Goal: Feedback & Contribution: Leave review/rating

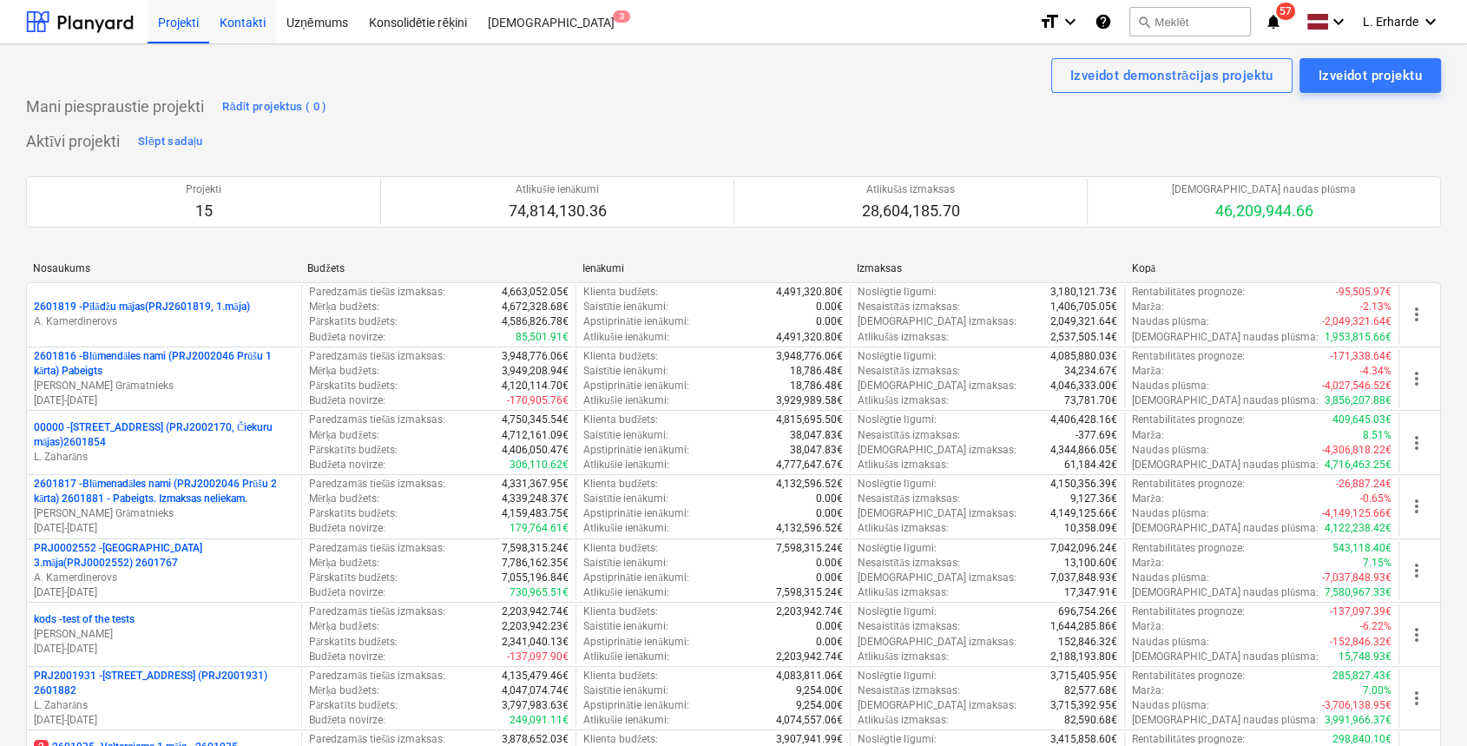
click at [243, 9] on div "Kontakti" at bounding box center [242, 21] width 67 height 44
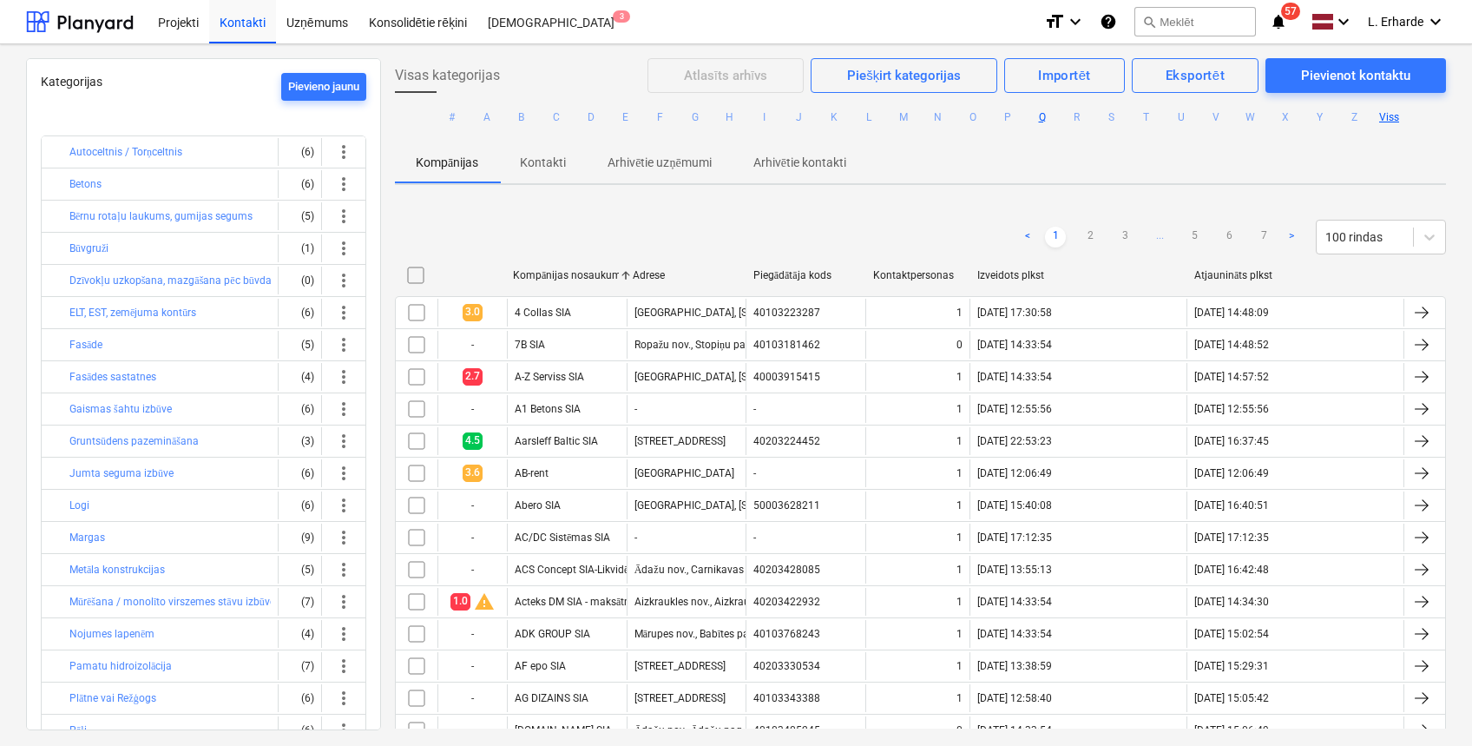
click at [1042, 114] on button "Q" at bounding box center [1042, 117] width 21 height 21
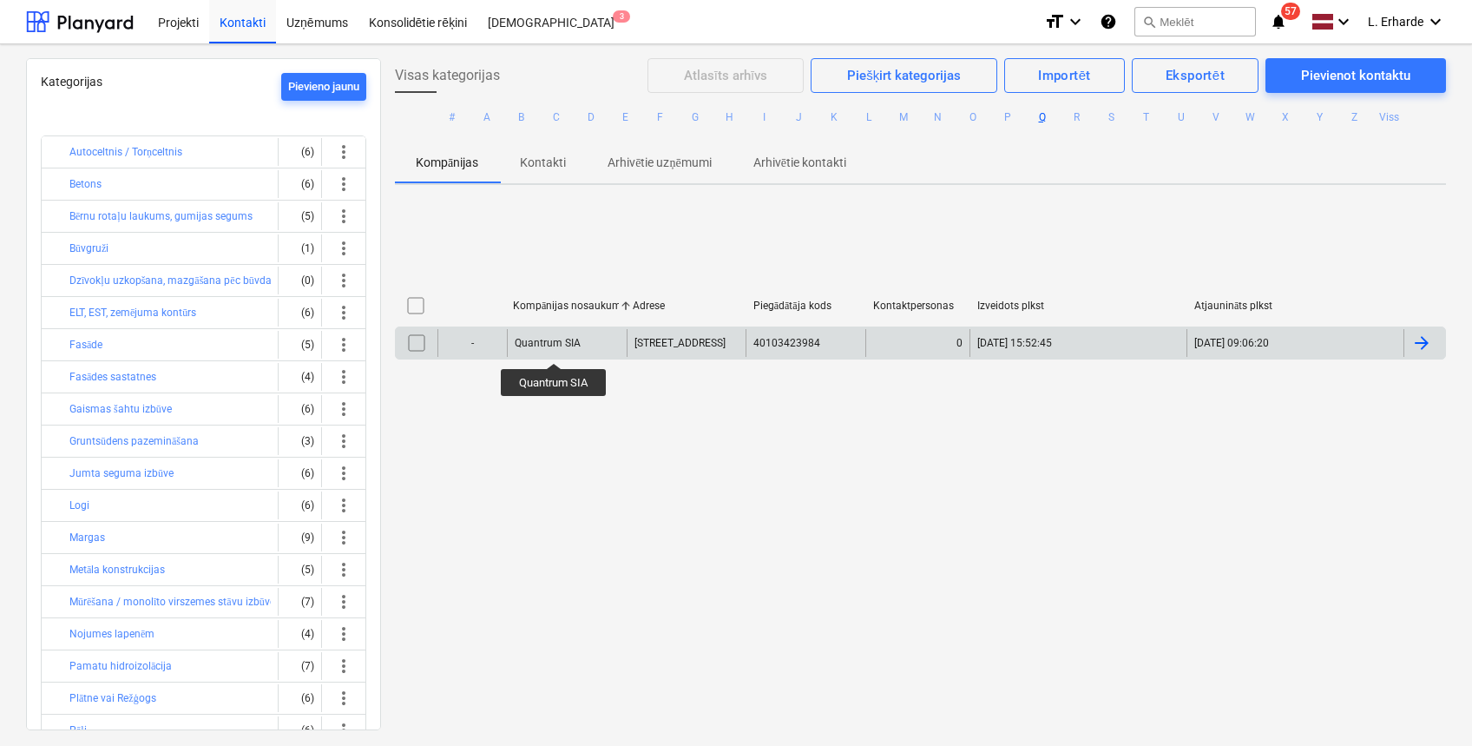
click at [554, 347] on div "Quantrum SIA" at bounding box center [548, 343] width 66 height 12
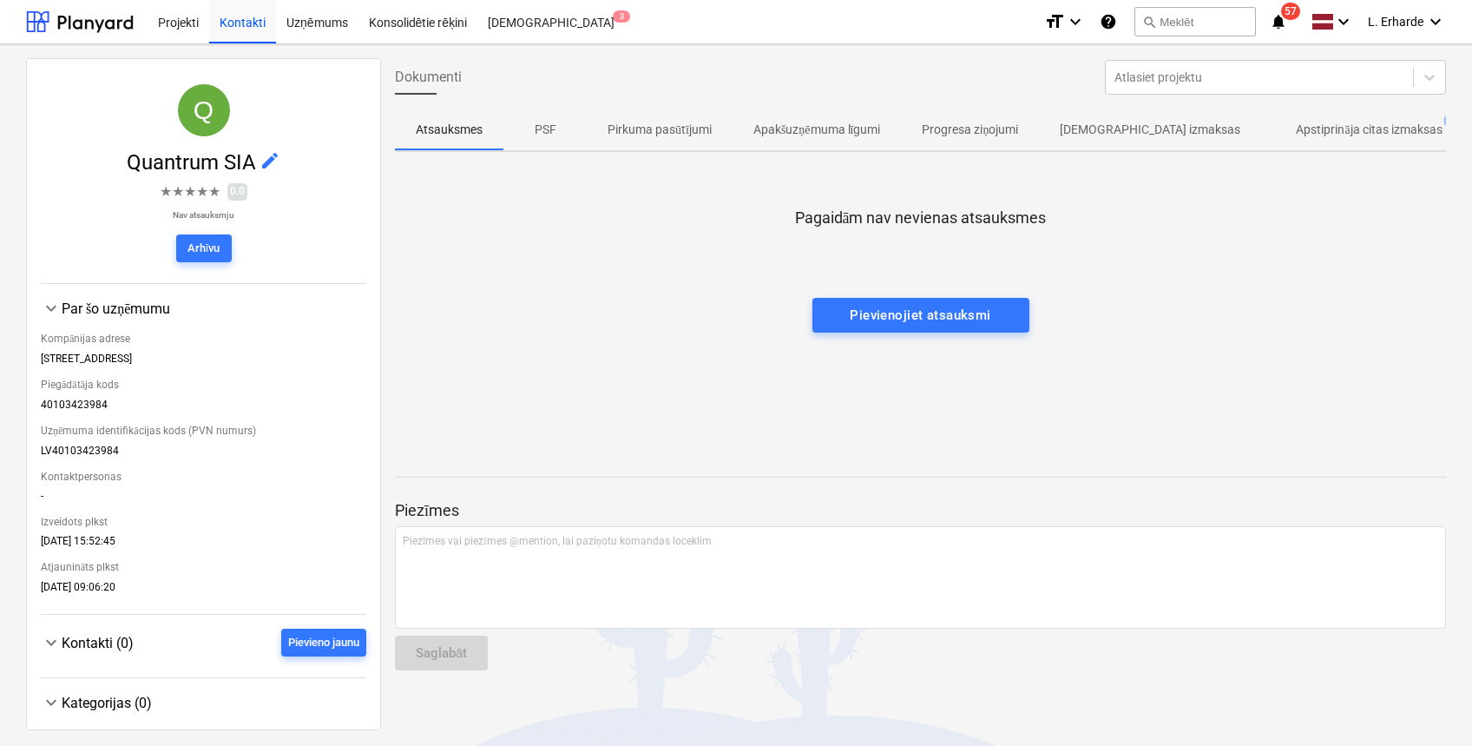
scroll to position [54, 0]
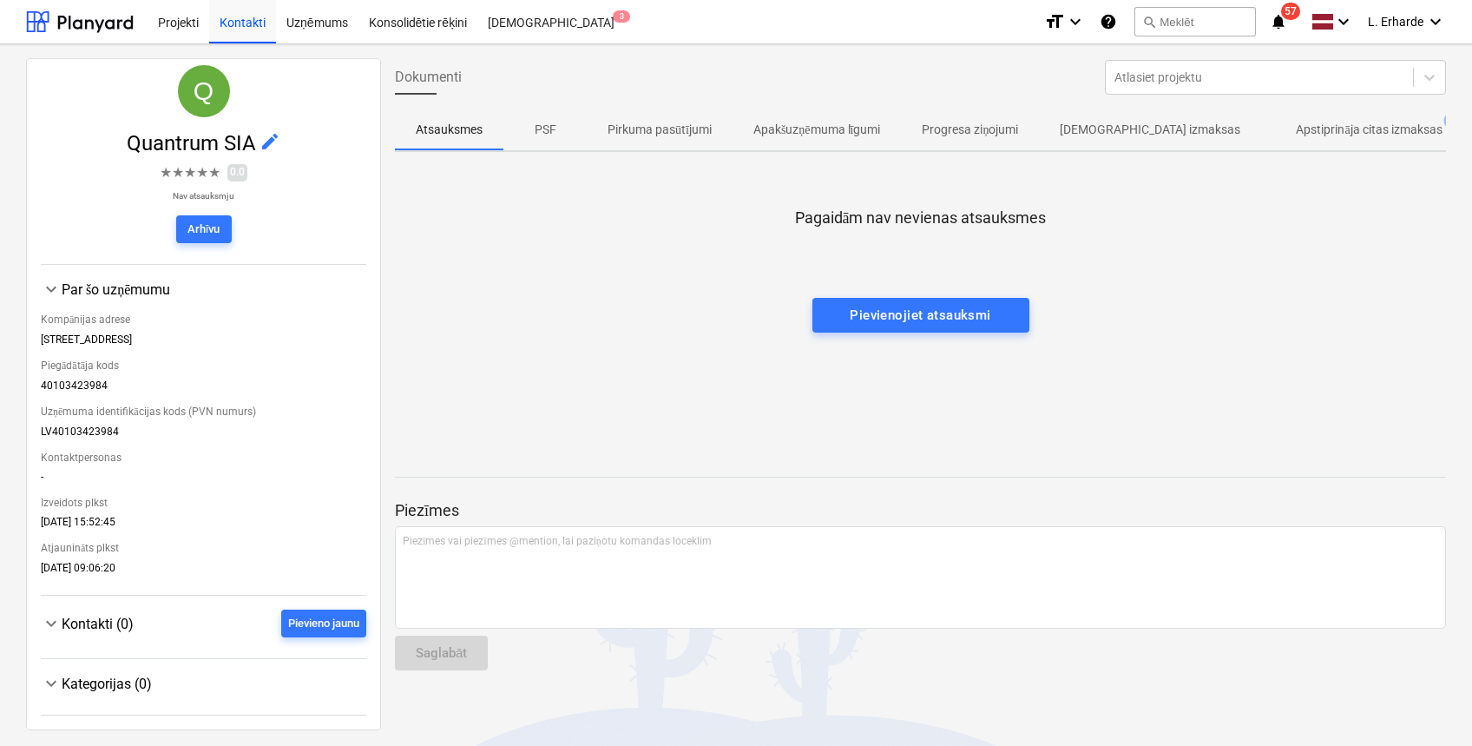
click at [107, 686] on div "Kategorijas (0)" at bounding box center [214, 683] width 305 height 16
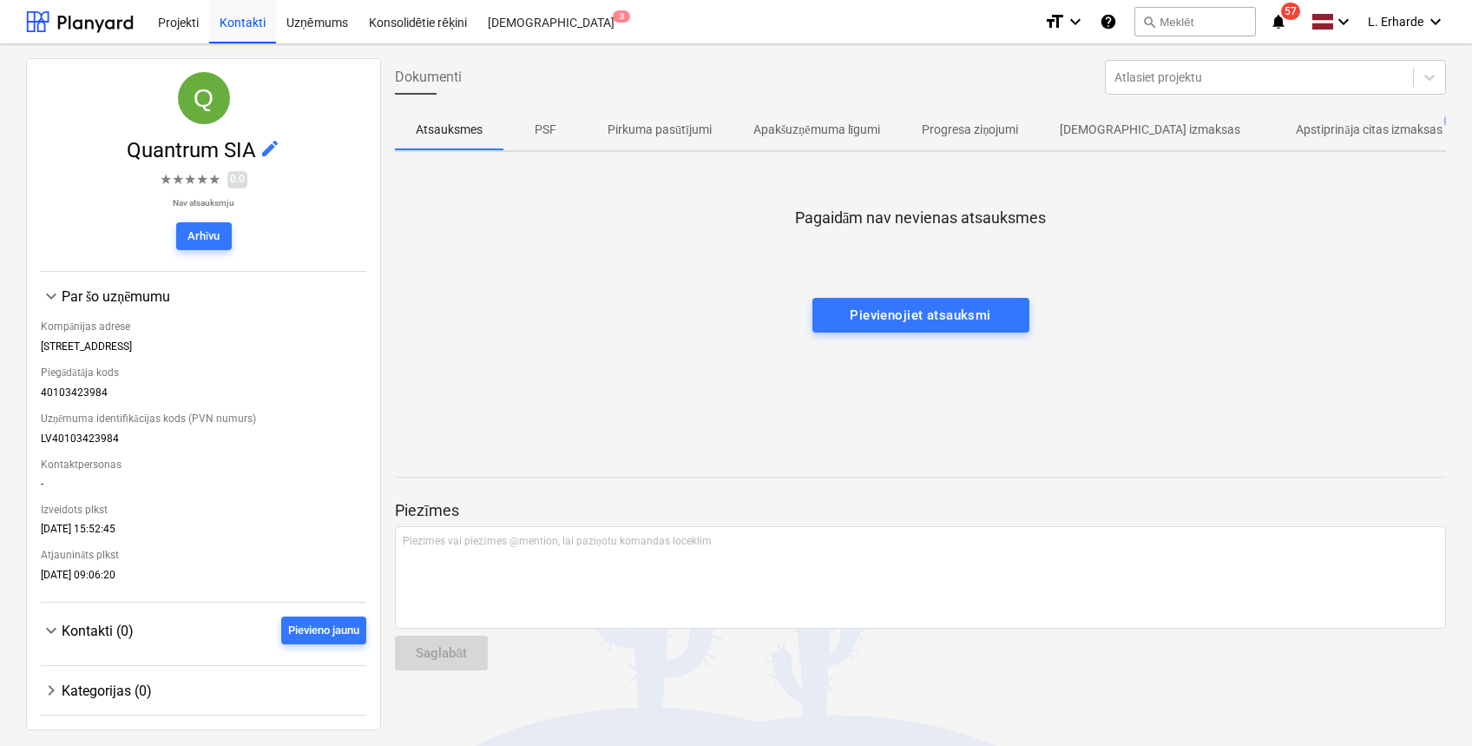
click at [114, 691] on div "Kategorijas (0)" at bounding box center [214, 690] width 305 height 16
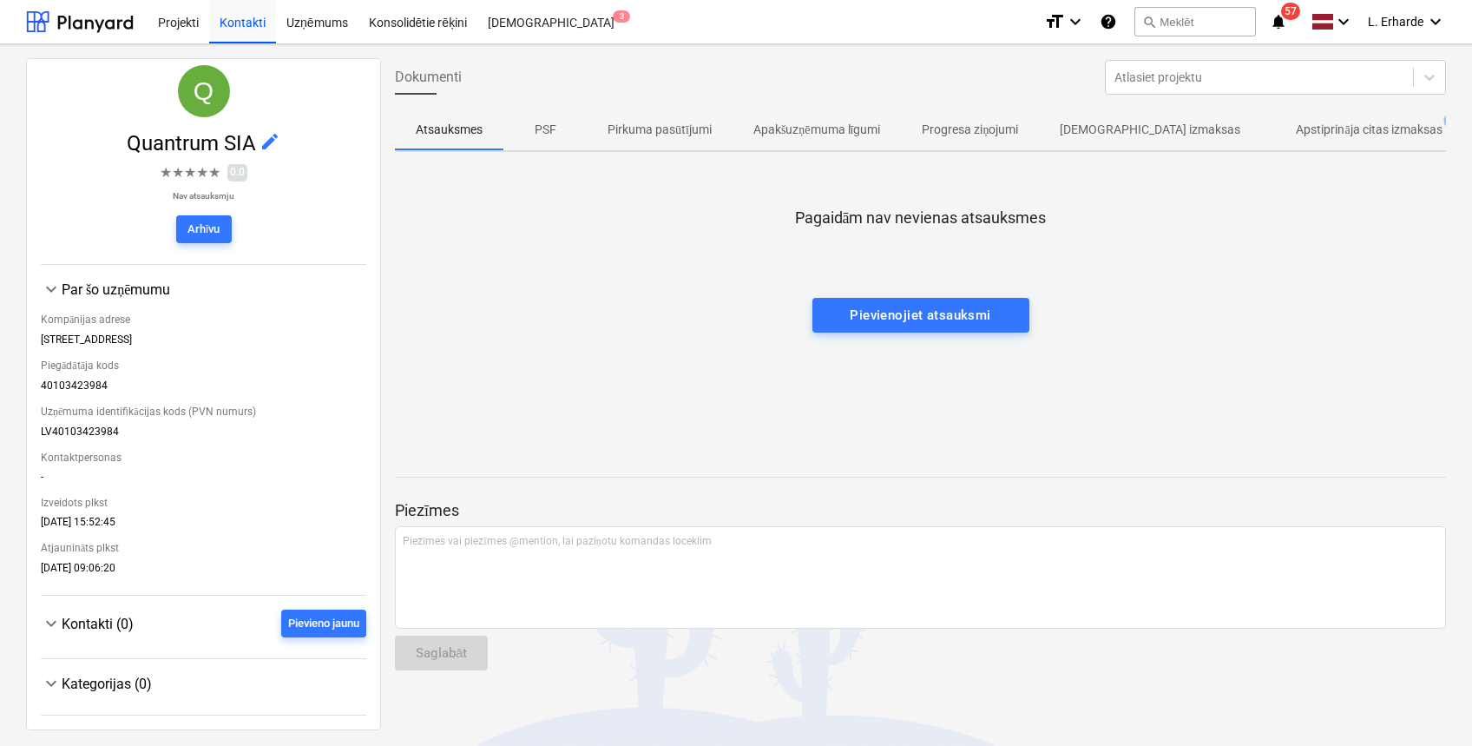
scroll to position [0, 0]
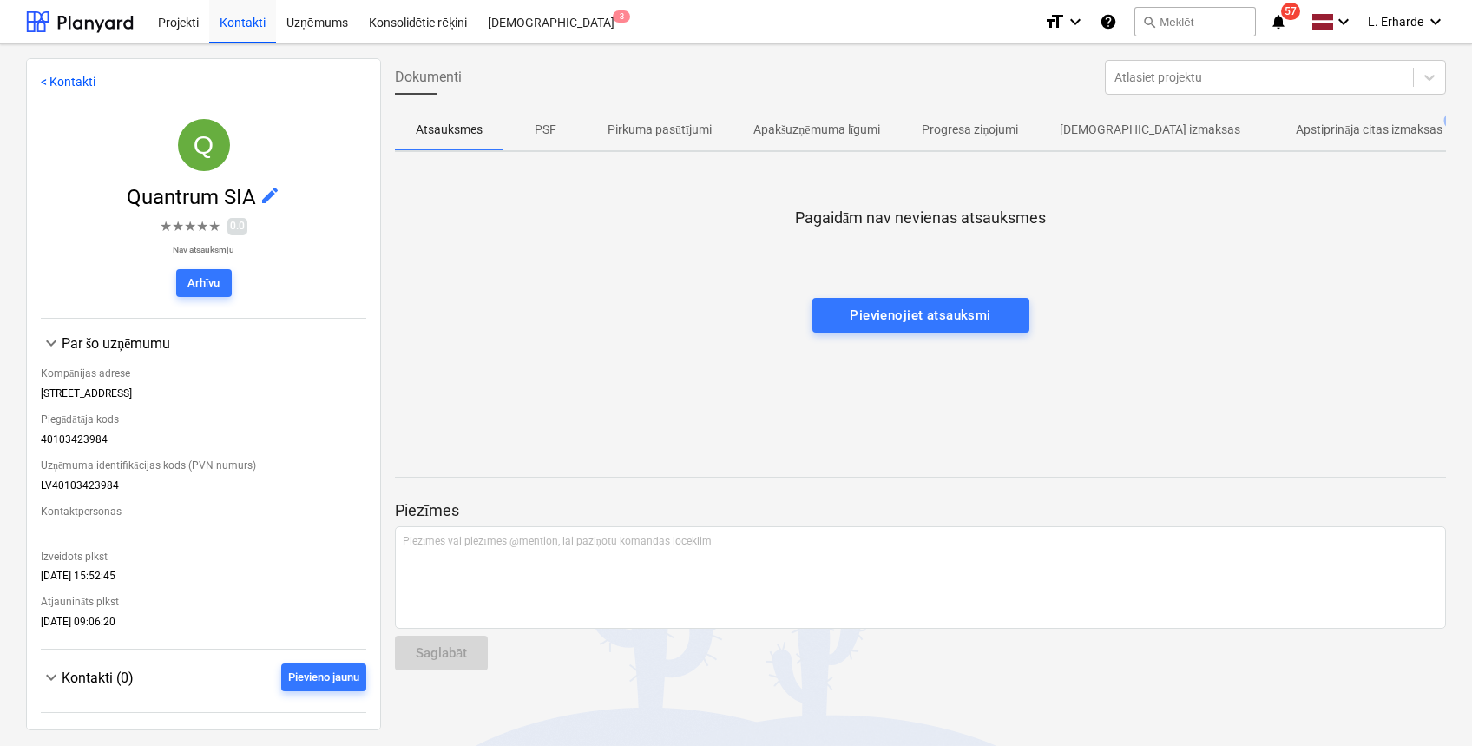
click at [196, 222] on span "★" at bounding box center [202, 226] width 12 height 21
click at [271, 188] on span "edit" at bounding box center [270, 195] width 21 height 21
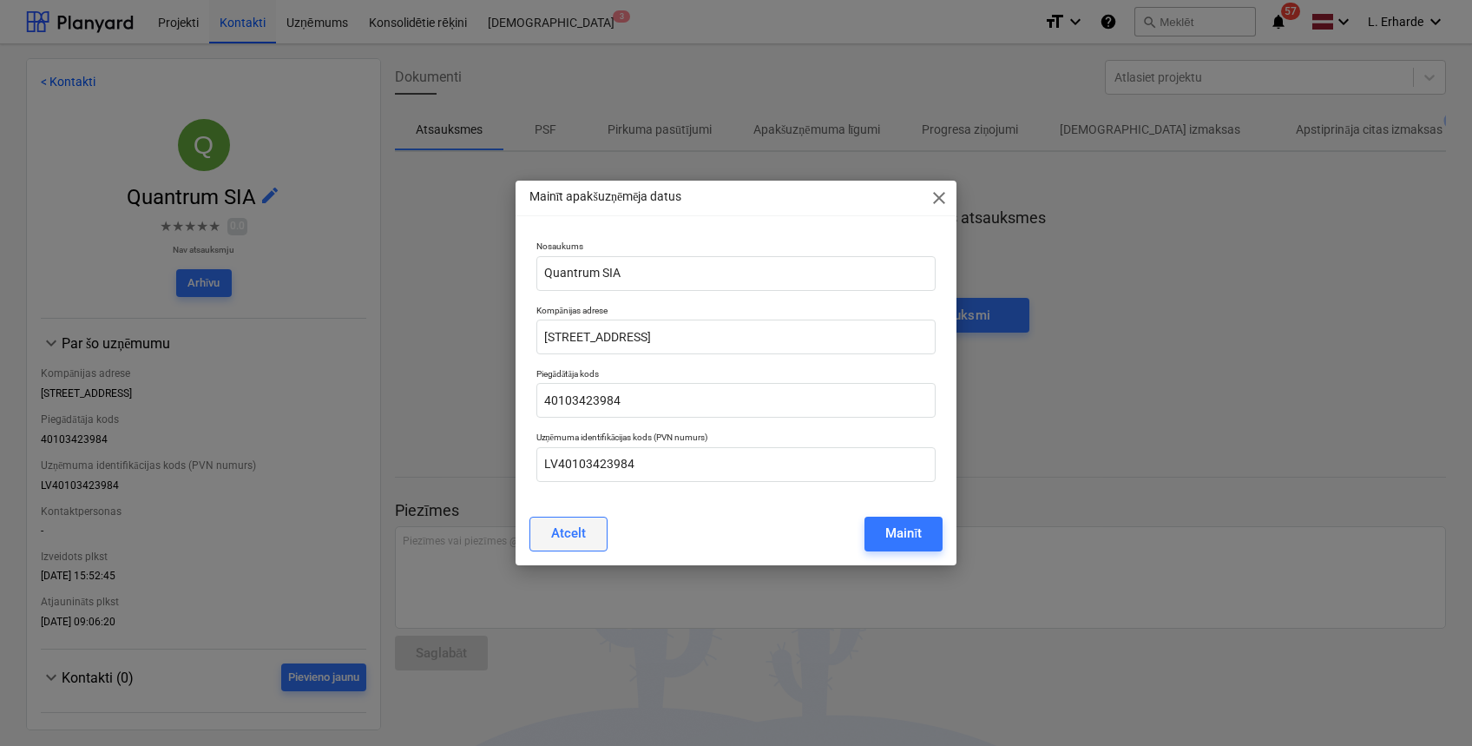
click at [574, 528] on div "Atcelt" at bounding box center [568, 533] width 35 height 23
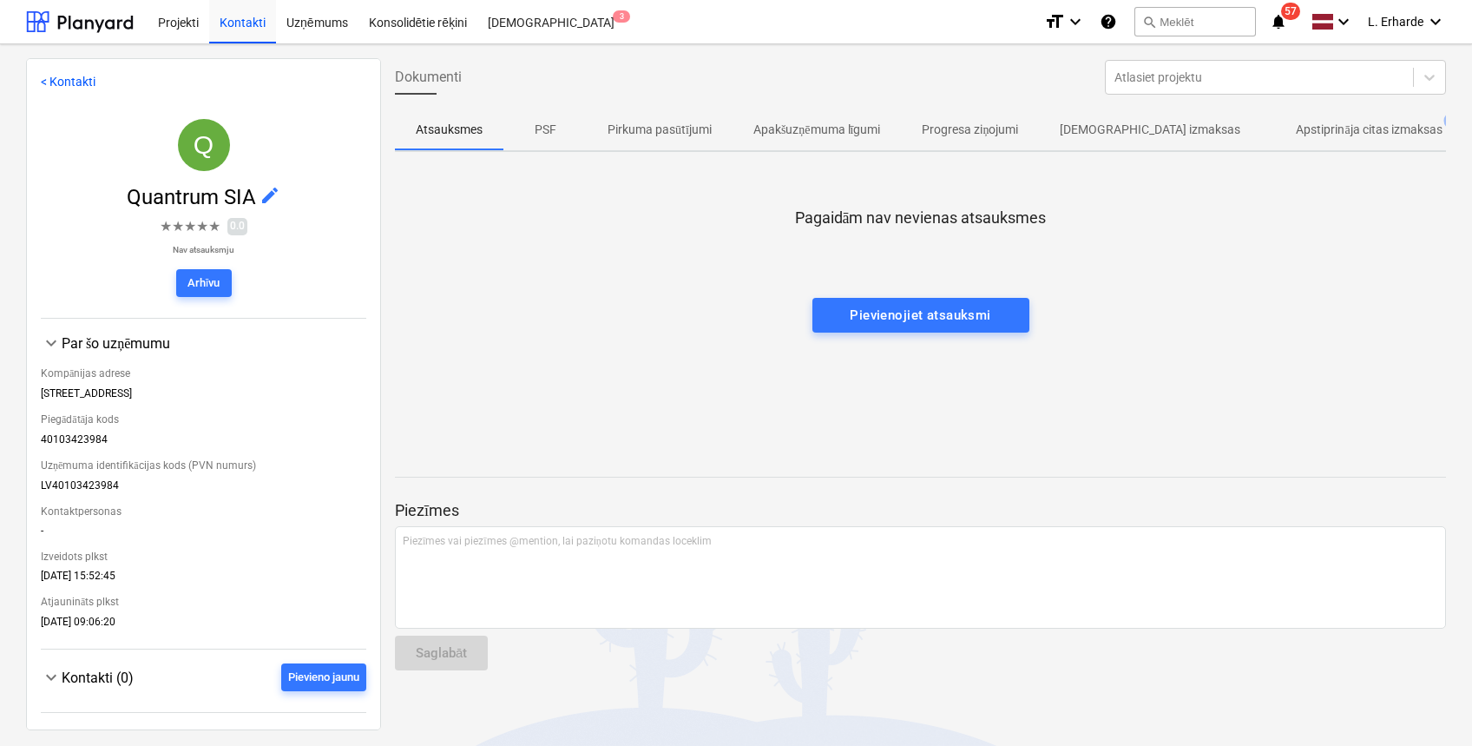
click at [537, 125] on p "PSF" at bounding box center [545, 130] width 42 height 18
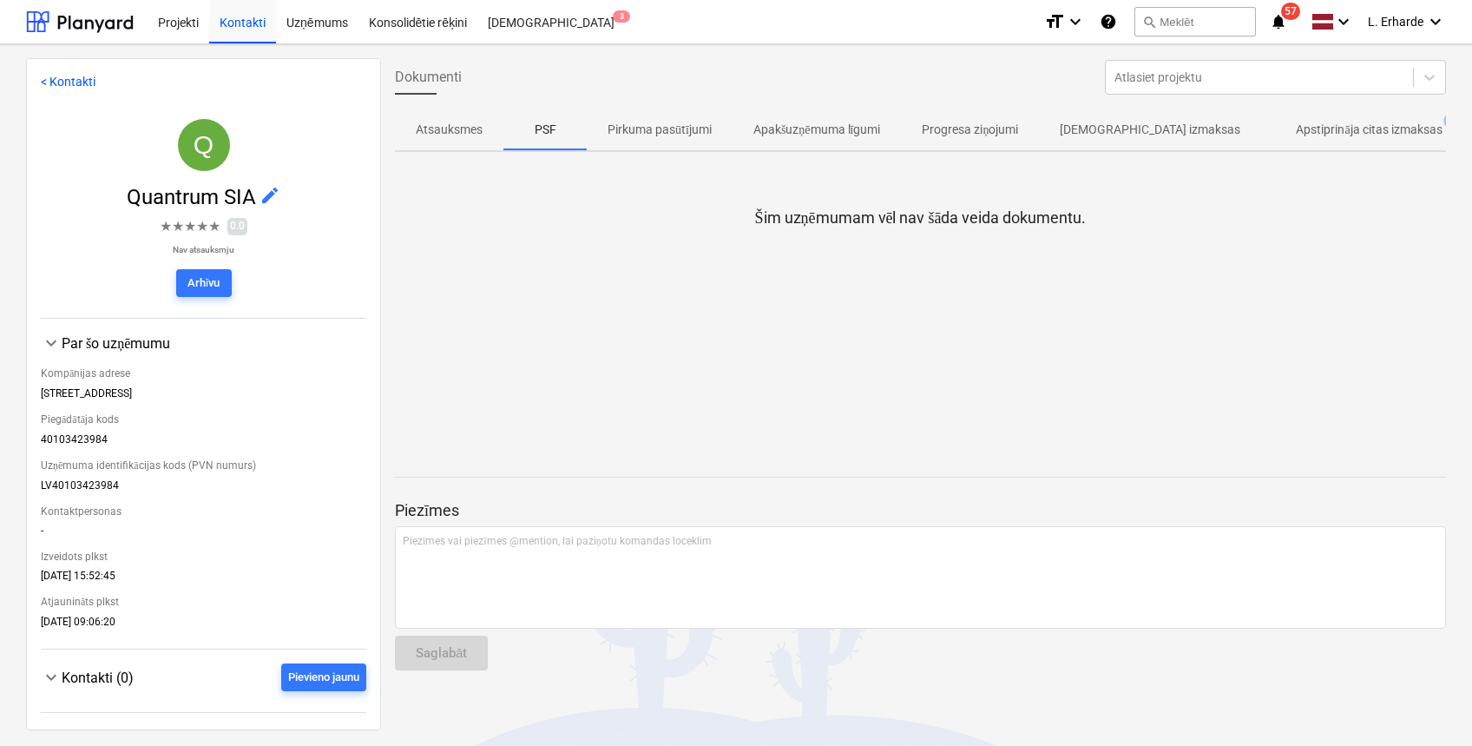
click at [685, 132] on p "Pirkuma pasūtījumi" at bounding box center [660, 130] width 104 height 18
click at [1112, 139] on span "[DEMOGRAPHIC_DATA] izmaksas" at bounding box center [1150, 129] width 222 height 29
click at [975, 129] on p "Progresa ziņojumi" at bounding box center [970, 130] width 96 height 18
click at [1315, 109] on button "Apstiprināja citas izmaksas 99+" at bounding box center [1368, 129] width 215 height 42
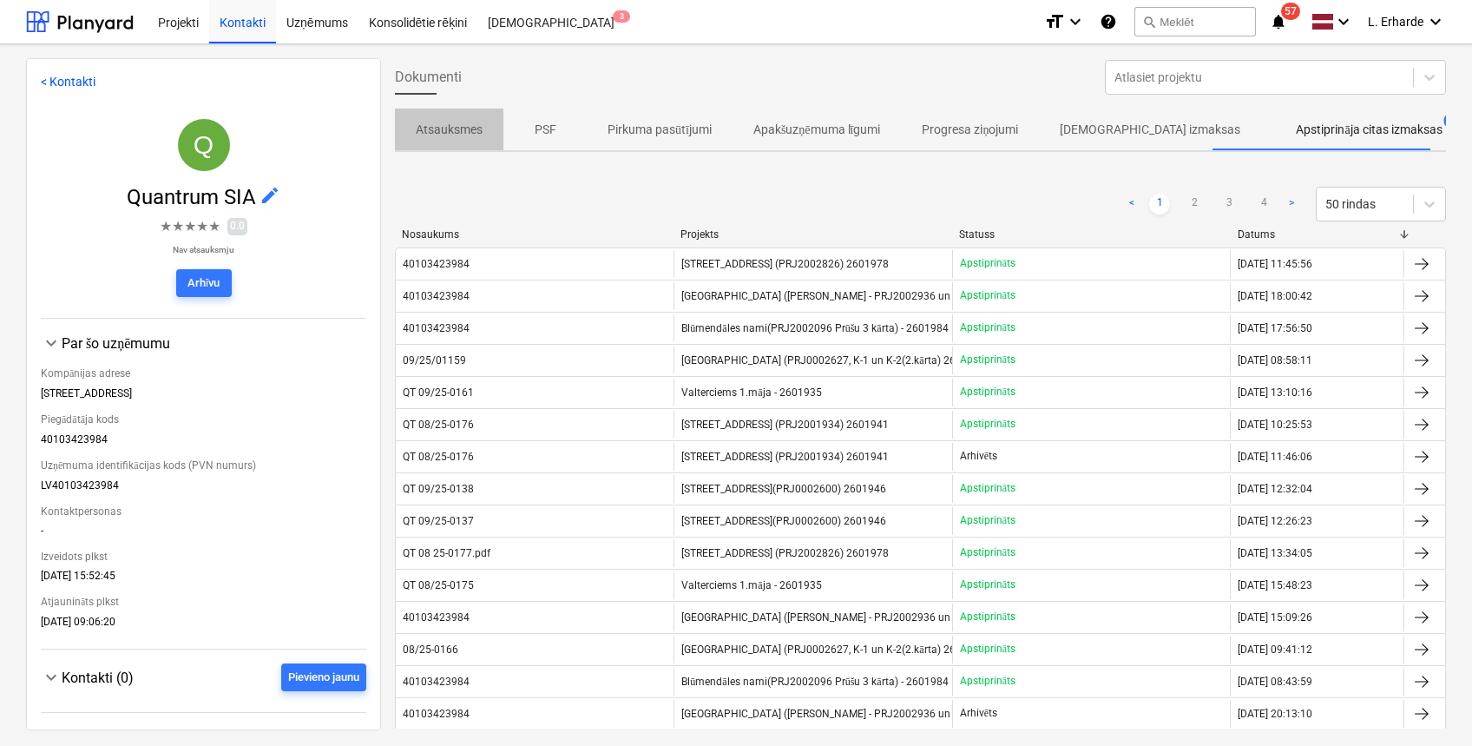
click at [436, 127] on p "Atsauksmes" at bounding box center [449, 130] width 67 height 18
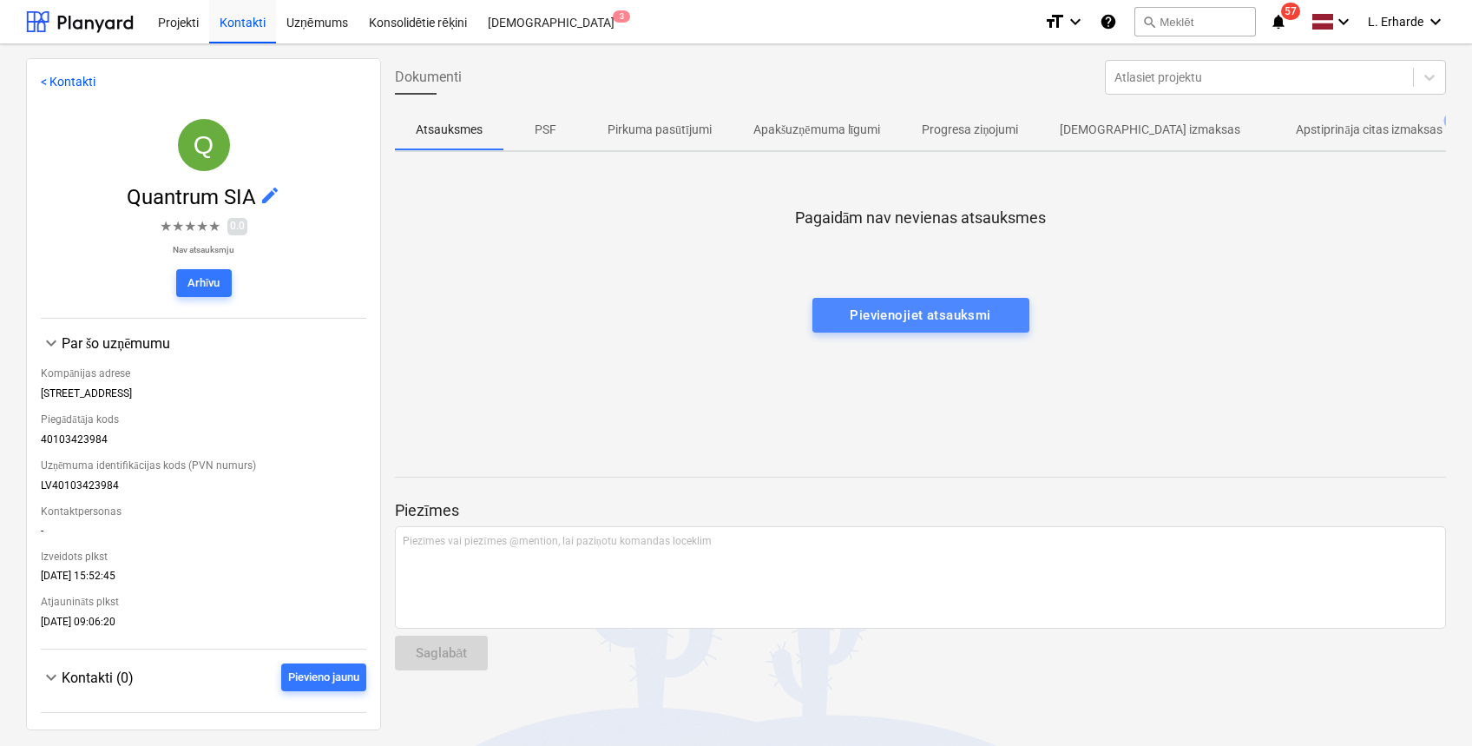
click at [947, 316] on div "Pievienojiet atsauksmi" at bounding box center [920, 315] width 141 height 23
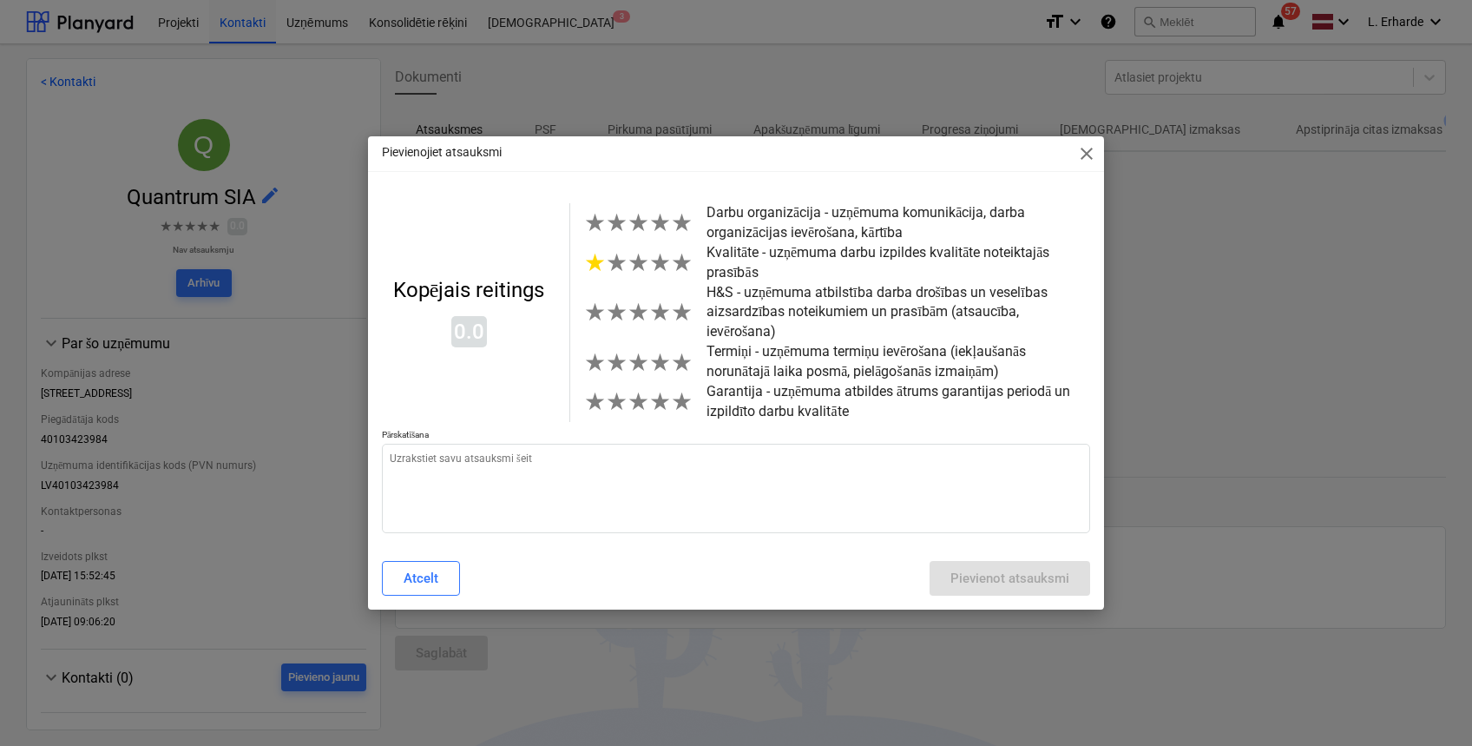
click at [598, 277] on span "★" at bounding box center [595, 262] width 22 height 29
click at [681, 312] on span "★" at bounding box center [682, 312] width 22 height 29
click at [674, 355] on span "★" at bounding box center [682, 362] width 22 height 29
click at [678, 354] on span "★" at bounding box center [682, 362] width 22 height 29
click at [680, 395] on span "★" at bounding box center [682, 401] width 22 height 29
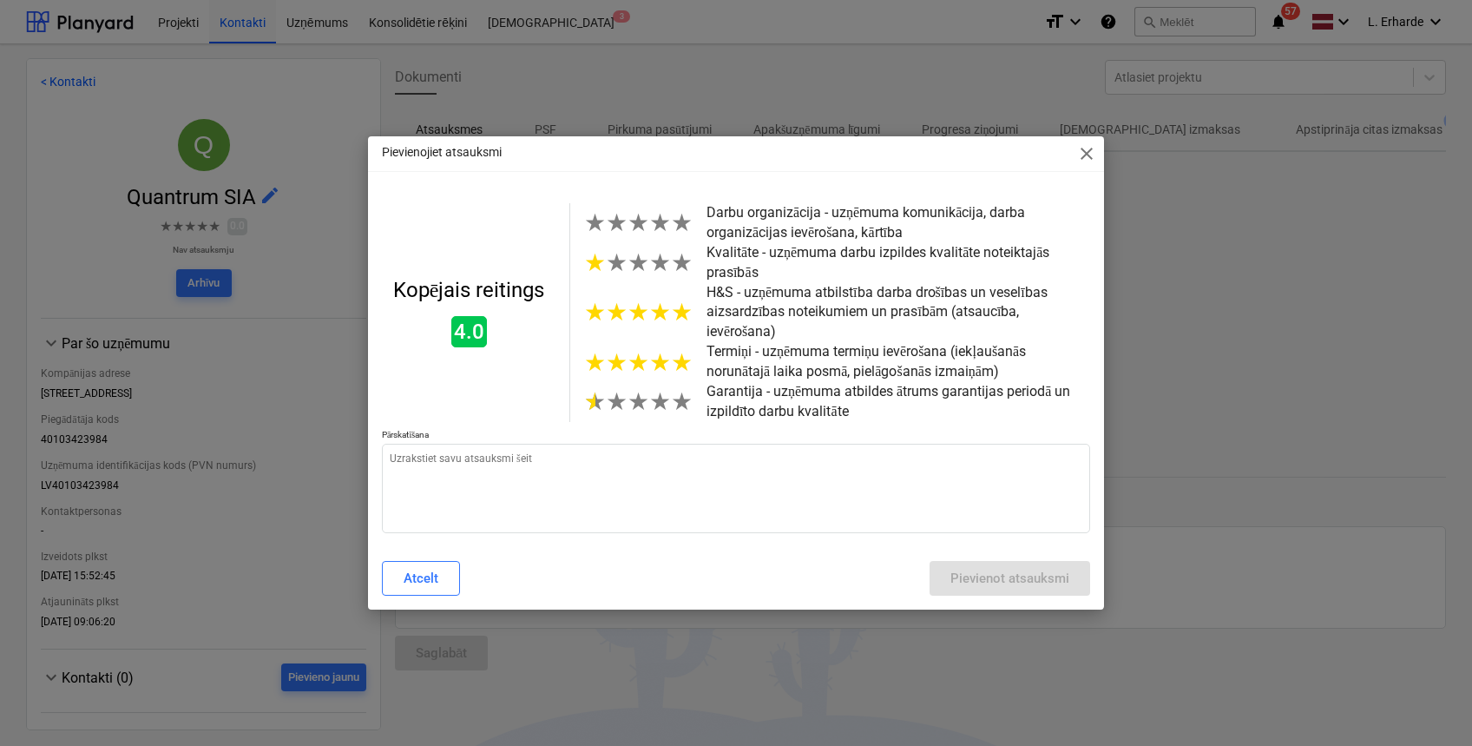
click at [590, 391] on span "★" at bounding box center [595, 401] width 22 height 29
click at [687, 393] on div "★ ★ ★ ★ ★ Garantija - uzņēmuma atbildes ātrums garantijas periodā un izpildīto …" at bounding box center [837, 402] width 506 height 40
click at [568, 403] on div "Kopējais reitings 2.9 ★ ★ ★ ★ ★ Darbu organizācija - uzņēmuma komunikācija, dar…" at bounding box center [736, 312] width 708 height 219
click at [591, 395] on span "★" at bounding box center [595, 401] width 22 height 29
click at [680, 394] on span "★" at bounding box center [682, 401] width 22 height 29
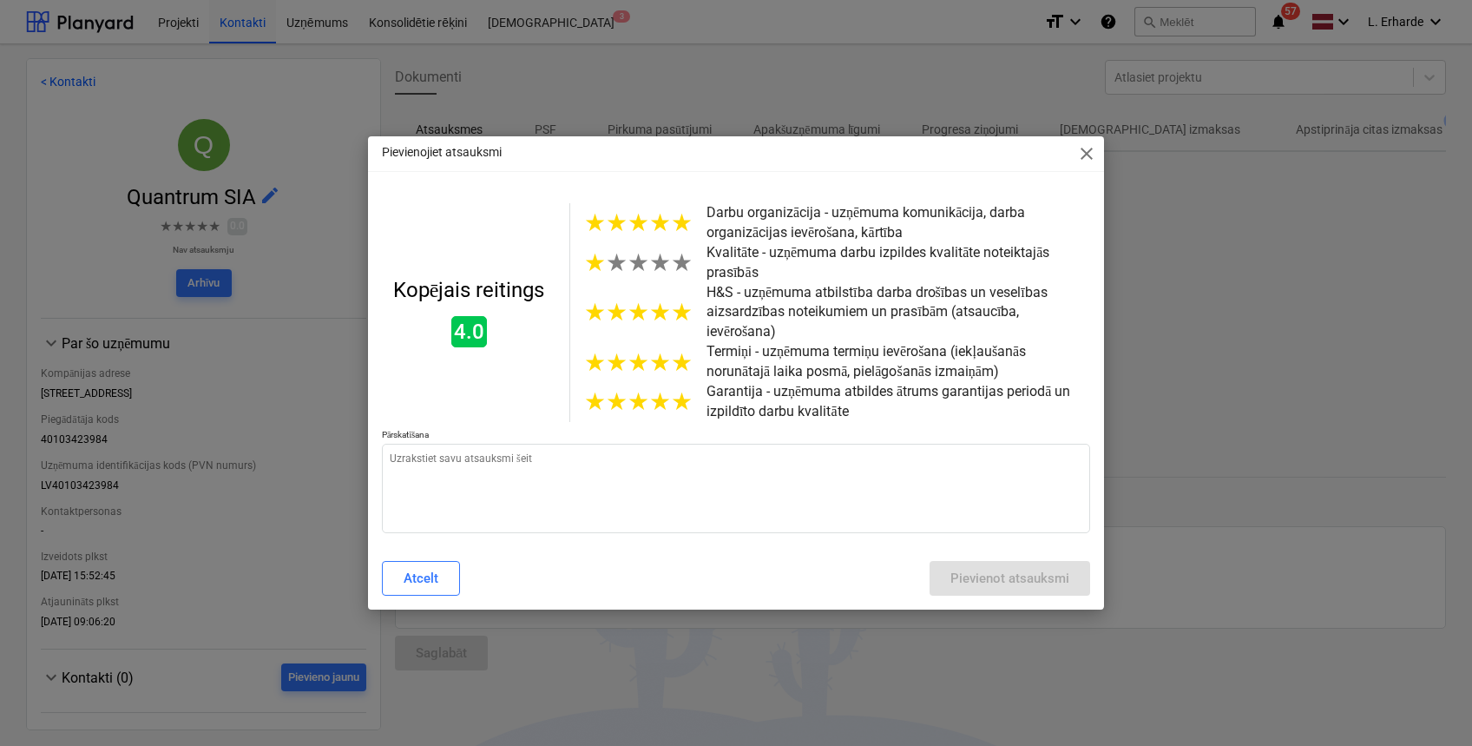
click at [681, 237] on span "★" at bounding box center [682, 222] width 22 height 29
click at [675, 274] on span "★" at bounding box center [682, 262] width 22 height 29
click at [685, 274] on span "★" at bounding box center [682, 262] width 22 height 29
click at [638, 235] on span "★" at bounding box center [639, 222] width 22 height 29
click at [597, 277] on span "★" at bounding box center [595, 262] width 22 height 29
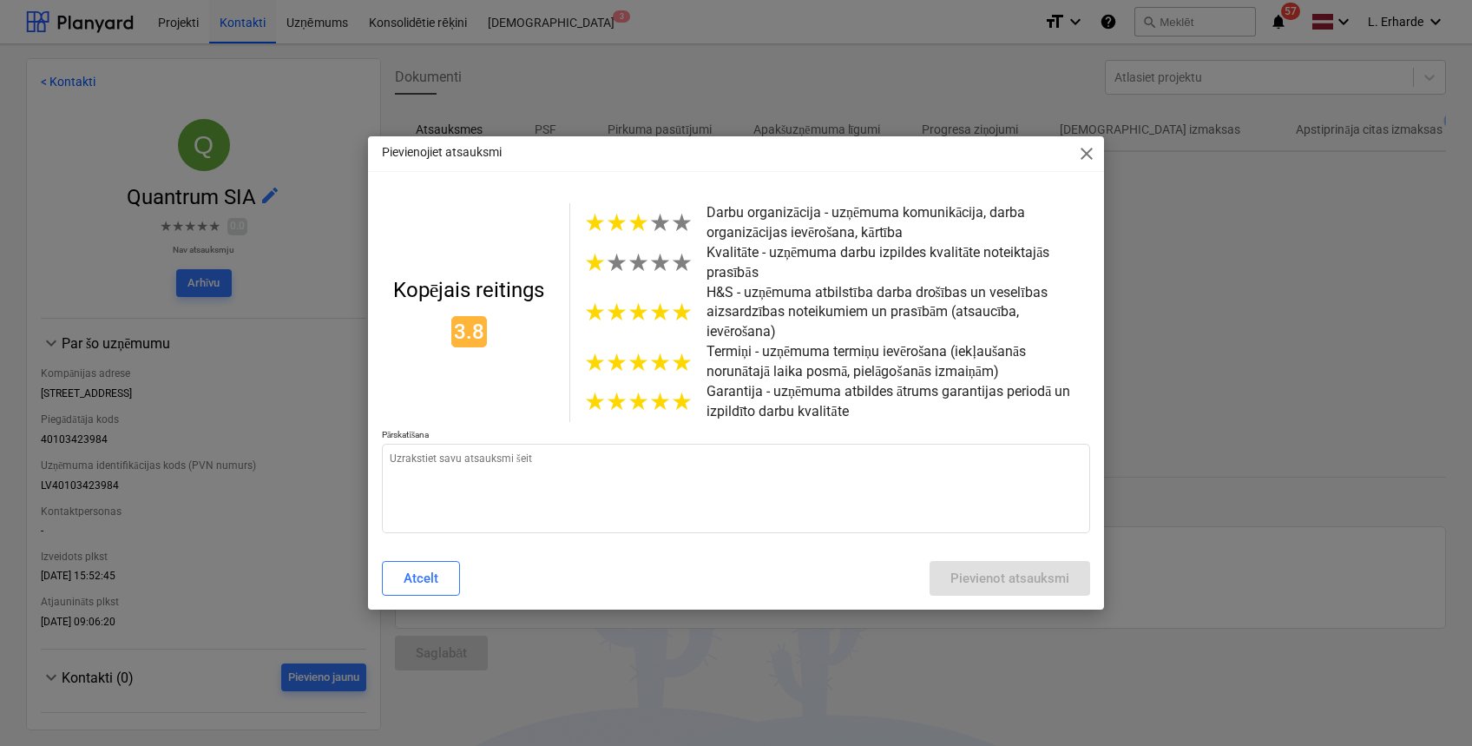
click at [694, 398] on div "★ ★ ★ ★ ★ Garantija - uzņēmuma atbildes ātrums garantijas periodā un izpildīto …" at bounding box center [837, 402] width 506 height 40
click at [646, 447] on textarea at bounding box center [736, 488] width 708 height 89
click at [523, 444] on textarea at bounding box center [736, 488] width 708 height 89
type textarea "x"
type textarea "N"
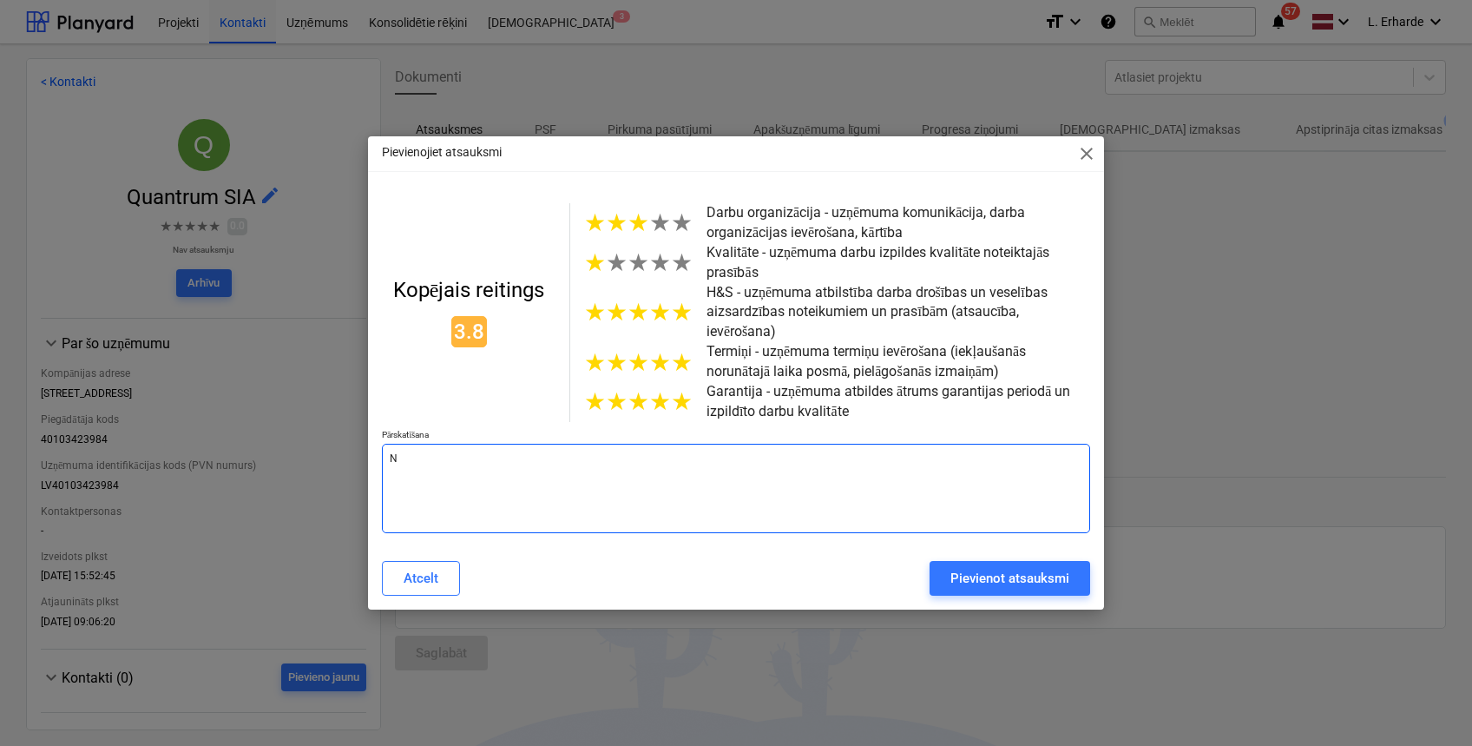
type textarea "x"
type textarea "Nī"
type textarea "x"
type textarea "Nīc"
type textarea "x"
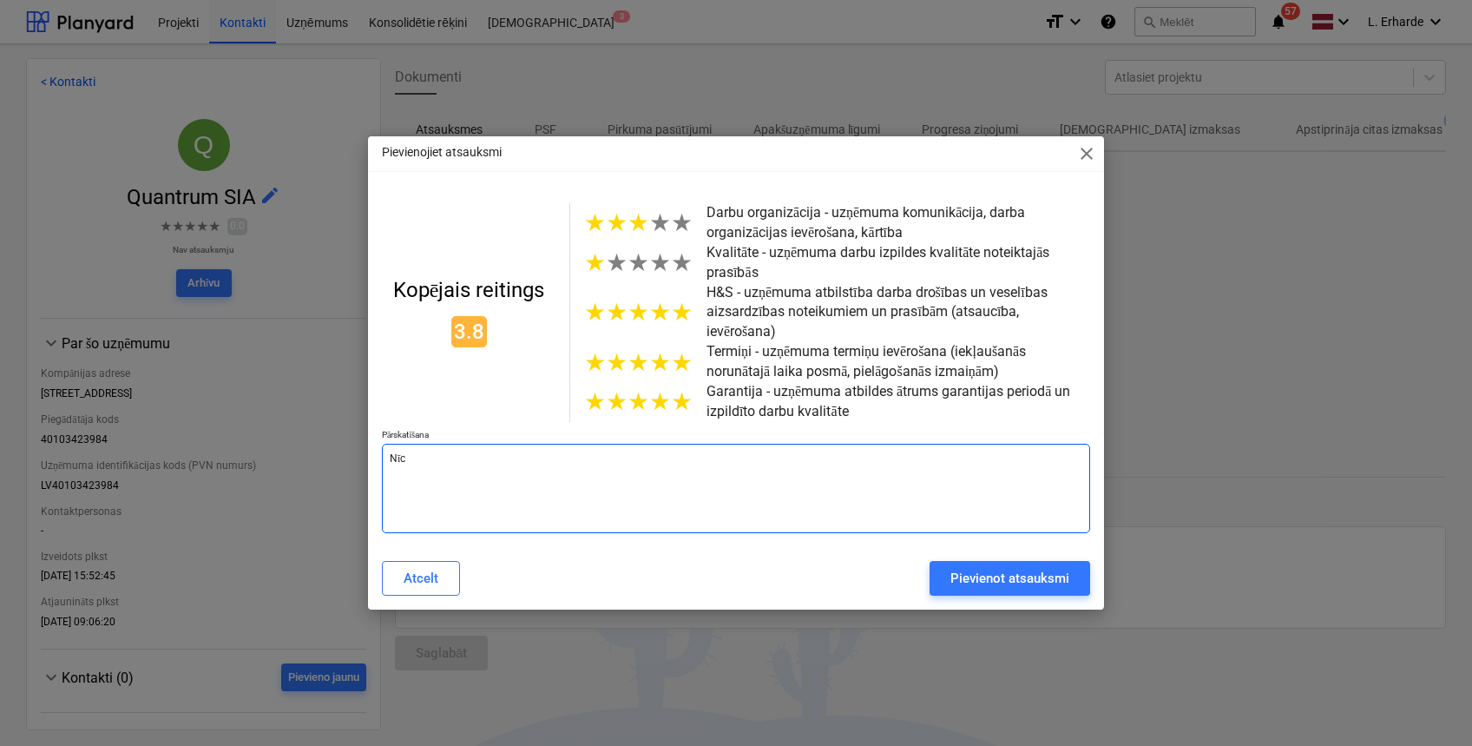
type textarea "Nīcg"
type textarea "x"
type textarea "Nīcga"
type textarea "x"
type textarea "Nīcgal"
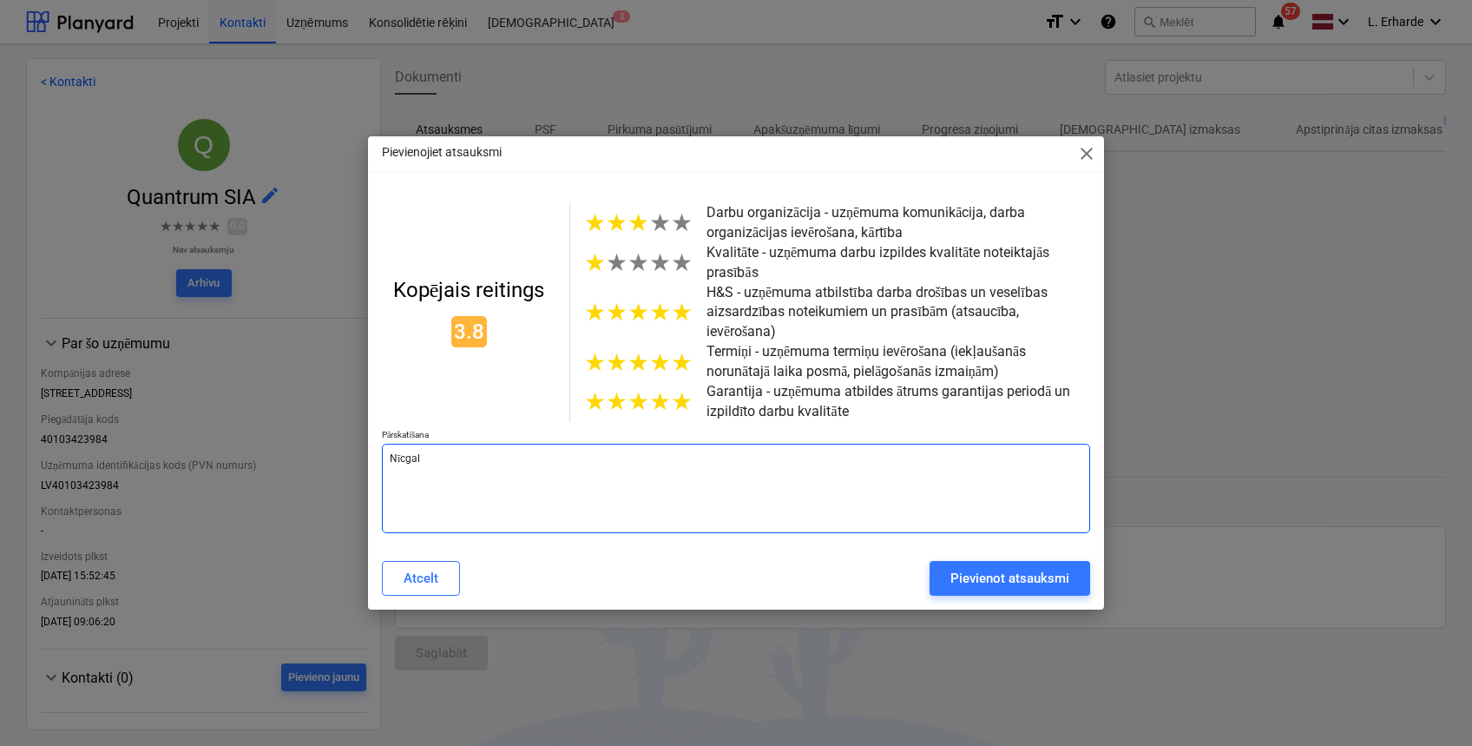
type textarea "x"
type textarea "Nīcgale"
type textarea "x"
type textarea "Nīcgales"
type textarea "x"
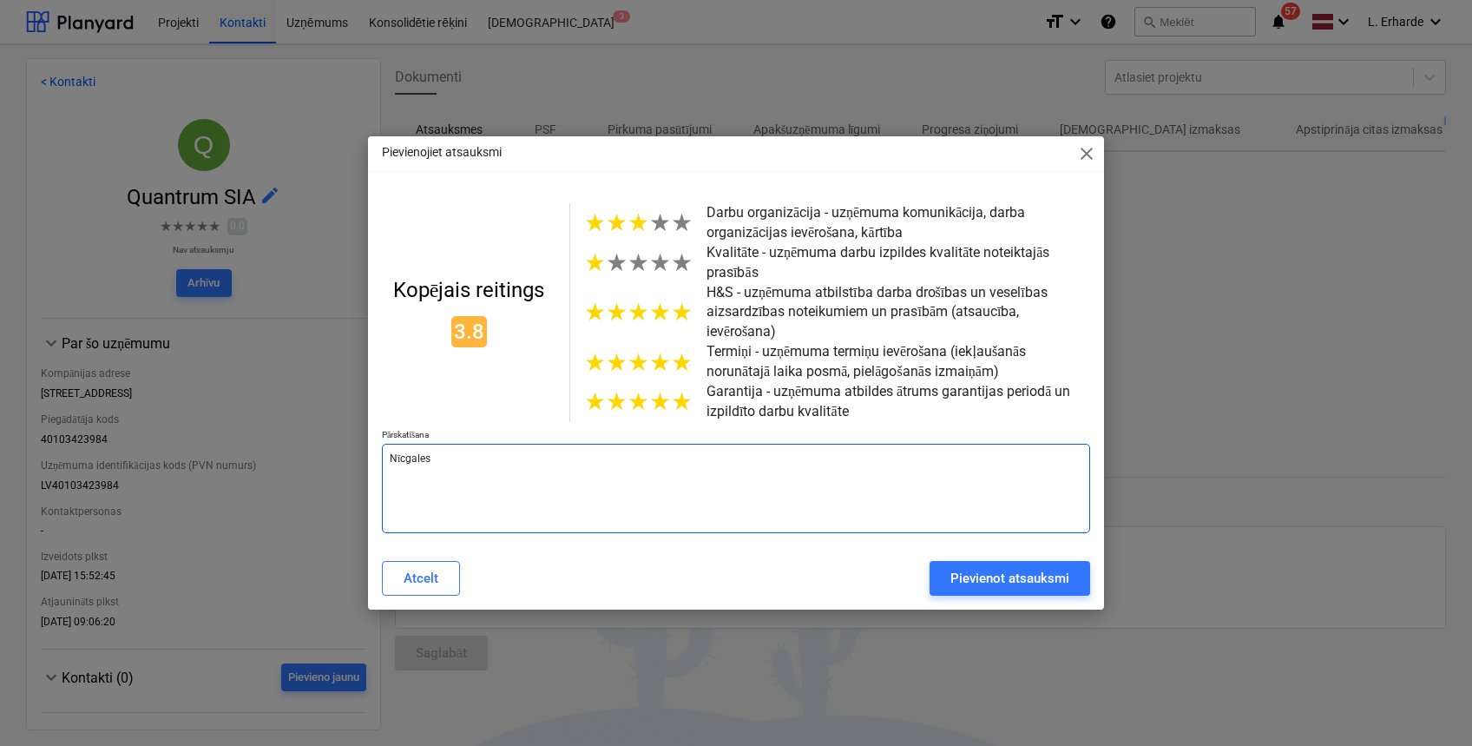
type textarea "Nīcgales"
type textarea "x"
type textarea "Nīcgales i"
type textarea "x"
type textarea "Nīcgales ie"
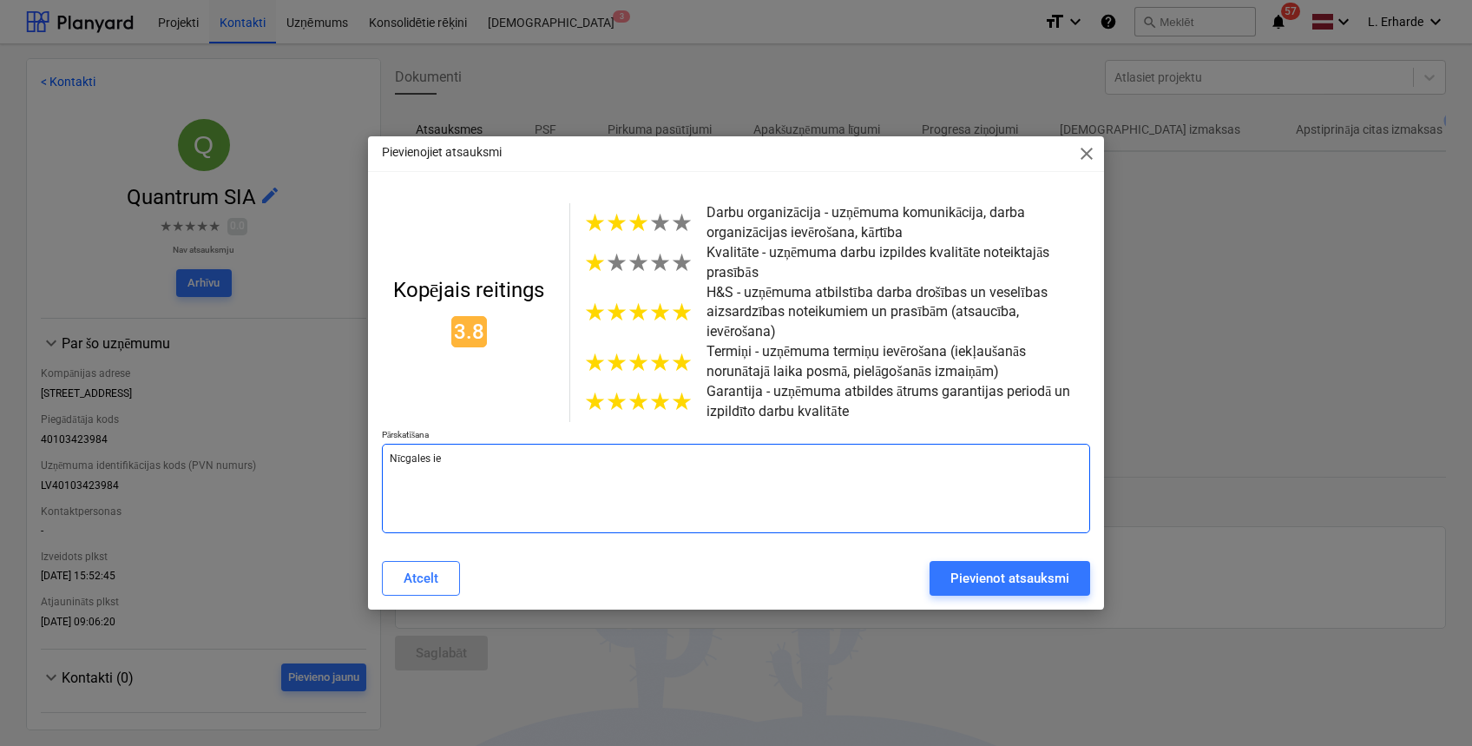
type textarea "x"
type textarea "Nīcgales iel"
type textarea "x"
type textarea "[GEOGRAPHIC_DATA]"
type textarea "x"
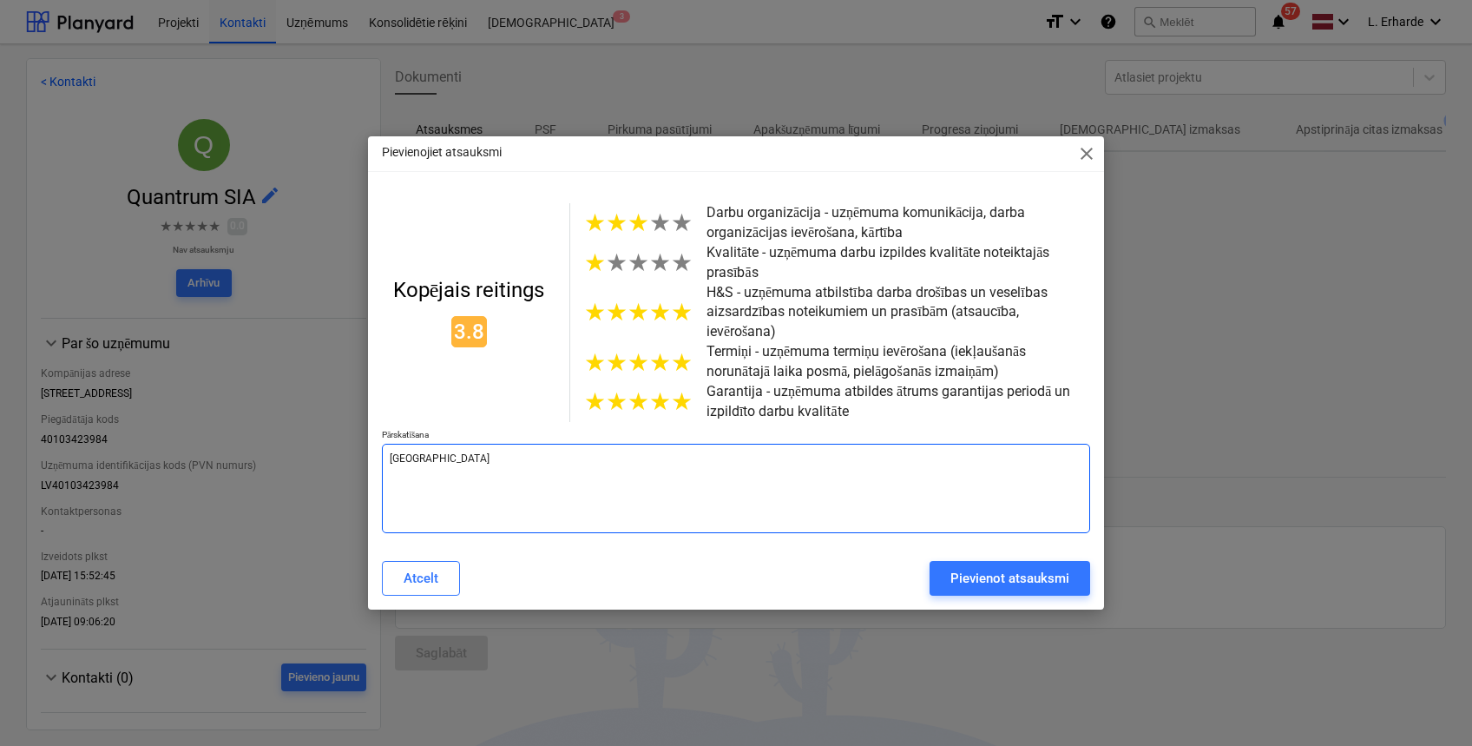
type textarea "[GEOGRAPHIC_DATA]"
type textarea "x"
type textarea "[GEOGRAPHIC_DATA]"
type textarea "x"
type textarea "[GEOGRAPHIC_DATA] b"
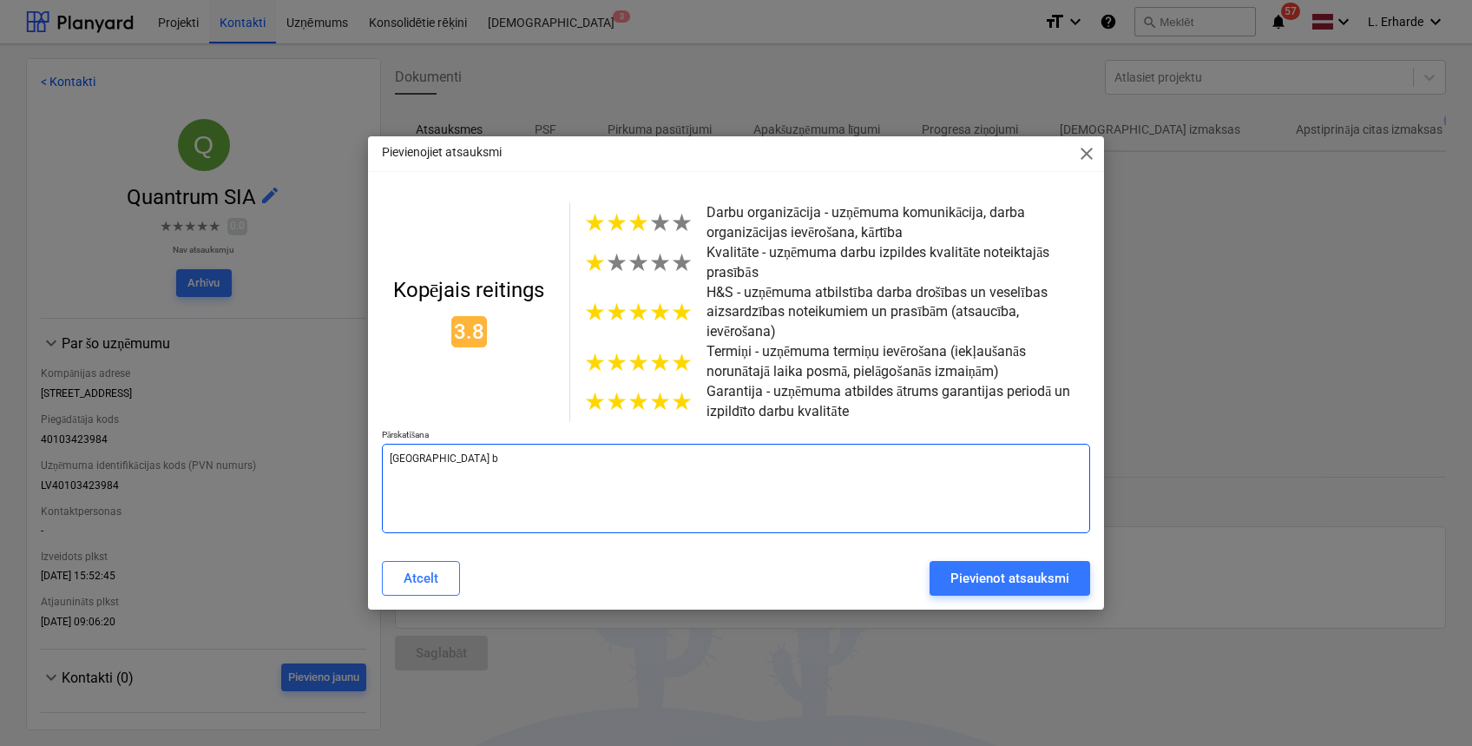
type textarea "x"
type textarea "[GEOGRAPHIC_DATA]"
type textarea "x"
type textarea "[GEOGRAPHIC_DATA] b"
type textarea "x"
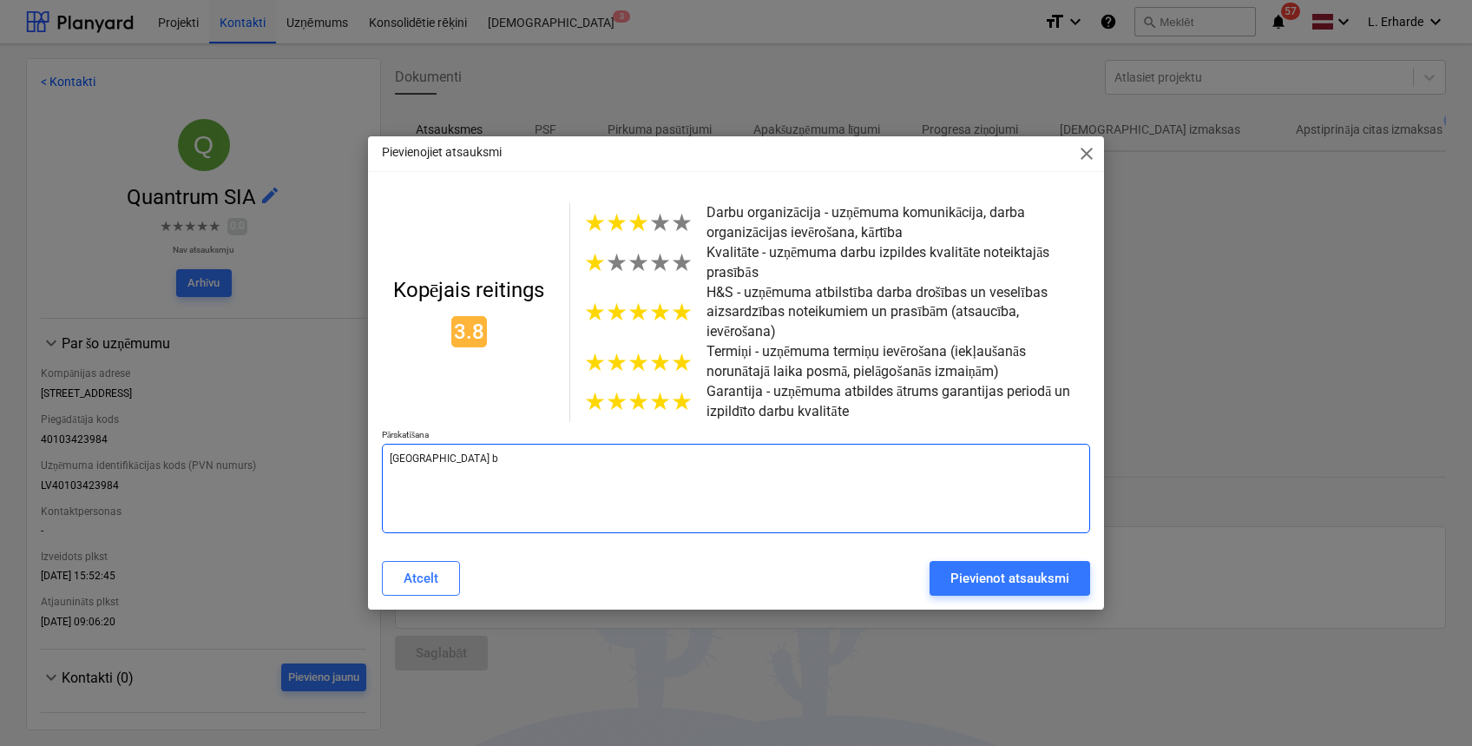
type textarea "[GEOGRAPHIC_DATA] bū"
type textarea "x"
type textarea "[GEOGRAPHIC_DATA] būv"
type textarea "x"
type textarea "[GEOGRAPHIC_DATA] būvl"
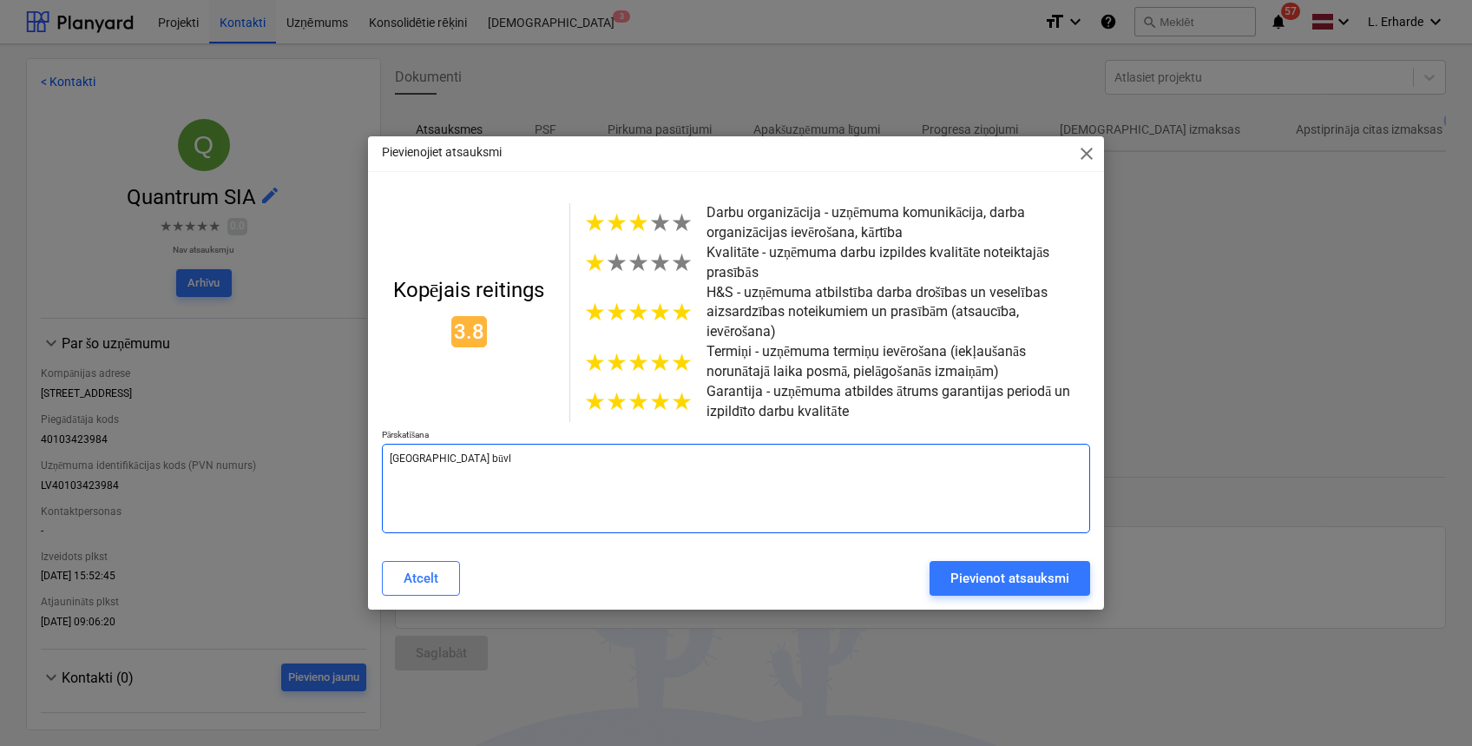
type textarea "x"
type textarea "[GEOGRAPHIC_DATA] būvla"
type textarea "x"
type textarea "[GEOGRAPHIC_DATA] būvlau"
type textarea "x"
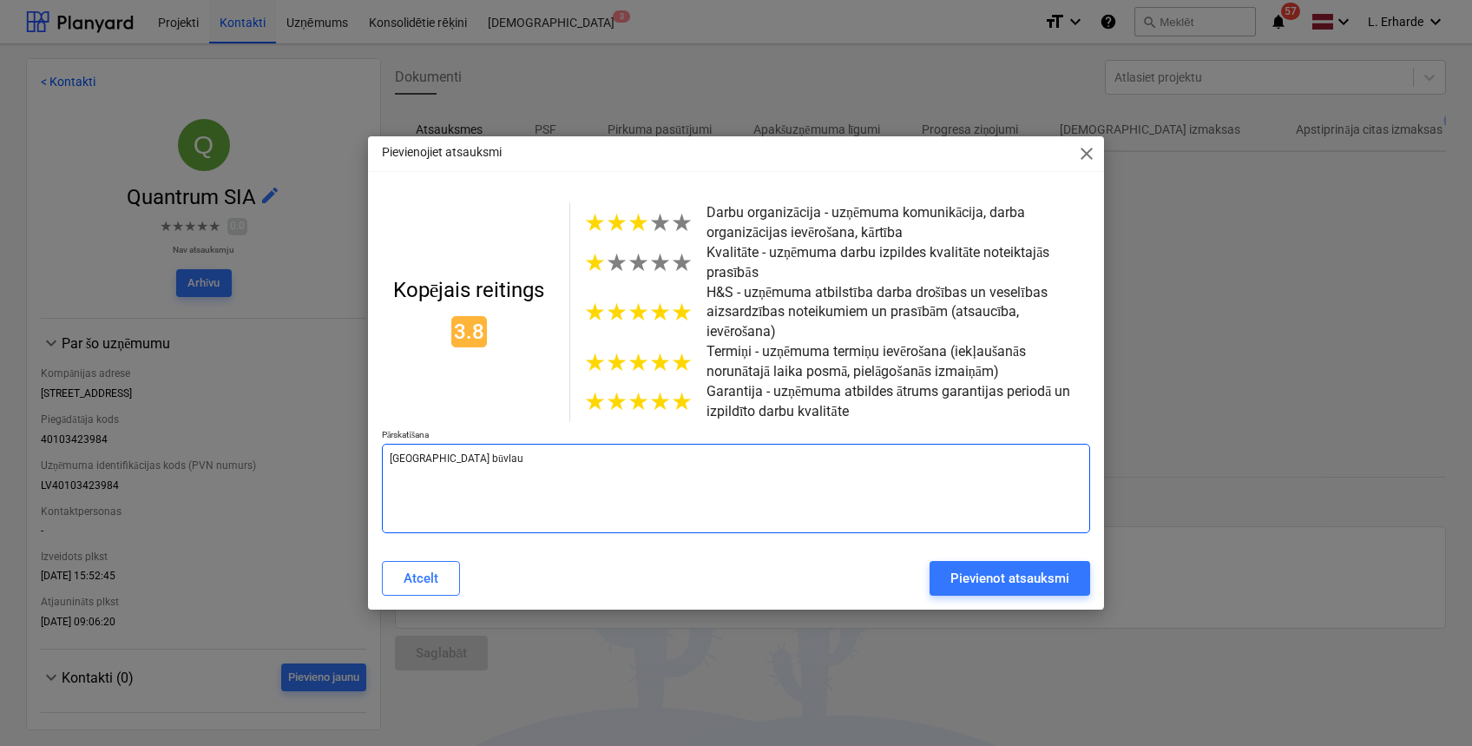
type textarea "[GEOGRAPHIC_DATA] būvlauk"
type textarea "x"
type textarea "[GEOGRAPHIC_DATA] būvlauku"
type textarea "x"
type textarea "[GEOGRAPHIC_DATA] būvlaukumā"
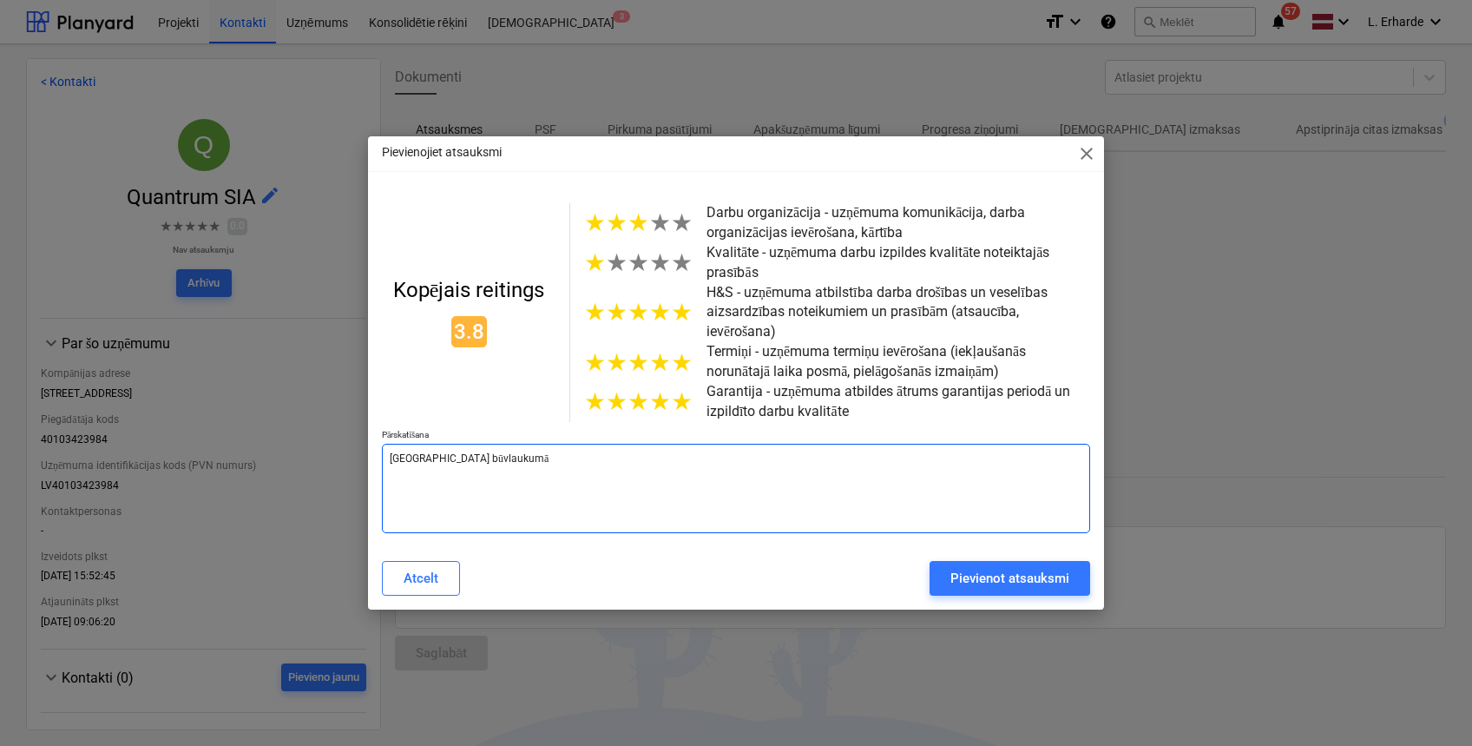
type textarea "x"
type textarea "[GEOGRAPHIC_DATA] būvlaukumā"
type textarea "x"
type textarea "[GEOGRAPHIC_DATA] būvlaukumā n"
type textarea "x"
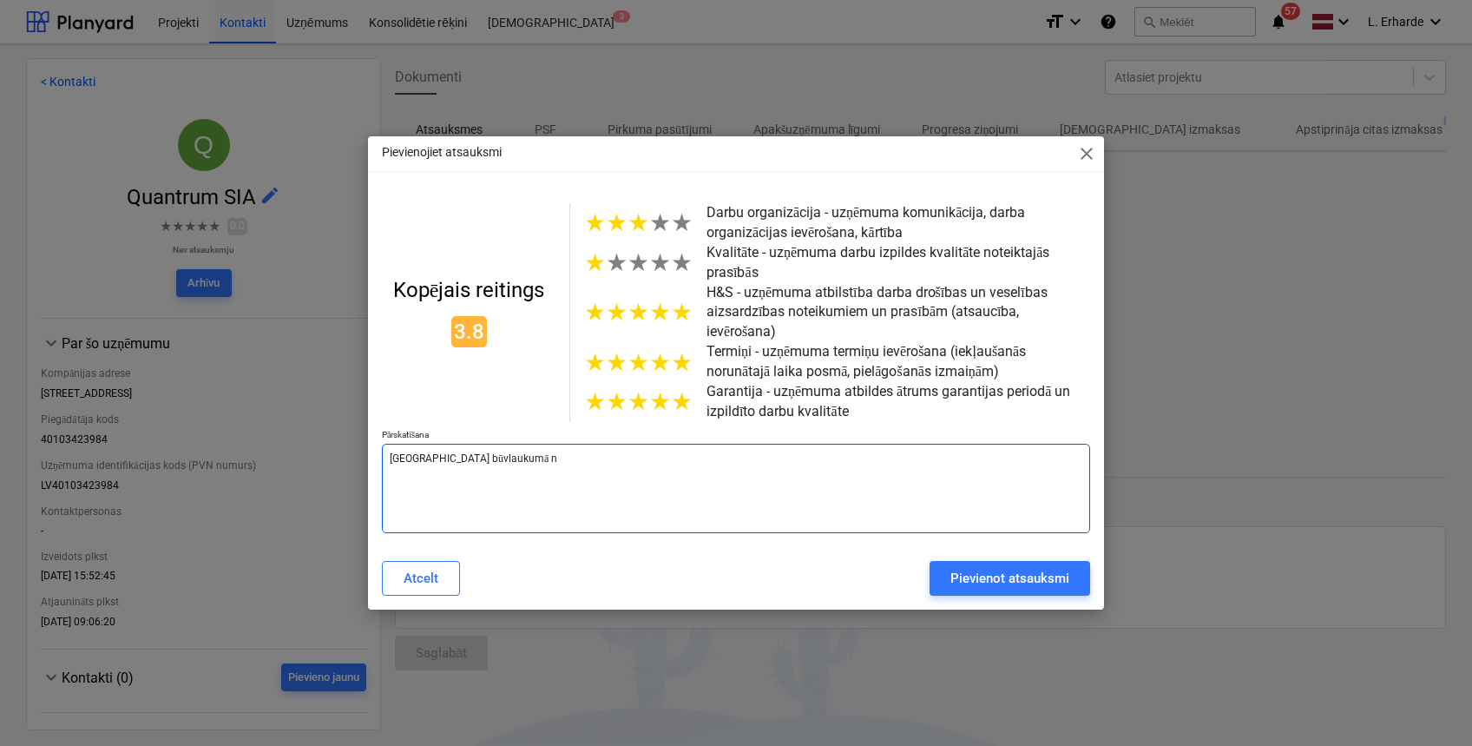
type textarea "[GEOGRAPHIC_DATA] būvlaukumā na"
type textarea "x"
type textarea "[GEOGRAPHIC_DATA] būvlaukumā nak"
type textarea "x"
type textarea "[GEOGRAPHIC_DATA] būvlaukumā nakt"
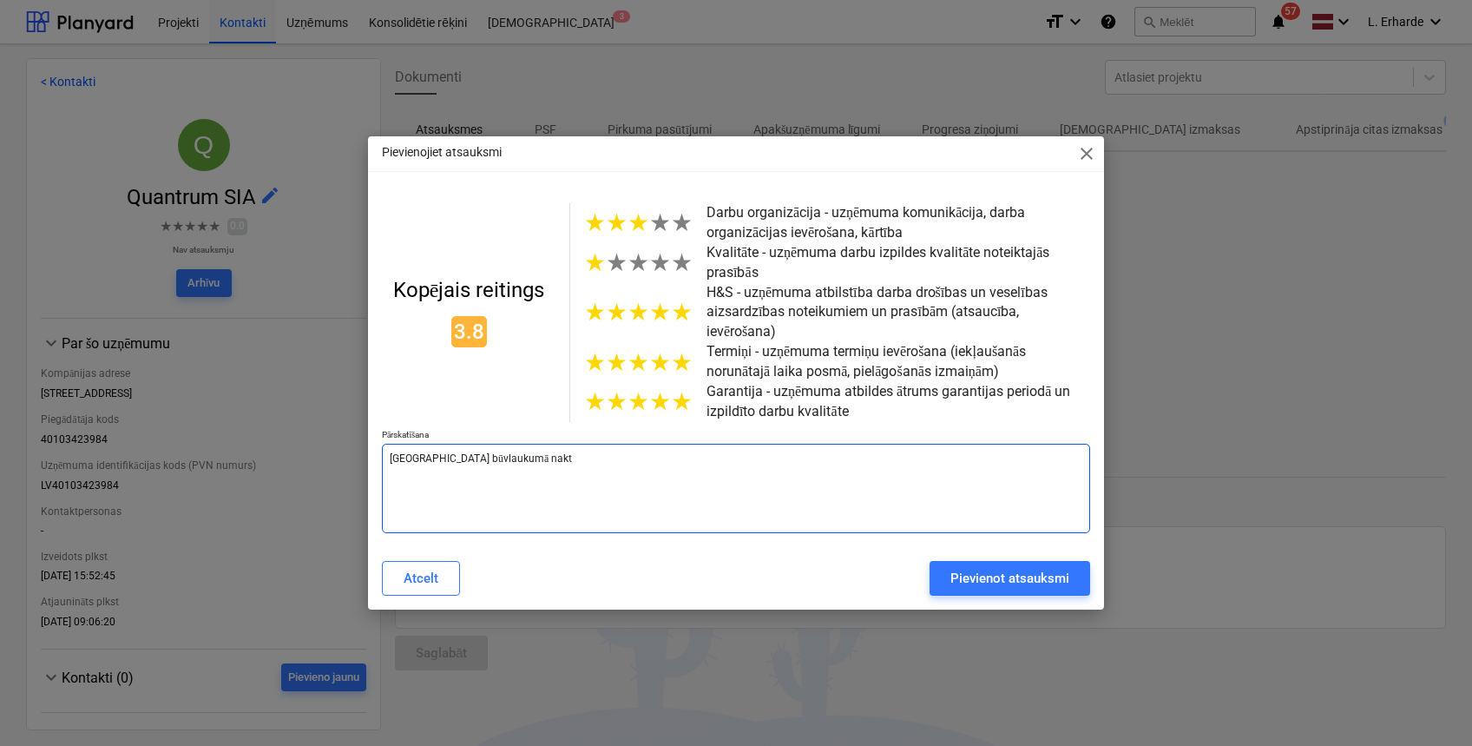
type textarea "x"
type textarea "[GEOGRAPHIC_DATA] būvlaukumā nakts"
type textarea "x"
type textarea "[GEOGRAPHIC_DATA] būvlaukumā nakts"
type textarea "x"
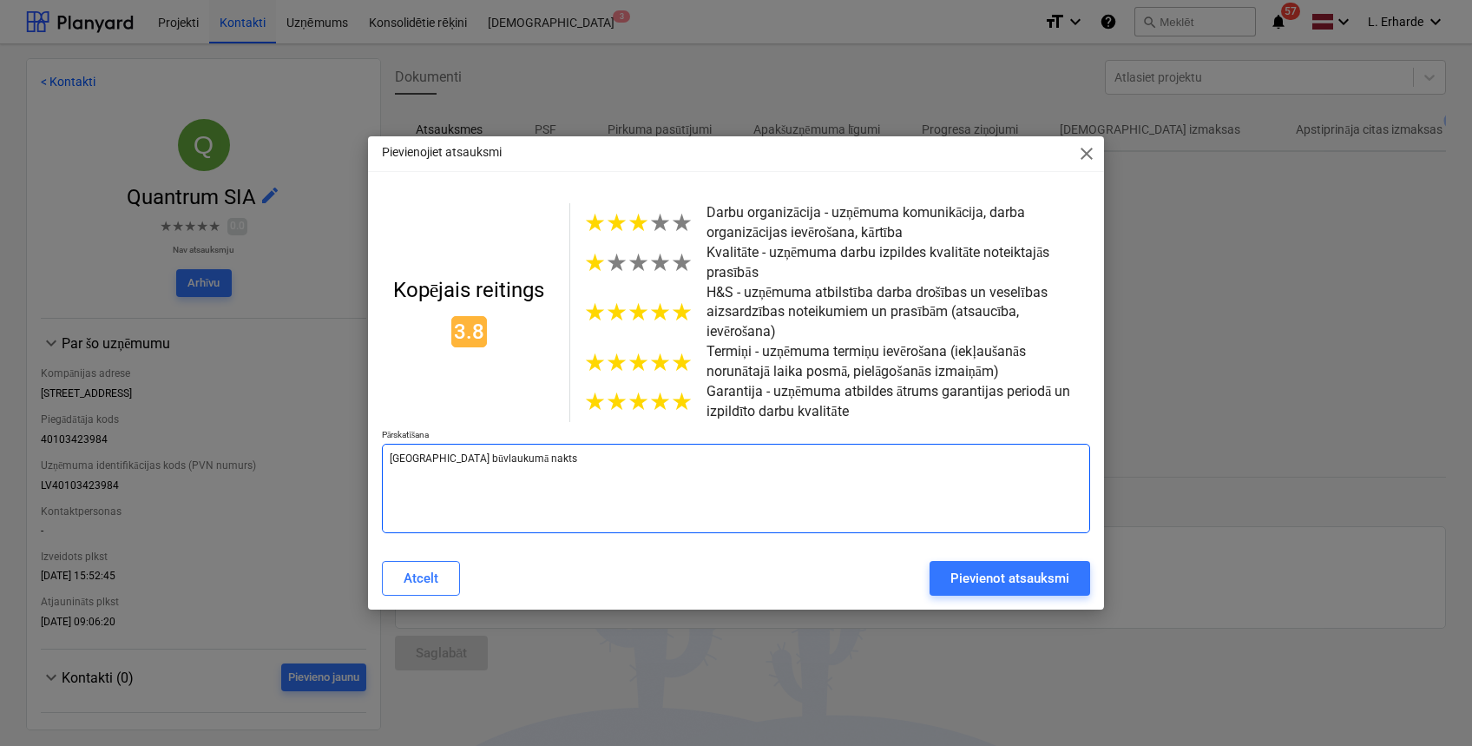
type textarea "[GEOGRAPHIC_DATA] būvlaukumā nakts s"
type textarea "x"
type textarea "[GEOGRAPHIC_DATA] [GEOGRAPHIC_DATA]"
type textarea "x"
type textarea "[GEOGRAPHIC_DATA] būvlaukumā nakts stu"
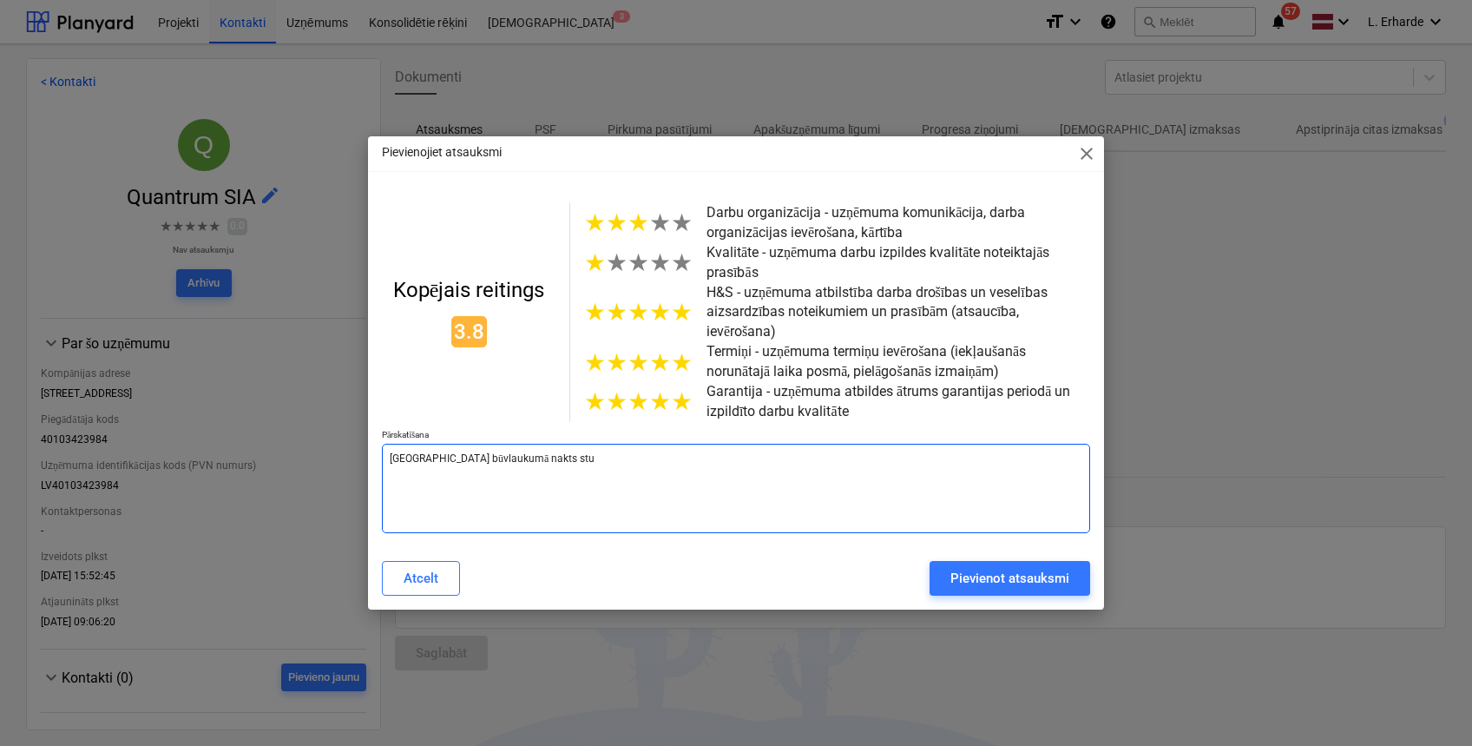
type textarea "x"
type textarea "[GEOGRAPHIC_DATA] būvlaukumā nakts stun"
type textarea "x"
type textarea "[GEOGRAPHIC_DATA] būvlaukumā nakts stund"
type textarea "x"
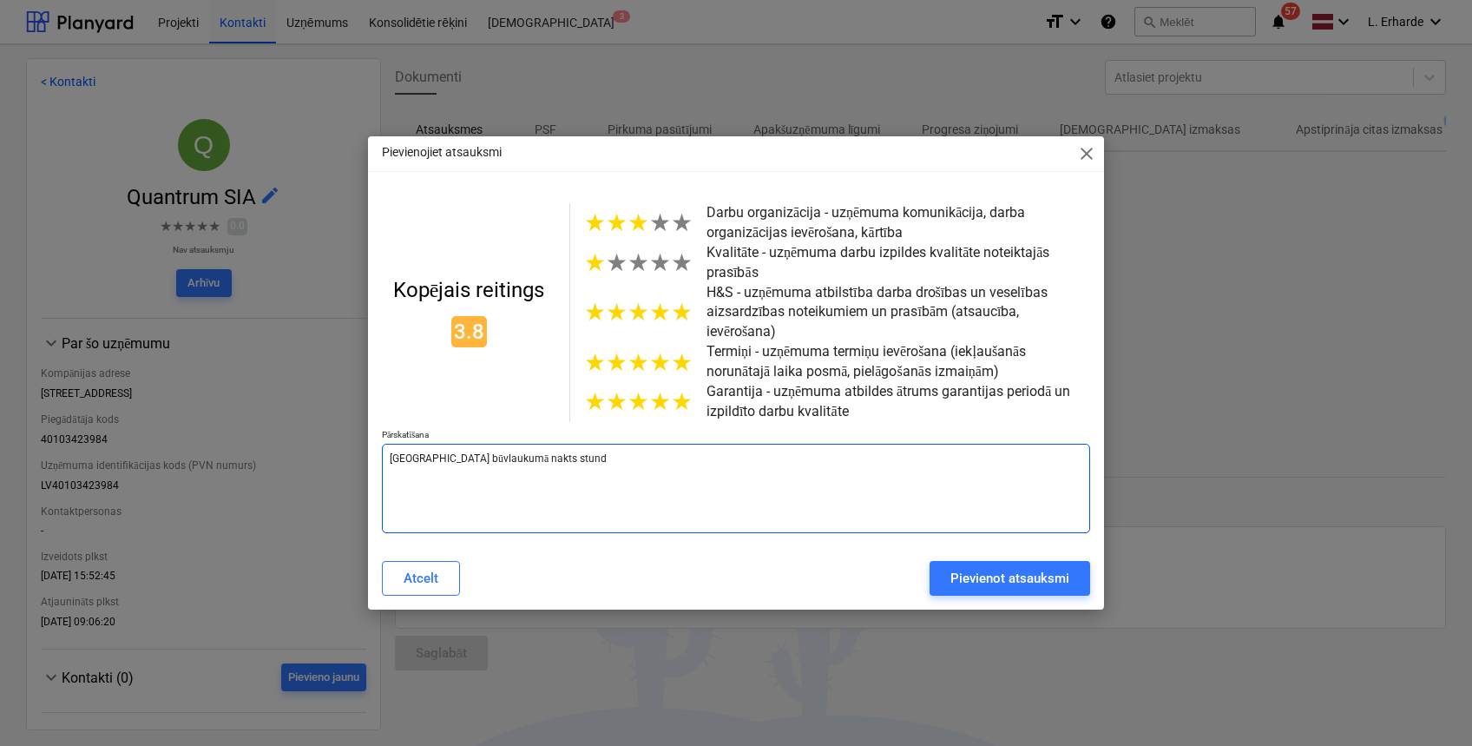
type textarea "[GEOGRAPHIC_DATA] būvlaukumā nakts [PERSON_NAME]"
type textarea "x"
type textarea "[GEOGRAPHIC_DATA] būvlaukumā nakts stundās"
type textarea "x"
type textarea "[GEOGRAPHIC_DATA] būvlaukumā nakts stundās"
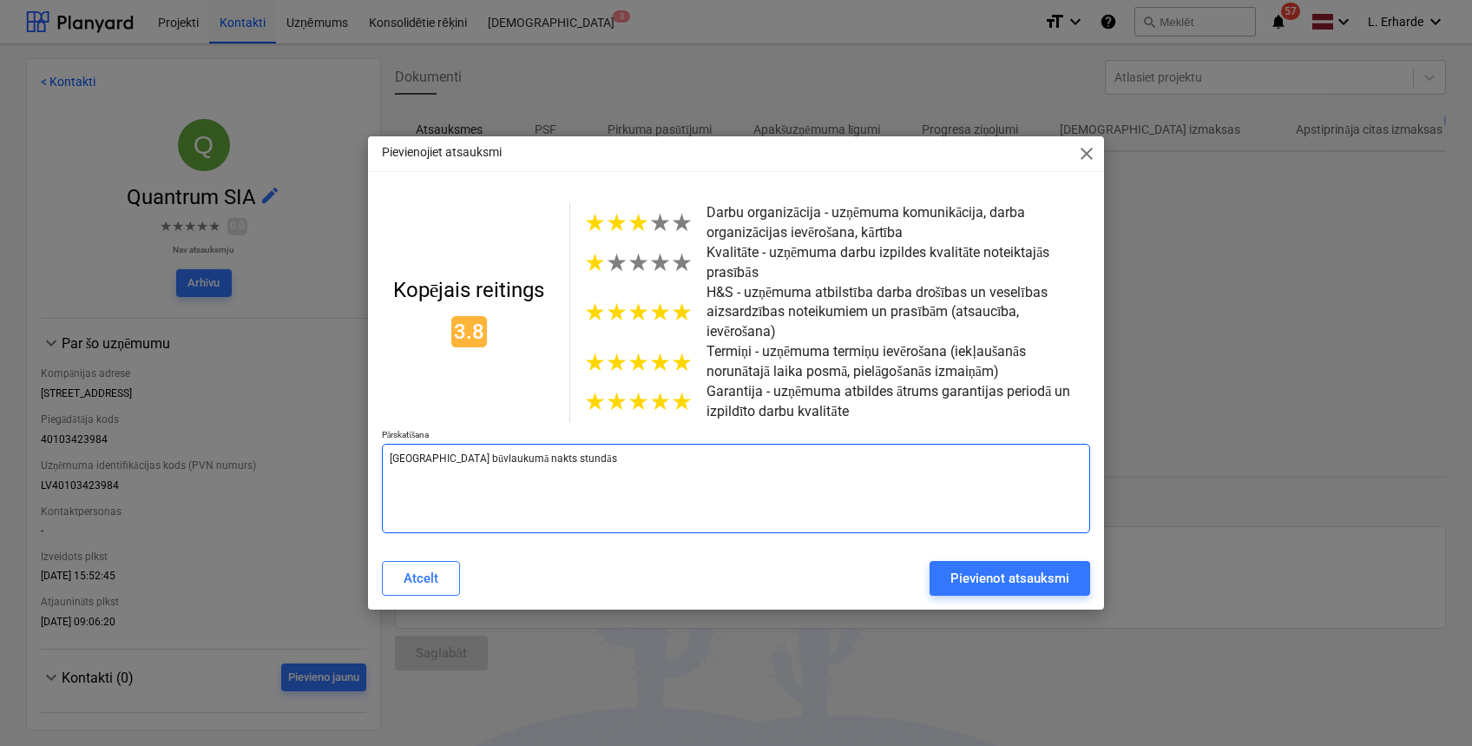
drag, startPoint x: 594, startPoint y: 450, endPoint x: 486, endPoint y: 442, distance: 108.0
click at [466, 450] on textarea "[GEOGRAPHIC_DATA] būvlaukumā nakts stundās" at bounding box center [736, 488] width 708 height 89
type textarea "x"
type textarea "[GEOGRAPHIC_DATA] bū"
type textarea "x"
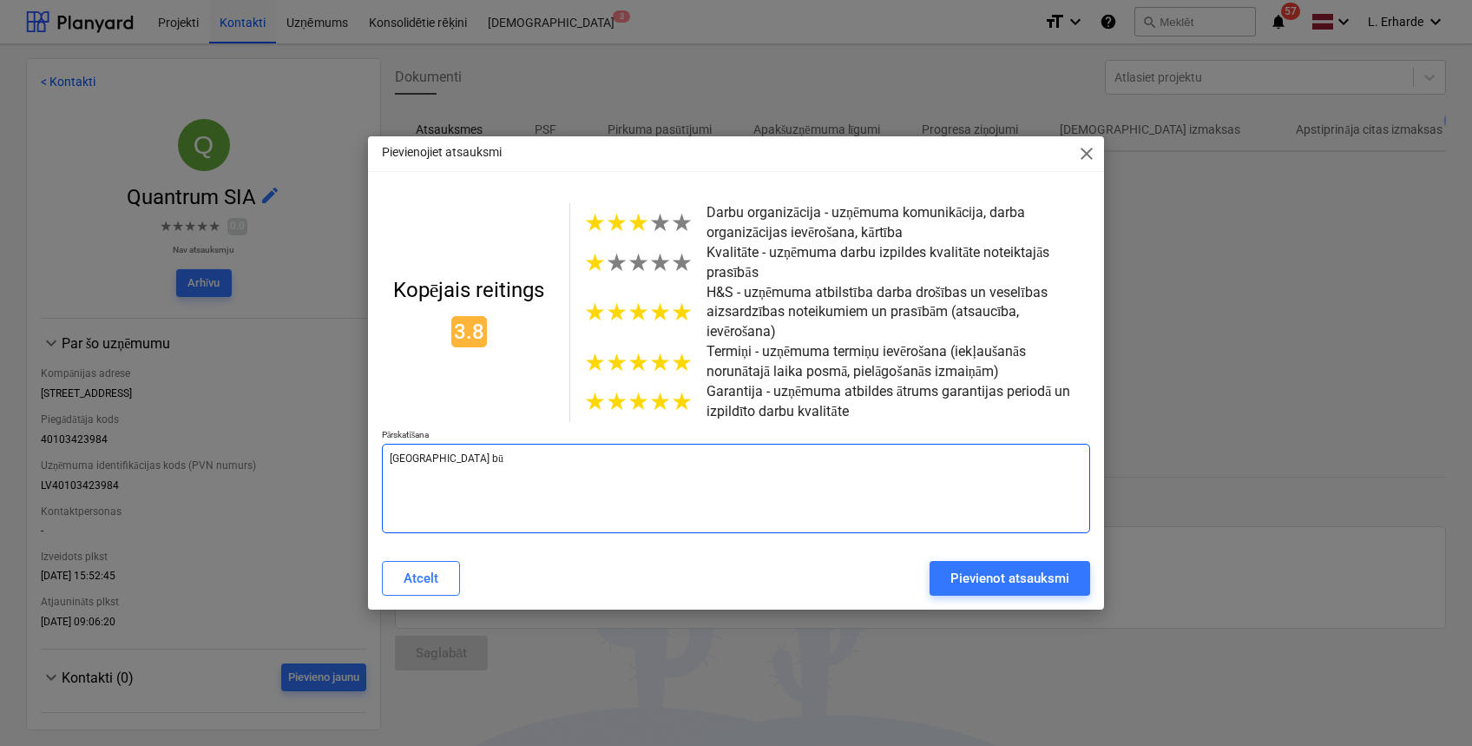
type textarea "[GEOGRAPHIC_DATA] b"
type textarea "x"
type textarea "[GEOGRAPHIC_DATA]"
type textarea "x"
type textarea "[GEOGRAPHIC_DATA]"
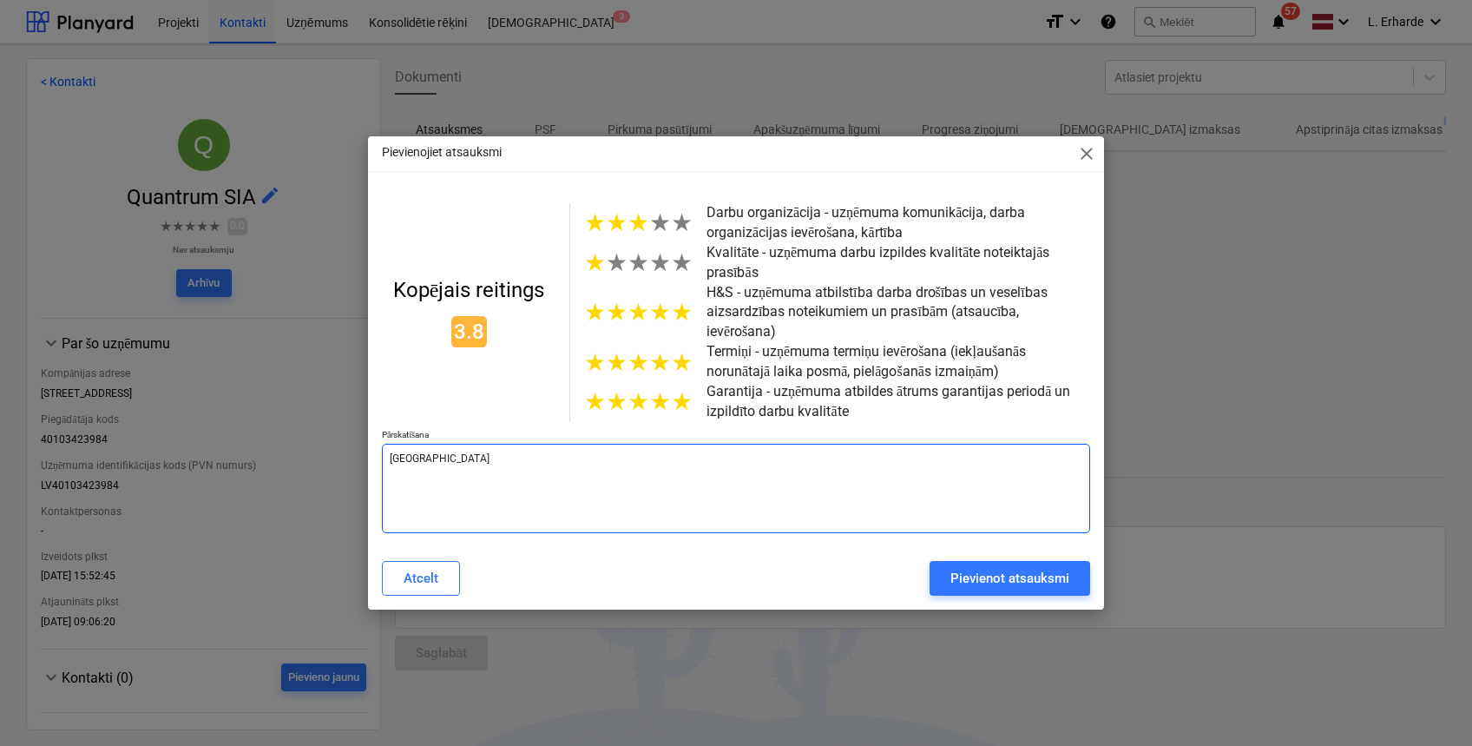
type textarea "x"
type textarea "[GEOGRAPHIC_DATA]"
type textarea "x"
type textarea "[GEOGRAPHIC_DATA],"
type textarea "x"
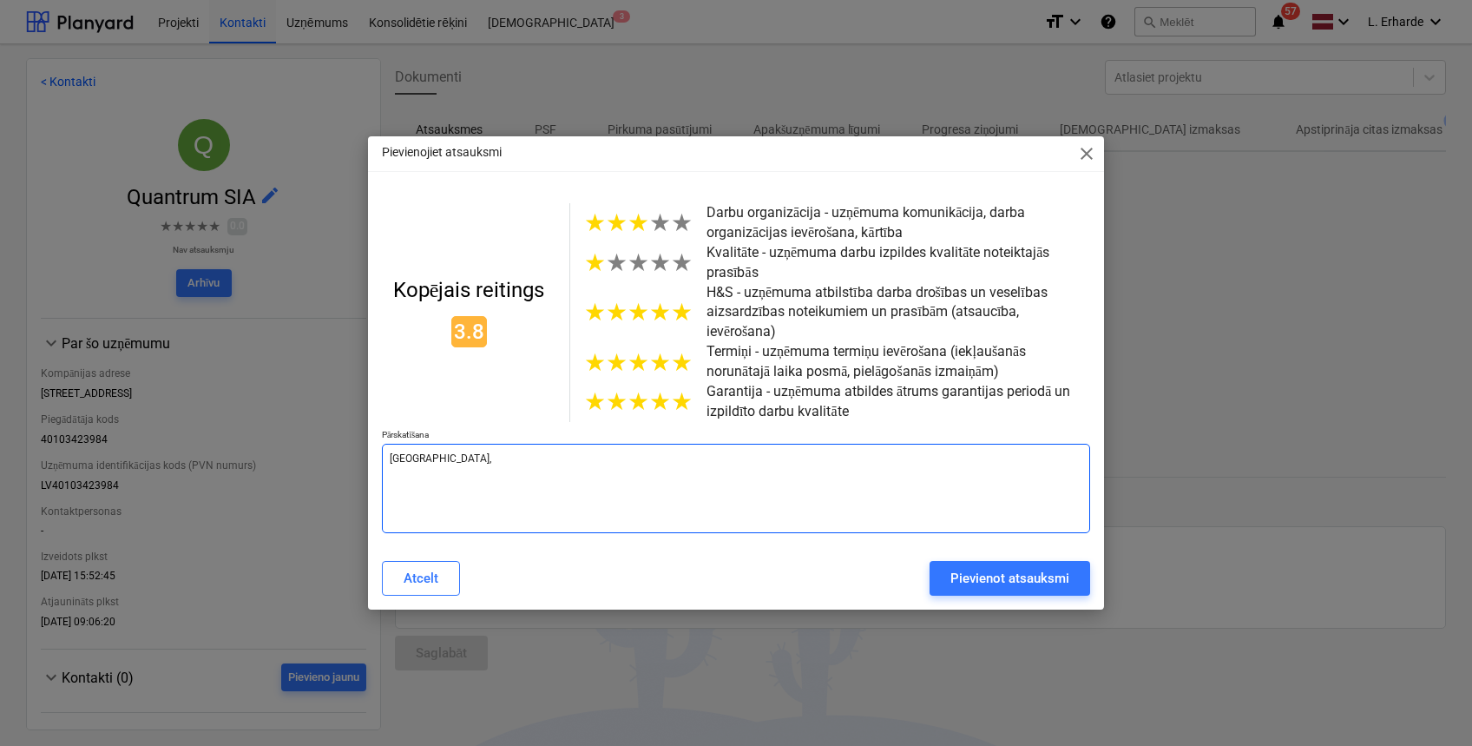
type textarea "[GEOGRAPHIC_DATA],"
type textarea "x"
type textarea "Nīcgales iela, p"
type textarea "x"
type textarea "[GEOGRAPHIC_DATA], po"
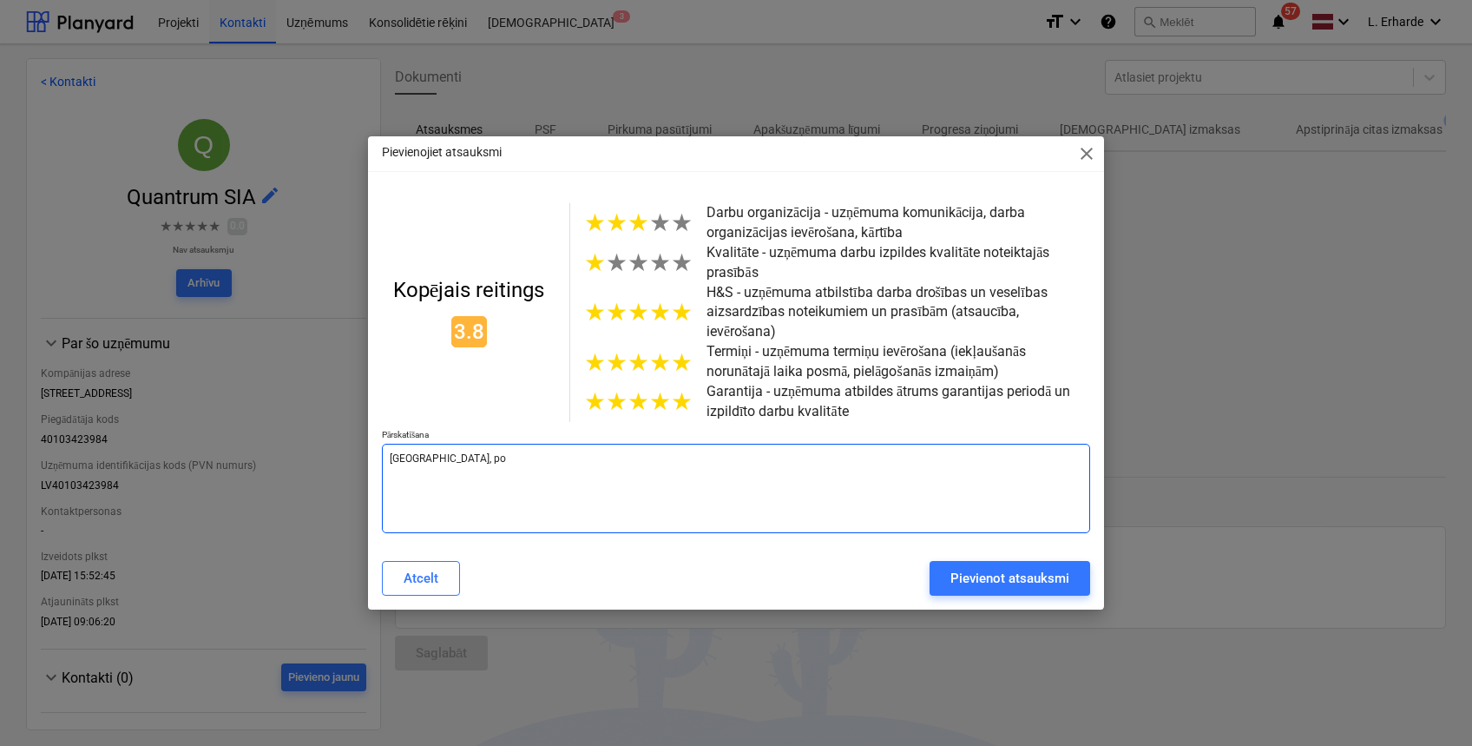
type textarea "x"
type textarea "[GEOGRAPHIC_DATA], [GEOGRAPHIC_DATA]"
type textarea "x"
type textarea "[GEOGRAPHIC_DATA], poli"
type textarea "x"
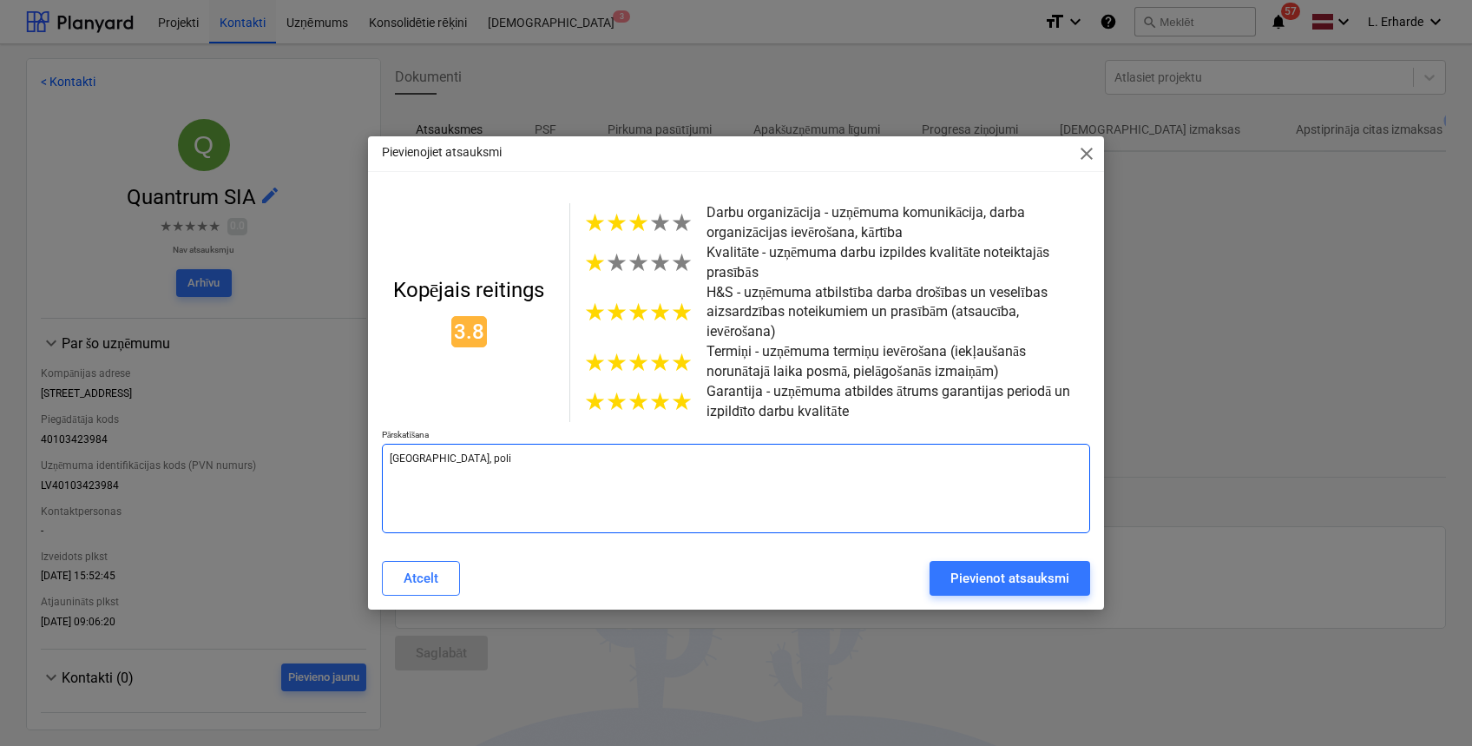
type textarea "[GEOGRAPHIC_DATA], [GEOGRAPHIC_DATA]"
type textarea "x"
type textarea "[GEOGRAPHIC_DATA], [GEOGRAPHIC_DATA]"
type textarea "x"
type textarea "Nīcgales iela, policij"
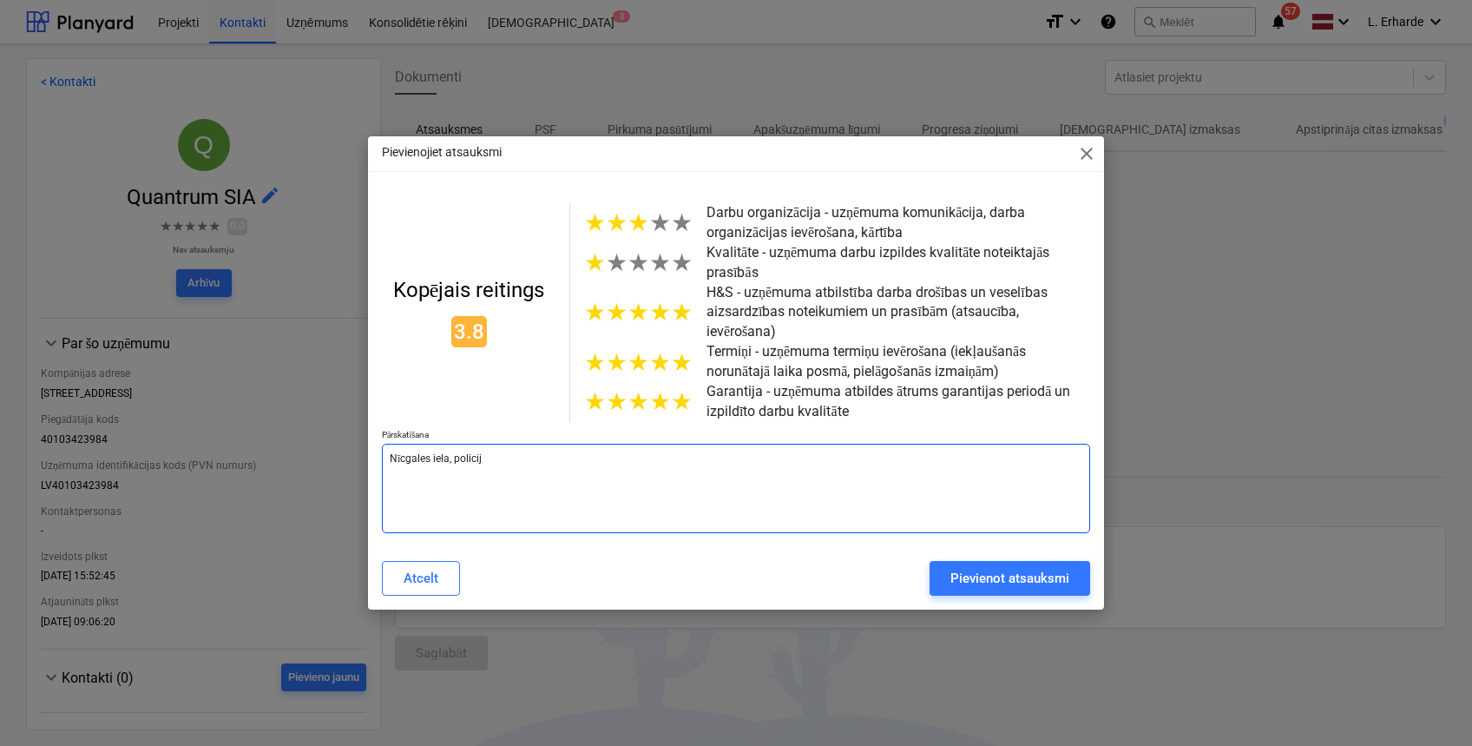
type textarea "x"
type textarea "Nīcgales iela, policija"
type textarea "x"
type textarea "Nīcgales iela, policijas"
type textarea "x"
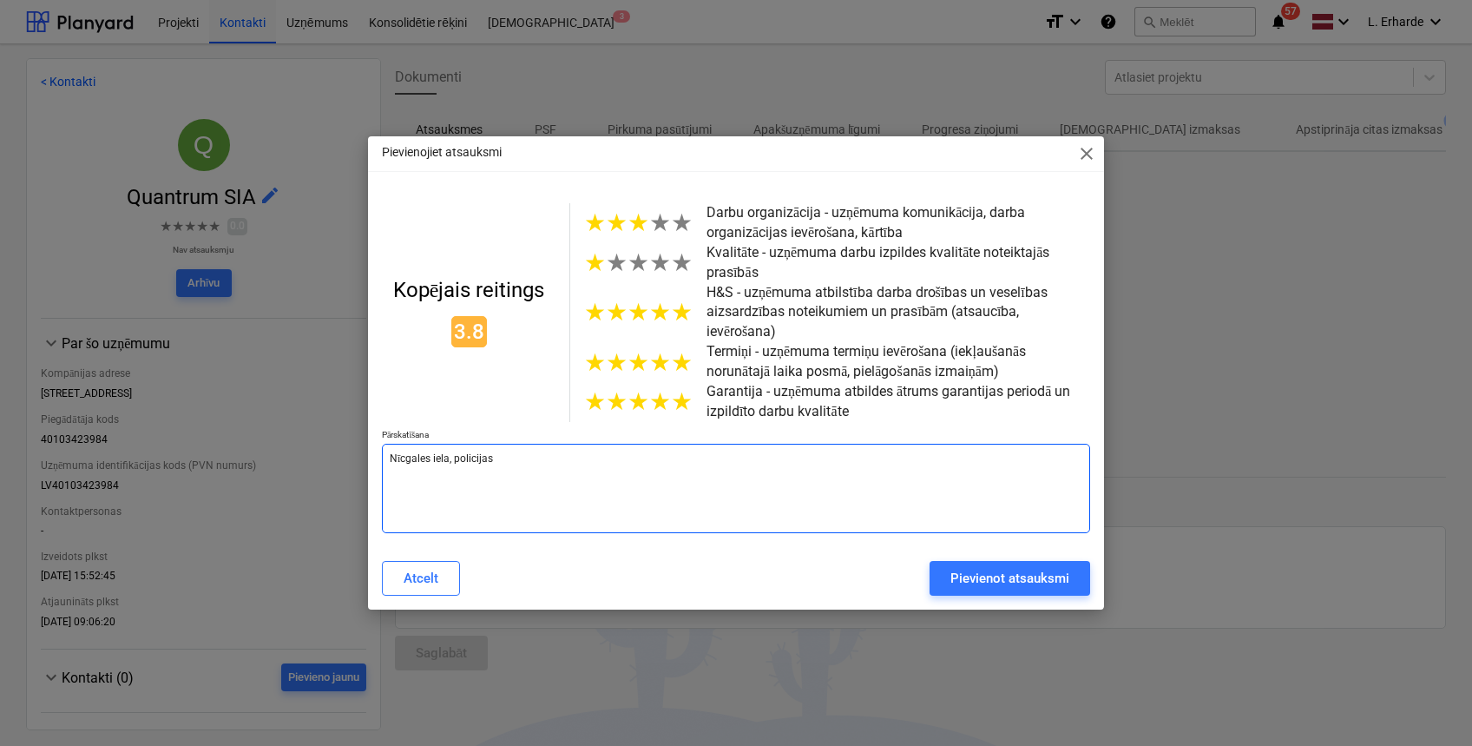
type textarea "Nīcgales iela, policijas"
type textarea "x"
type textarea "Nīcgales iela, policijas a"
type textarea "x"
type textarea "Nīcgales iela, policijas ad"
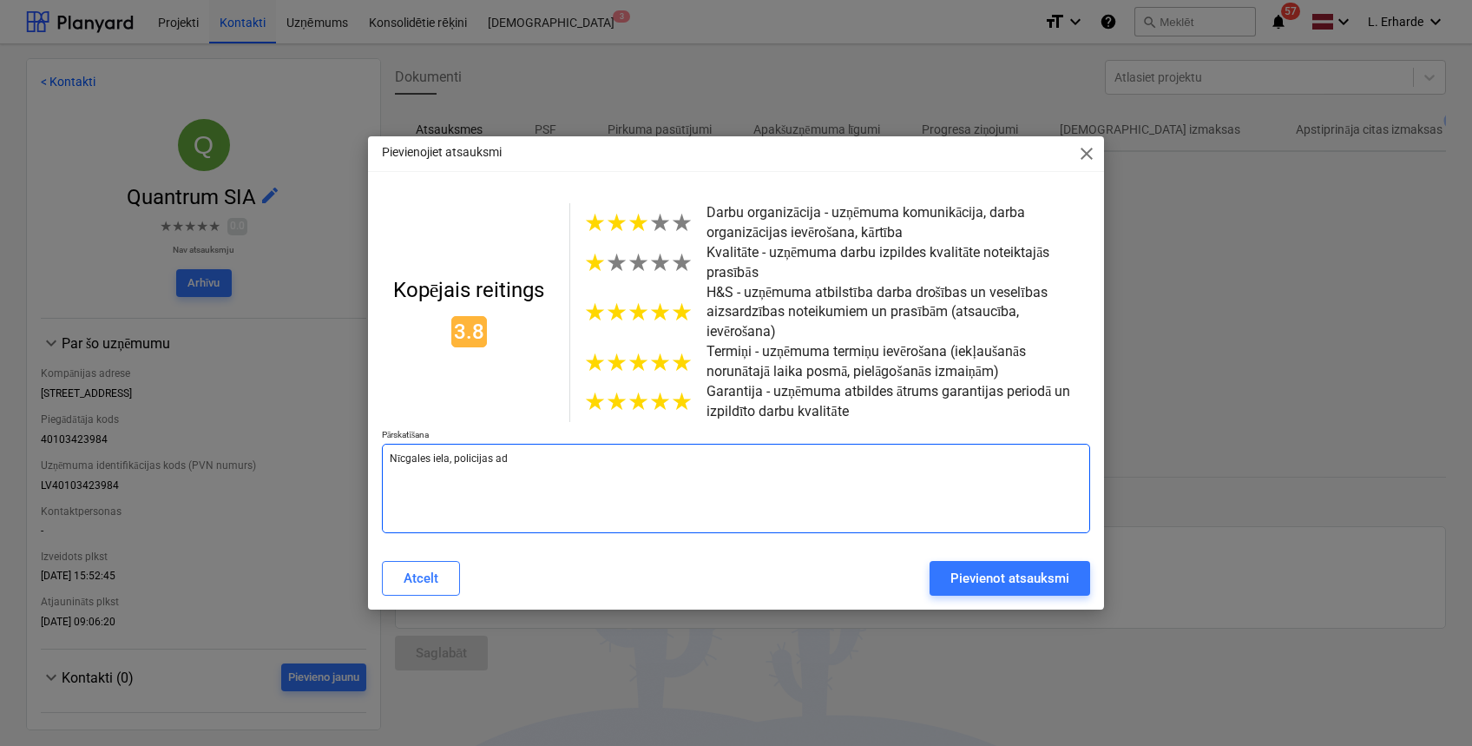
type textarea "x"
type textarea "Nīcgales iela, policijas a"
type textarea "x"
type textarea "Nīcgales iela, policijas"
type textarea "x"
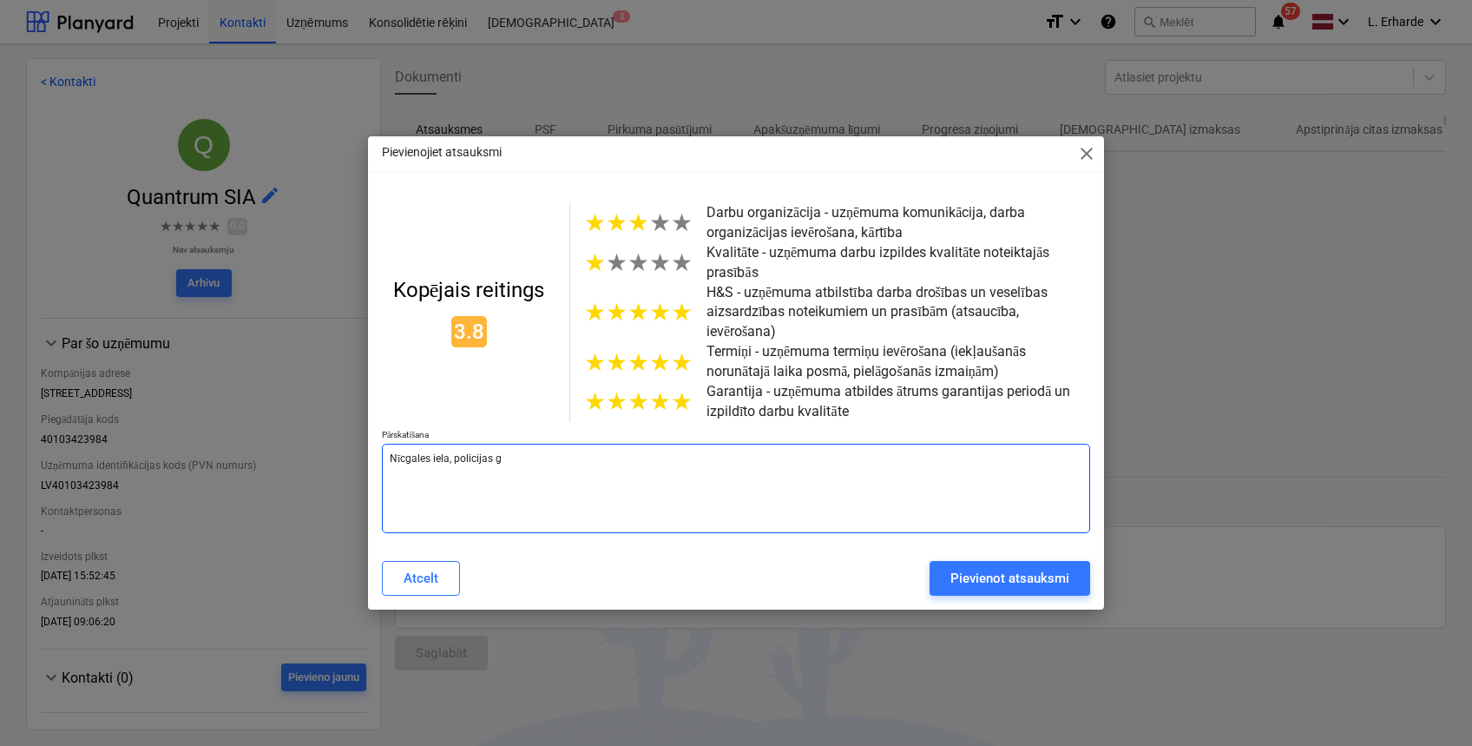
type textarea "Nīcgales iela, policijas ga"
type textarea "x"
type textarea "Nīcgales iela, policijas gad"
type textarea "x"
type textarea "Nīcgales iela, policijas gadī"
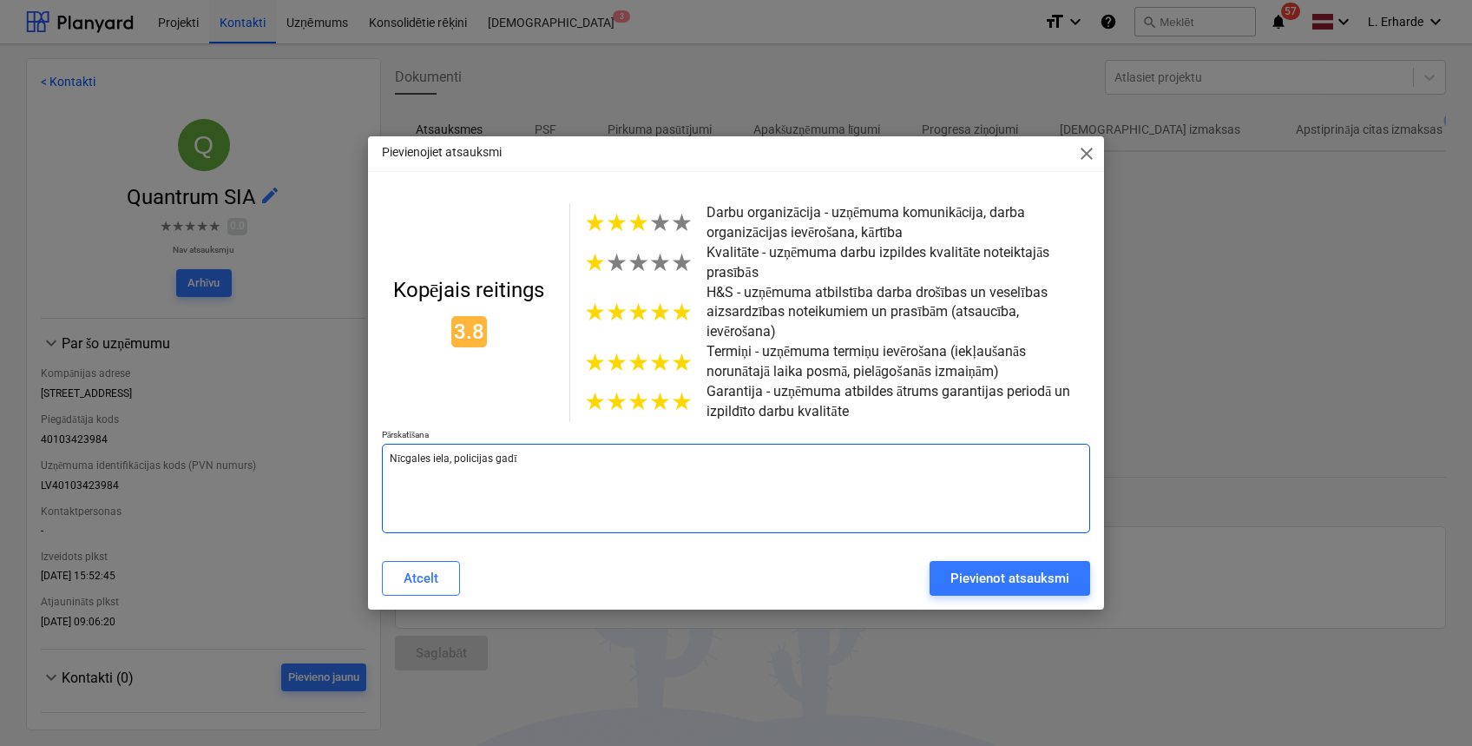
type textarea "x"
type textarea "Nīcgales iela, policijas gadīj"
type textarea "x"
type textarea "Nīcgales iela, policijas gadīju"
type textarea "x"
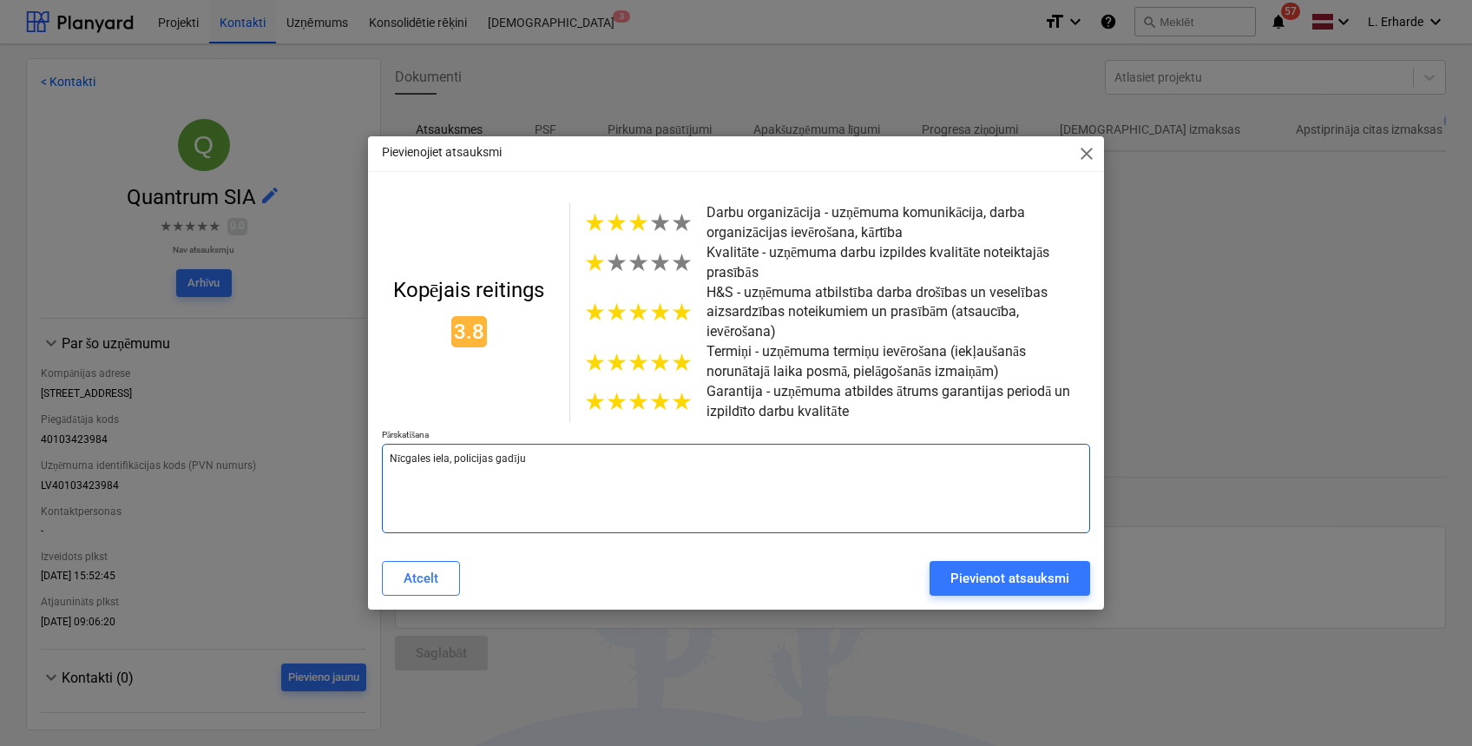
type textarea "Nīcgales iela, policijas gadījum"
type textarea "x"
type textarea "Nīcgales iela, policijas gadījums"
type textarea "x"
type textarea "Nīcgales iela, policijas gadījums)"
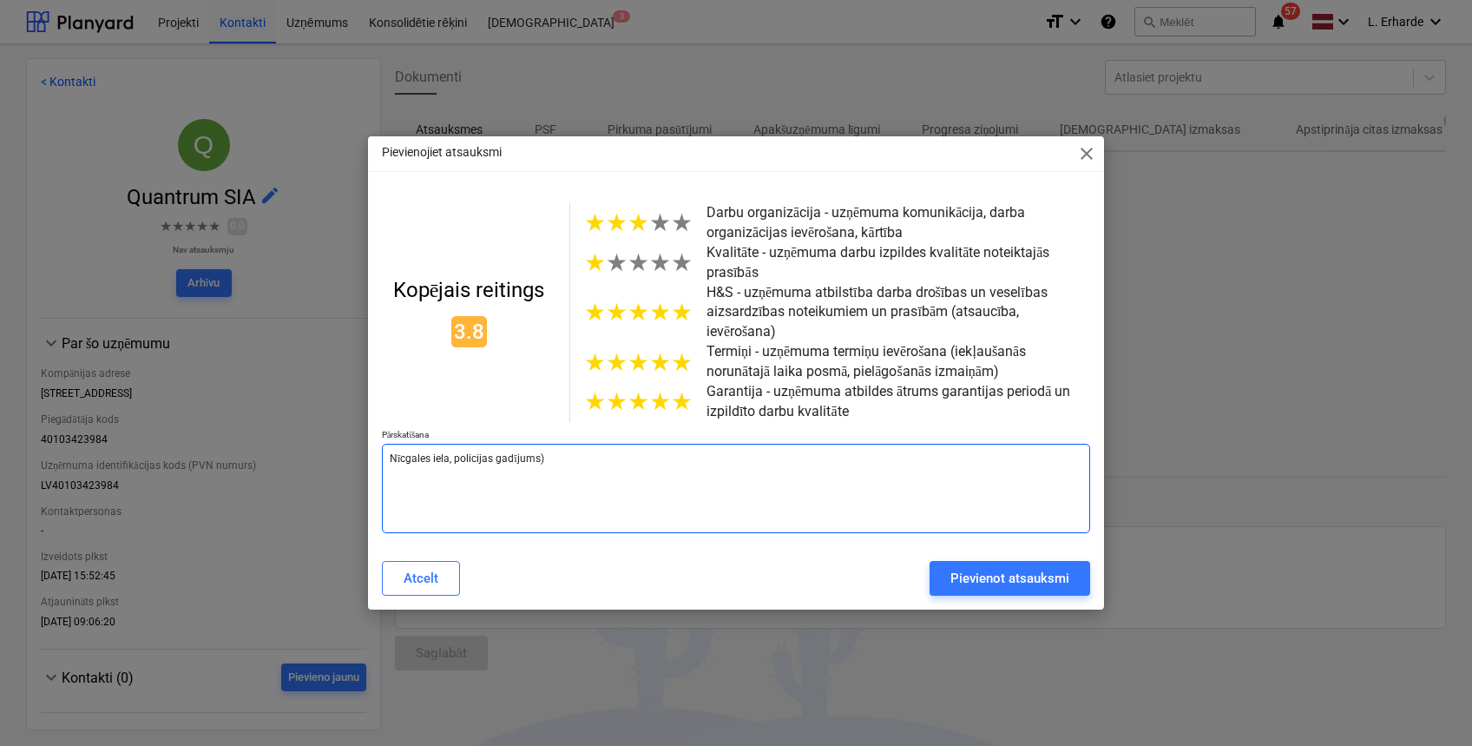
type textarea "x"
click at [703, 471] on textarea "(Nīcgales iela, policijas gadījums)" at bounding box center [736, 488] width 708 height 89
type textarea "(Nīcgales iela, policijas gadījums)"
click at [622, 234] on span "★" at bounding box center [617, 222] width 22 height 29
click at [681, 454] on textarea "(Nīcgales iela, policijas gadījums)" at bounding box center [736, 488] width 708 height 89
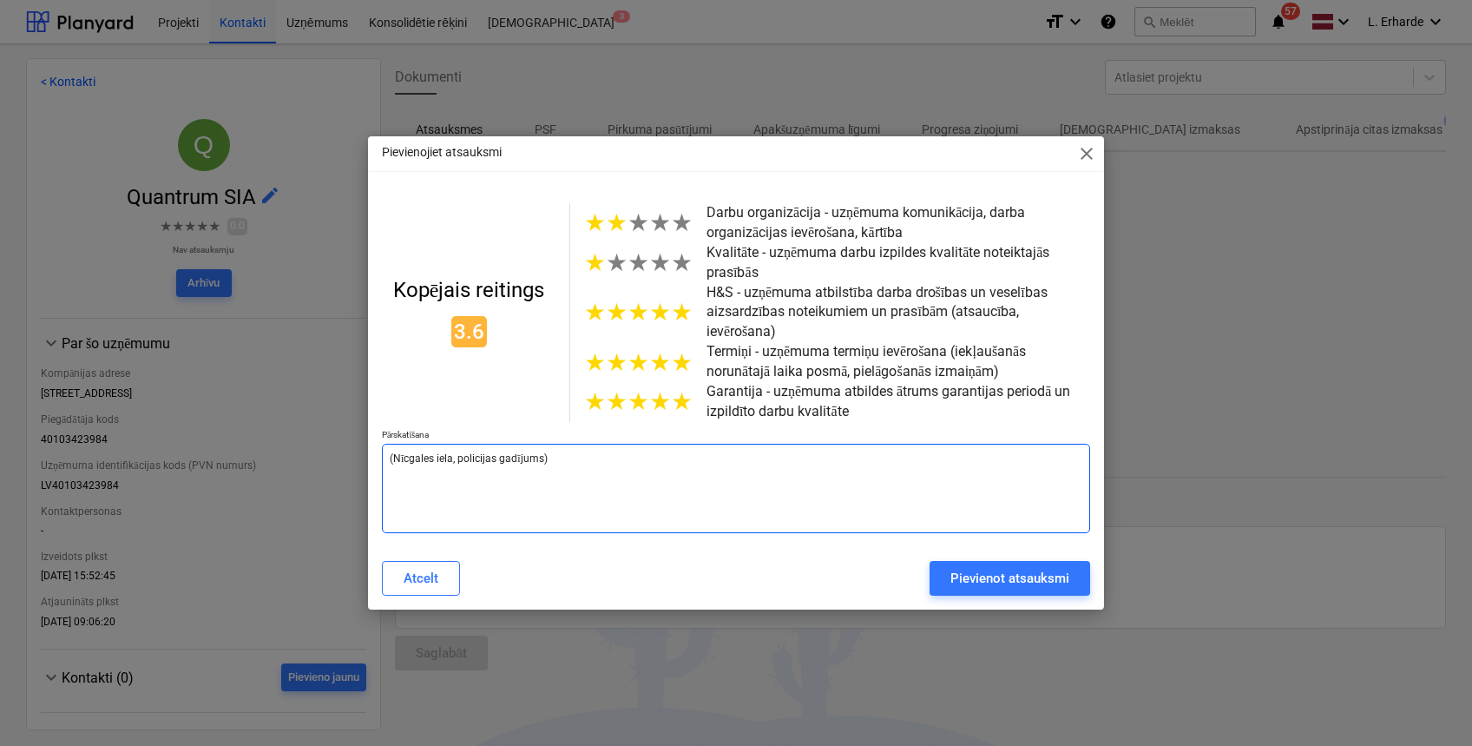
drag, startPoint x: 389, startPoint y: 450, endPoint x: 467, endPoint y: 450, distance: 78.1
click at [391, 448] on textarea "(Nīcgales iela, policijas gadījums)" at bounding box center [736, 488] width 708 height 89
type textarea "x"
type textarea "N(Nīcgales iela, policijas gadījums)"
type textarea "x"
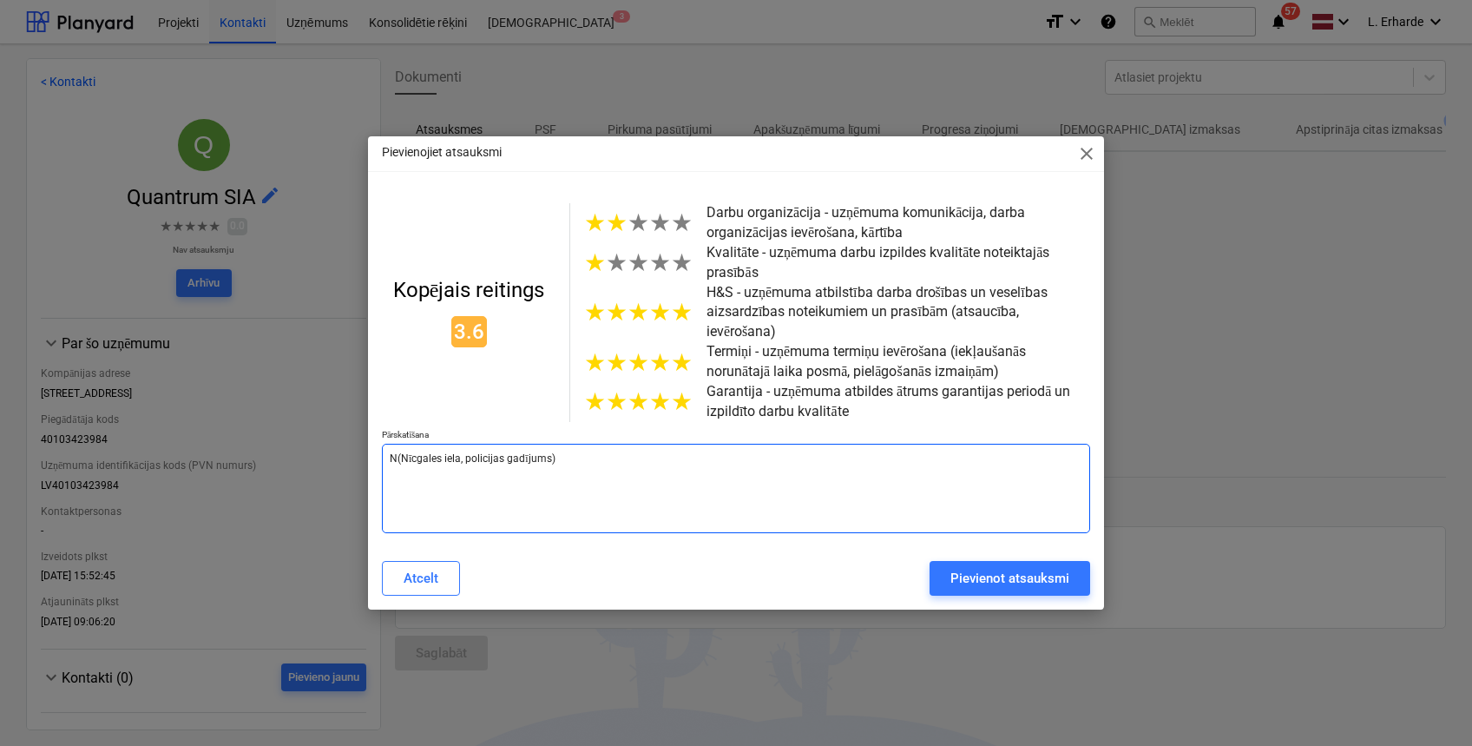
type textarea "Ne(Nīcgales iela, policijas gadījums)"
type textarea "x"
type textarea "Nen(Nīcgales iela, policijas gadījums)"
type textarea "x"
type textarea "Neno(Nīcgales iela, policijas gadījums)"
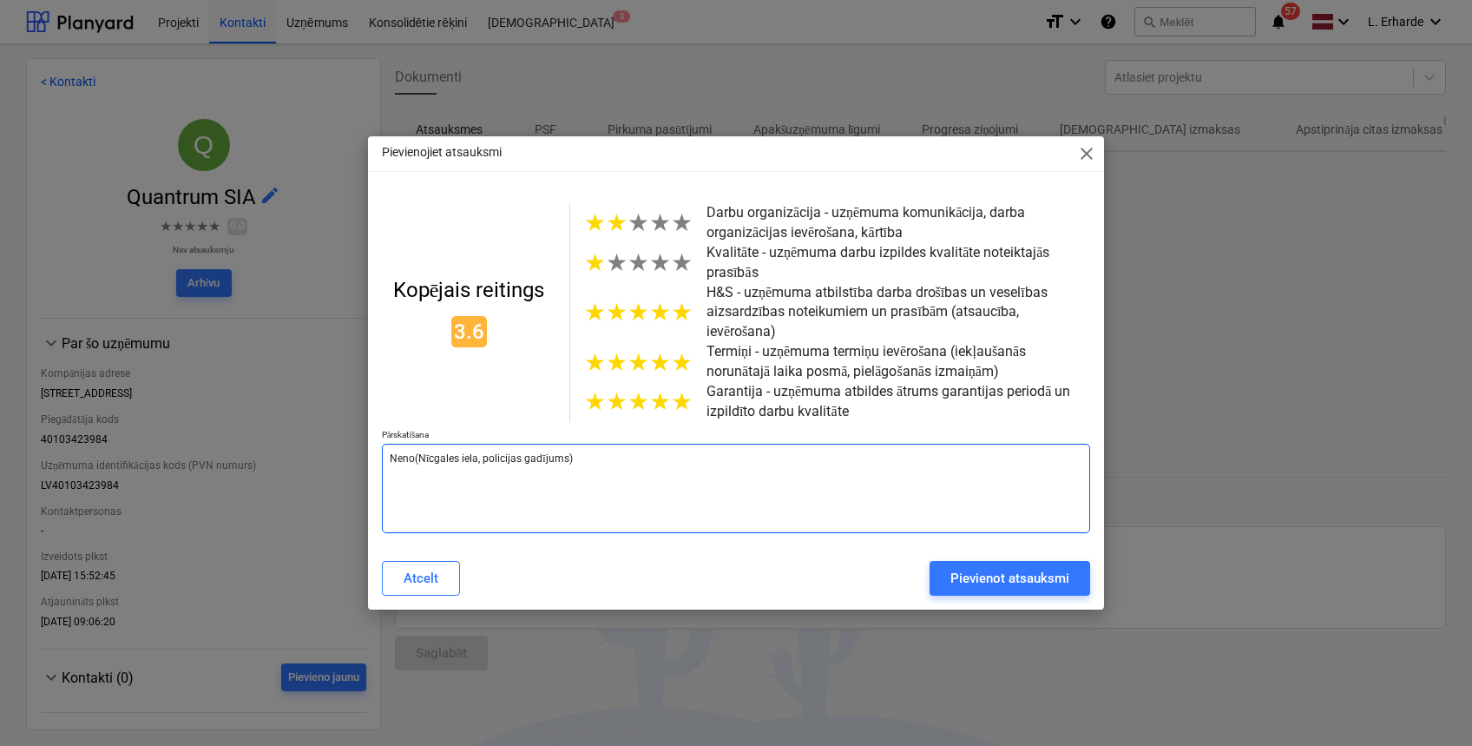
type textarea "x"
type textarea "Nenod(Nīcgales iela, policijas gadījums)"
type textarea "x"
type textarea "Nenodr(Nīcgales iela, policijas gadījums)"
type textarea "x"
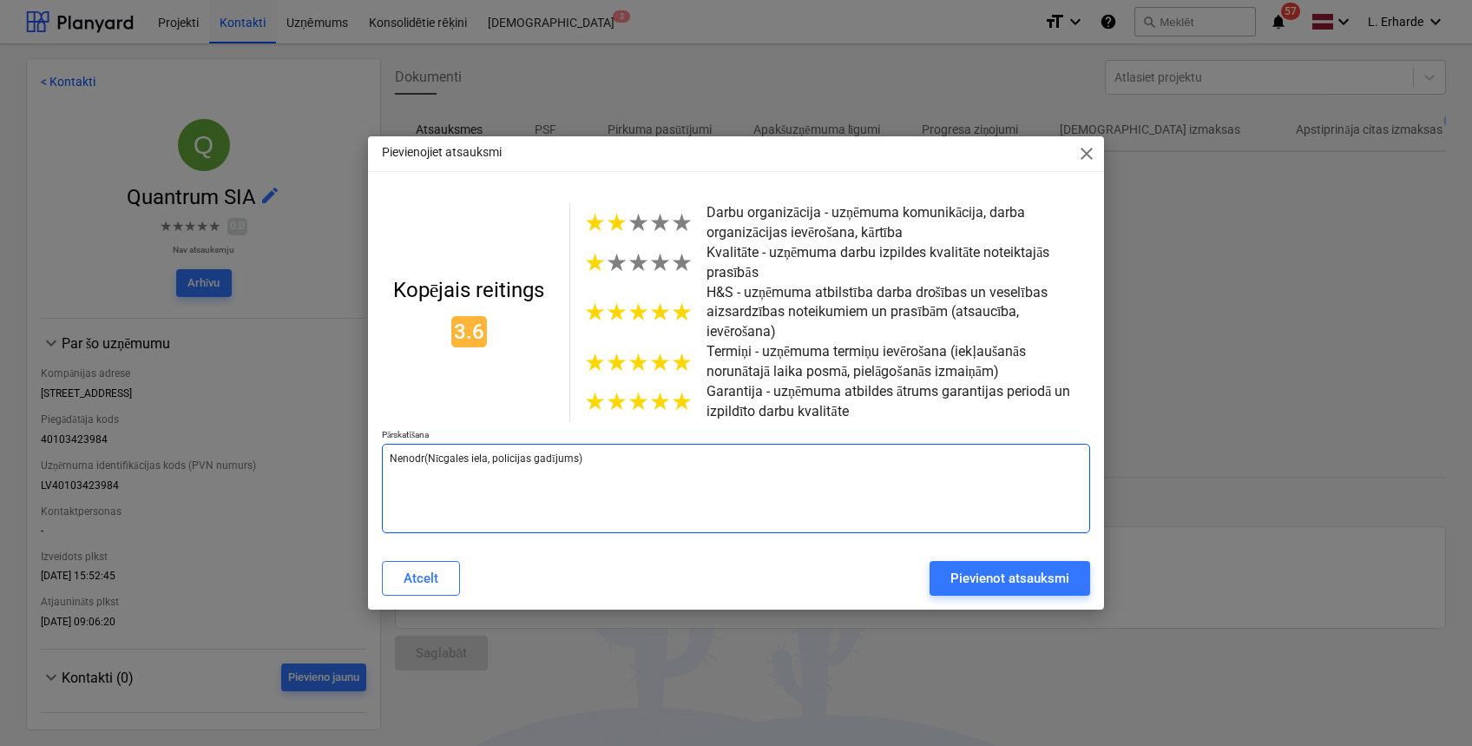
type textarea "Nenodro(Nīcgales iela, policijas gadījums)"
type textarea "x"
type textarea "Nenodroš(Nīcgales iela, policijas gadījums)"
type textarea "x"
type textarea "Nenodroši([GEOGRAPHIC_DATA], policijas gadījums)"
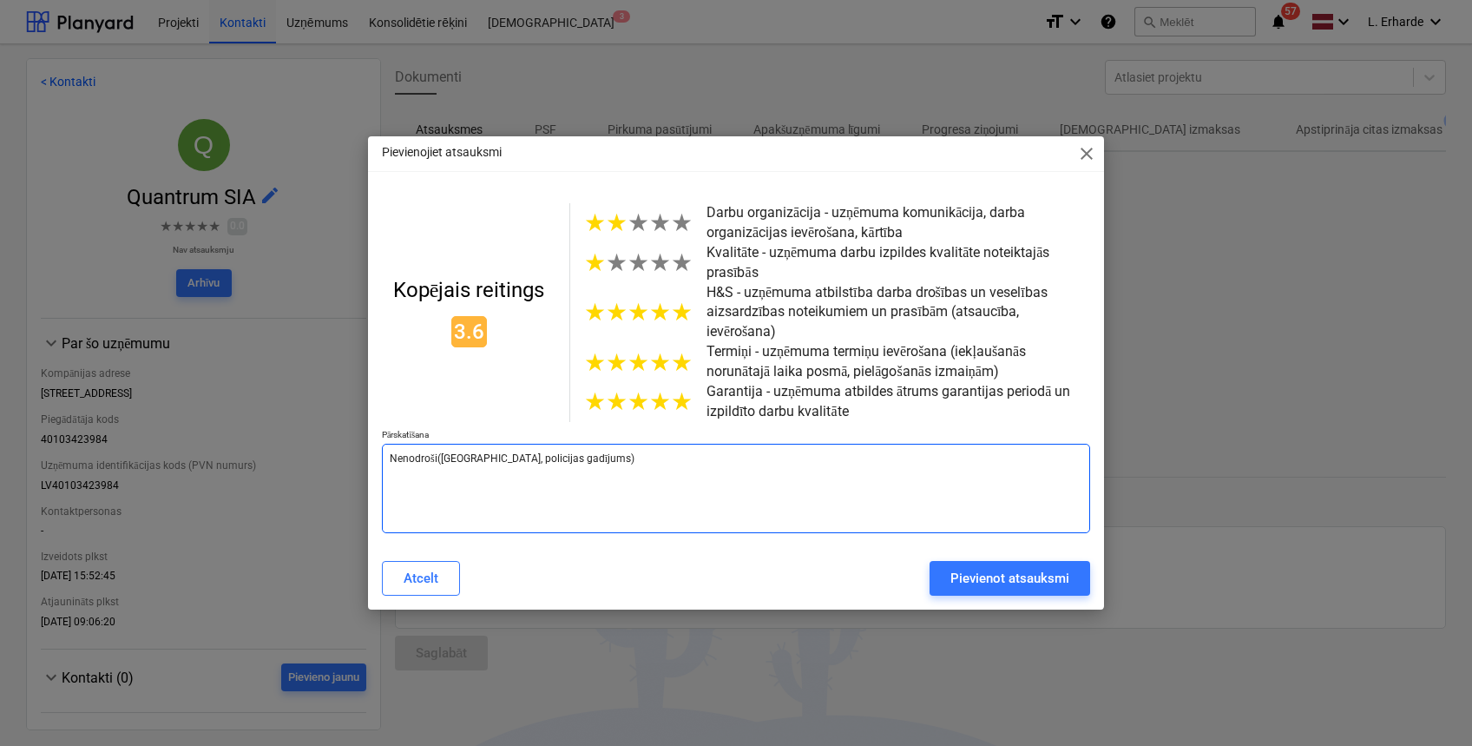
type textarea "x"
type textarea "Nenodrošin([GEOGRAPHIC_DATA], policijas gadījums)"
type textarea "x"
type textarea "Nenodrošina([GEOGRAPHIC_DATA], policijas gadījums)"
type textarea "x"
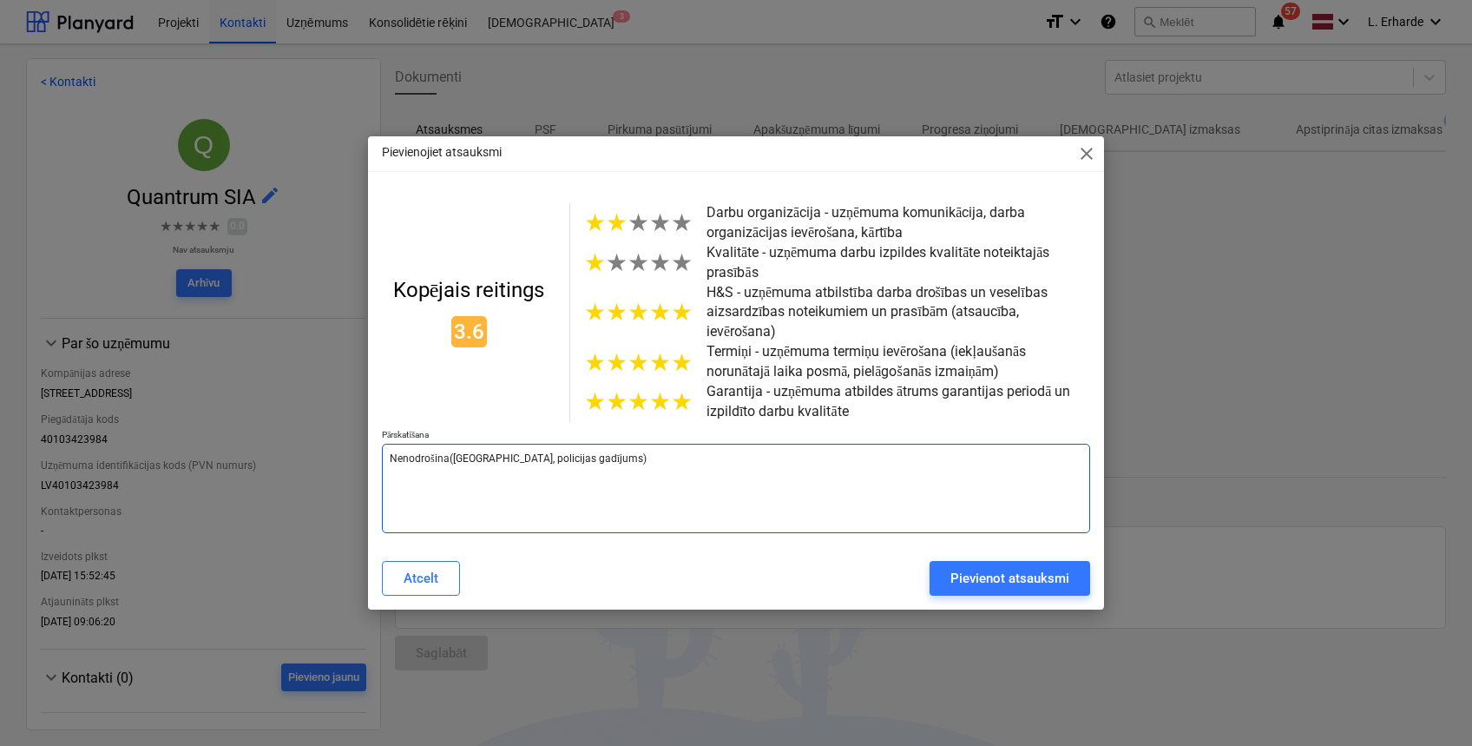
type textarea "Nenodrošina ([GEOGRAPHIC_DATA], policijas gadījums)"
type textarea "x"
type textarea "Nenodrošina p(Nīcgales iela, policijas gadījums)"
type textarea "x"
type textarea "Nenodrošina pa(Nīcgales iela, policijas gadījums)"
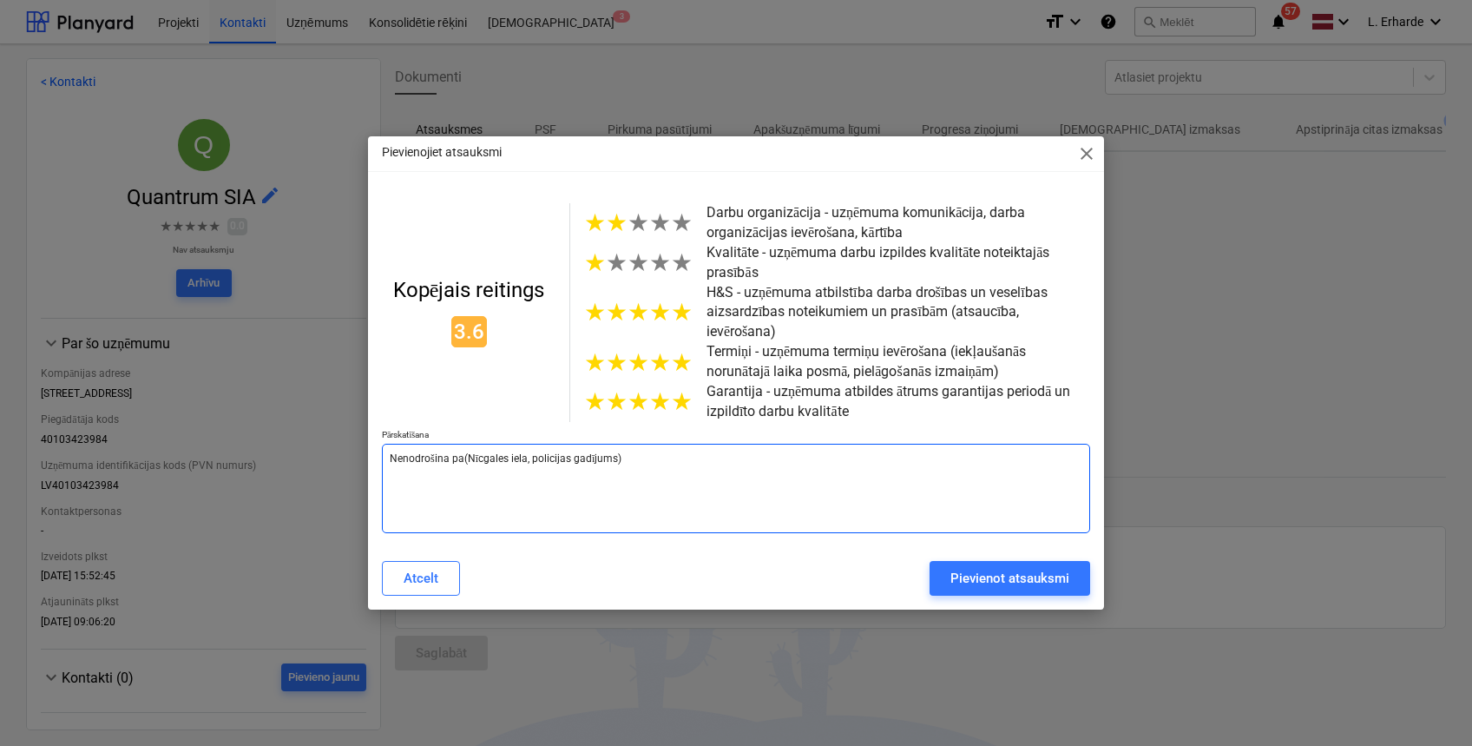
type textarea "x"
type textarea "Nenodrošina pak(Nīcgales iela, policijas gadījums)"
type textarea "x"
type textarea "Nenodrošina paka(Nīcgales iela, policijas gadījums)"
type textarea "x"
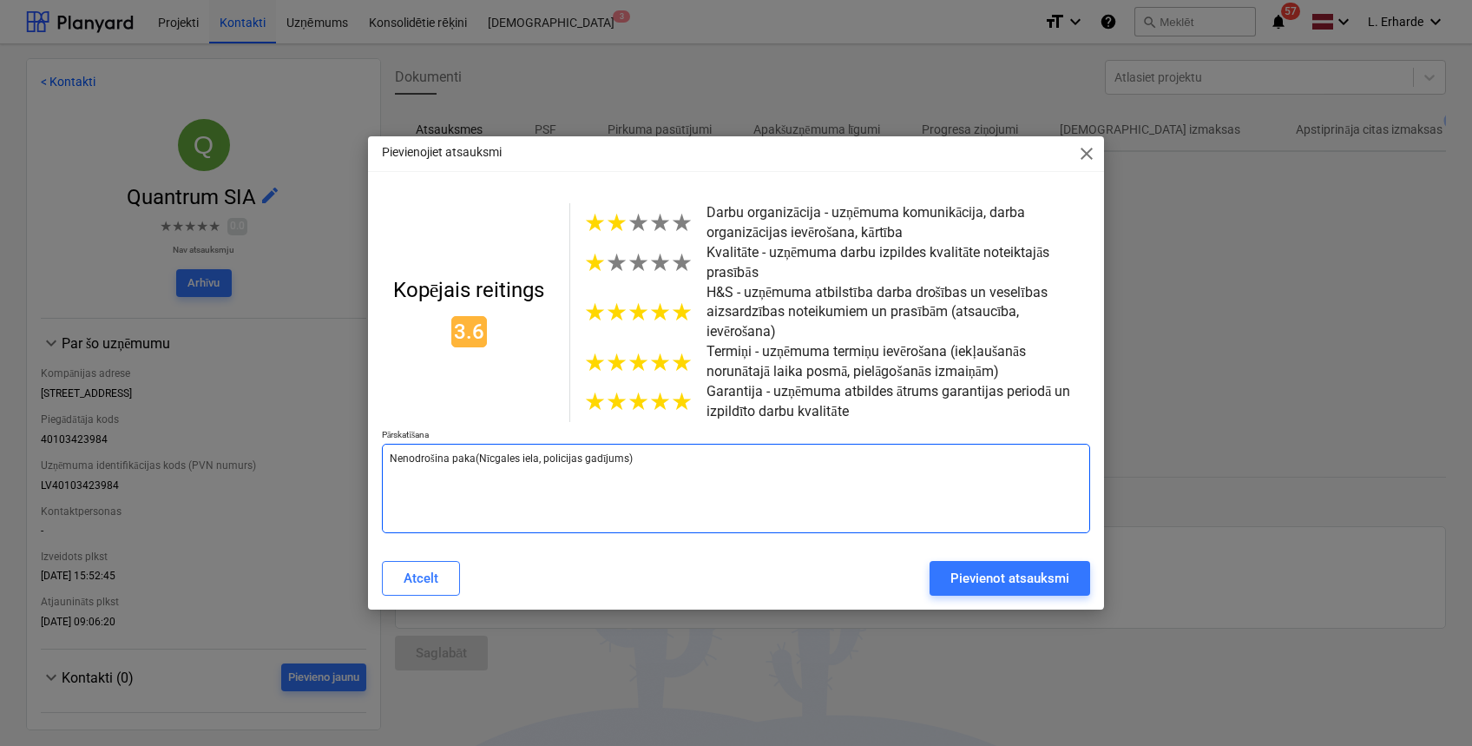
type textarea "Nenodrošina pakal(Nīcgales iela, policijas gadījums)"
type textarea "x"
type textarea "Nenodrošina pakalp([GEOGRAPHIC_DATA], policijas gadījums)"
type textarea "x"
type textarea "Nenodrošina pakalpo([GEOGRAPHIC_DATA], policijas gadījums)"
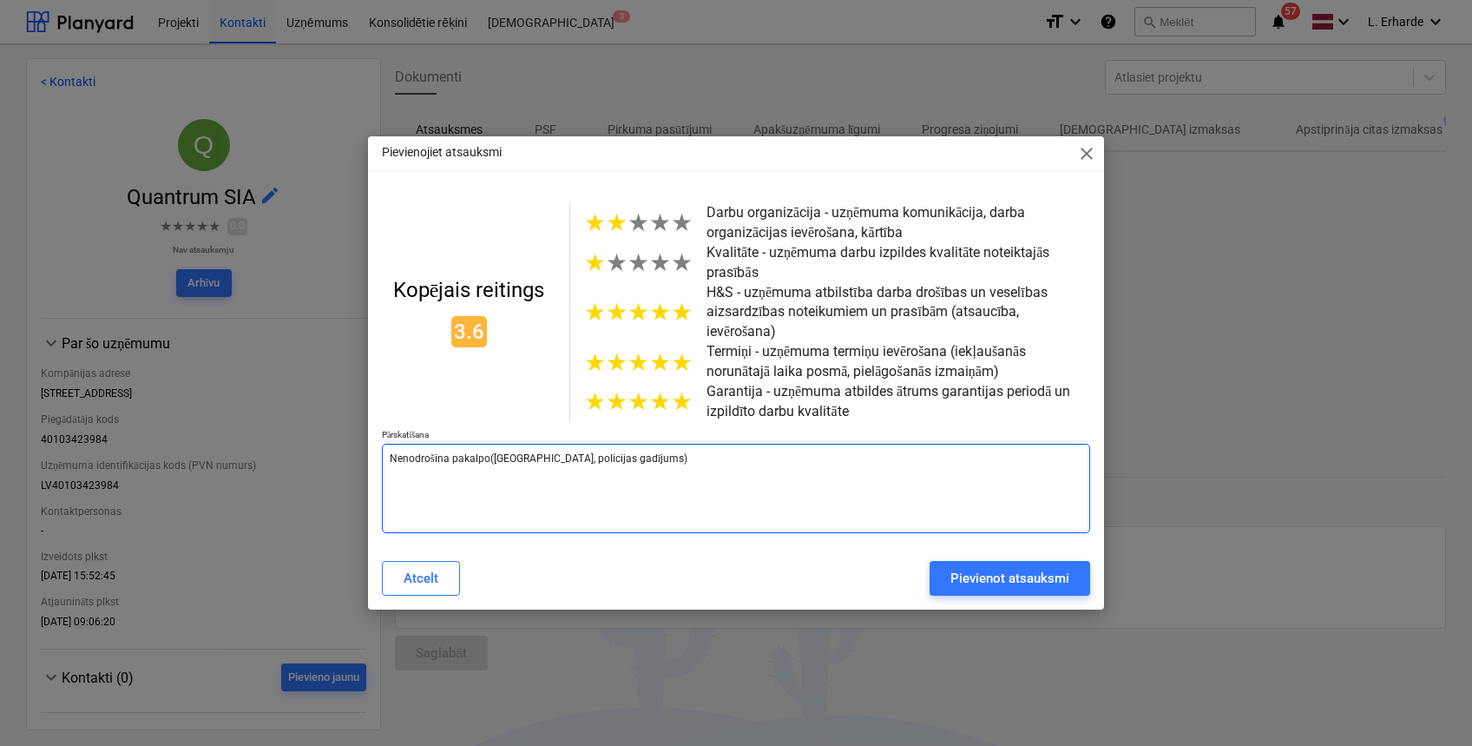
type textarea "x"
type textarea "Nenodrošina pakalpoj([GEOGRAPHIC_DATA], policijas gadījums)"
type textarea "x"
type textarea "Nenodrošina pakalpoju([GEOGRAPHIC_DATA], policijas gadījums)"
type textarea "x"
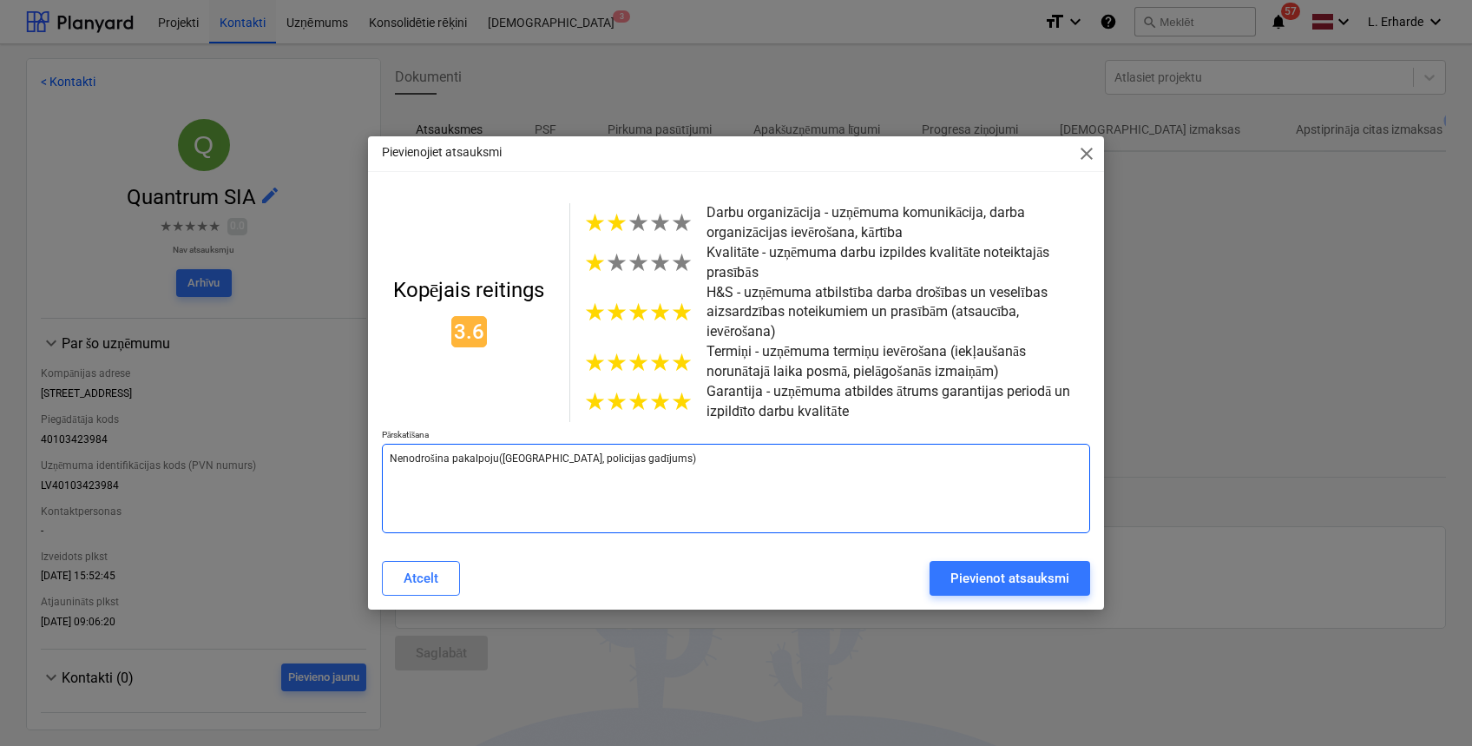
type textarea "Nenodrošina pakalpojum([GEOGRAPHIC_DATA], policijas gadījums)"
type textarea "x"
type textarea "Nenodrošina pakalpojumu([GEOGRAPHIC_DATA], policijas gadījums)"
type textarea "x"
type textarea "Nenodrošina pakalpojumu ([GEOGRAPHIC_DATA], policijas gadījums)"
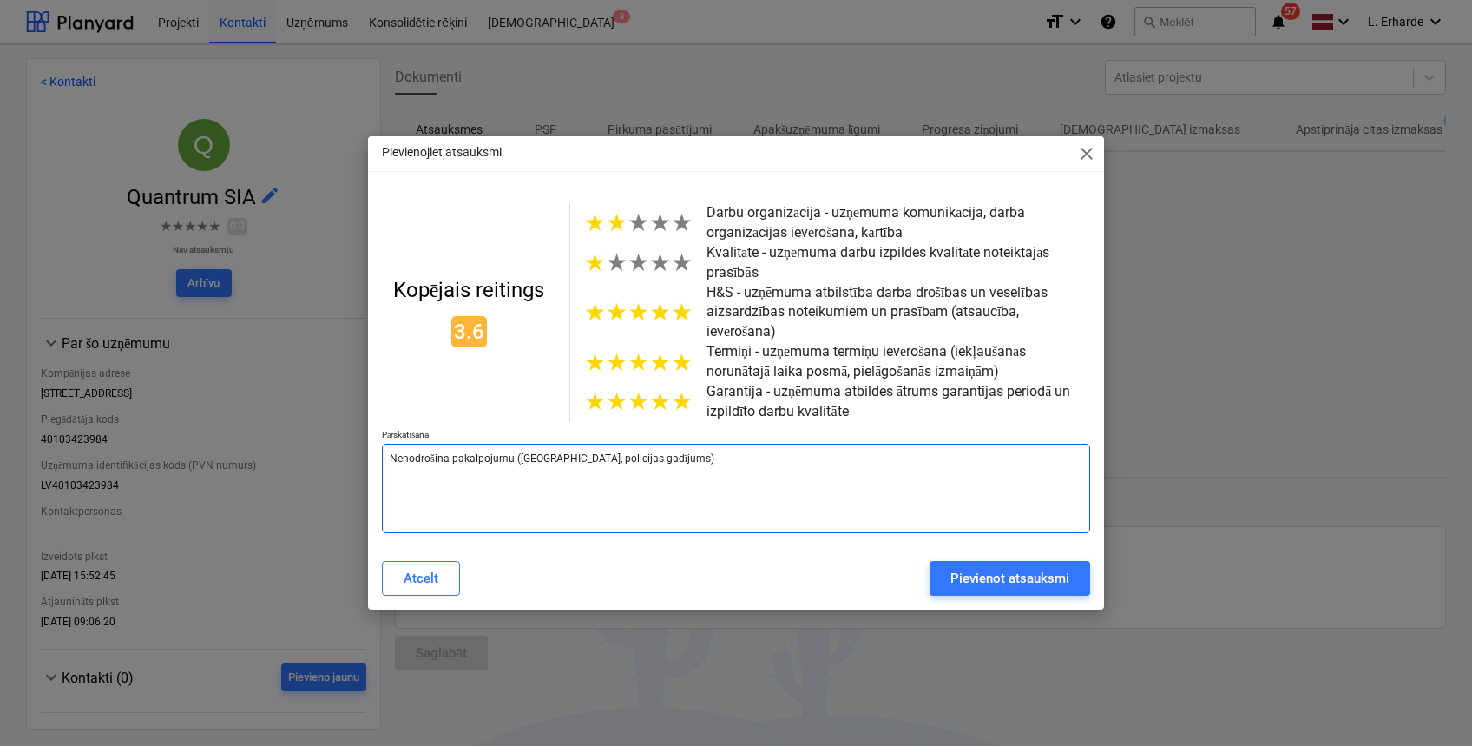
click at [758, 446] on textarea "Nenodrošina pakalpojumu ([GEOGRAPHIC_DATA], policijas gadījums)" at bounding box center [736, 488] width 708 height 89
click at [448, 449] on textarea "Nenodrošina pakalpojumu ([GEOGRAPHIC_DATA], policijas gadījums)" at bounding box center [736, 488] width 708 height 89
click at [513, 449] on textarea "Nenodrošina pakalpojumu ([GEOGRAPHIC_DATA], policijas gadījums)" at bounding box center [736, 488] width 708 height 89
type textarea "x"
type textarea "Nenodrošina pakalpojumu p(Nīcgales iela, policijas gadījums)"
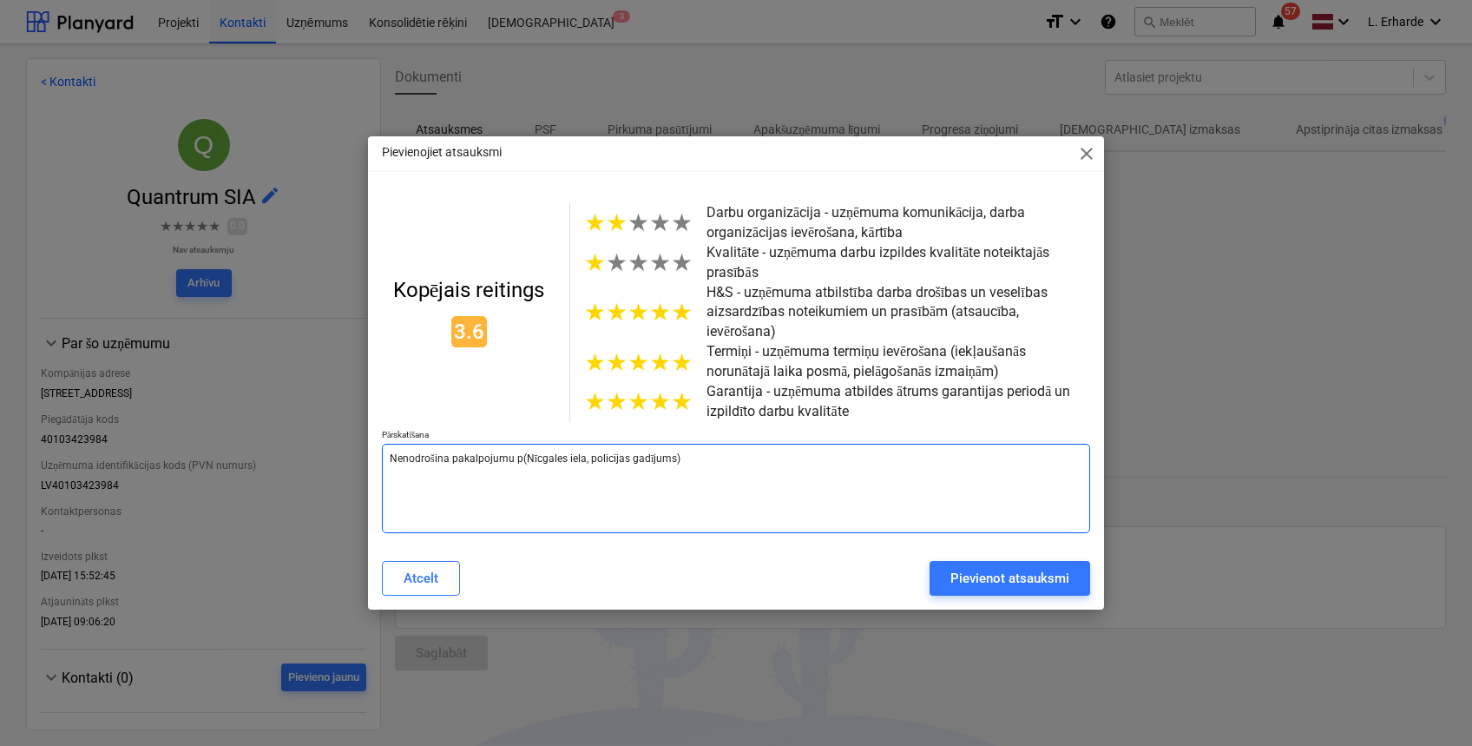
type textarea "x"
type textarea "Nenodrošina pakalpojumu pi(Nīcgales iela, policijas gadījums)"
type textarea "x"
type textarea "Nenodrošina pakalpojumu pie([GEOGRAPHIC_DATA], policijas gadījums)"
type textarea "x"
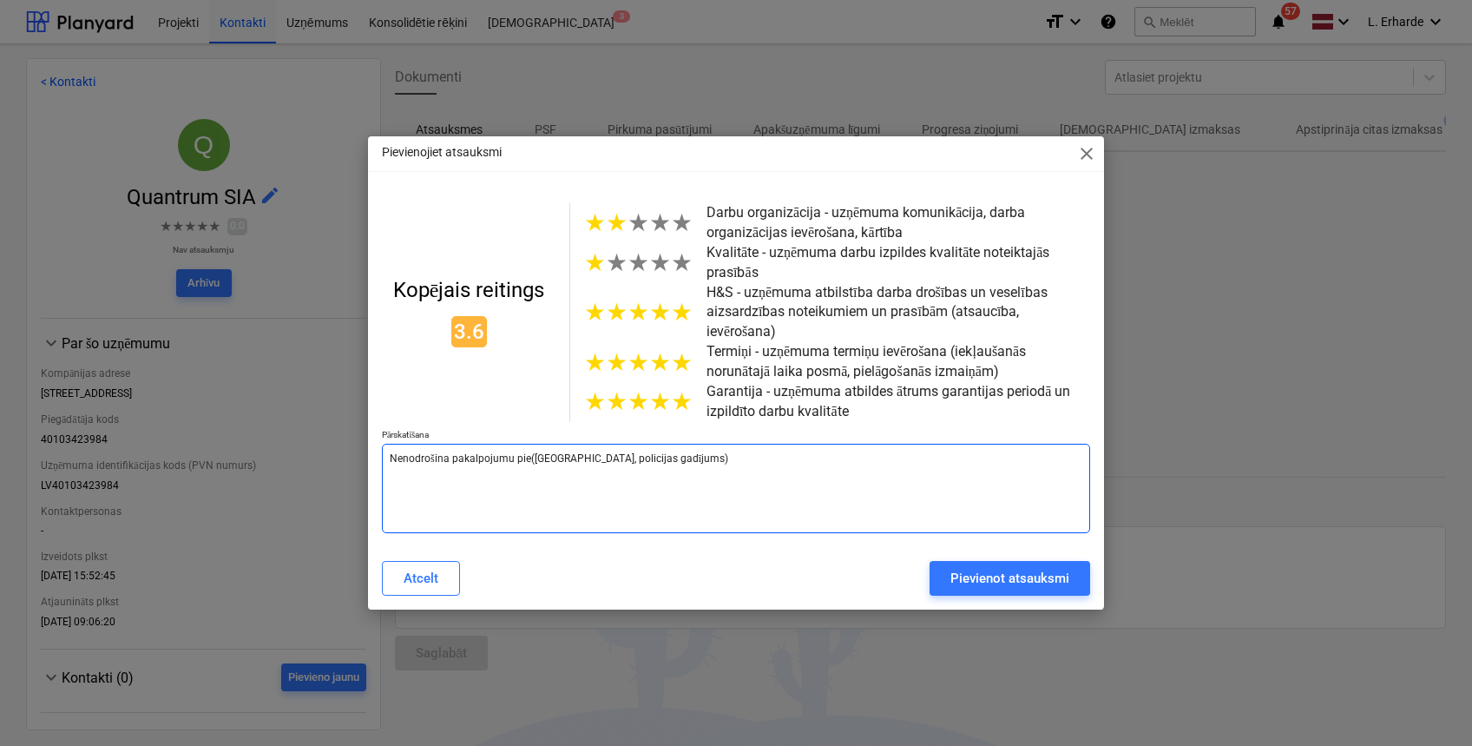
type textarea "Nenodrošina pakalpojumu pien([GEOGRAPHIC_DATA], policijas gadījums)"
type textarea "x"
type textarea "Nenodrošina pakalpojumu pienā([GEOGRAPHIC_DATA], policijas gadījums)"
click at [1001, 567] on div "Pievienot atsauksmi" at bounding box center [1009, 578] width 119 height 23
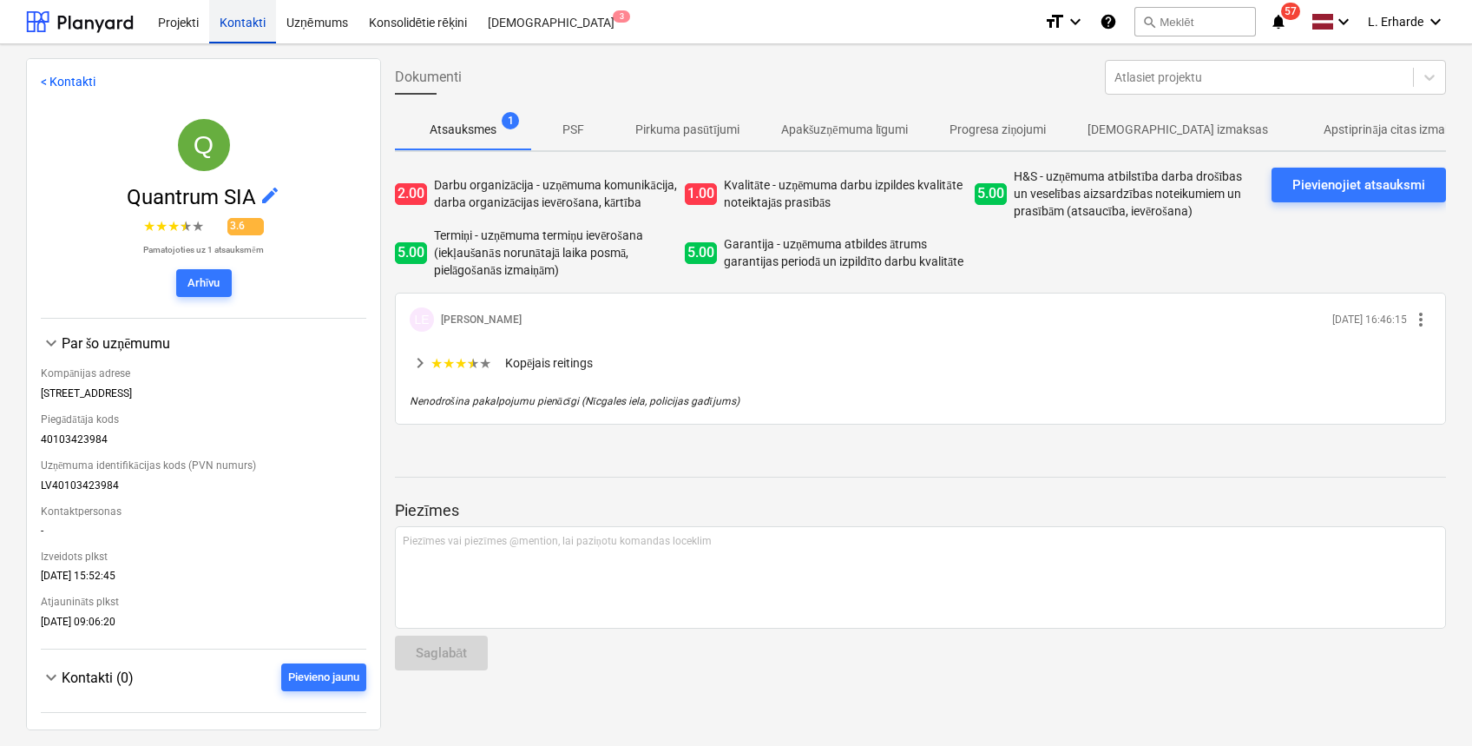
click at [240, 31] on div "Kontakti" at bounding box center [242, 21] width 67 height 44
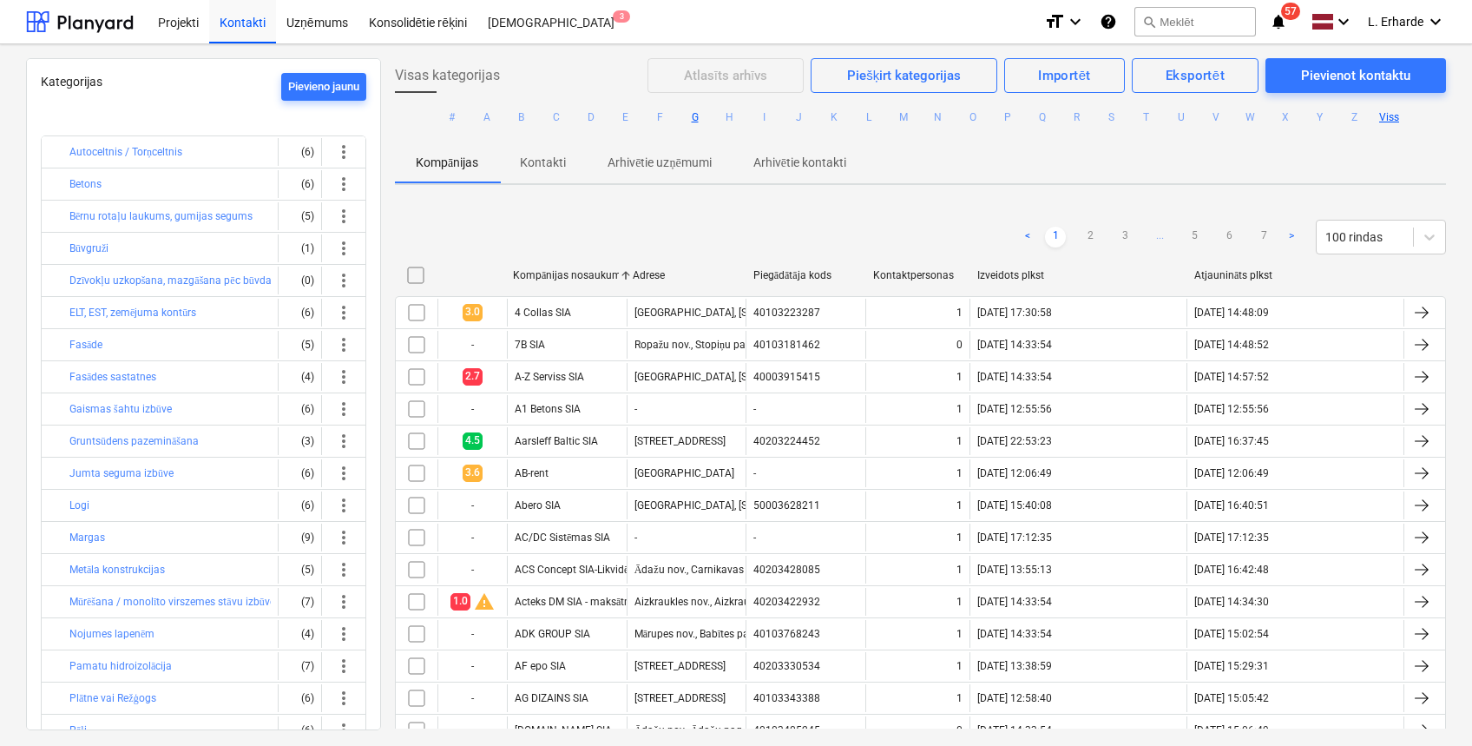
drag, startPoint x: 688, startPoint y: 111, endPoint x: 699, endPoint y: 108, distance: 11.0
click at [691, 110] on button "G" at bounding box center [695, 117] width 21 height 21
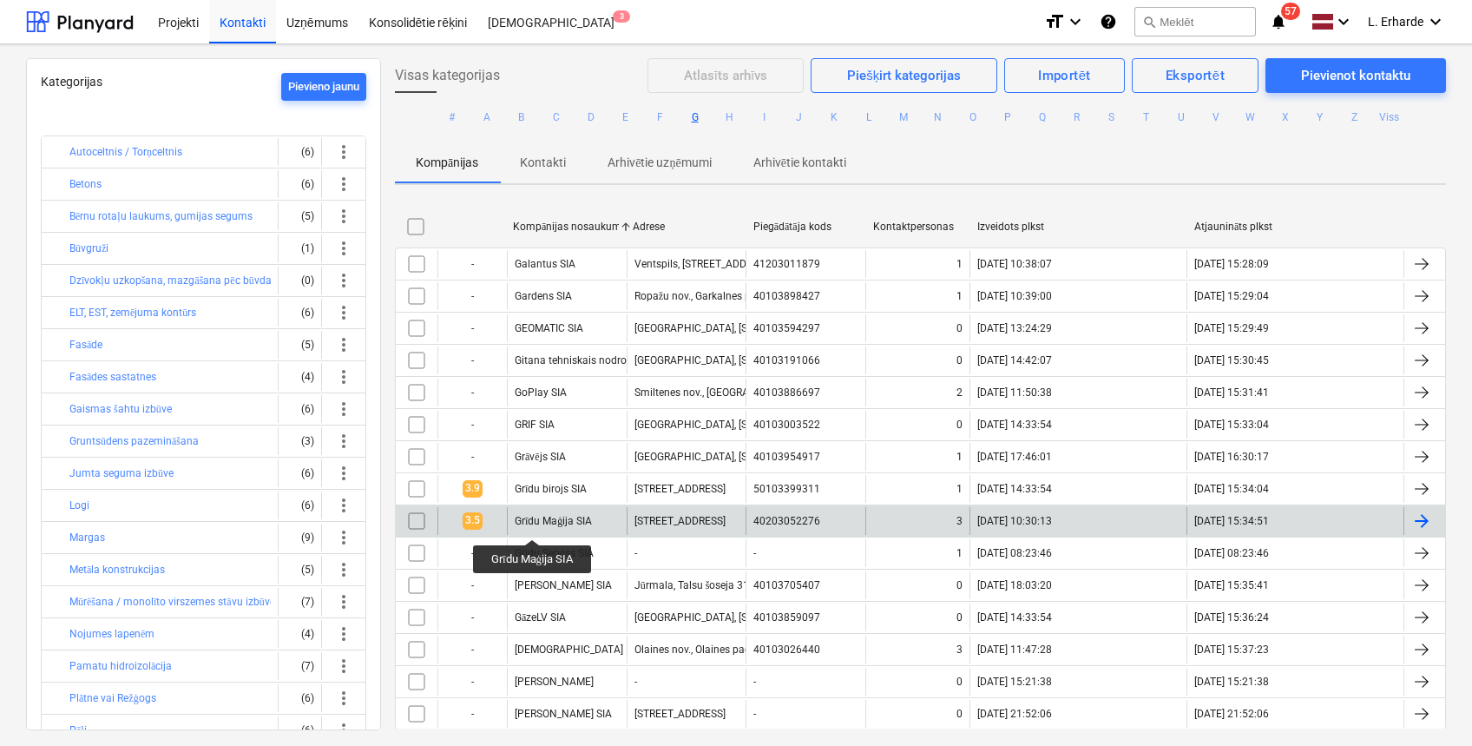
click at [535, 523] on div "Grīdu Maģija SIA" at bounding box center [553, 521] width 77 height 13
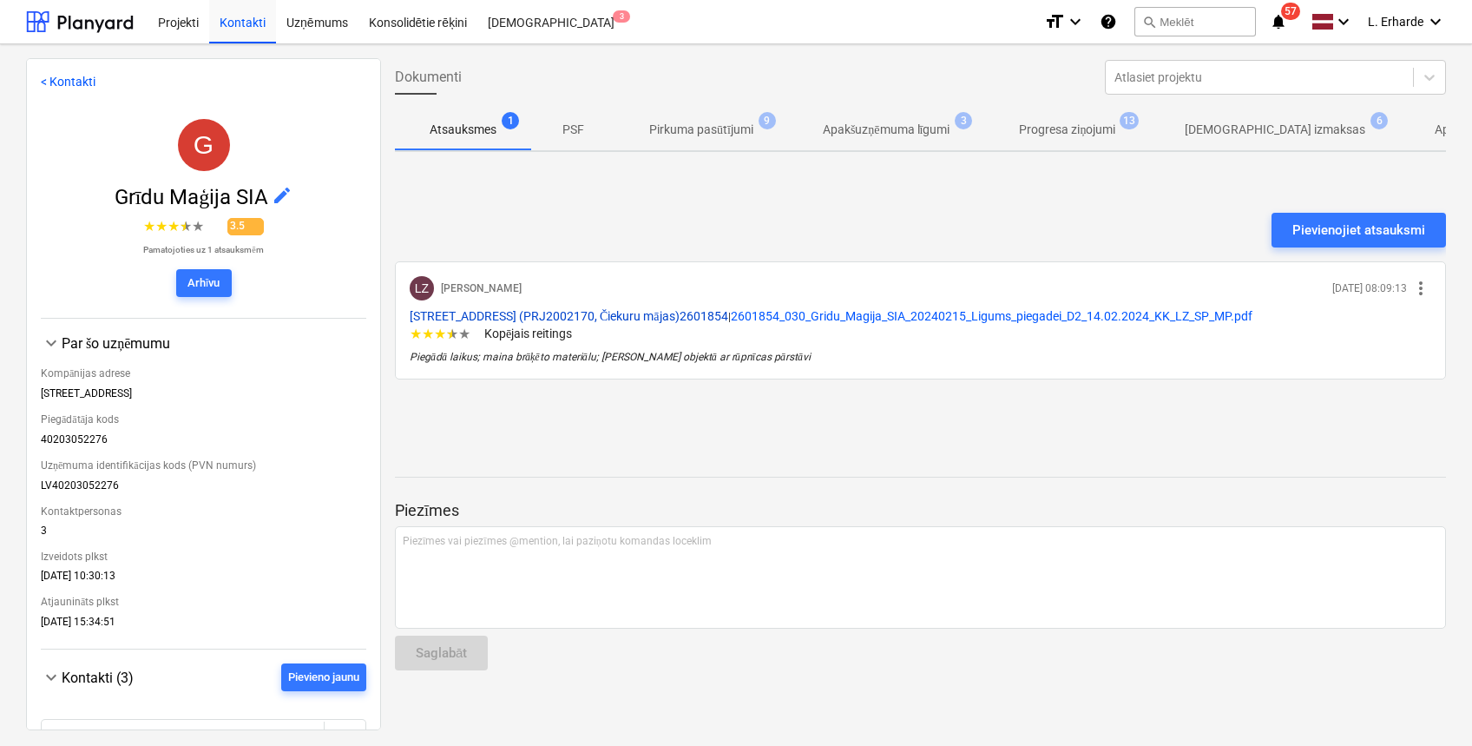
click at [687, 315] on span "[STREET_ADDRESS] (PRJ2002170, Čiekuru mājas)2601854" at bounding box center [569, 316] width 319 height 14
click at [729, 130] on p "Pirkuma pasūtījumi" at bounding box center [701, 130] width 104 height 18
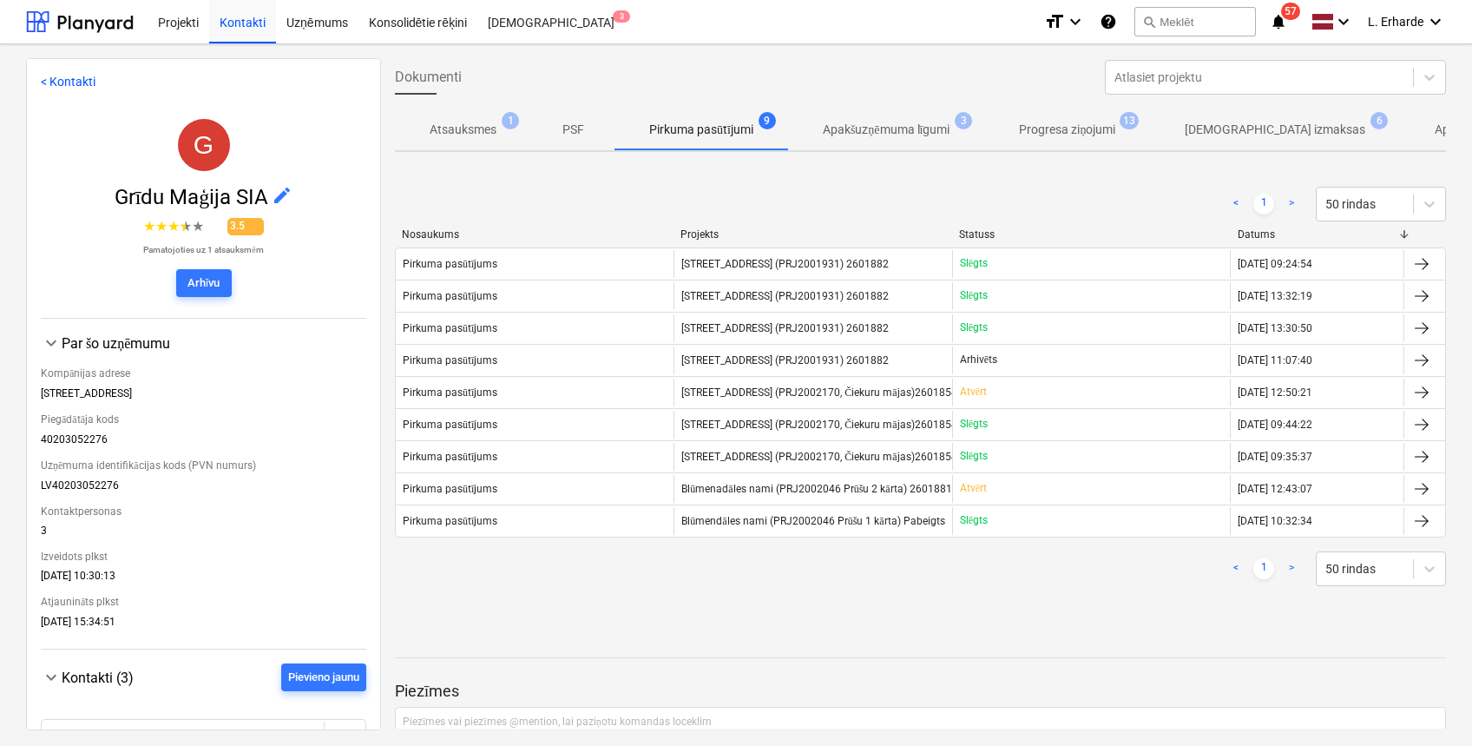
click at [924, 118] on span "Apakšuzņēmuma līgumi 3" at bounding box center [886, 129] width 197 height 31
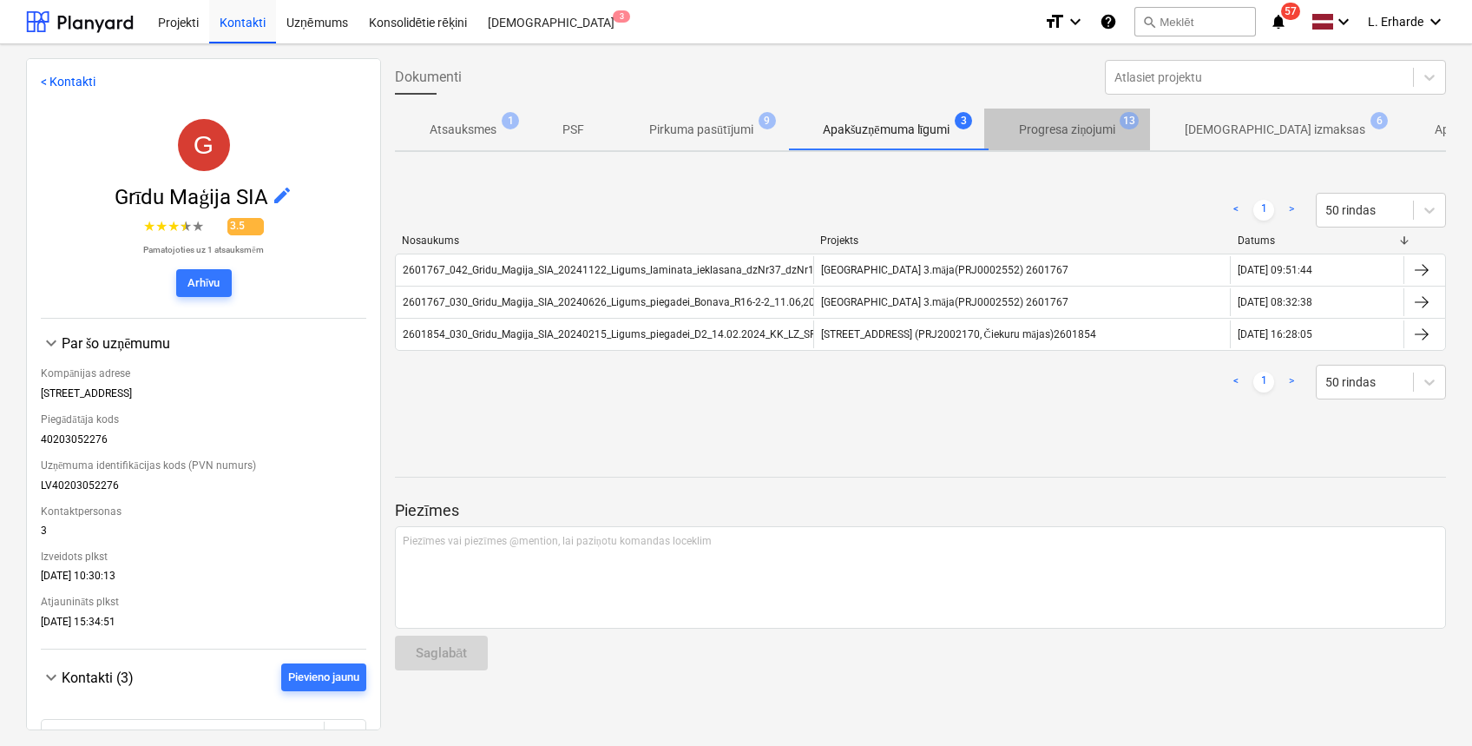
click at [1062, 133] on p "Progresa ziņojumi" at bounding box center [1067, 130] width 96 height 18
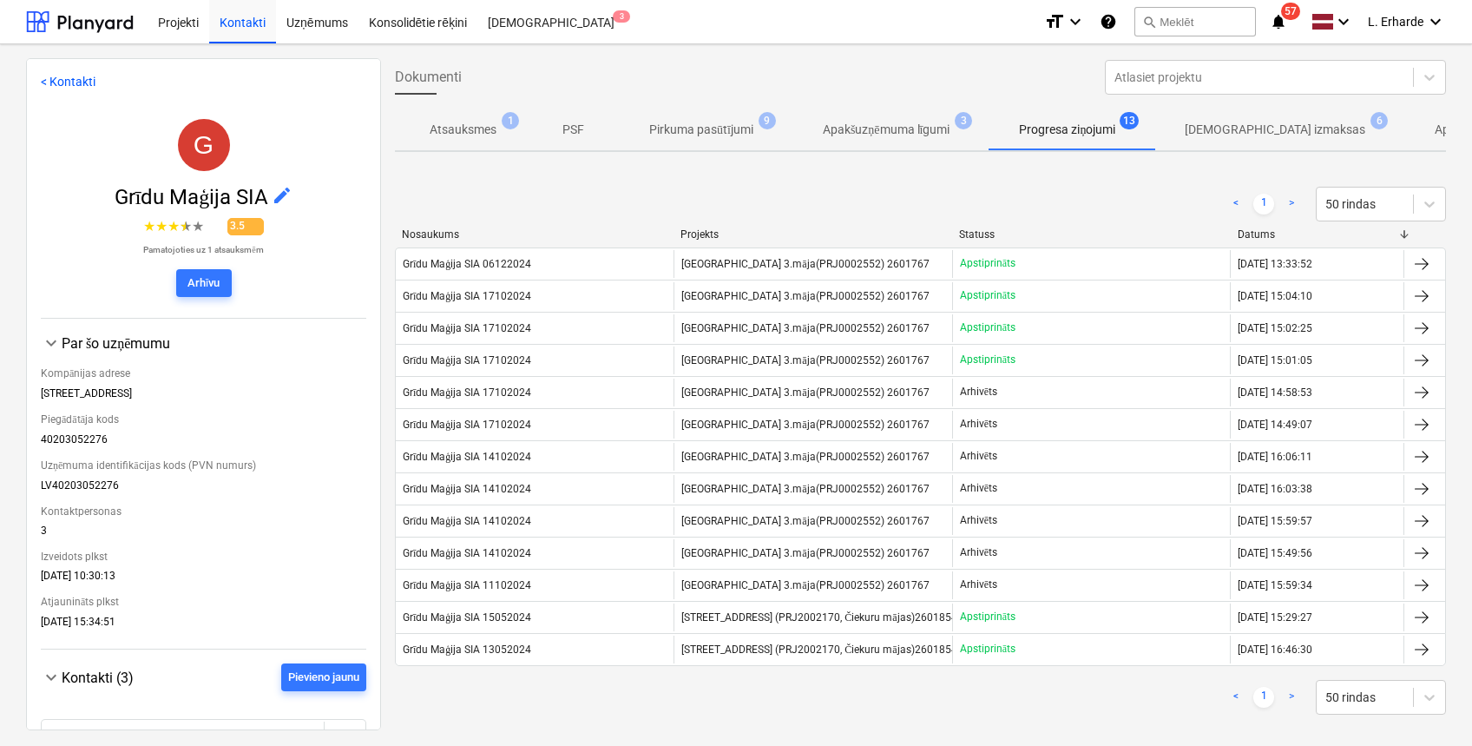
click at [1264, 129] on p "[DEMOGRAPHIC_DATA] izmaksas" at bounding box center [1275, 130] width 181 height 18
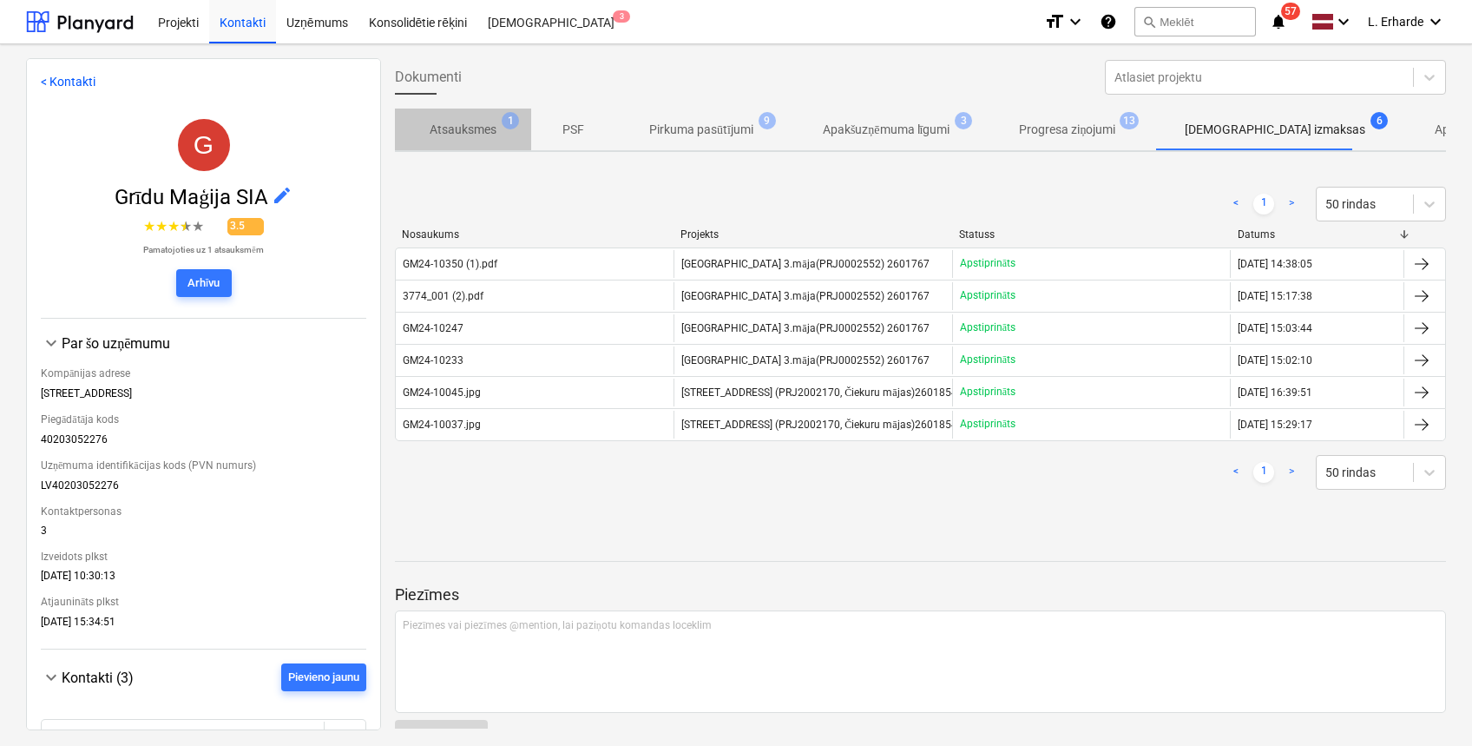
click at [449, 127] on p "Atsauksmes" at bounding box center [463, 130] width 67 height 18
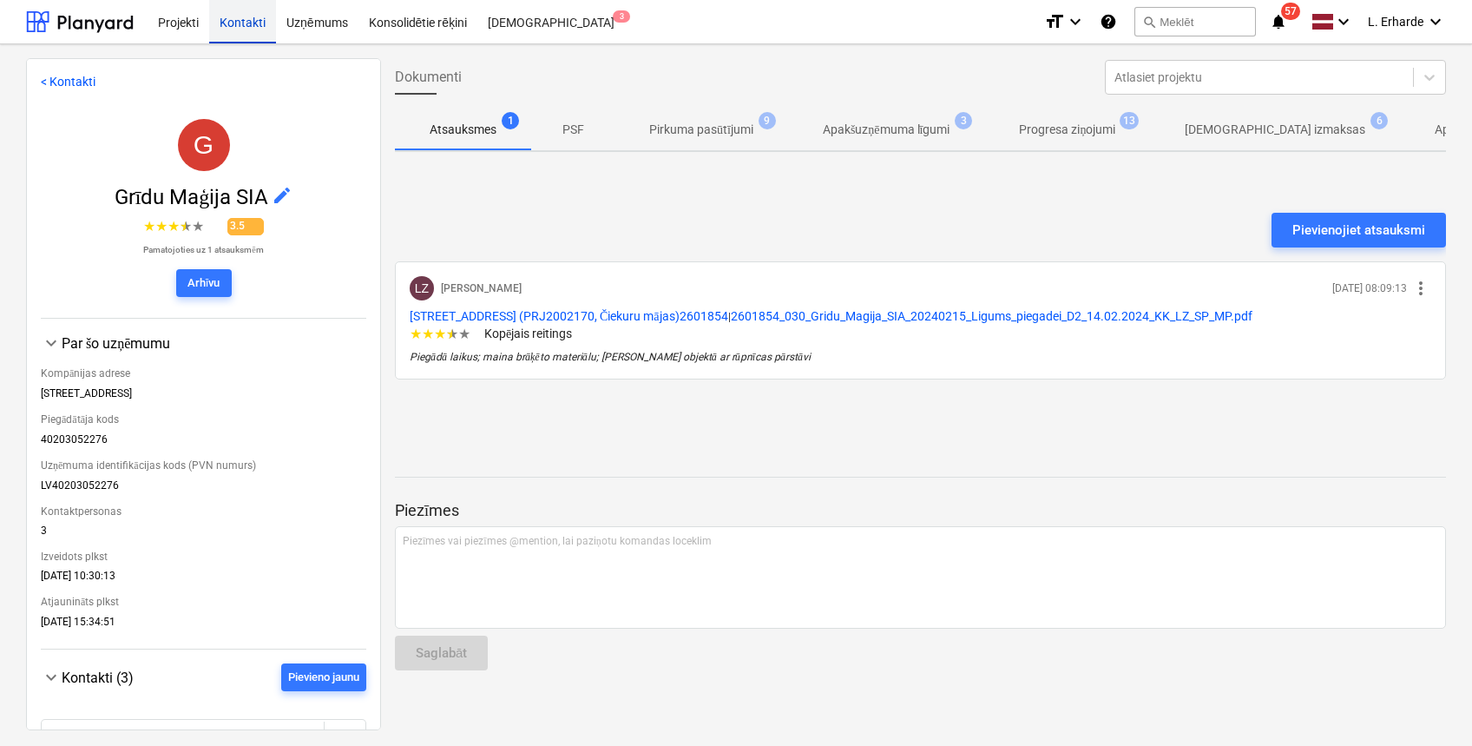
click at [236, 19] on div "Kontakti" at bounding box center [242, 21] width 67 height 44
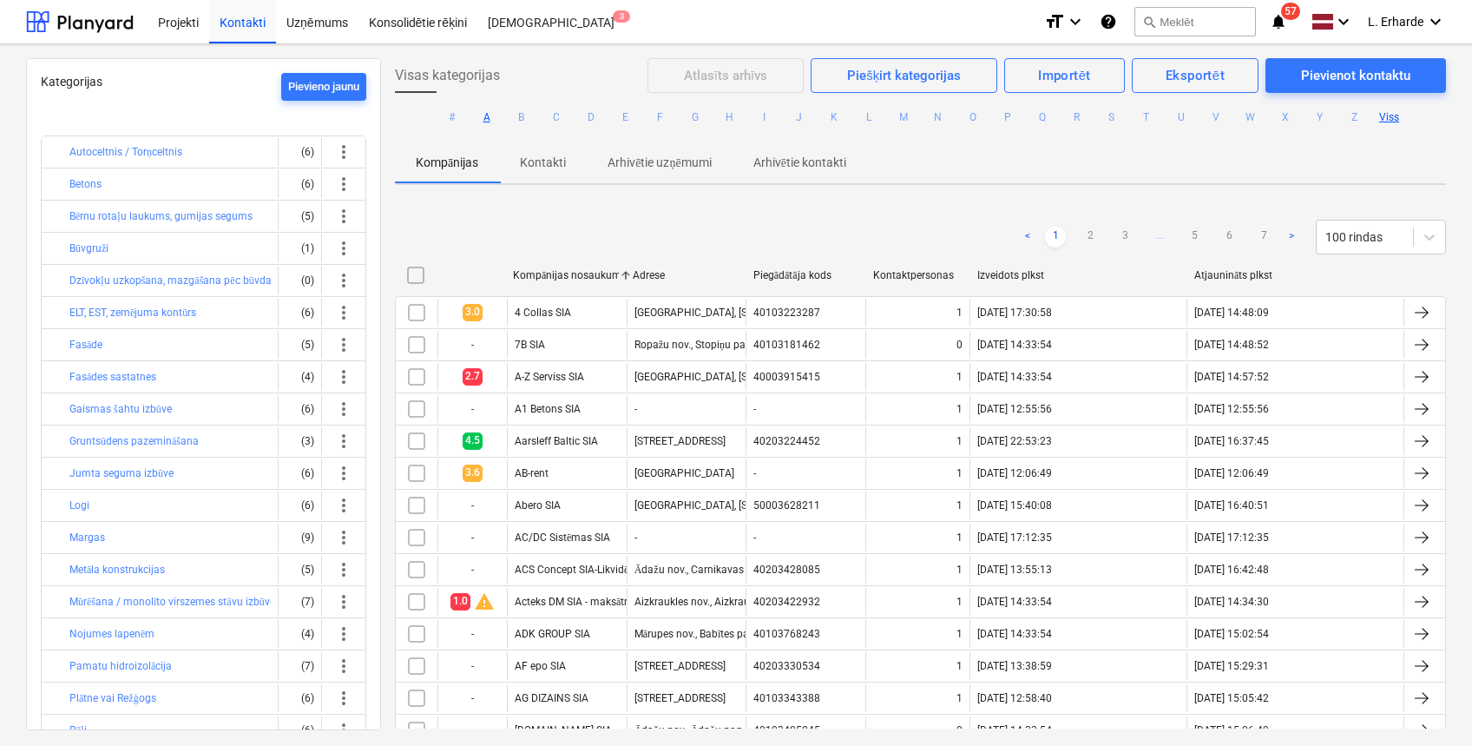
click at [483, 117] on button "A" at bounding box center [487, 117] width 21 height 21
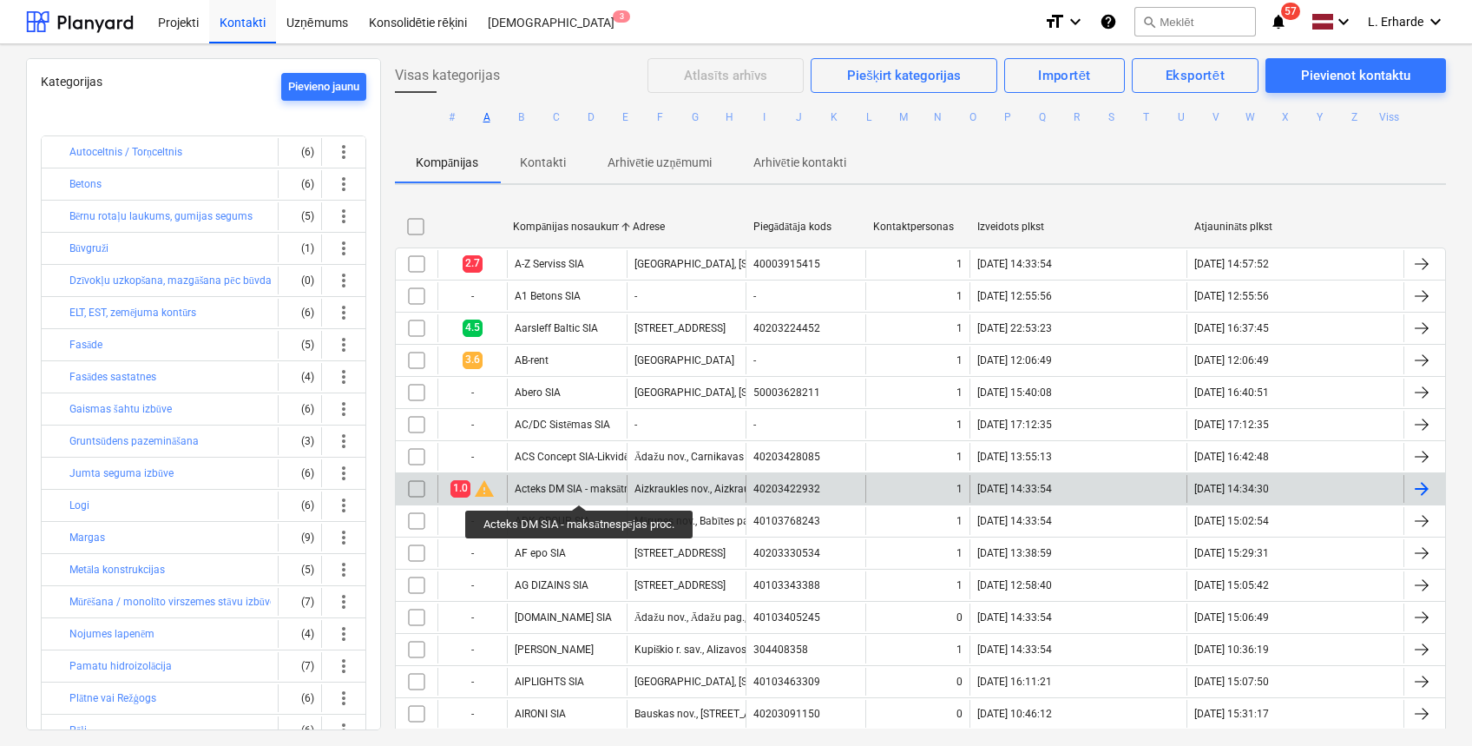
click at [582, 487] on div "Acteks DM SIA - maksātnespējas proc." at bounding box center [603, 489] width 177 height 13
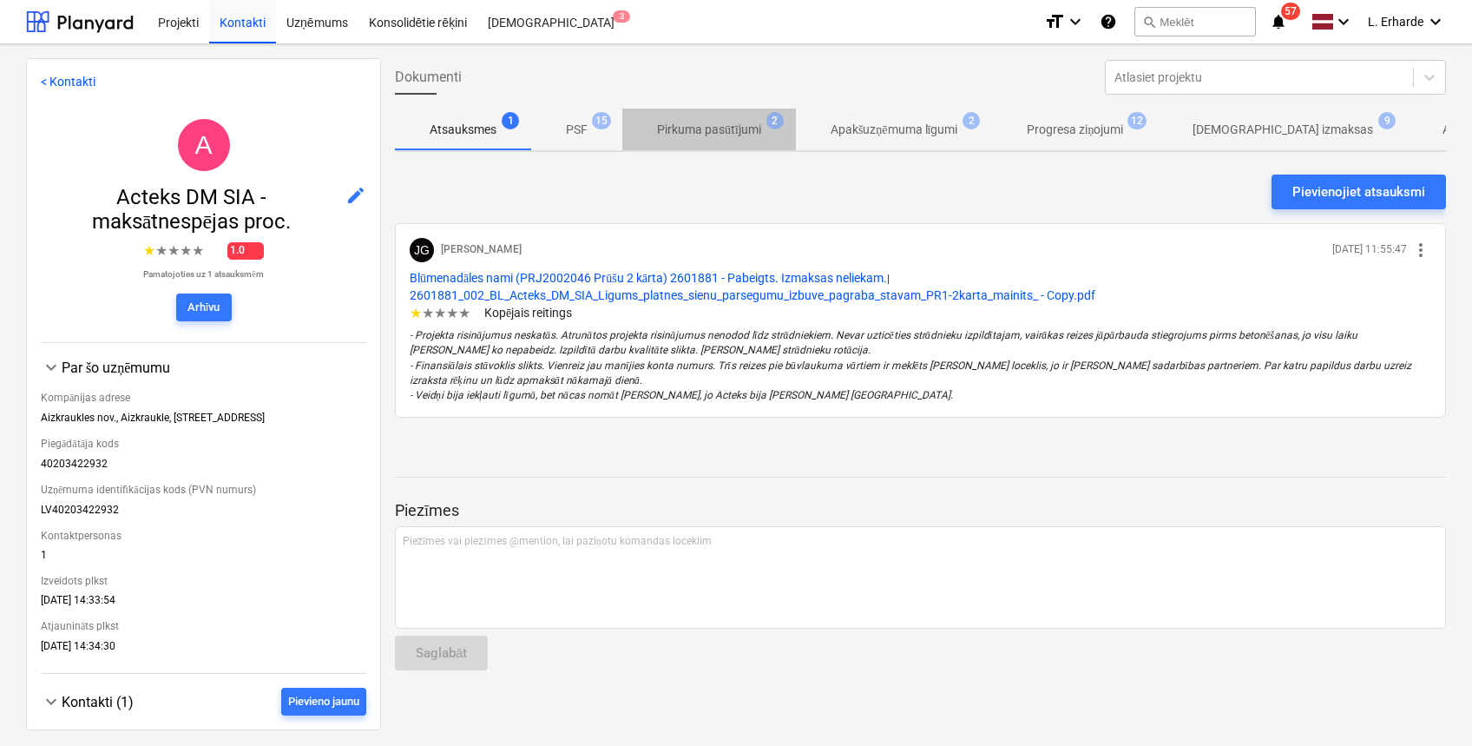
click at [727, 129] on p "Pirkuma pasūtījumi" at bounding box center [709, 130] width 104 height 18
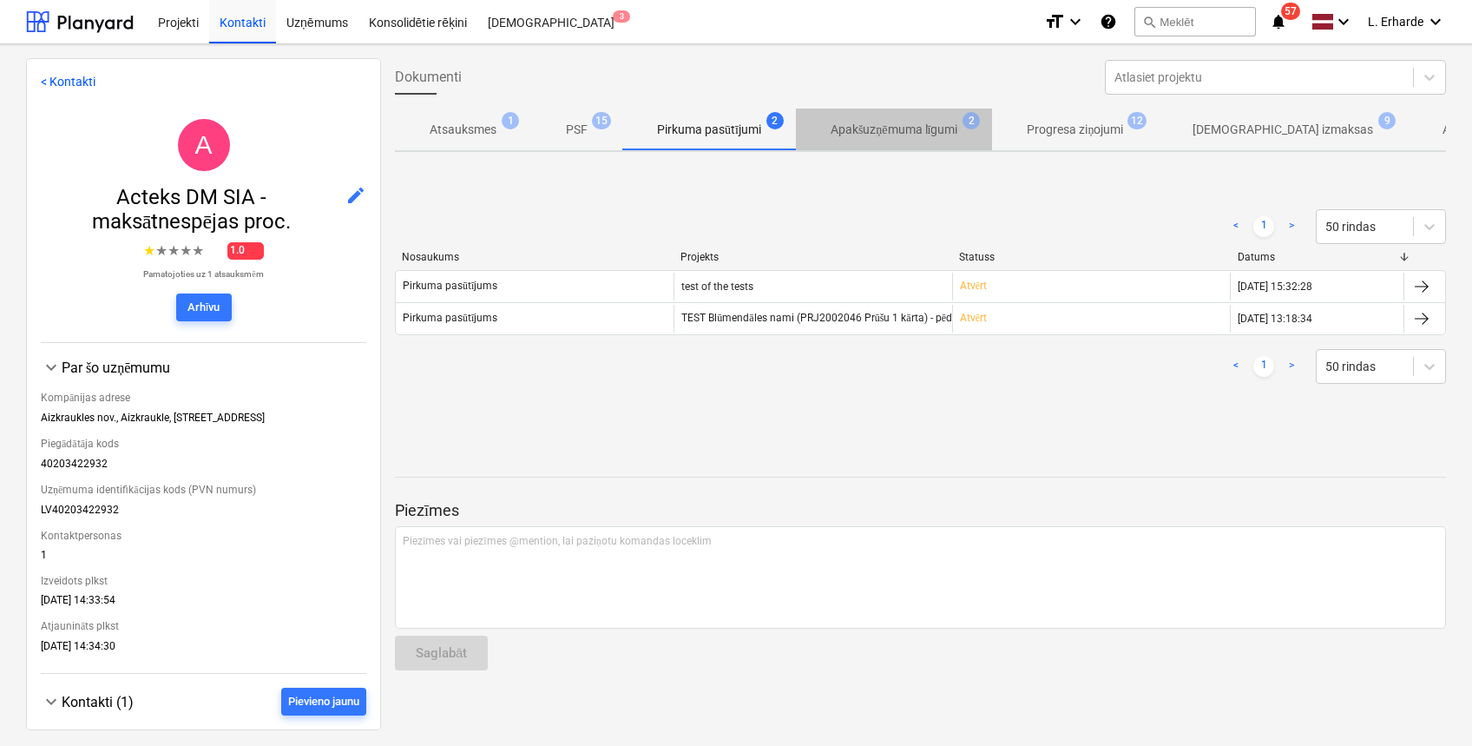
click at [916, 124] on p "Apakšuzņēmuma līgumi" at bounding box center [895, 130] width 128 height 18
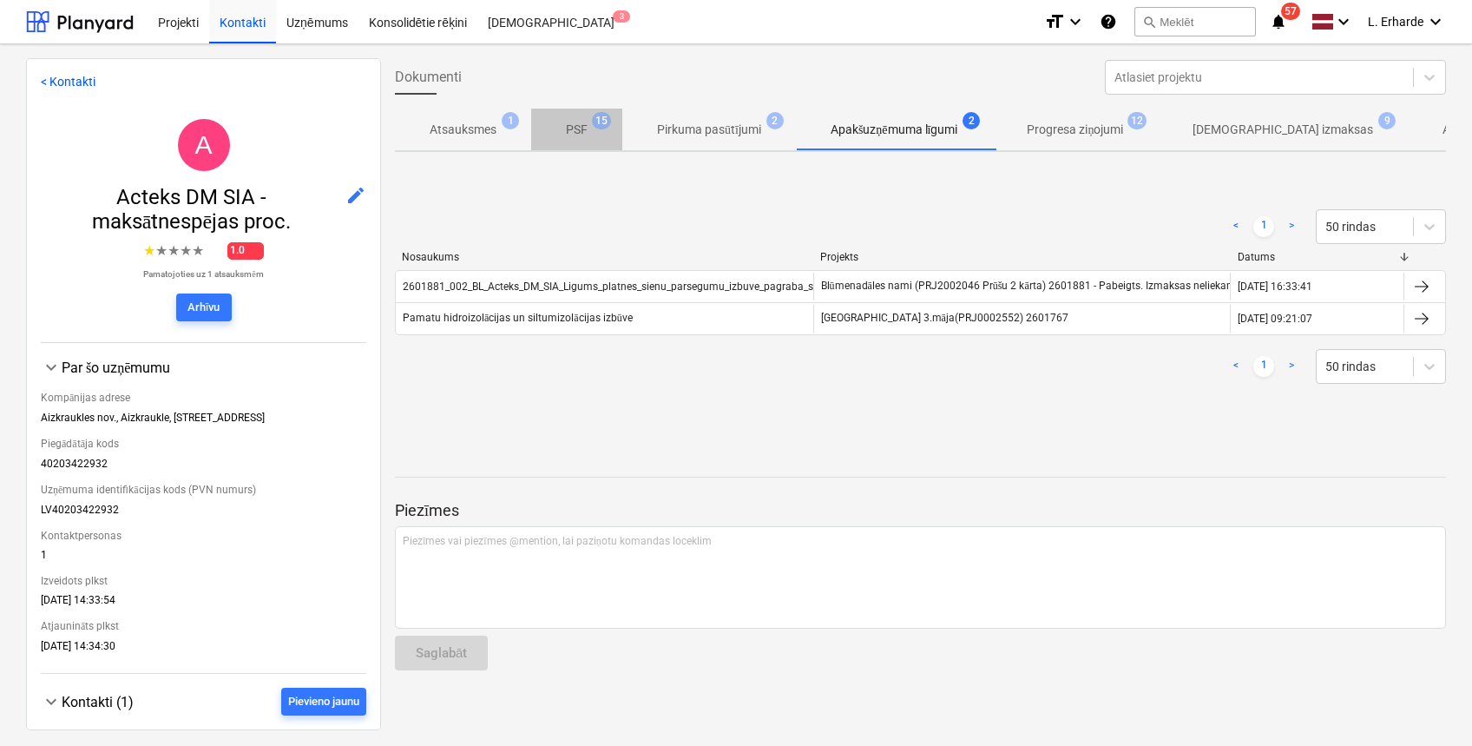
click at [595, 130] on span "PSF 15" at bounding box center [576, 130] width 49 height 18
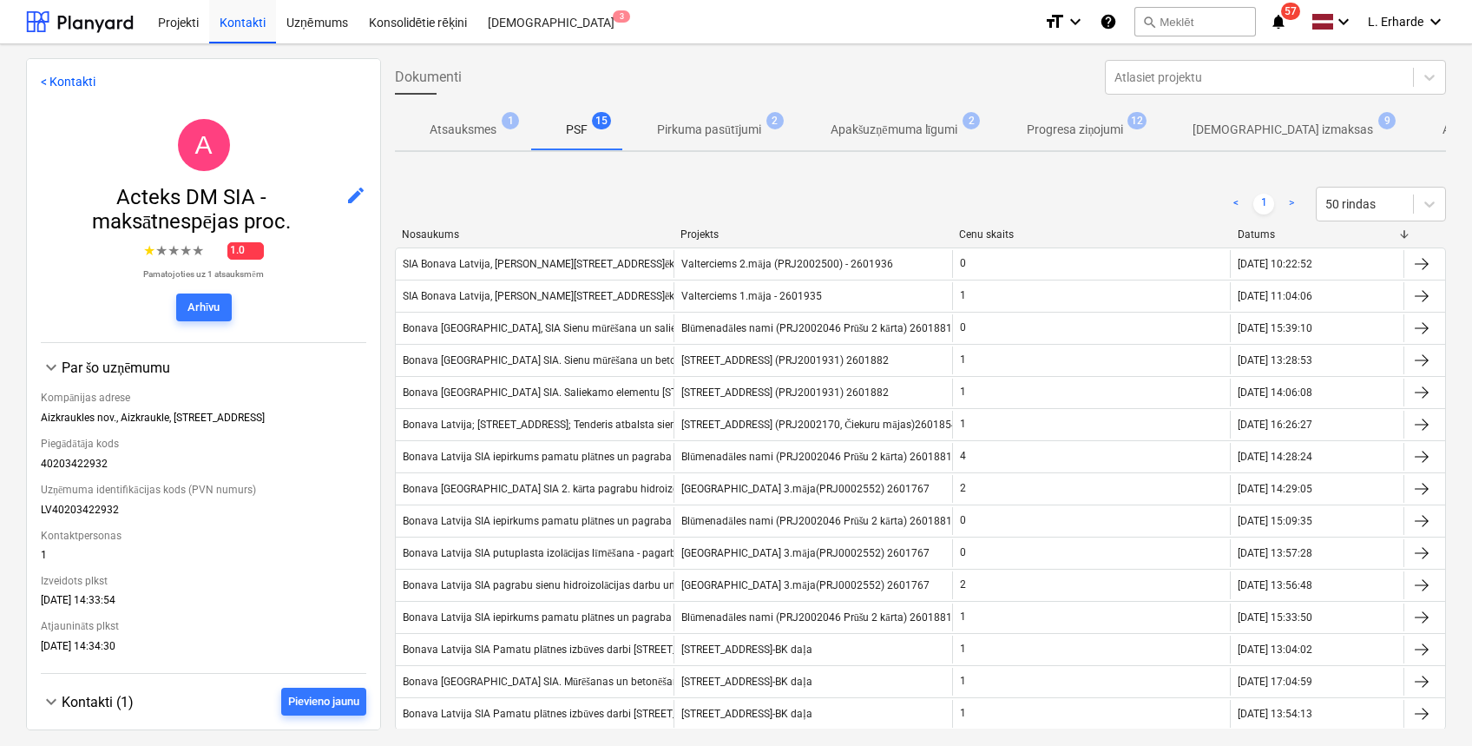
click at [465, 115] on span "Atsauksmes 1" at bounding box center [463, 129] width 136 height 31
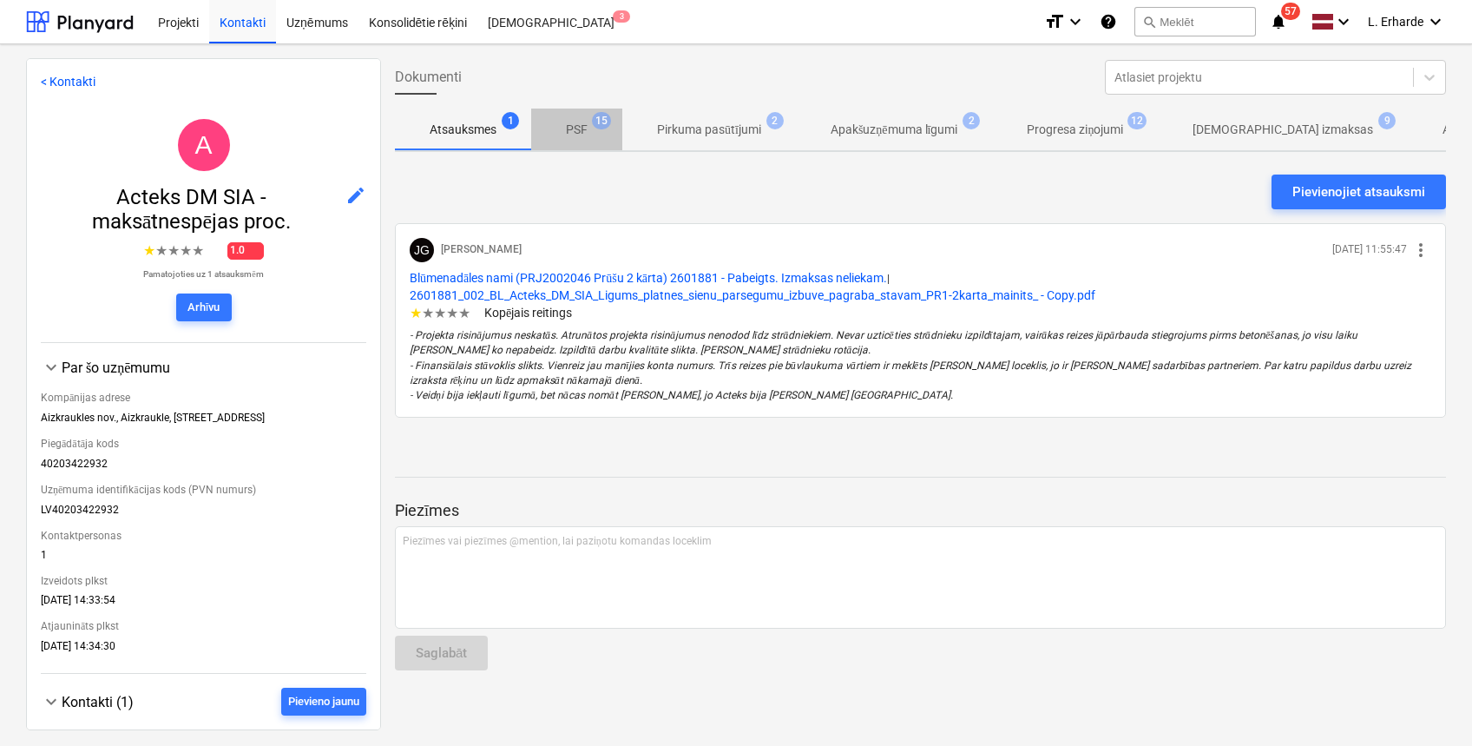
click at [578, 130] on p "PSF" at bounding box center [577, 130] width 22 height 18
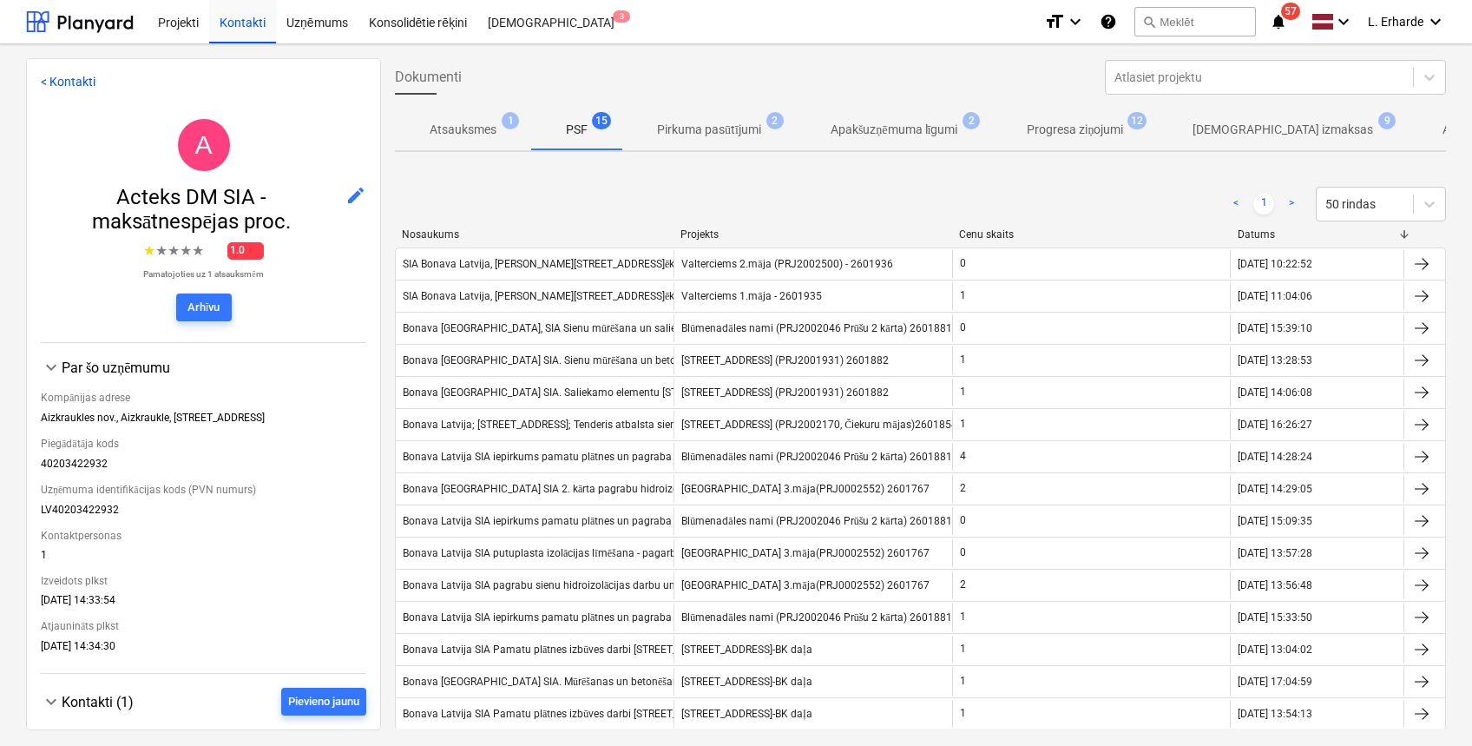
click at [919, 125] on p "Apakšuzņēmuma līgumi" at bounding box center [895, 130] width 128 height 18
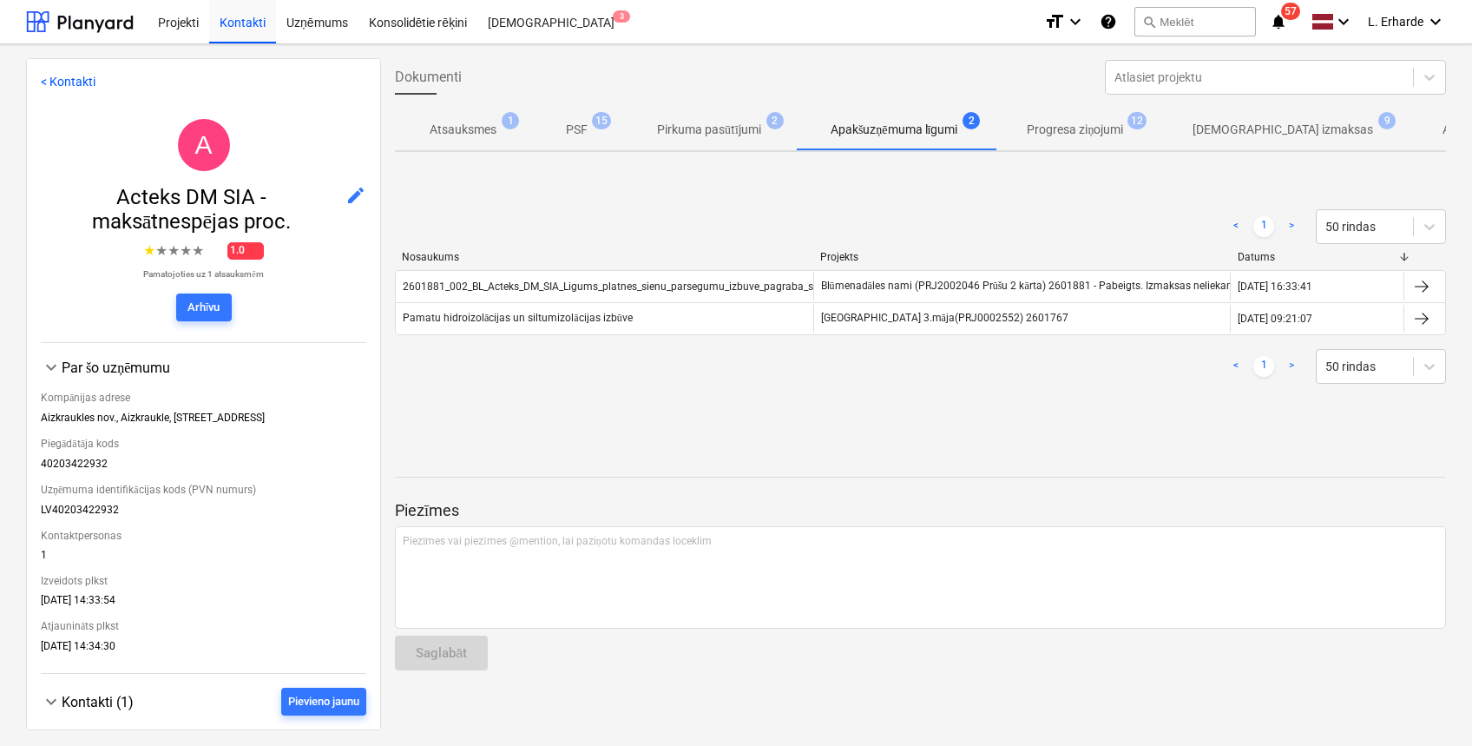
click at [1089, 134] on p "Progresa ziņojumi" at bounding box center [1075, 130] width 96 height 18
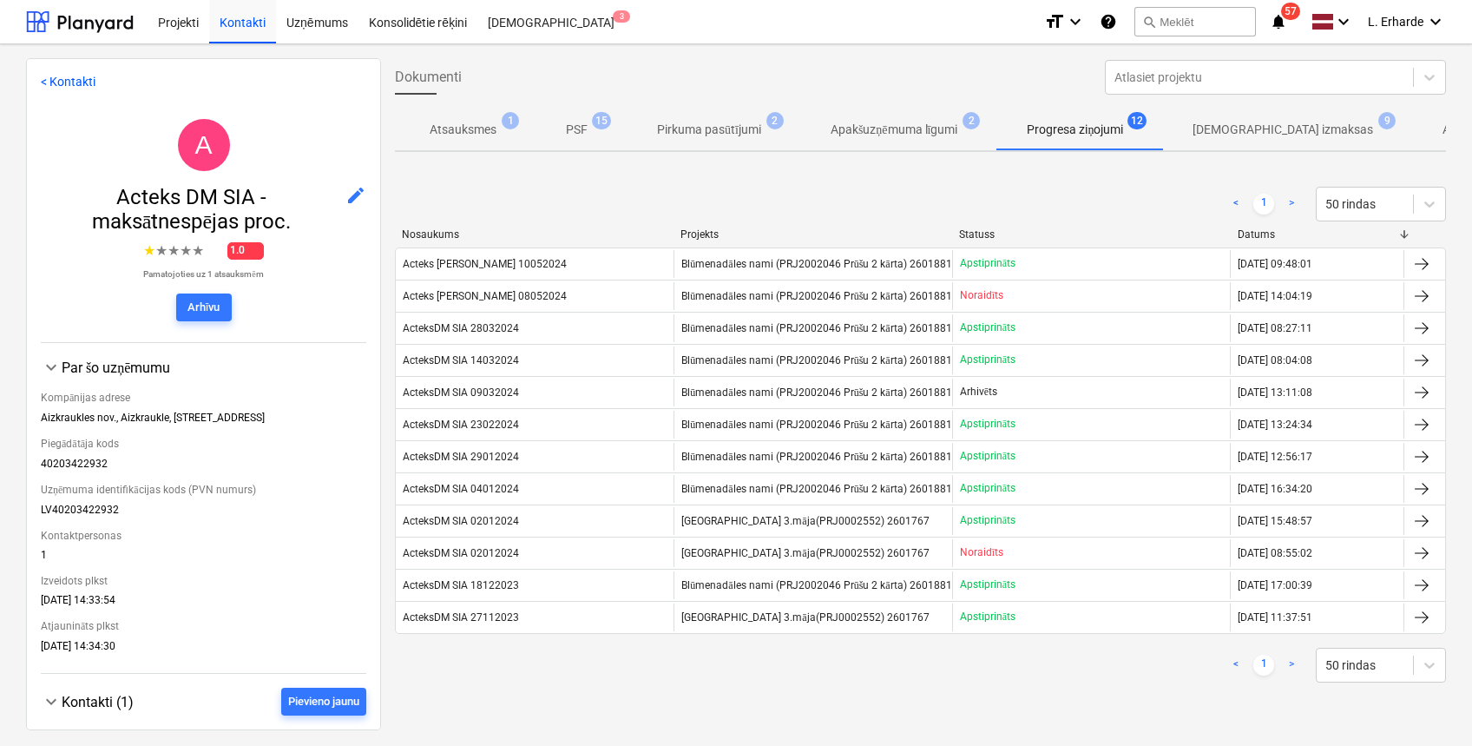
click at [1271, 133] on p "[DEMOGRAPHIC_DATA] izmaksas" at bounding box center [1283, 130] width 181 height 18
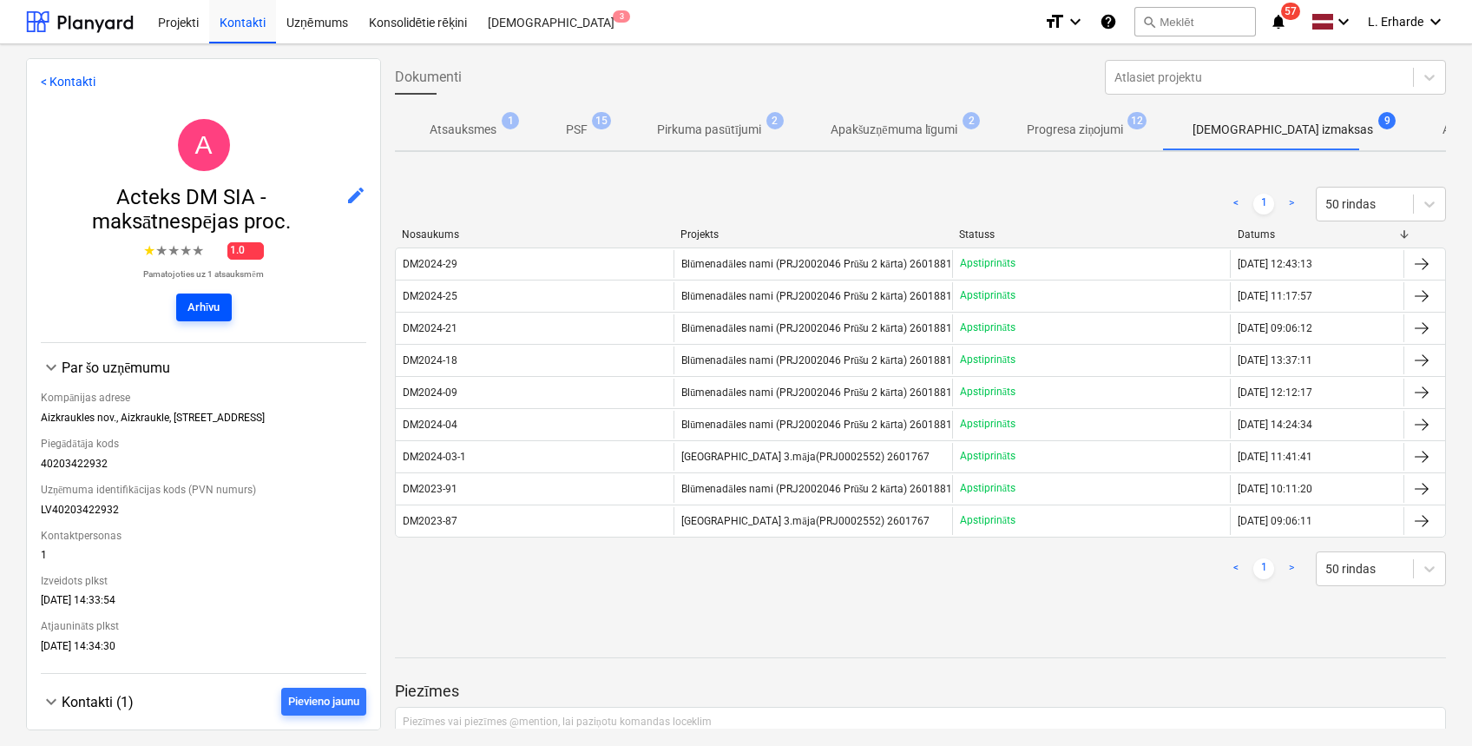
click at [210, 313] on div "Arhīvu" at bounding box center [203, 308] width 33 height 20
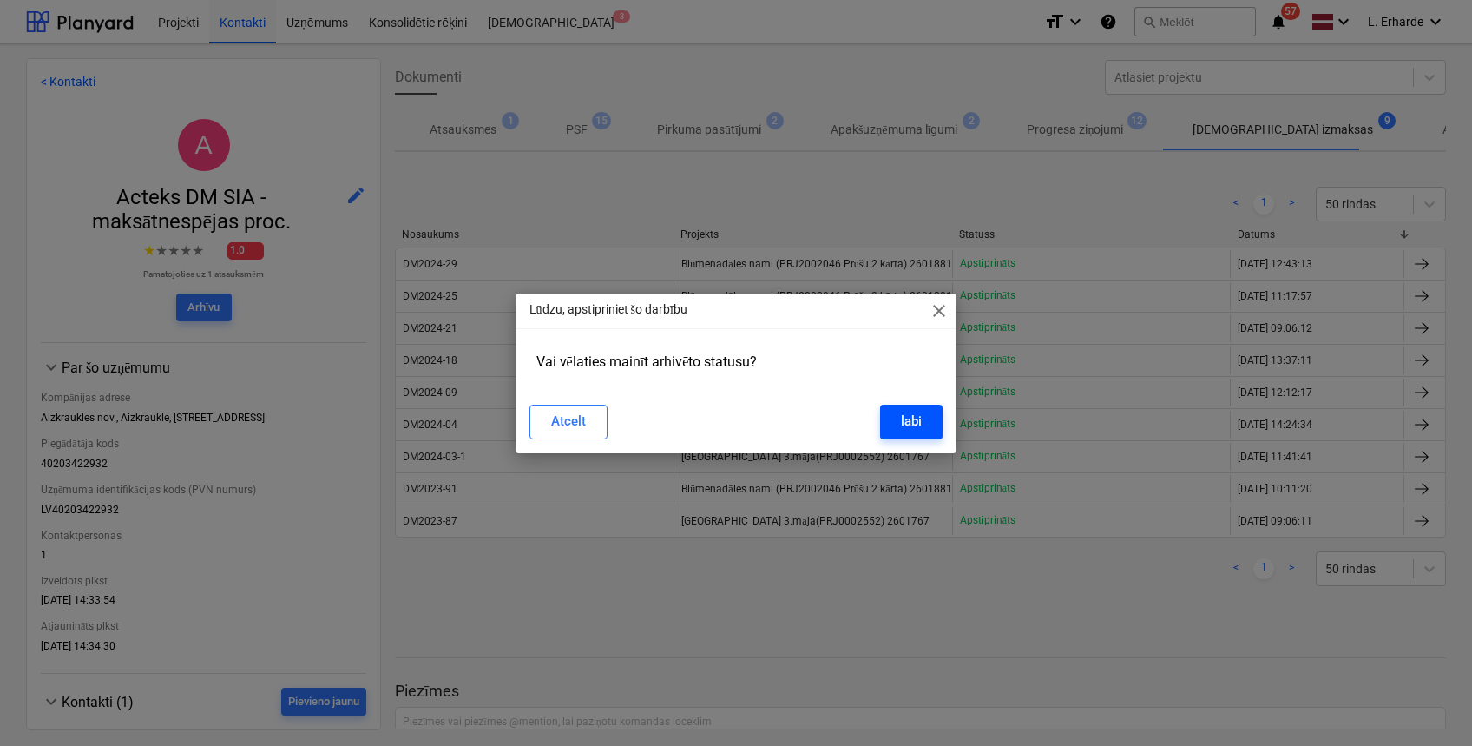
click at [924, 427] on button "labi" at bounding box center [911, 421] width 62 height 35
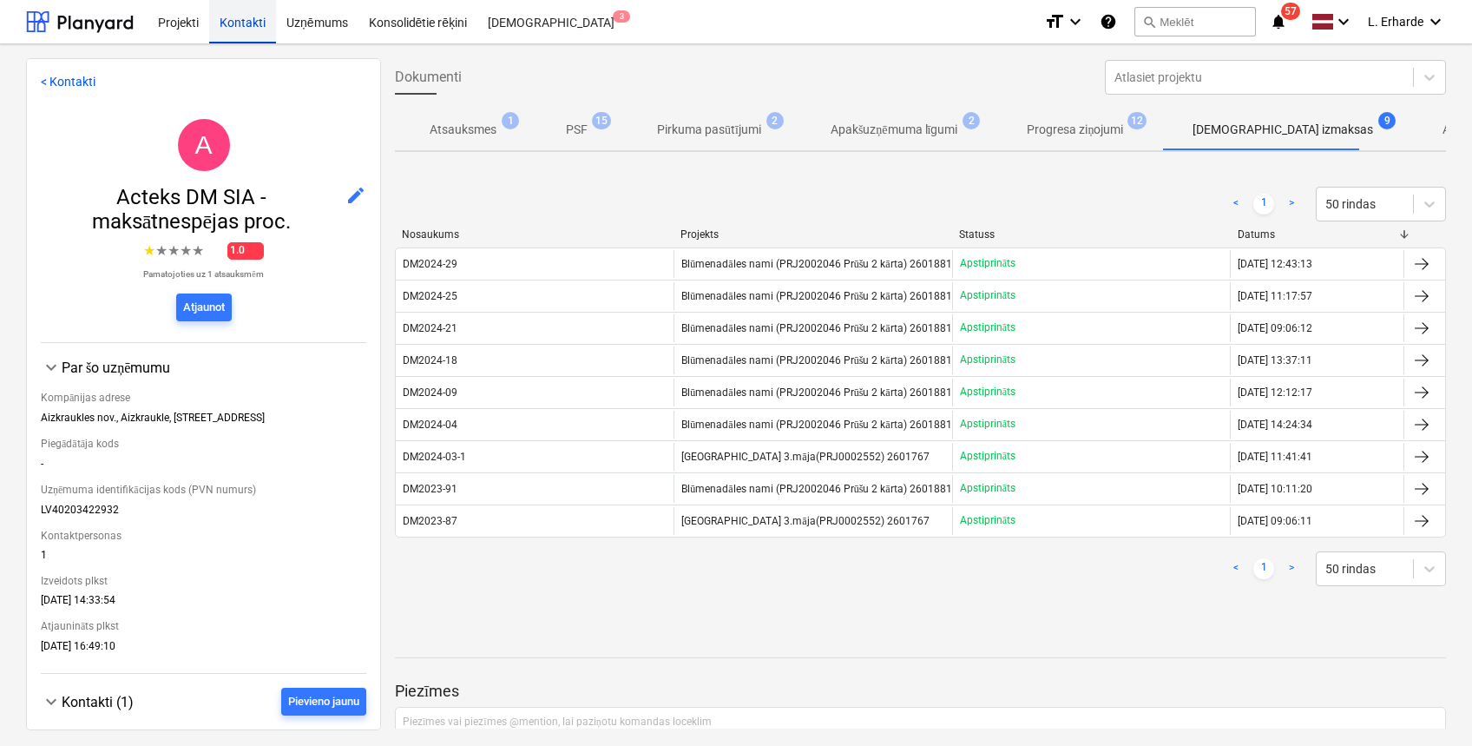
click at [251, 23] on div "Kontakti" at bounding box center [242, 21] width 67 height 44
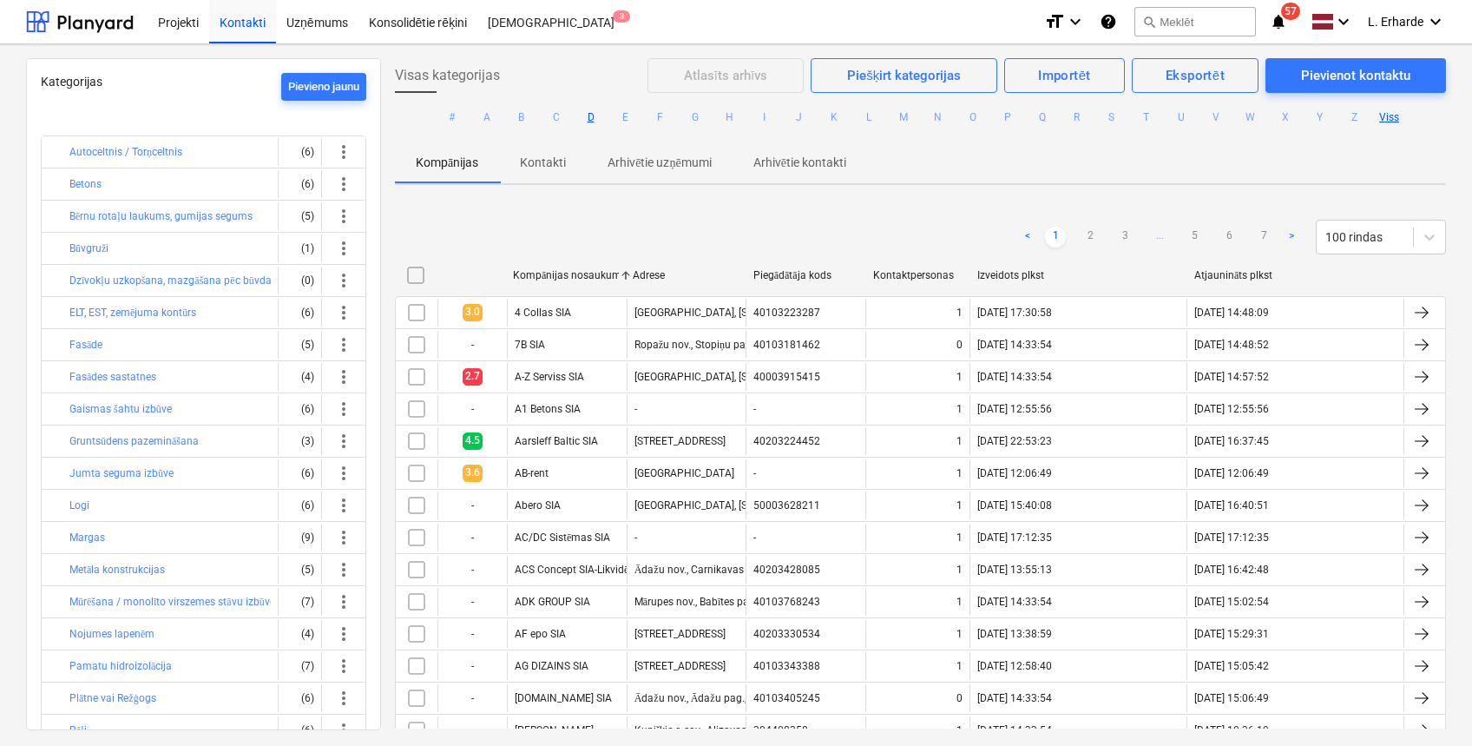
click at [584, 111] on button "D" at bounding box center [591, 117] width 21 height 21
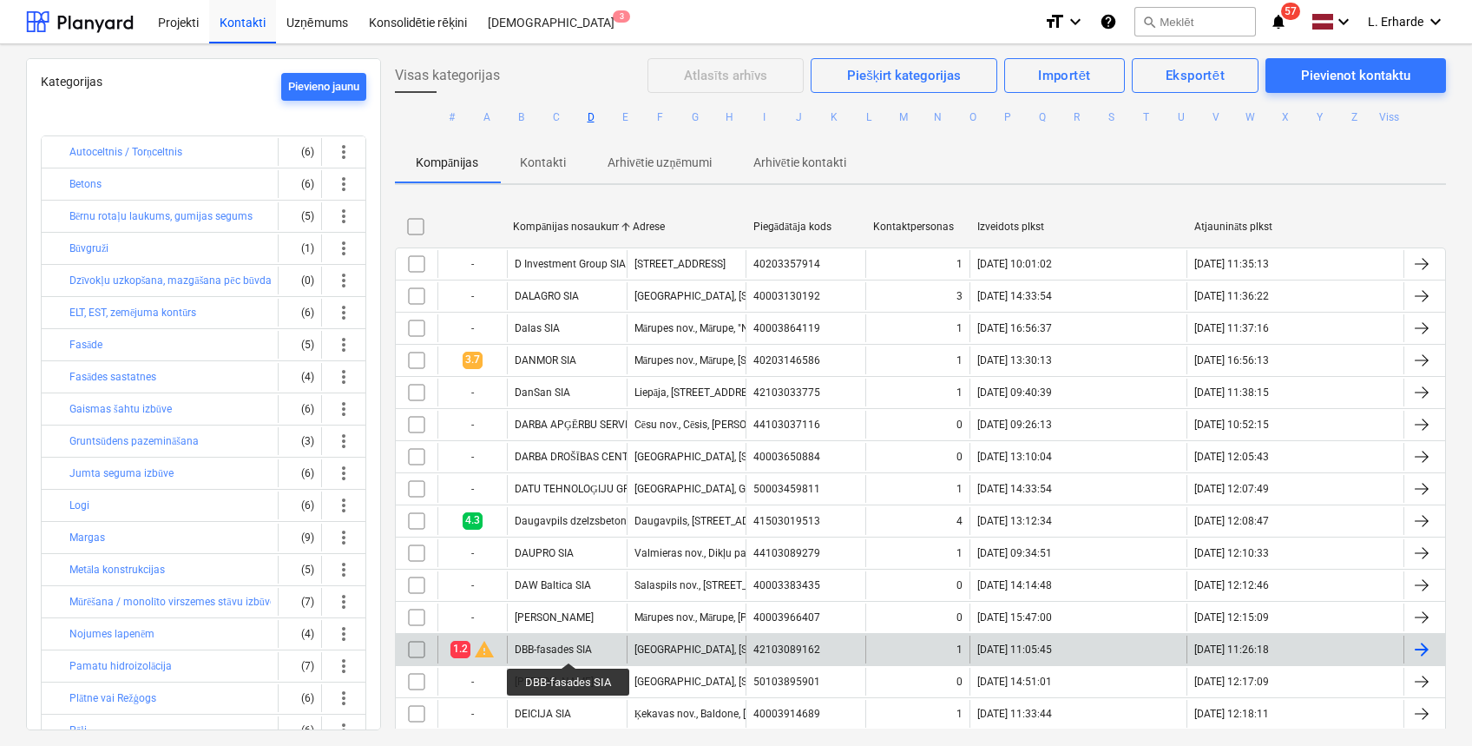
click at [568, 647] on div "DBB-fasades SIA" at bounding box center [553, 649] width 77 height 12
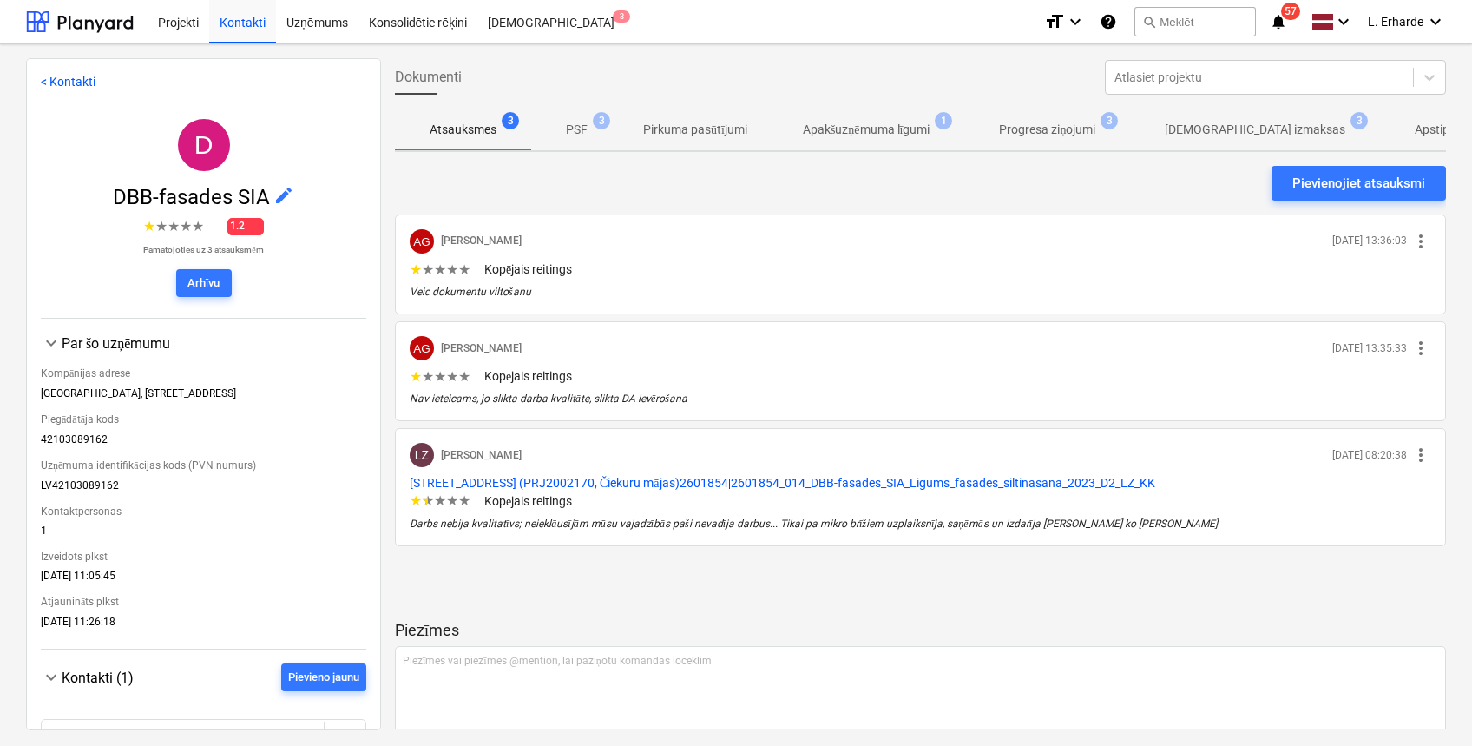
click at [587, 125] on p "PSF" at bounding box center [577, 130] width 22 height 18
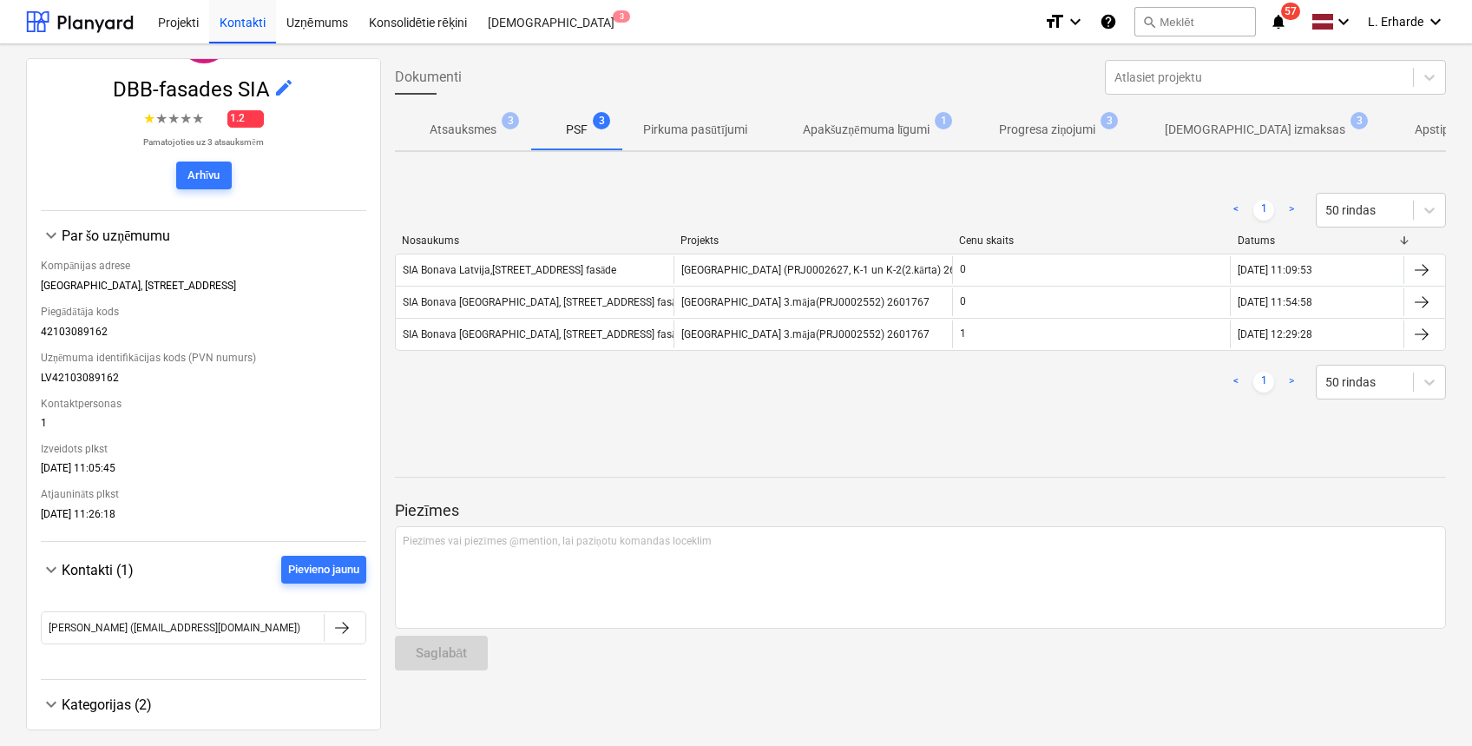
scroll to position [247, 0]
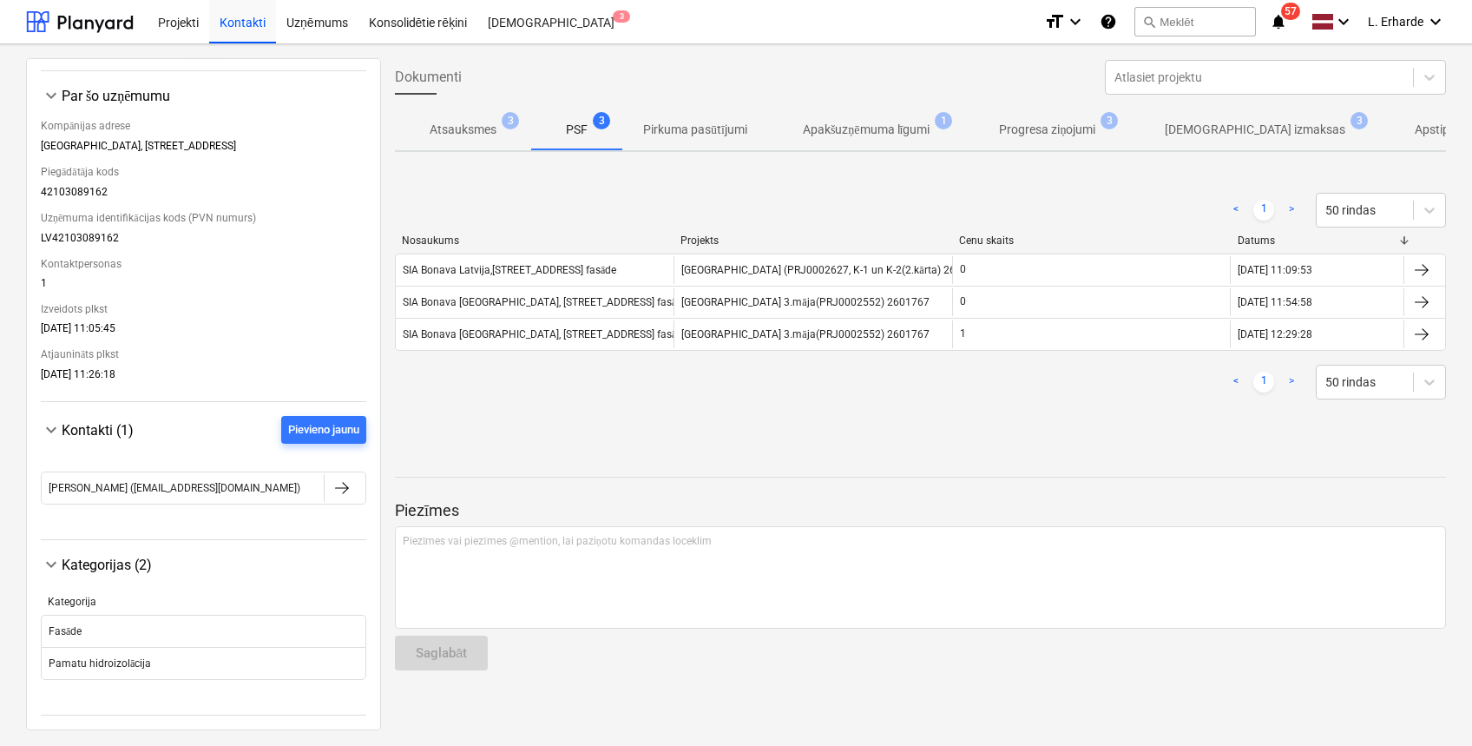
click at [1278, 125] on p "[DEMOGRAPHIC_DATA] izmaksas" at bounding box center [1255, 130] width 181 height 18
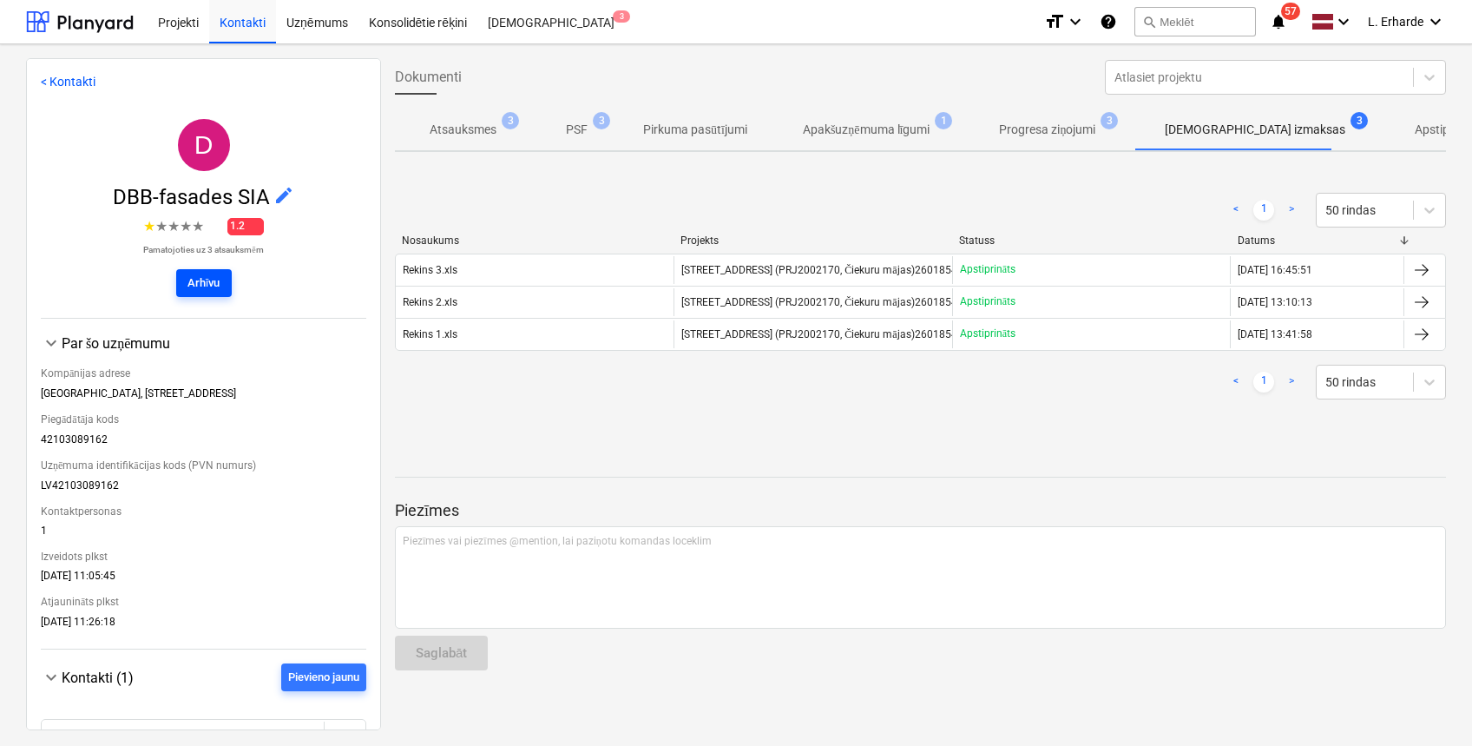
click at [206, 286] on div "Arhīvu" at bounding box center [203, 283] width 33 height 20
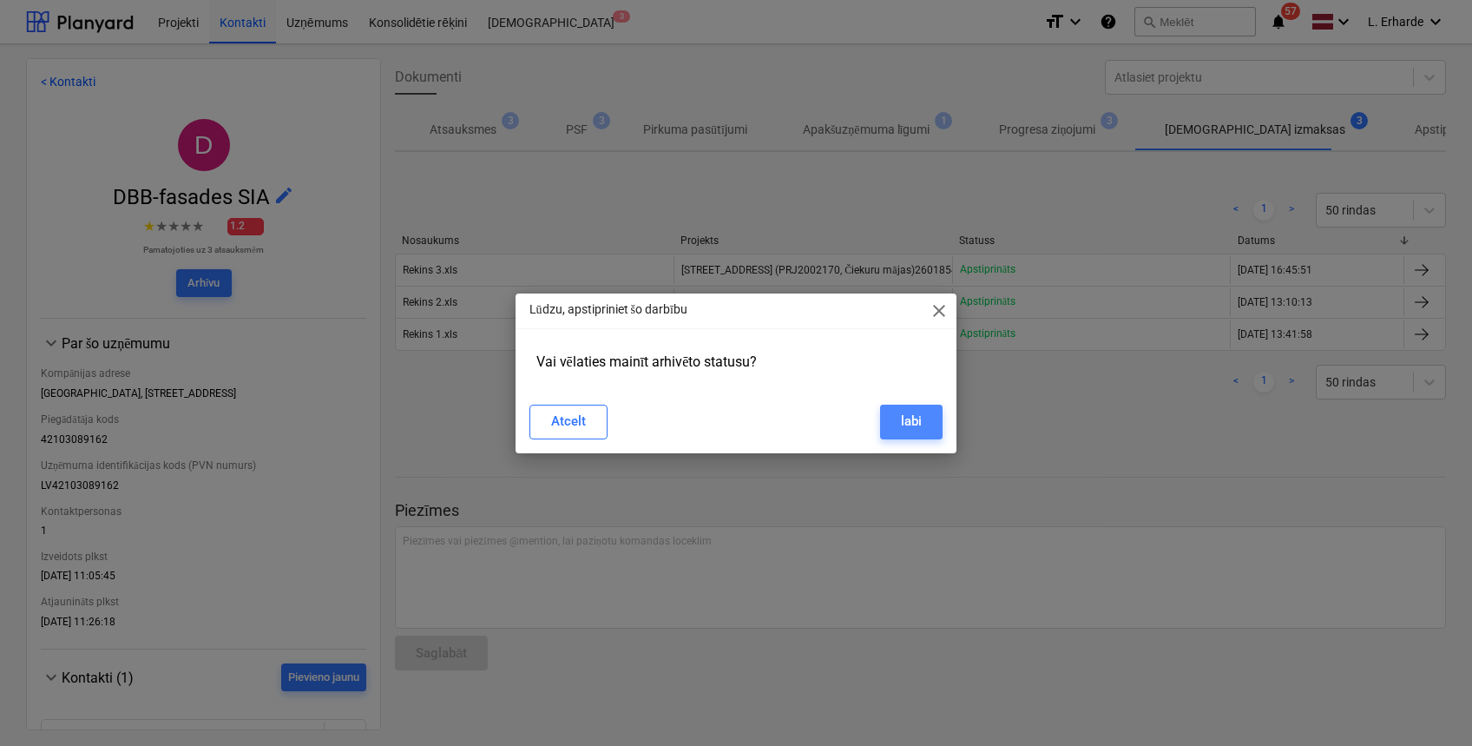
click at [917, 423] on div "labi" at bounding box center [911, 421] width 21 height 23
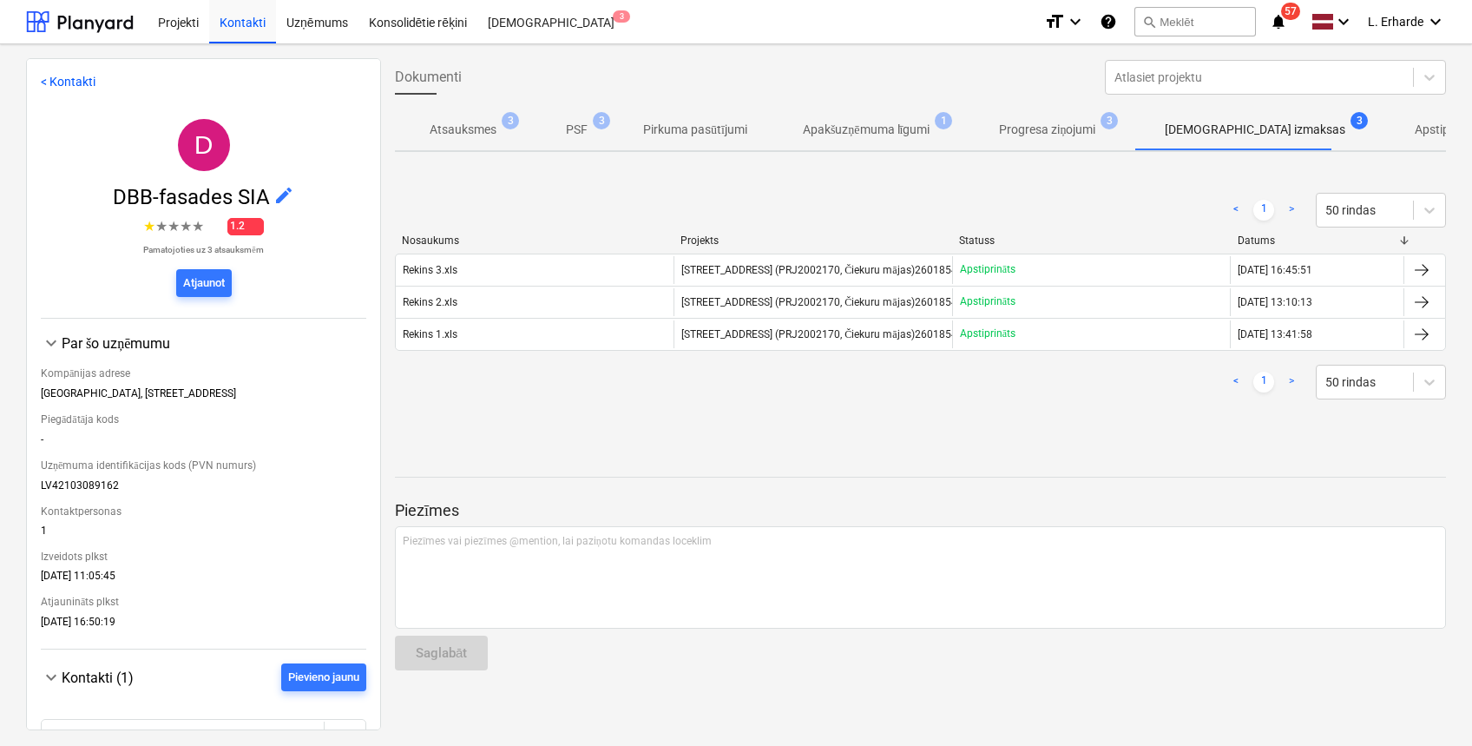
drag, startPoint x: 888, startPoint y: 189, endPoint x: 865, endPoint y: 181, distance: 25.0
click at [888, 189] on div "< 1 > 50 rindas" at bounding box center [920, 210] width 1051 height 49
click at [257, 15] on div "Kontakti" at bounding box center [242, 21] width 67 height 44
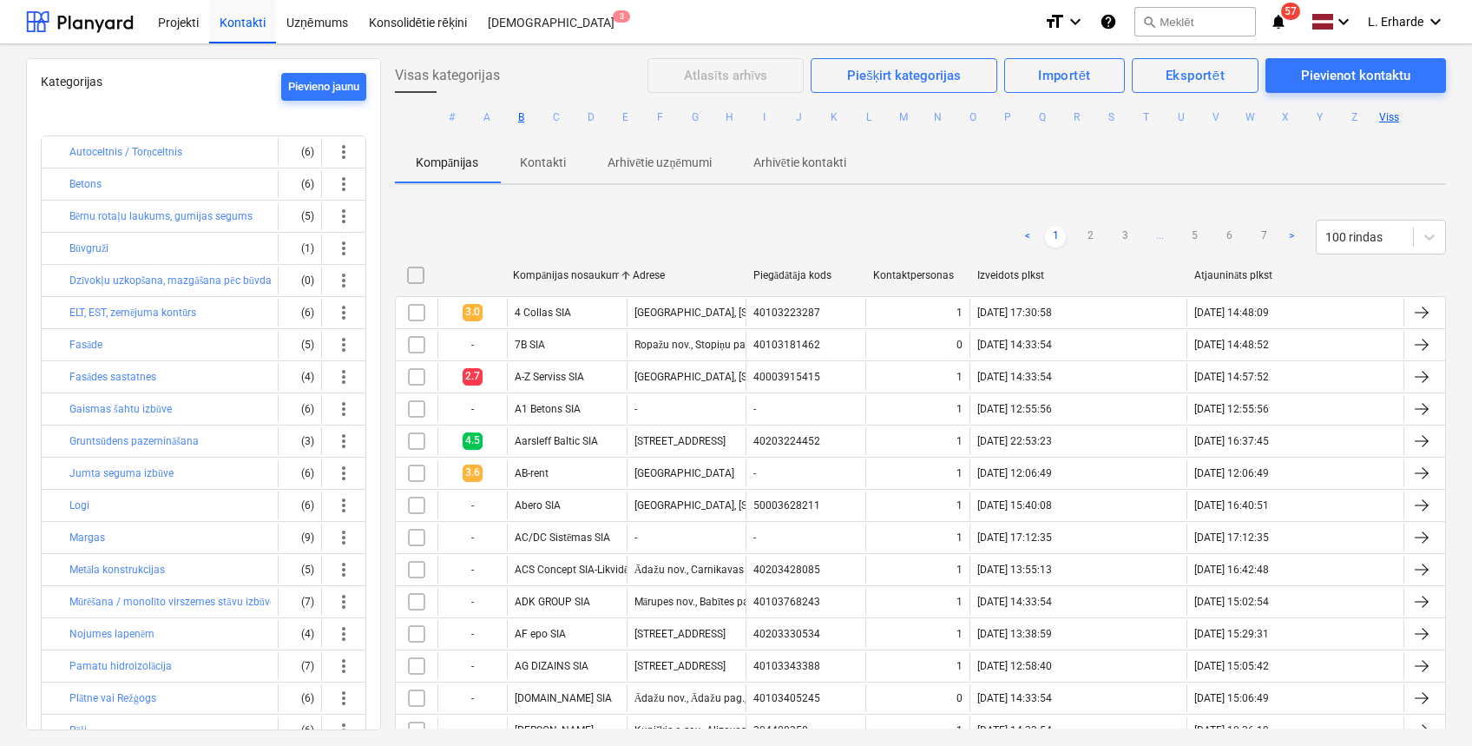
click at [520, 113] on button "B" at bounding box center [521, 117] width 21 height 21
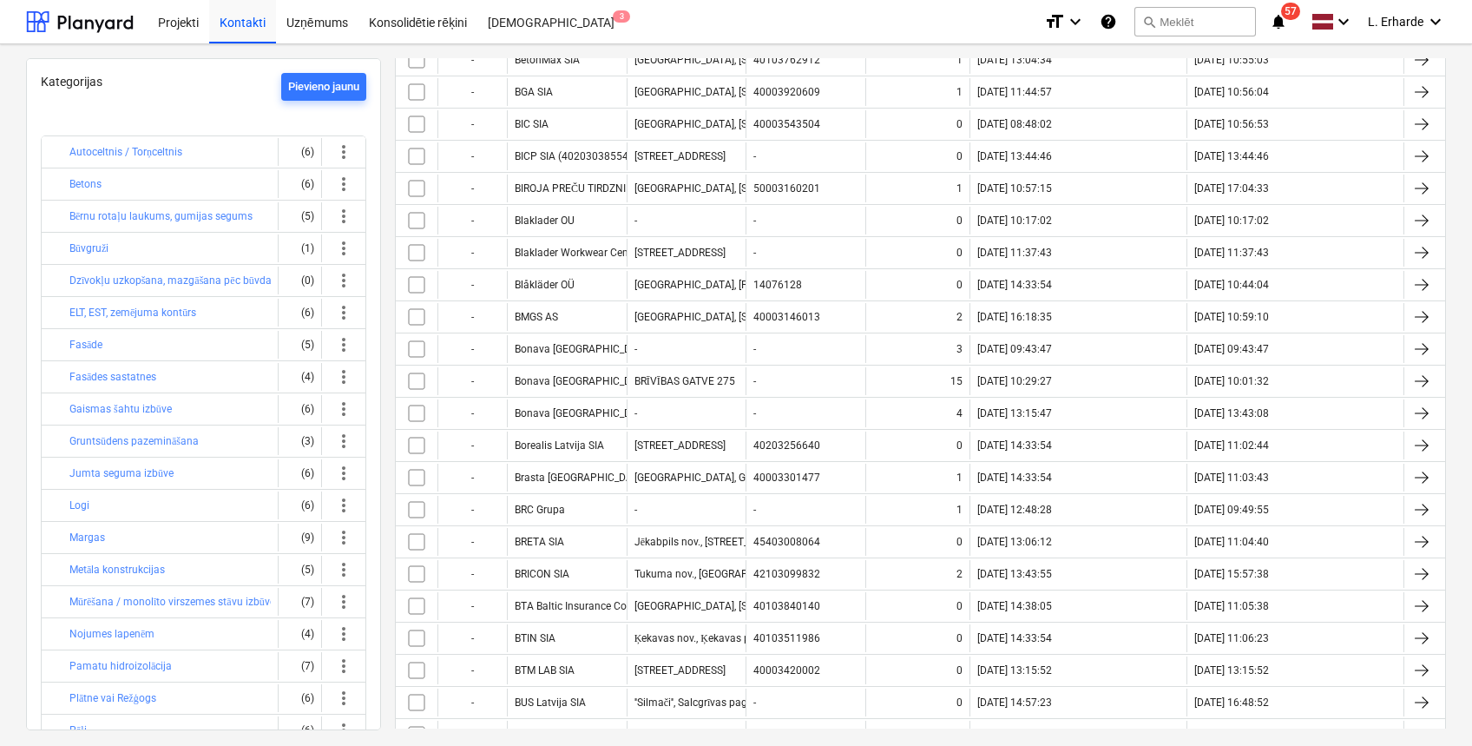
scroll to position [1042, 0]
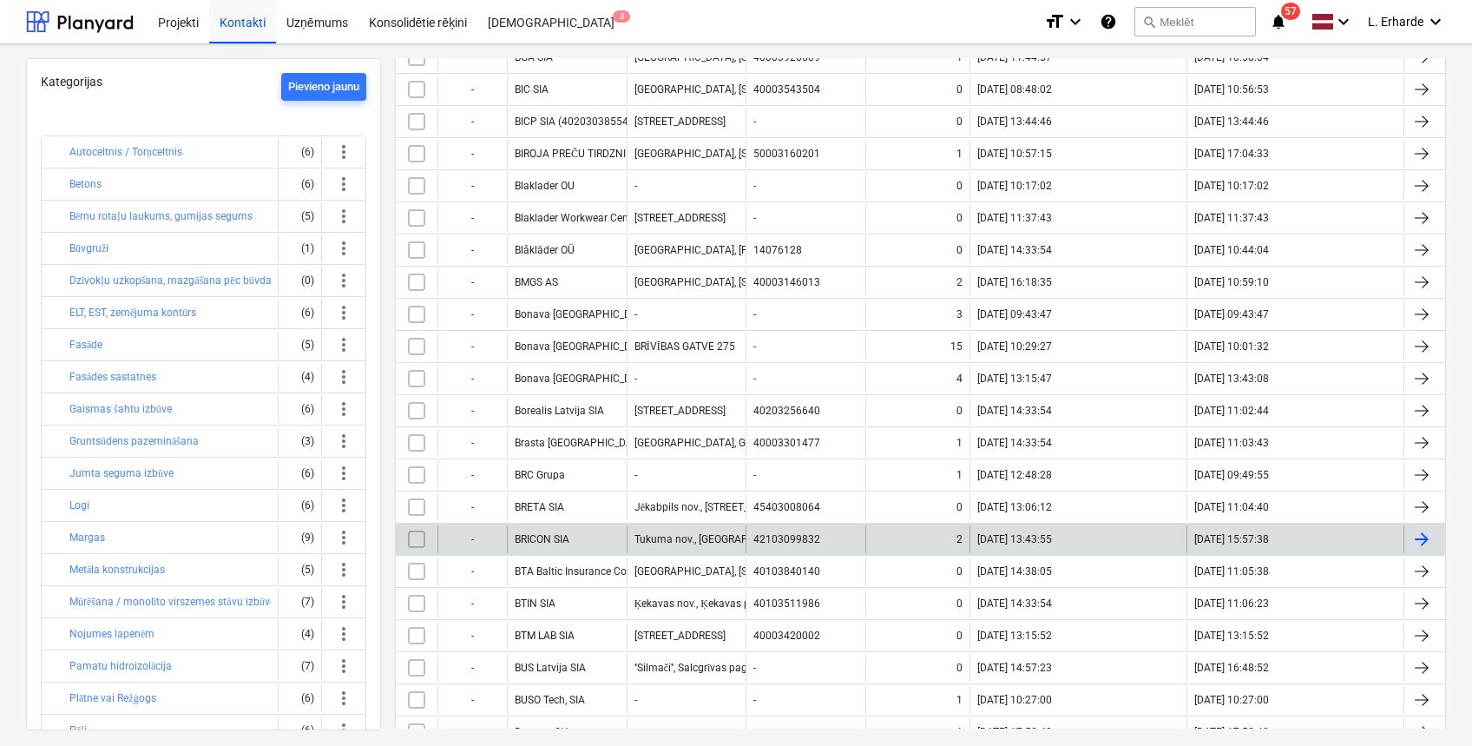
click at [564, 528] on div "BRICON SIA" at bounding box center [567, 539] width 120 height 28
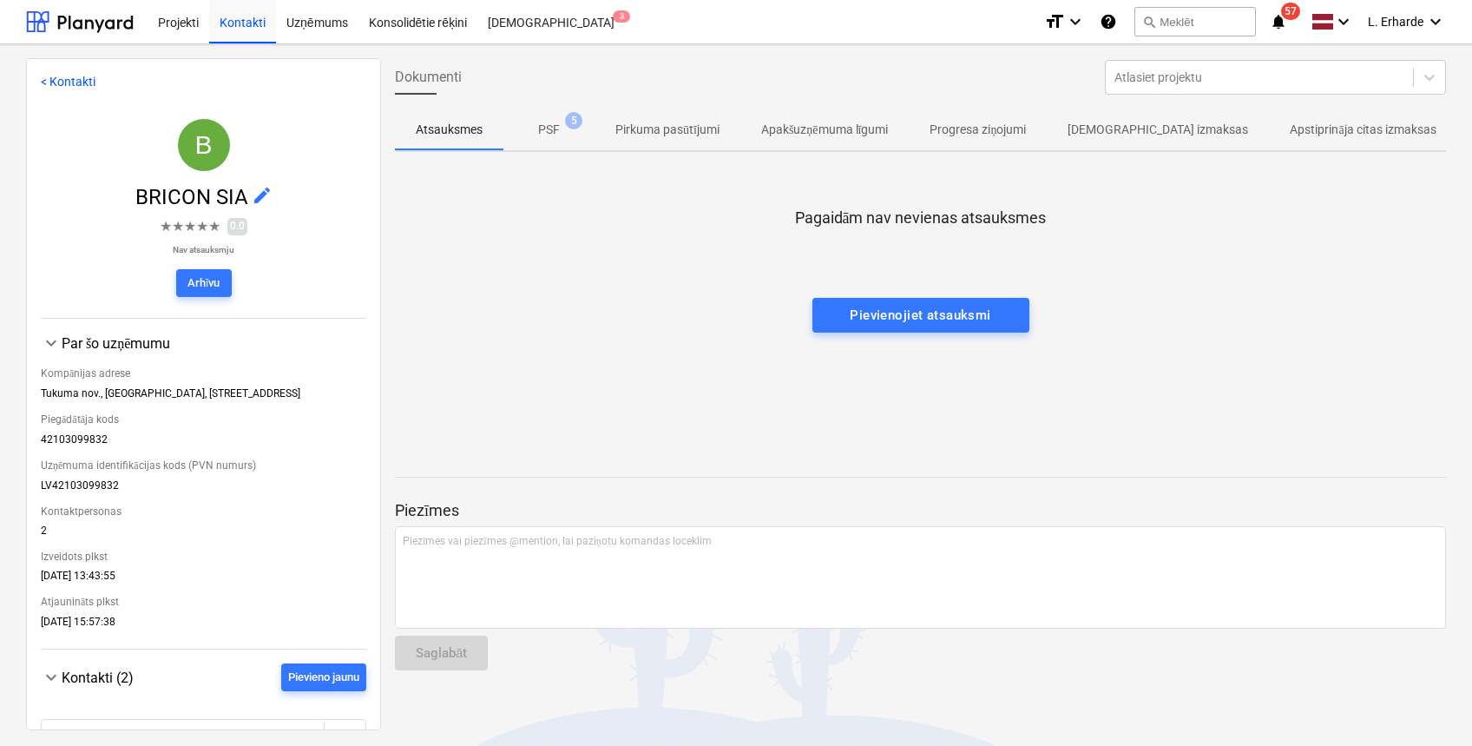
click at [553, 127] on p "PSF" at bounding box center [549, 130] width 22 height 18
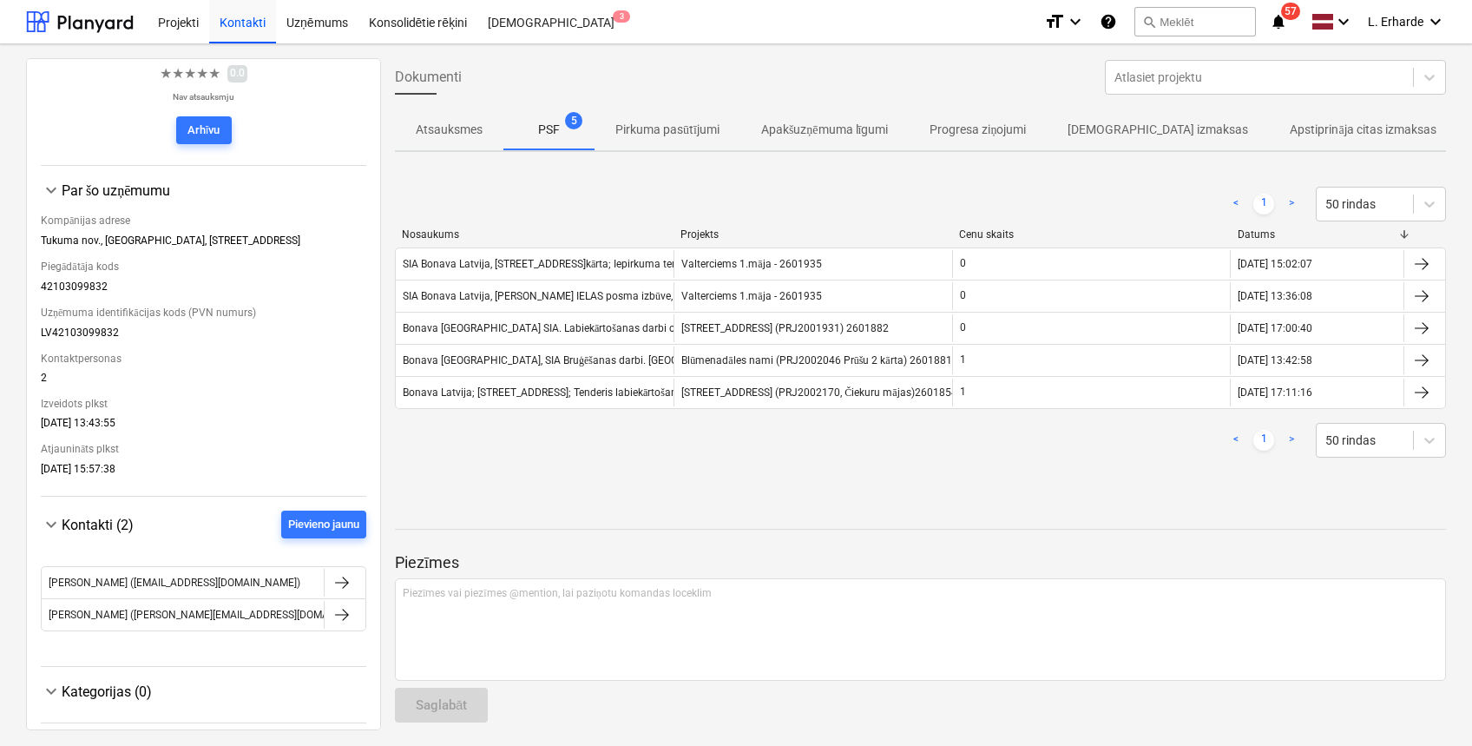
scroll to position [160, 0]
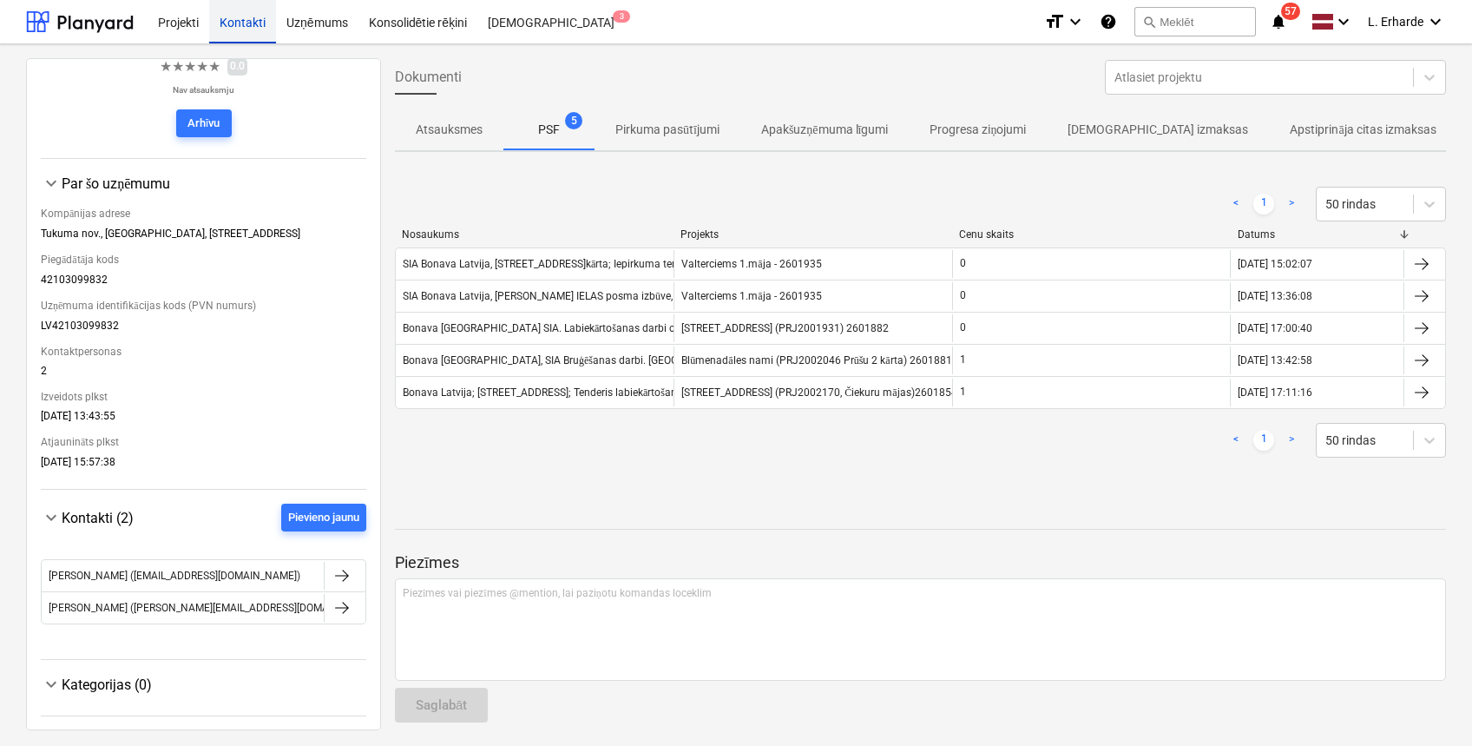
click at [256, 26] on div "Kontakti" at bounding box center [242, 21] width 67 height 44
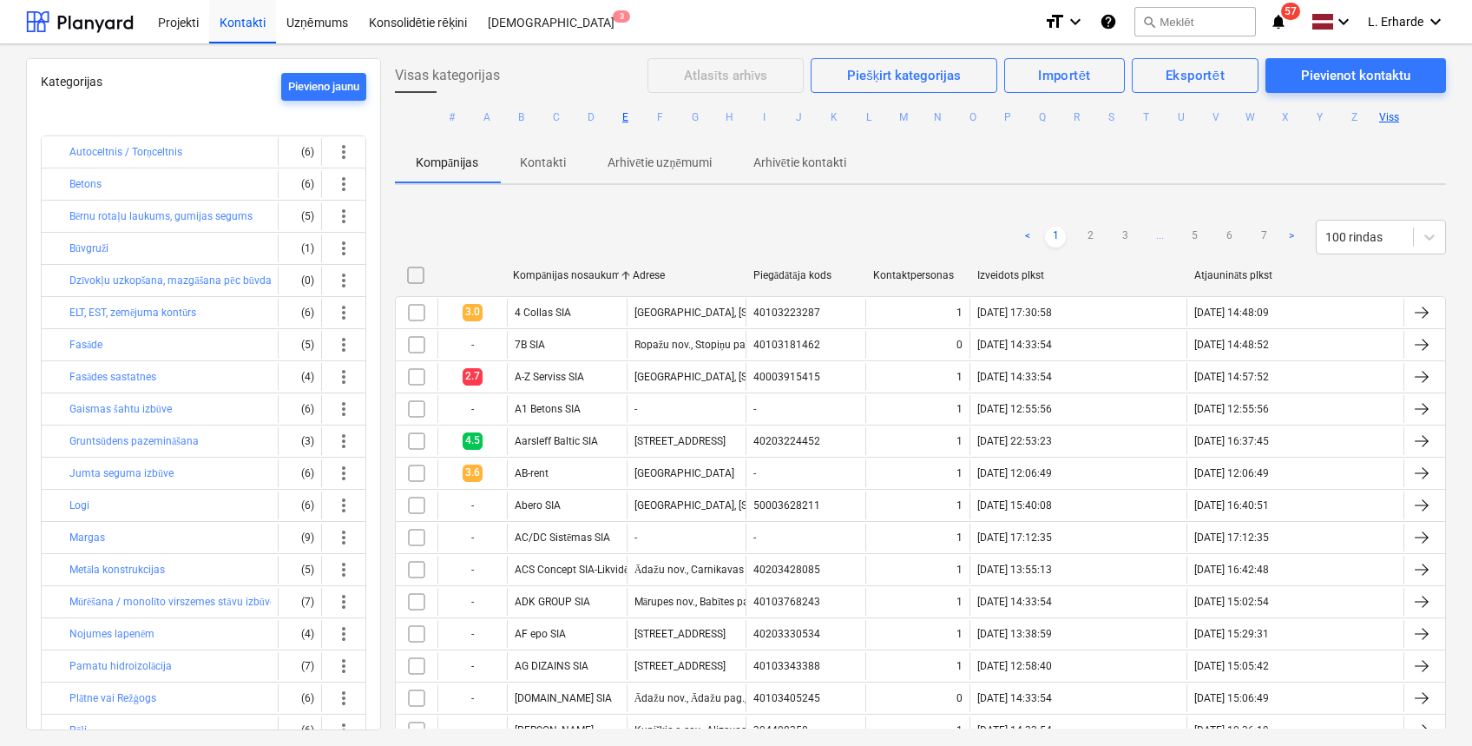
click at [626, 120] on button "E" at bounding box center [625, 117] width 21 height 21
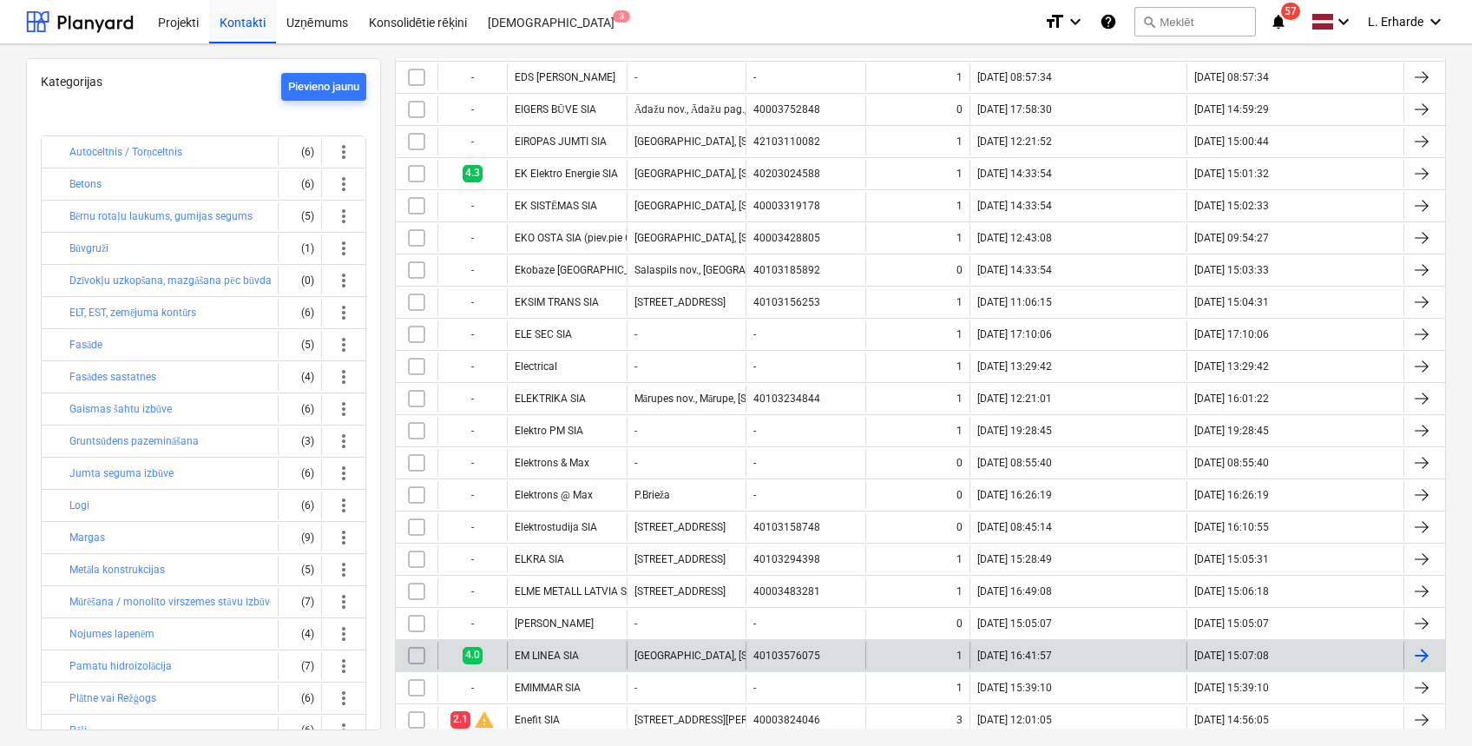
scroll to position [578, 0]
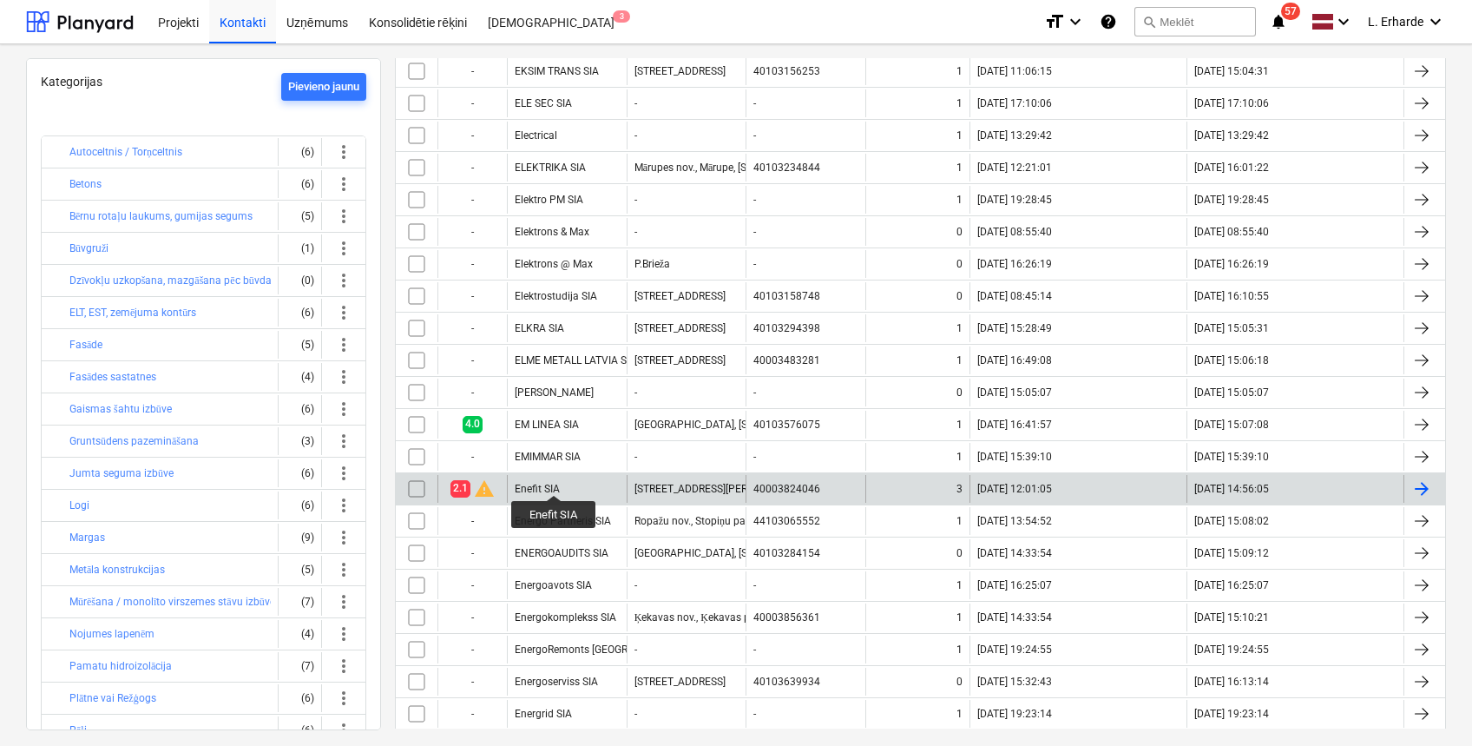
click at [554, 483] on div "Enefit SIA" at bounding box center [537, 489] width 45 height 12
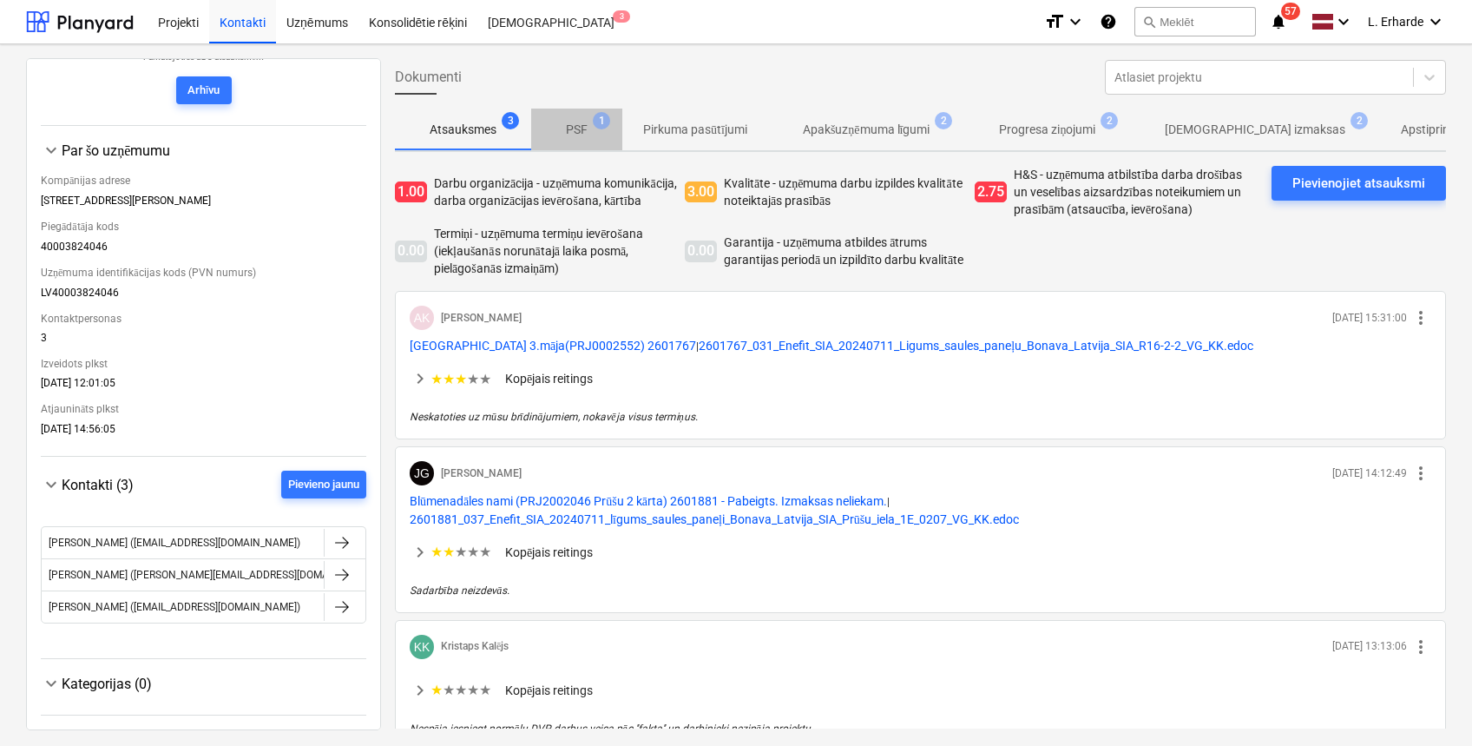
click at [581, 132] on p "PSF" at bounding box center [577, 130] width 22 height 18
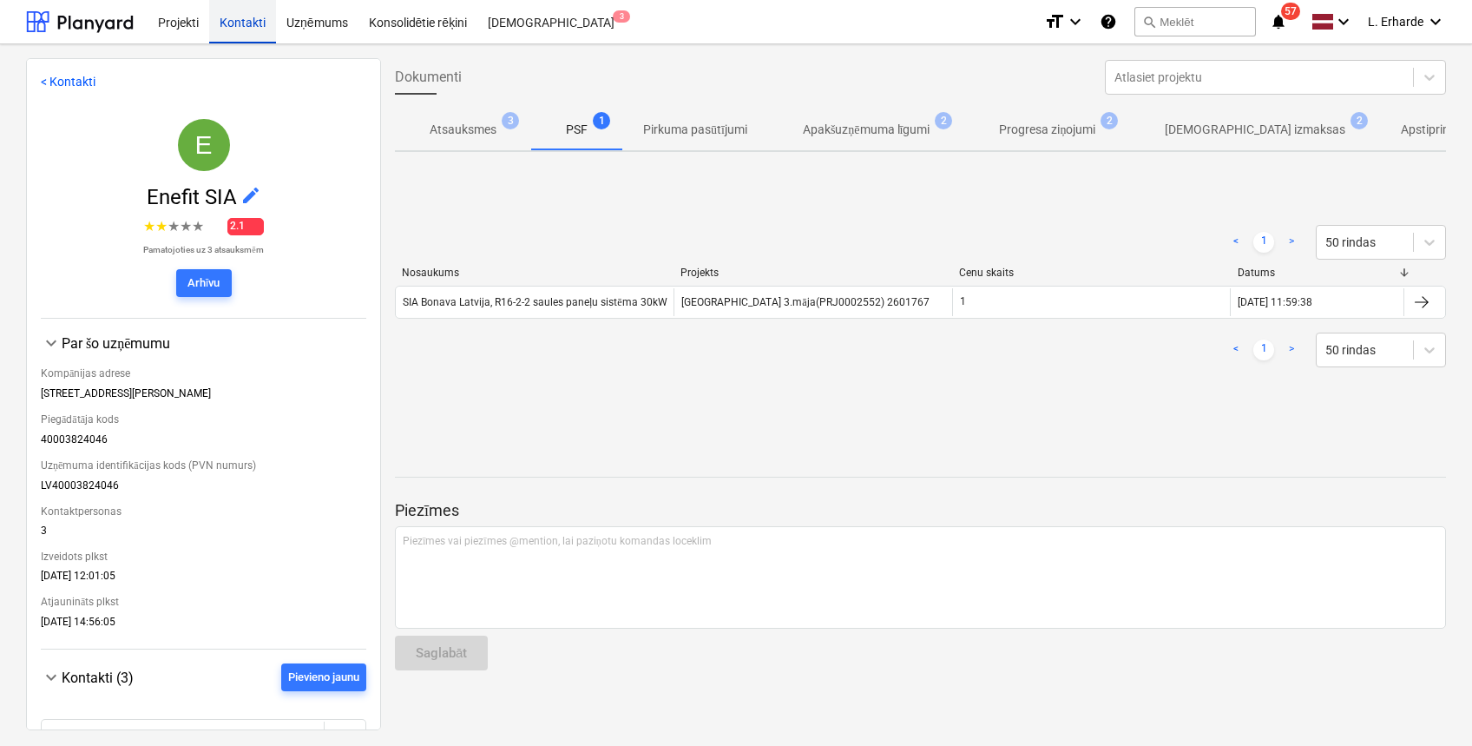
click at [234, 18] on div "Kontakti" at bounding box center [242, 21] width 67 height 44
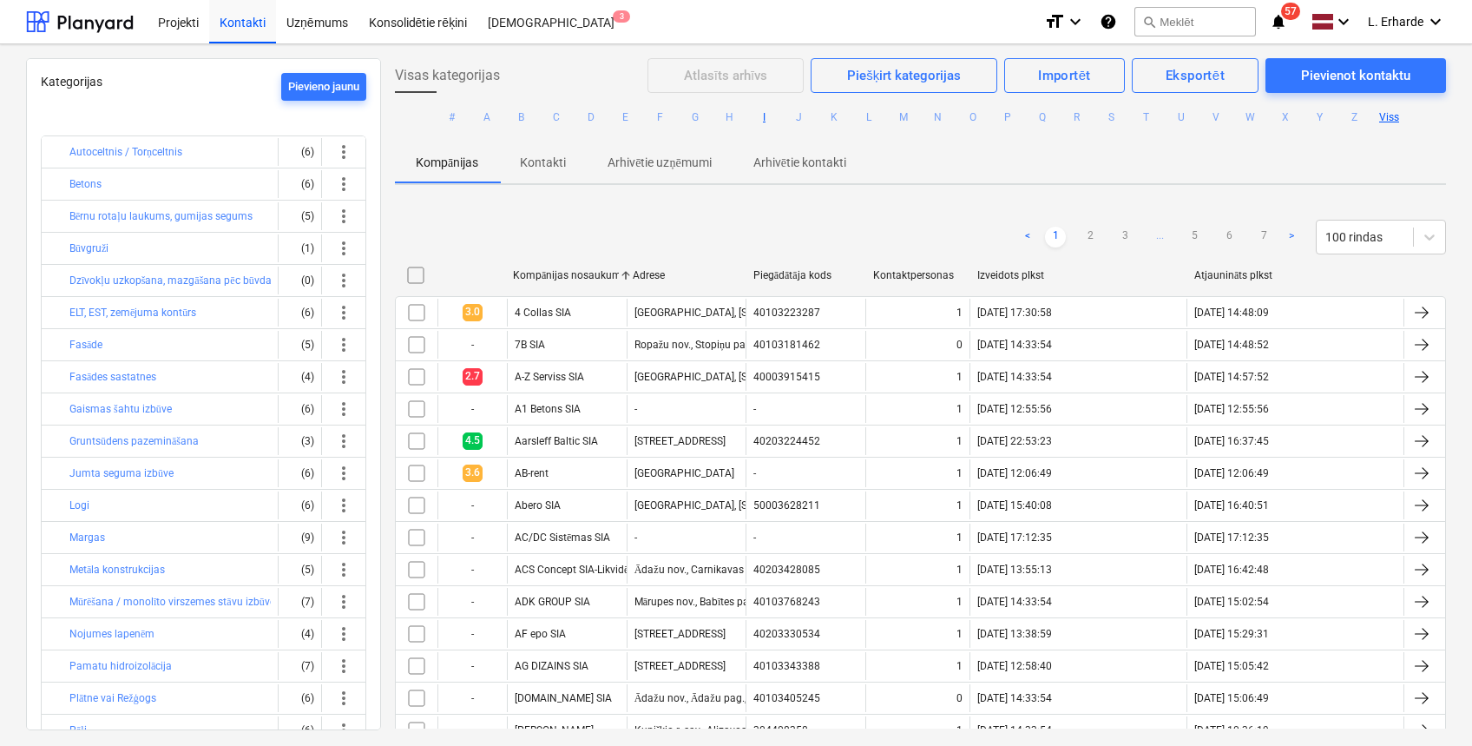
click at [759, 117] on button "I" at bounding box center [764, 117] width 21 height 21
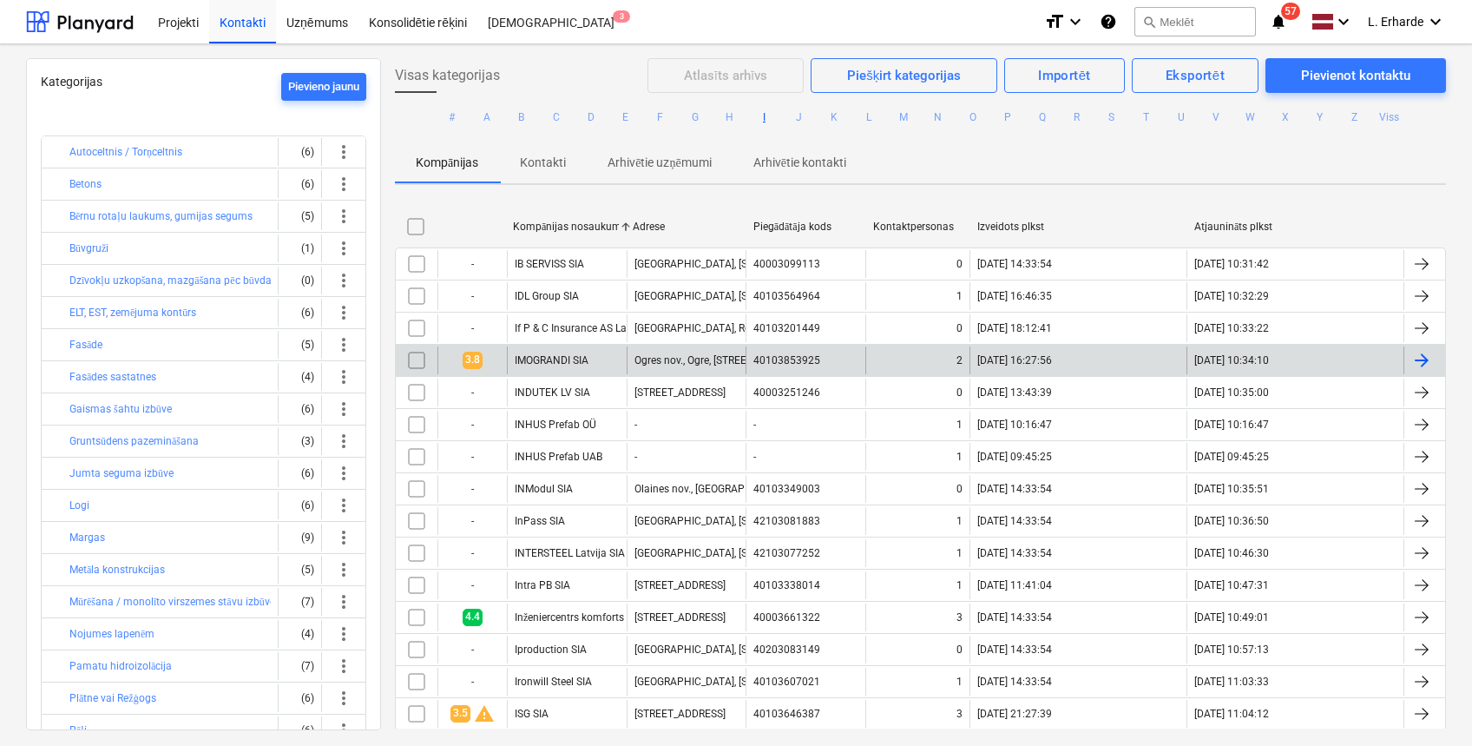
click at [551, 352] on div "IMOGRANDI SIA" at bounding box center [567, 360] width 120 height 28
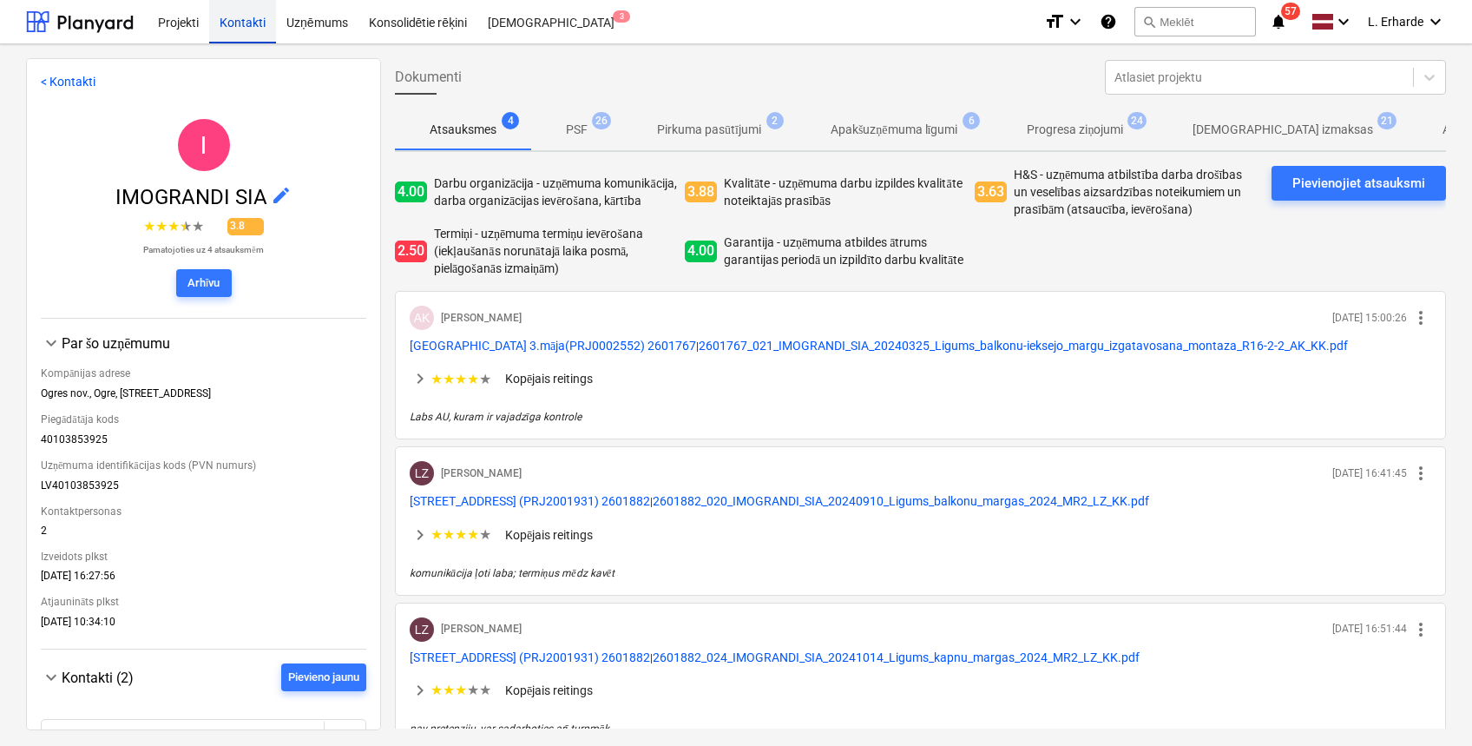
click at [251, 12] on div "Kontakti" at bounding box center [242, 21] width 67 height 44
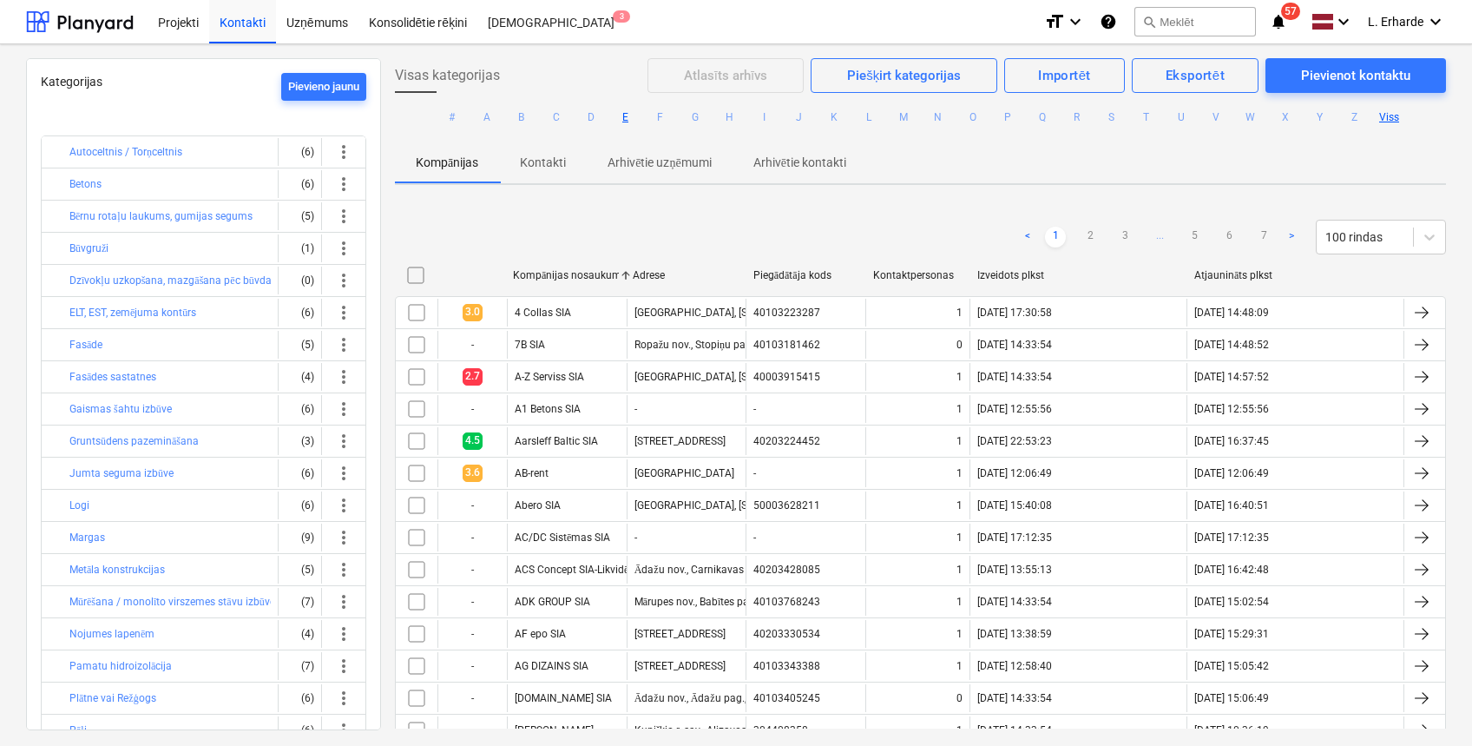
click at [628, 117] on button "E" at bounding box center [625, 117] width 21 height 21
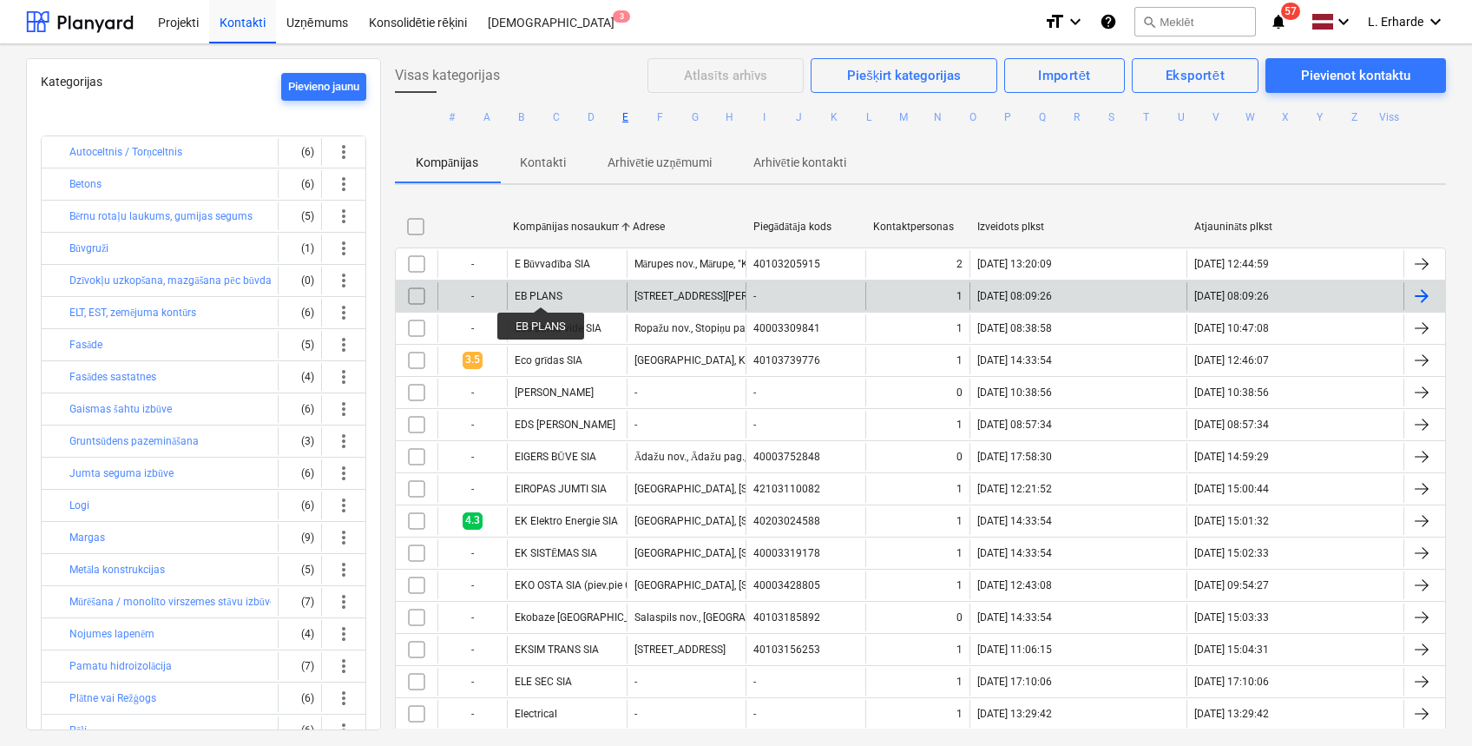
click at [542, 291] on div "EB PLANS" at bounding box center [539, 296] width 48 height 12
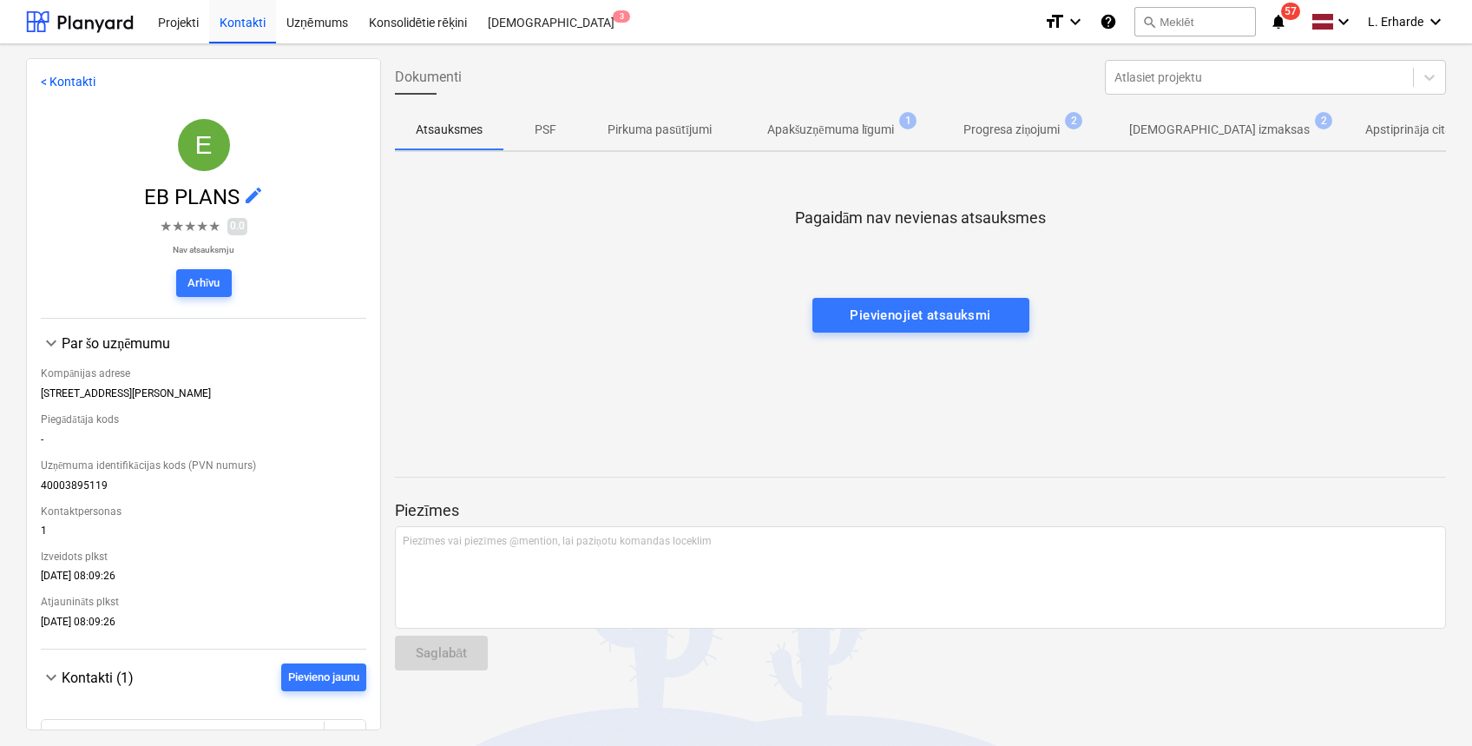
click at [1192, 128] on p "[DEMOGRAPHIC_DATA] izmaksas" at bounding box center [1219, 130] width 181 height 18
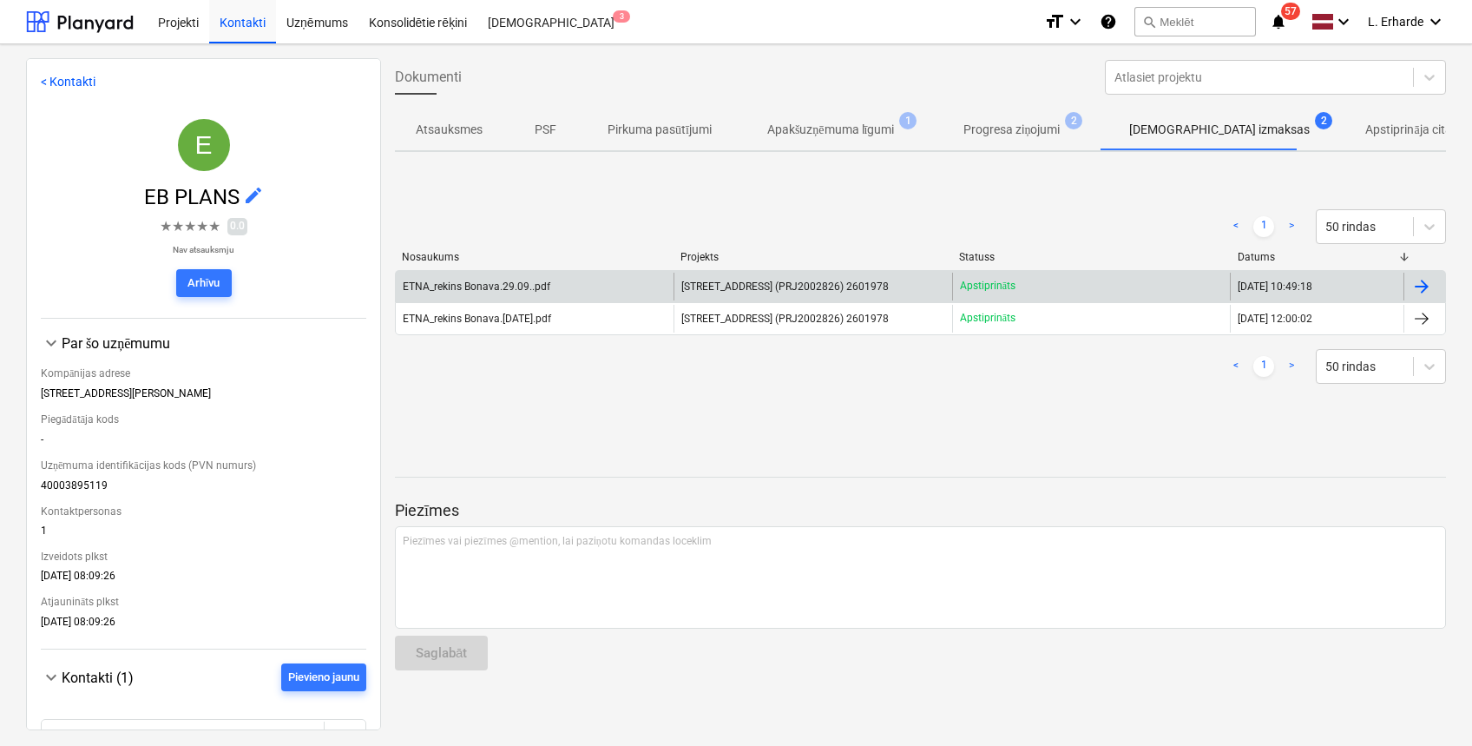
click at [481, 284] on div "ETNA_rekins Bonava.29.09..pdf" at bounding box center [477, 286] width 148 height 12
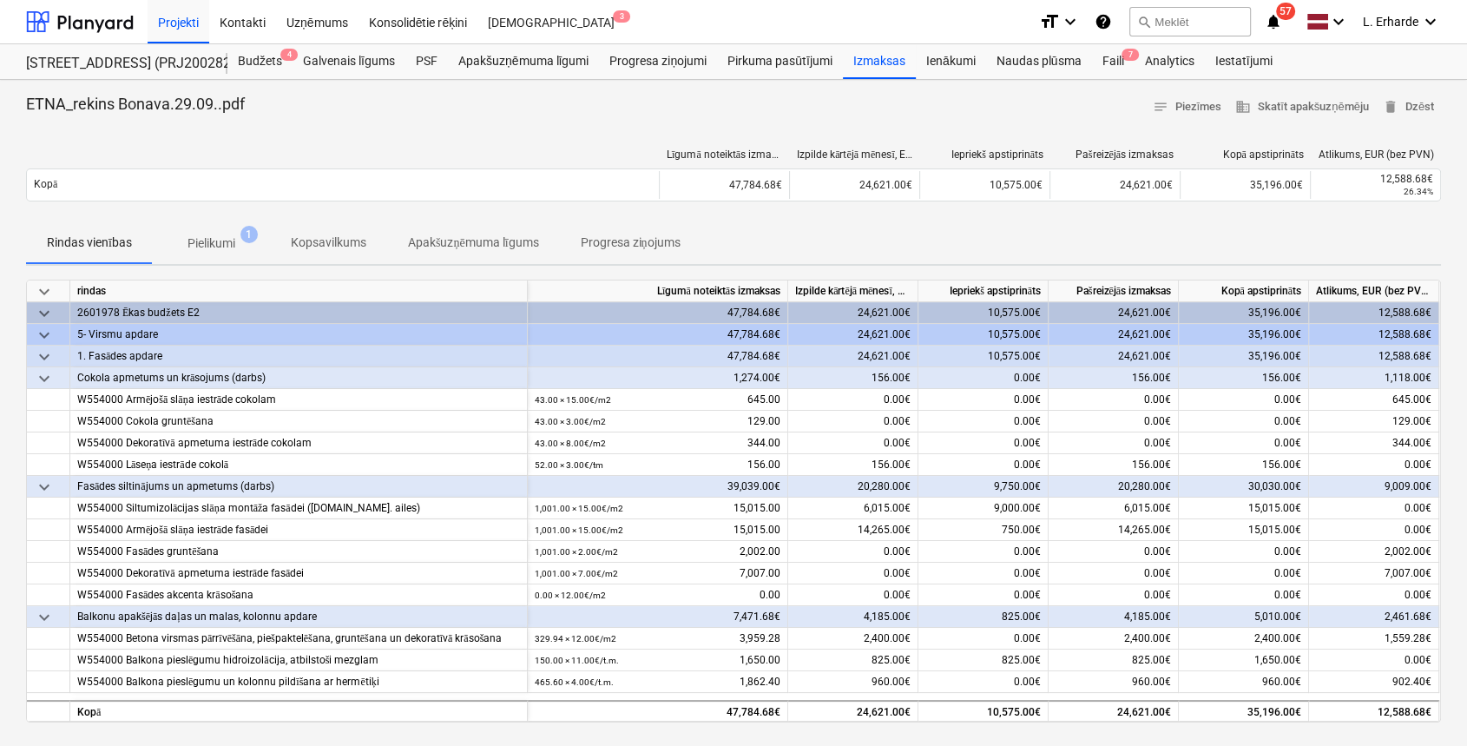
click at [225, 246] on p "Pielikumi" at bounding box center [211, 243] width 48 height 18
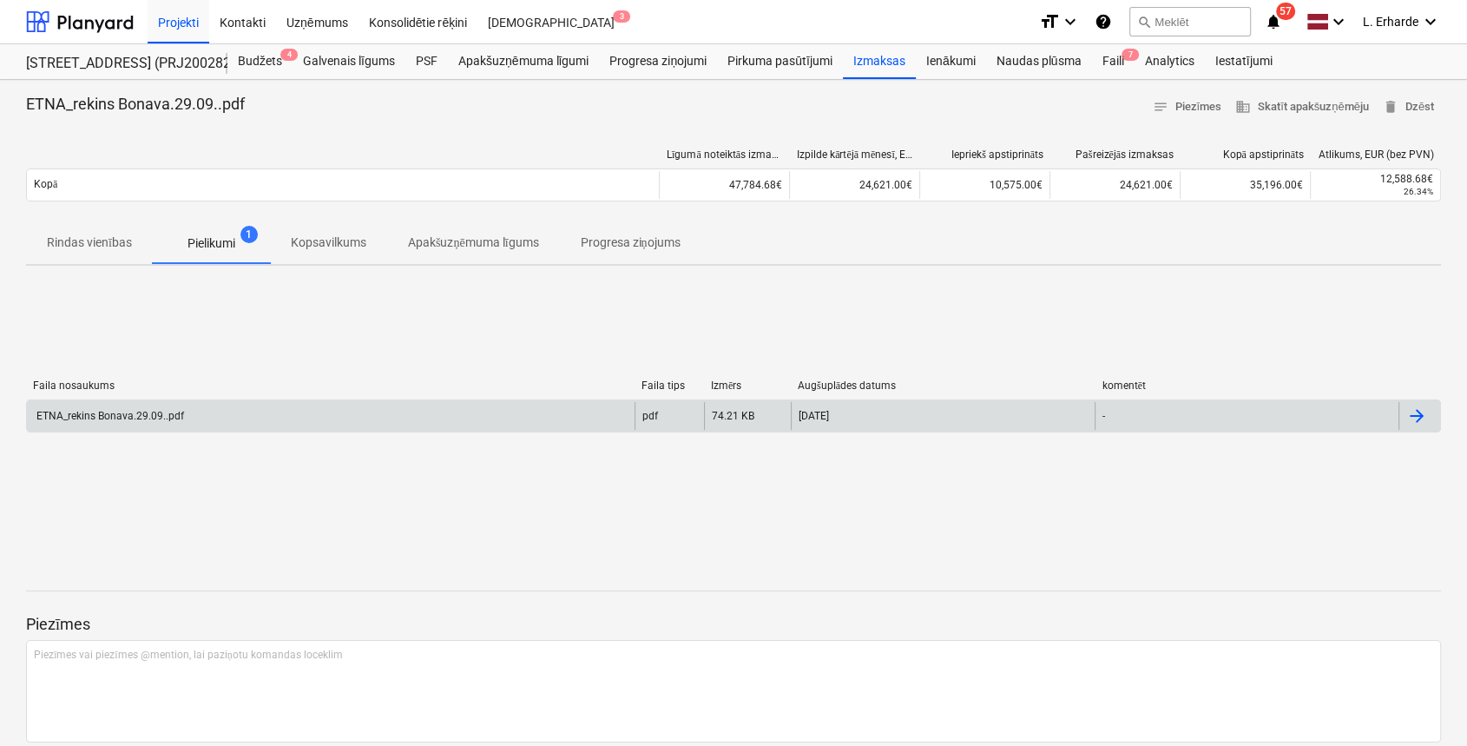
click at [146, 417] on div "ETNA_rekins Bonava.29.09..pdf" at bounding box center [109, 416] width 150 height 12
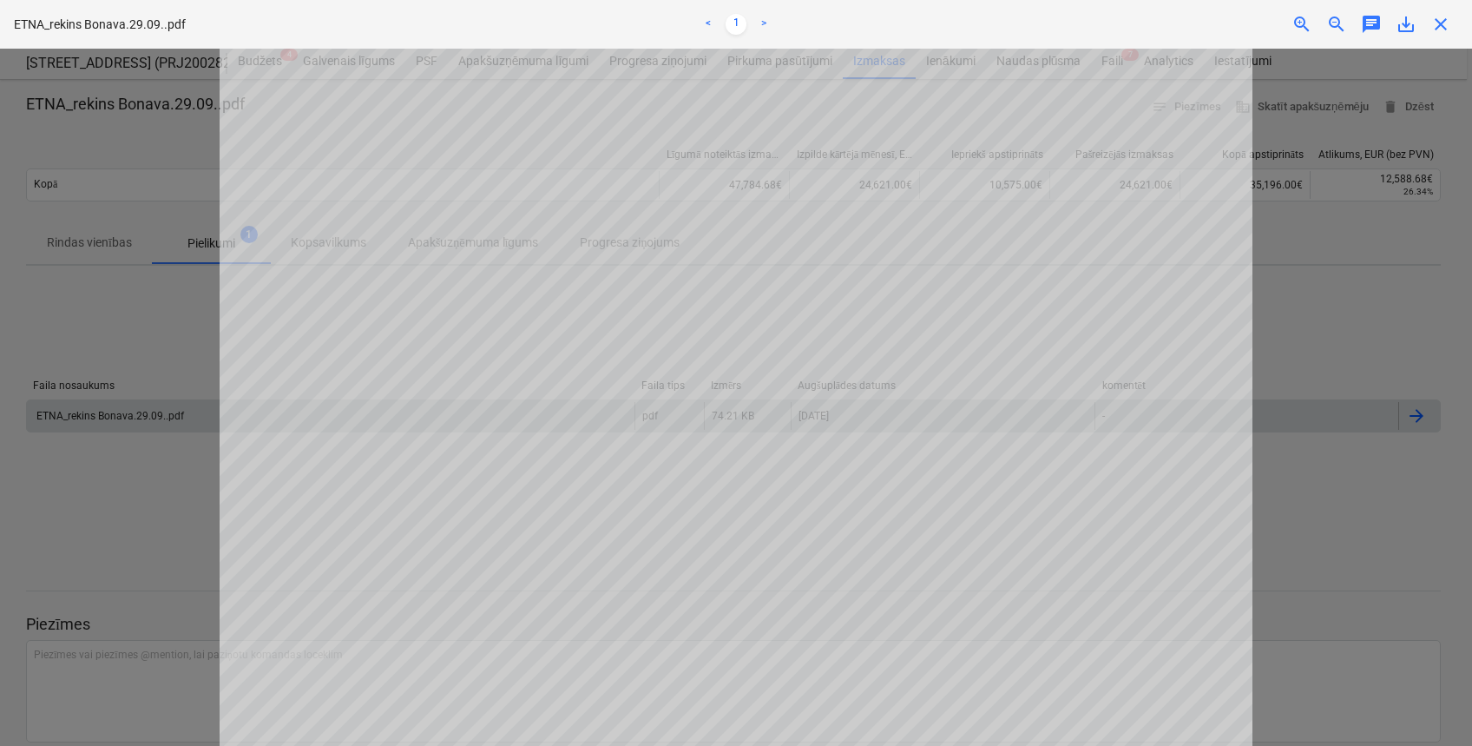
scroll to position [463, 0]
click at [1302, 463] on div at bounding box center [736, 397] width 1472 height 697
click at [1445, 28] on span "close" at bounding box center [1440, 24] width 21 height 21
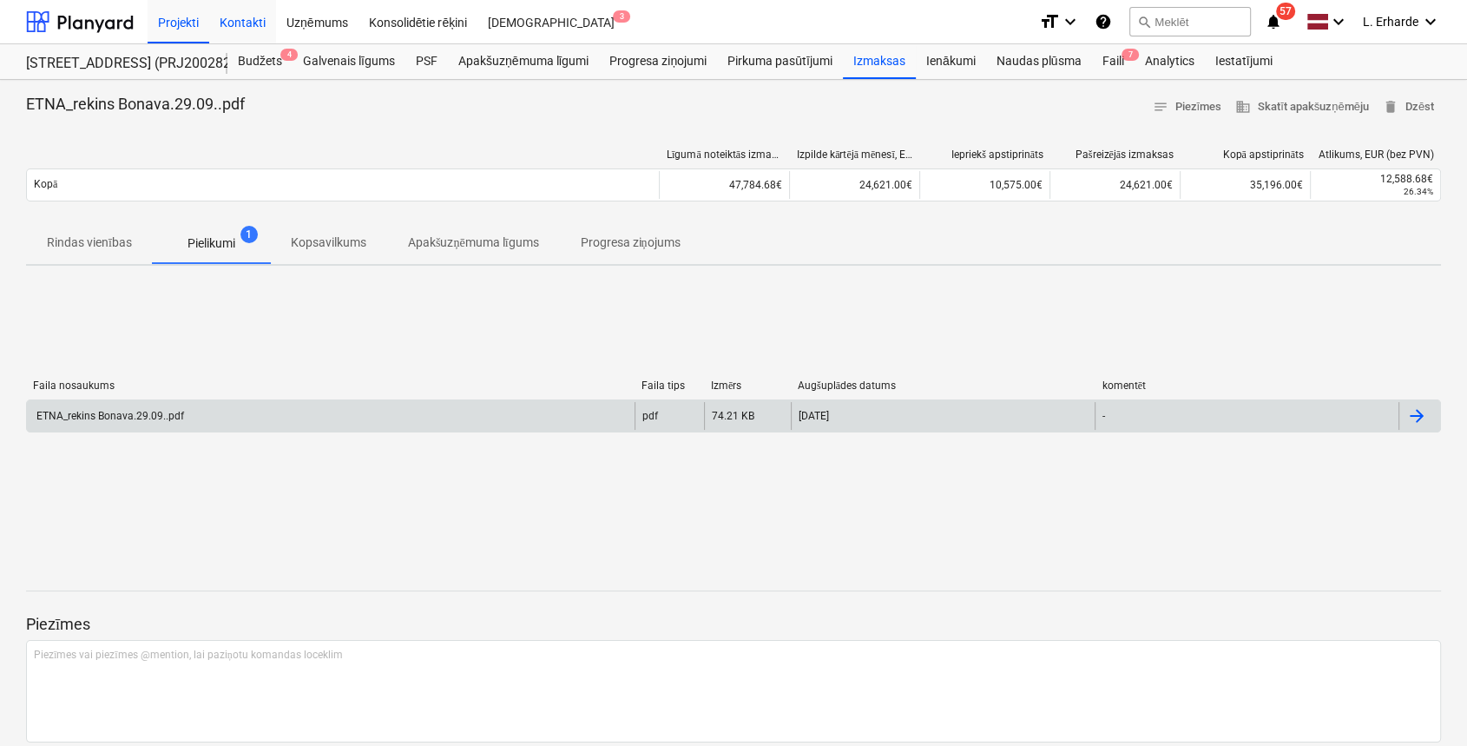
click at [226, 21] on div "Kontakti" at bounding box center [242, 21] width 67 height 44
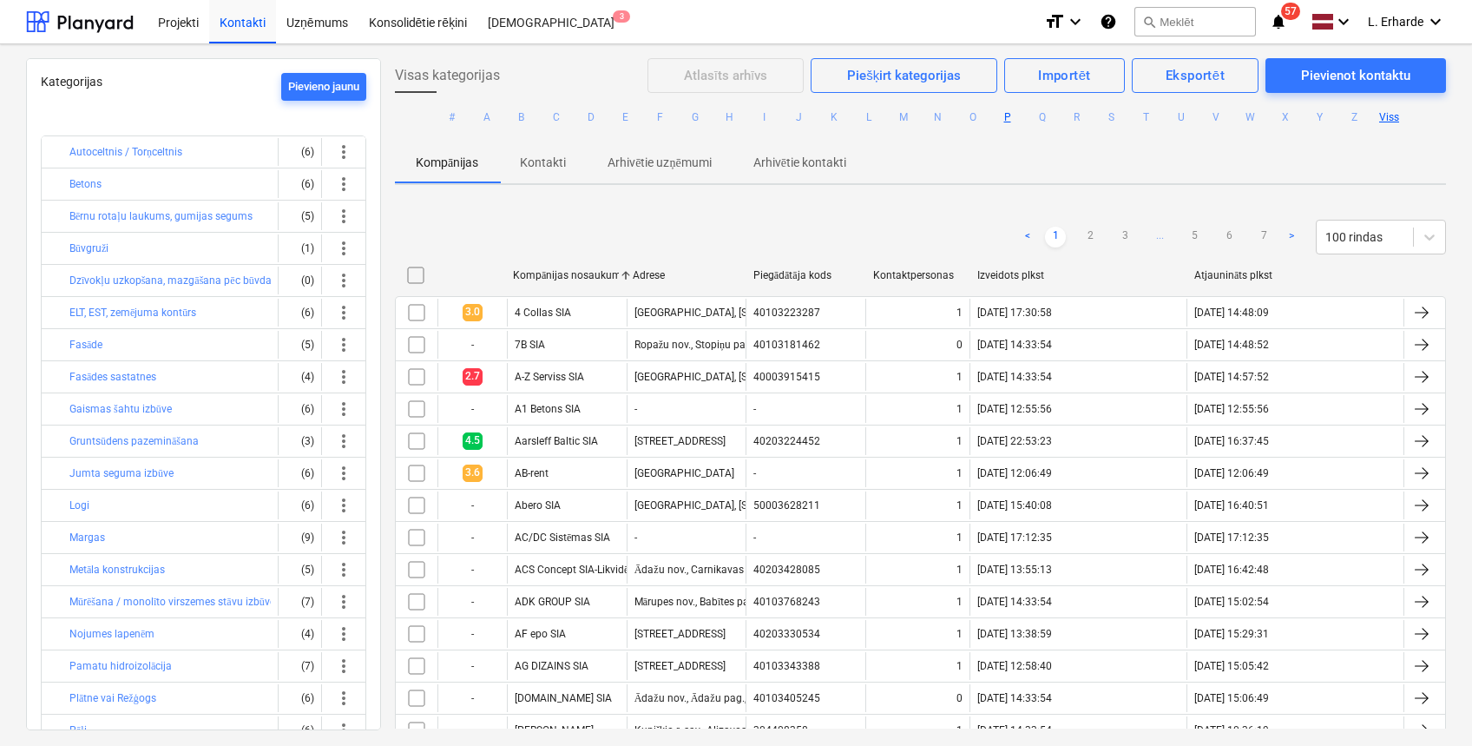
click at [1005, 118] on button "P" at bounding box center [1007, 117] width 21 height 21
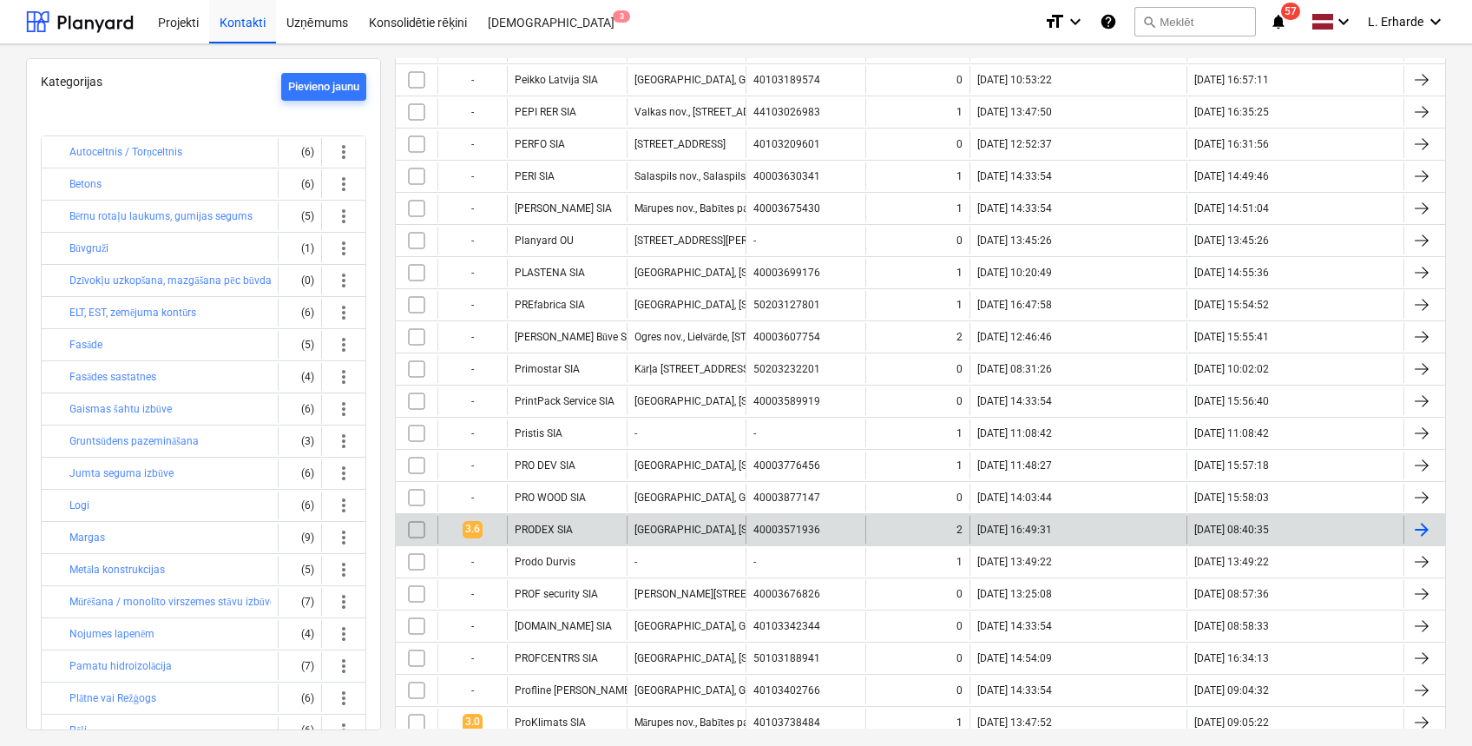
scroll to position [347, 0]
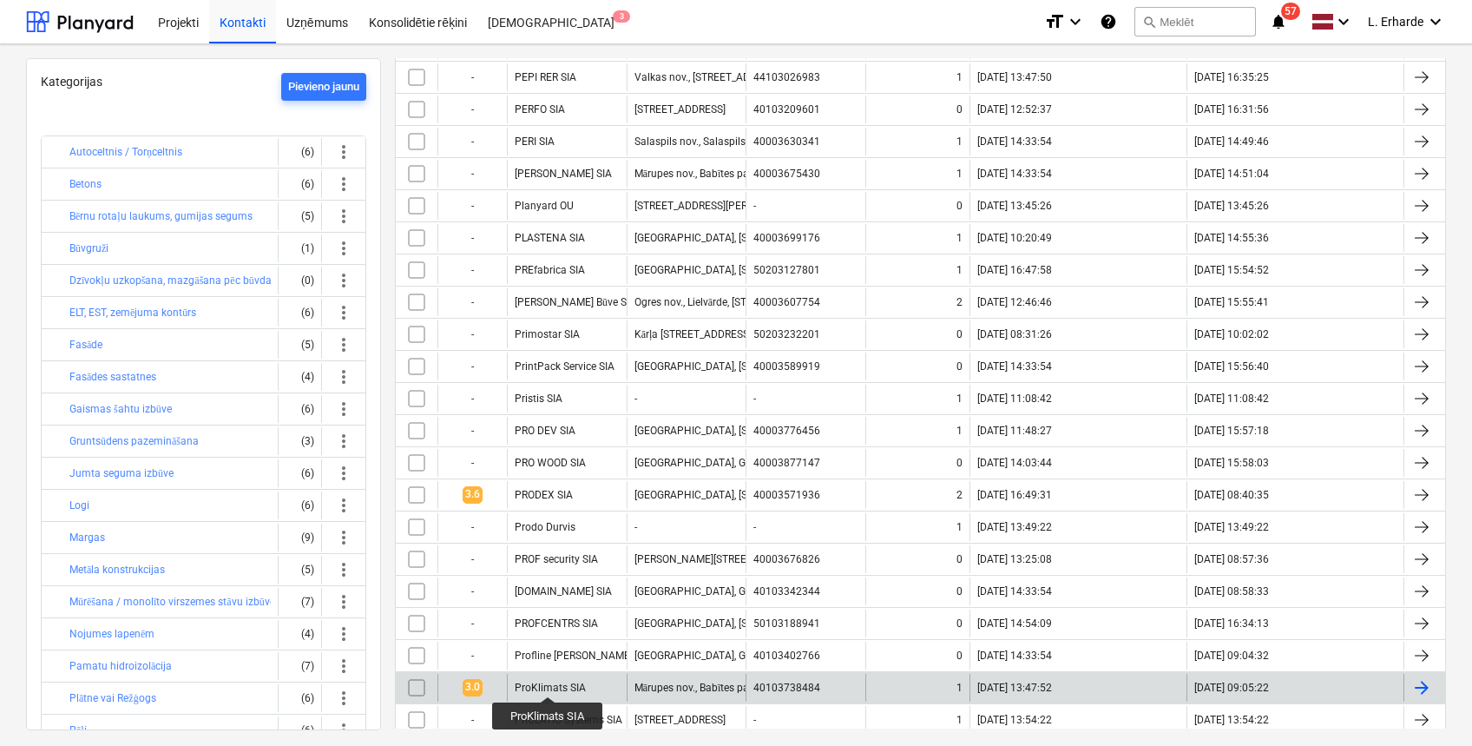
click at [548, 681] on div "ProKlimats SIA" at bounding box center [550, 687] width 71 height 12
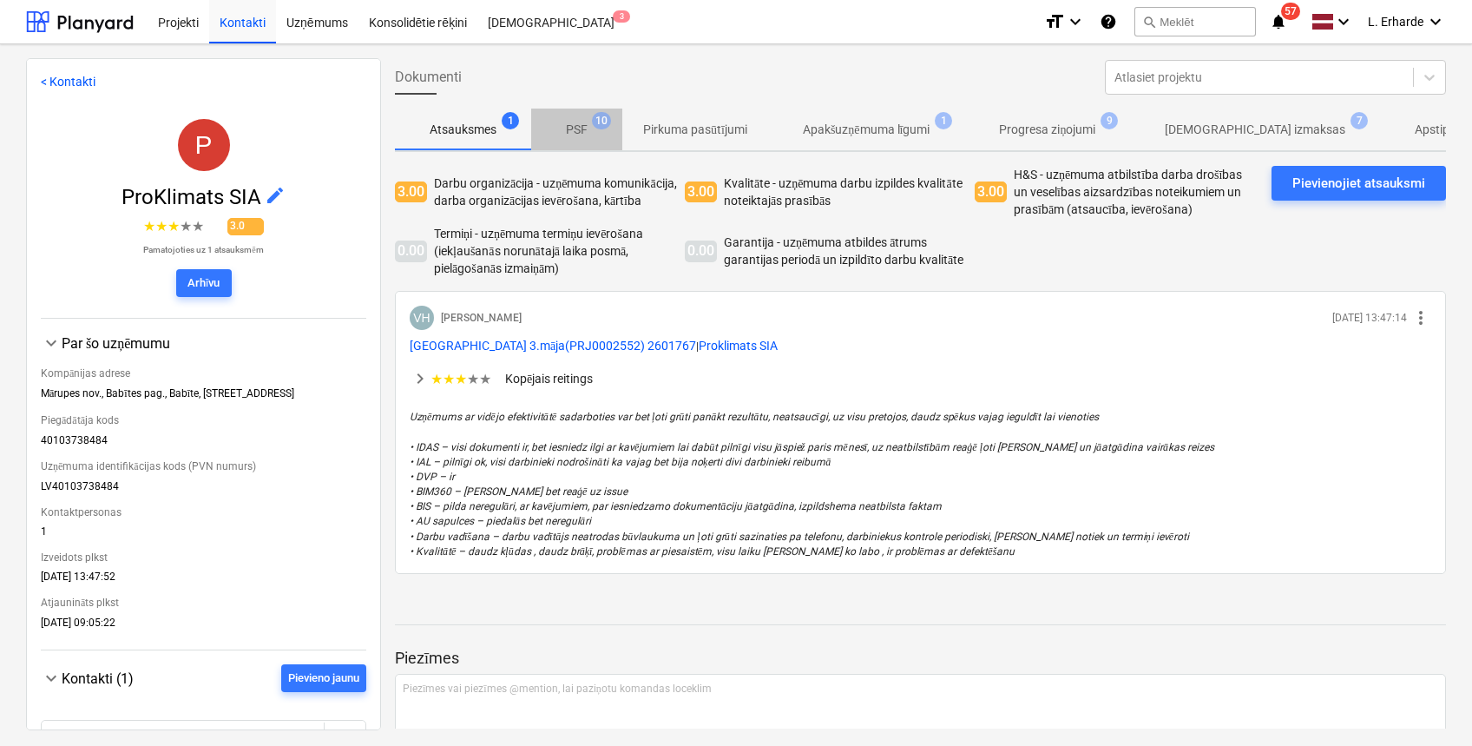
click at [577, 134] on p "PSF" at bounding box center [577, 130] width 22 height 18
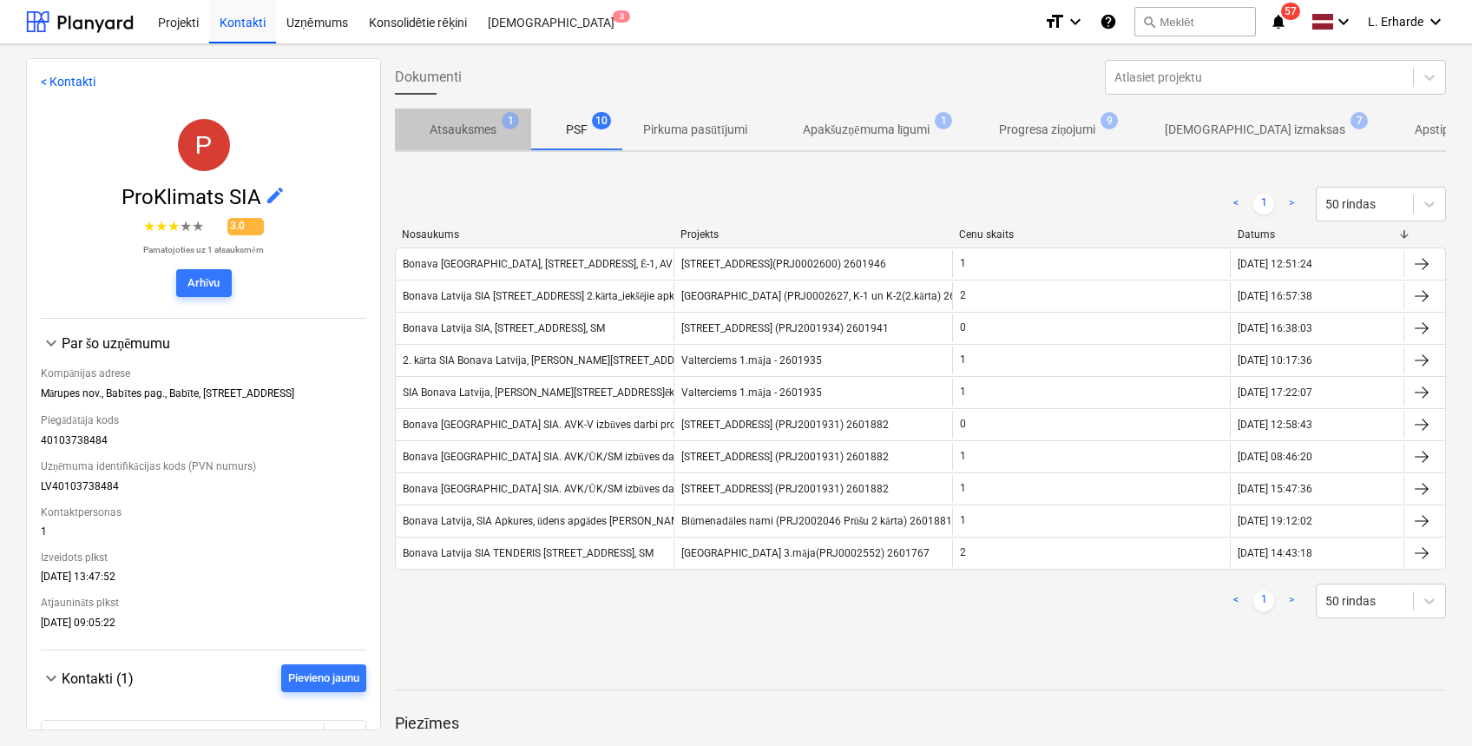
click at [470, 125] on p "Atsauksmes" at bounding box center [463, 130] width 67 height 18
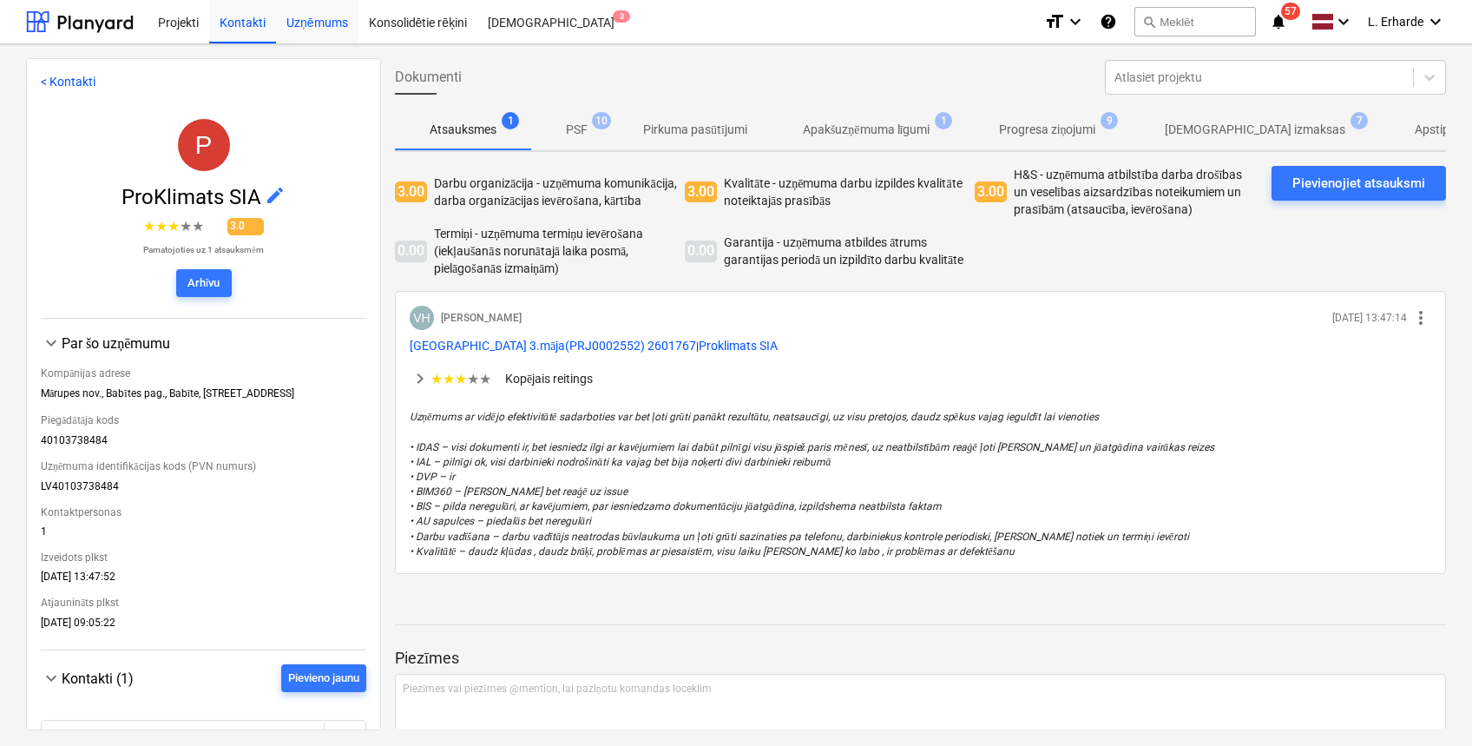
drag, startPoint x: 258, startPoint y: 16, endPoint x: 280, endPoint y: 3, distance: 26.1
click at [258, 16] on div "Kontakti" at bounding box center [242, 21] width 67 height 44
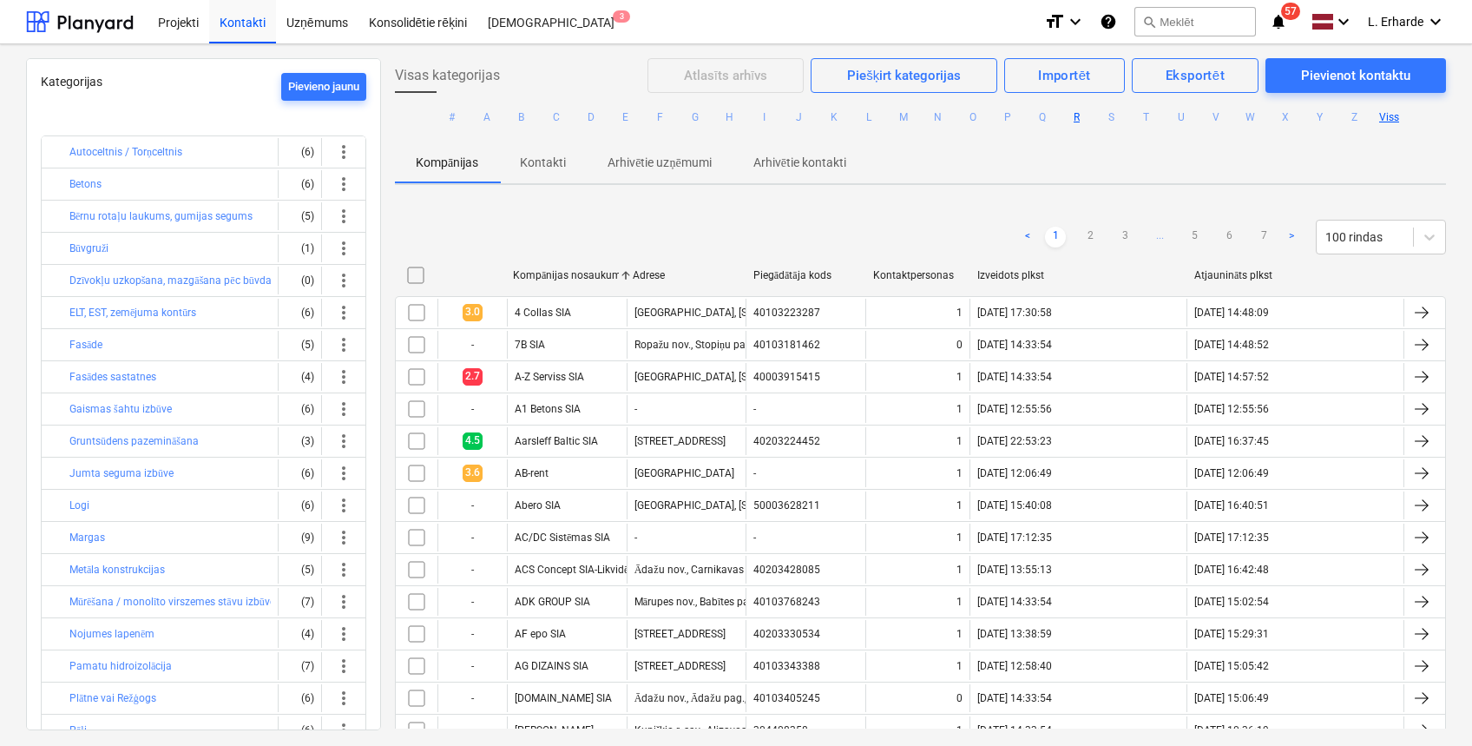
click at [1074, 114] on button "R" at bounding box center [1077, 117] width 21 height 21
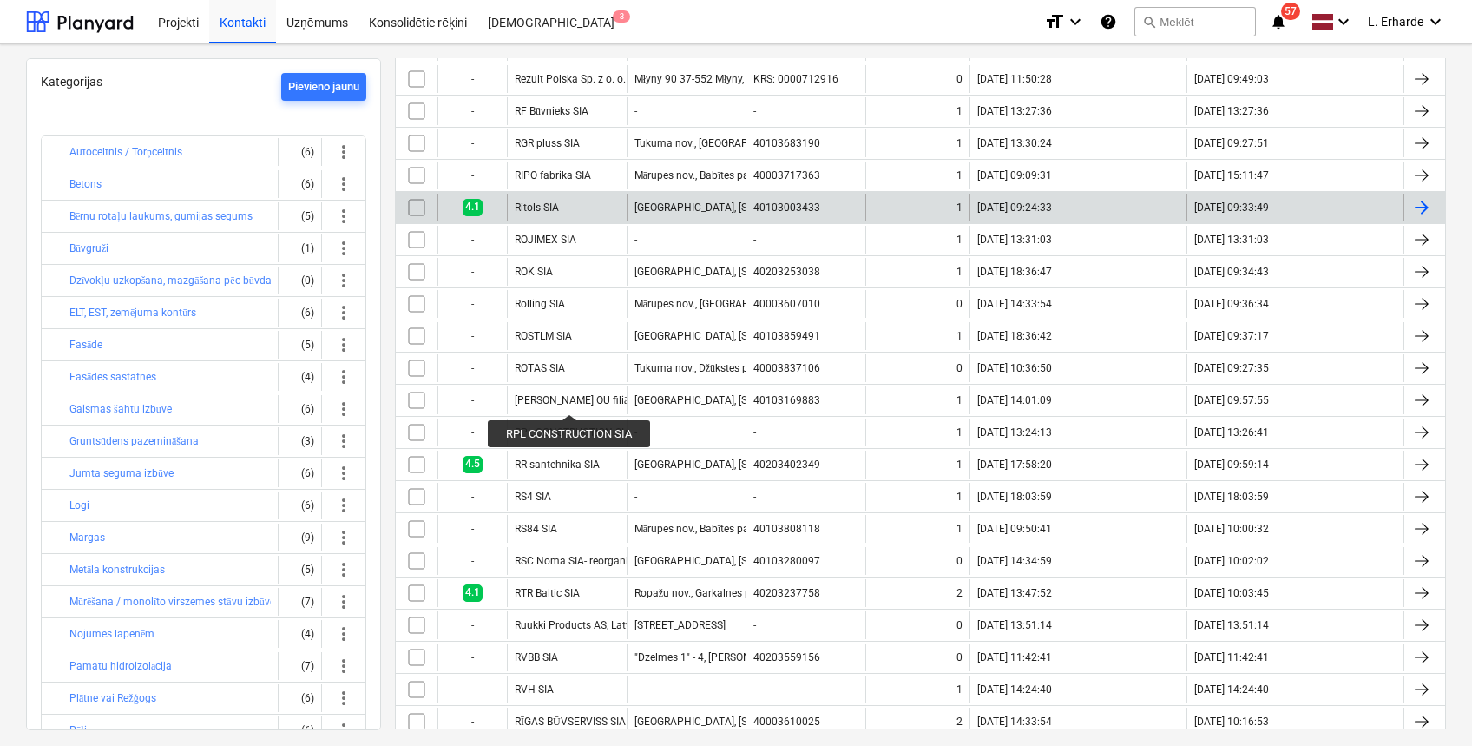
scroll to position [957, 0]
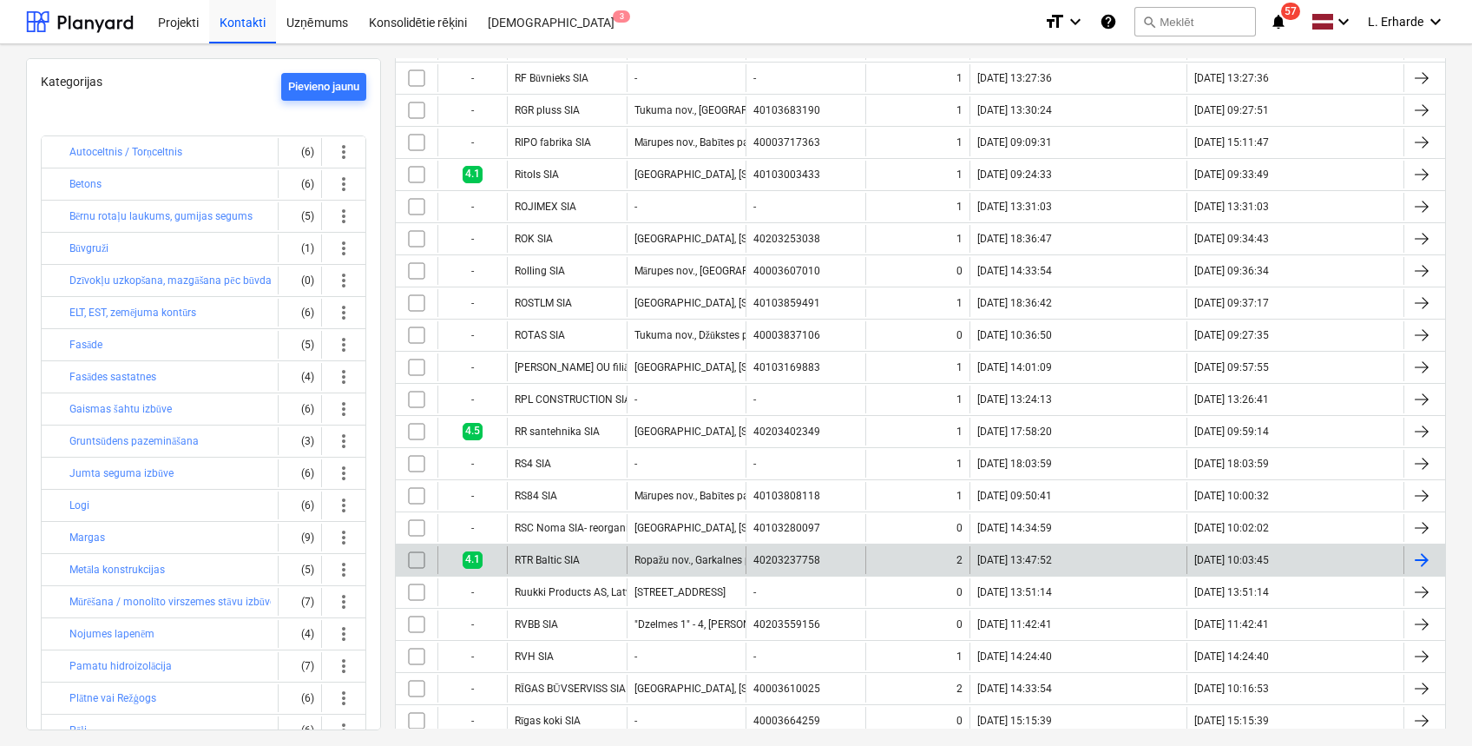
click at [510, 549] on div "RTR Baltic SIA" at bounding box center [567, 560] width 120 height 28
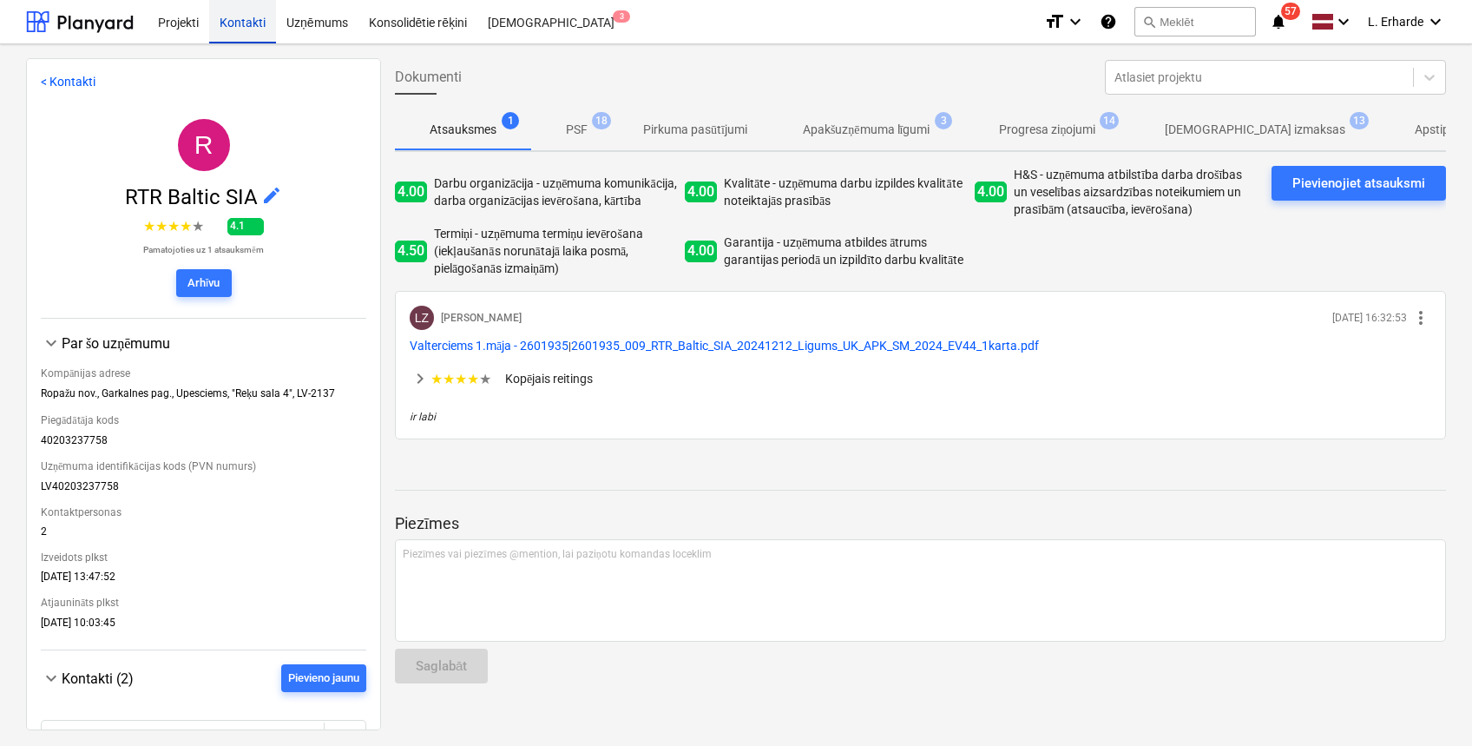
click at [243, 28] on div "Kontakti" at bounding box center [242, 21] width 67 height 44
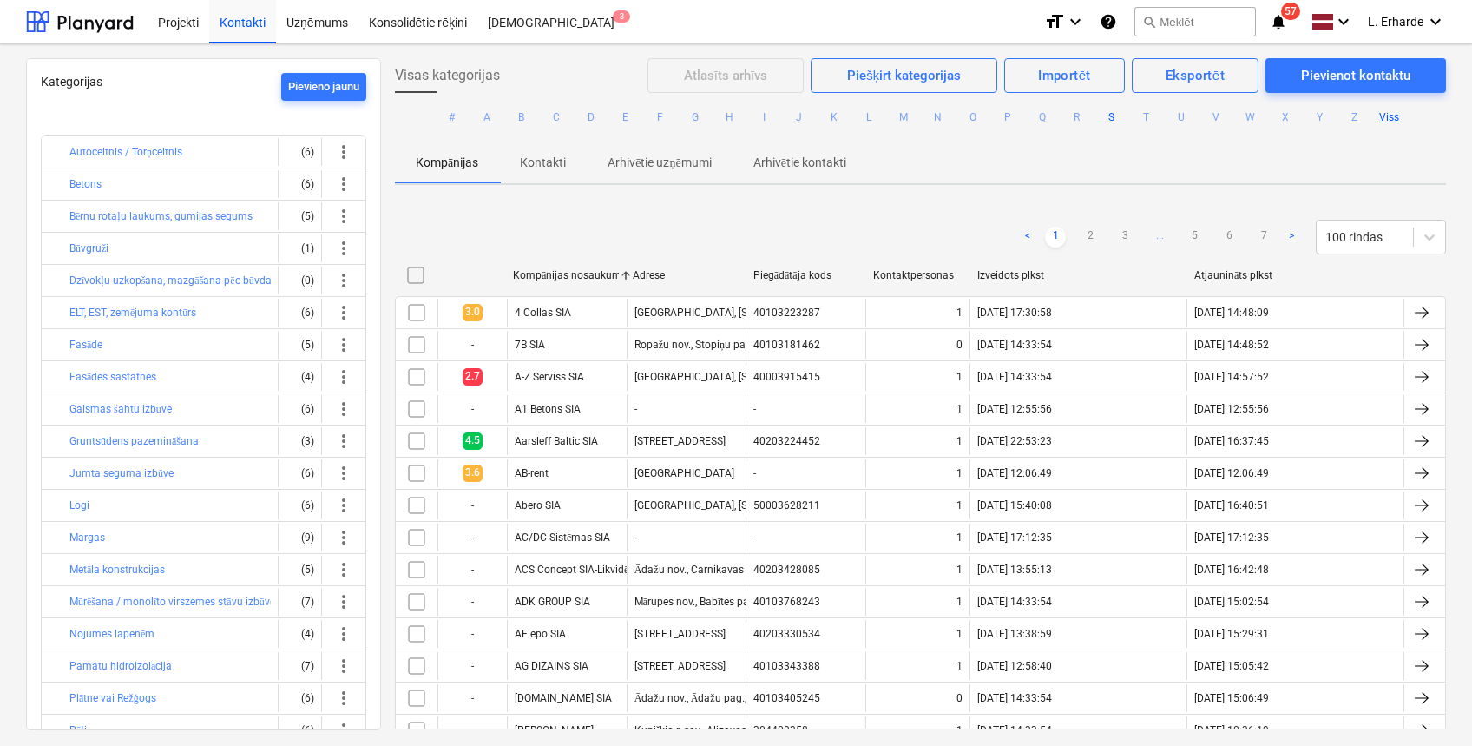
click at [1114, 116] on button "S" at bounding box center [1111, 117] width 21 height 21
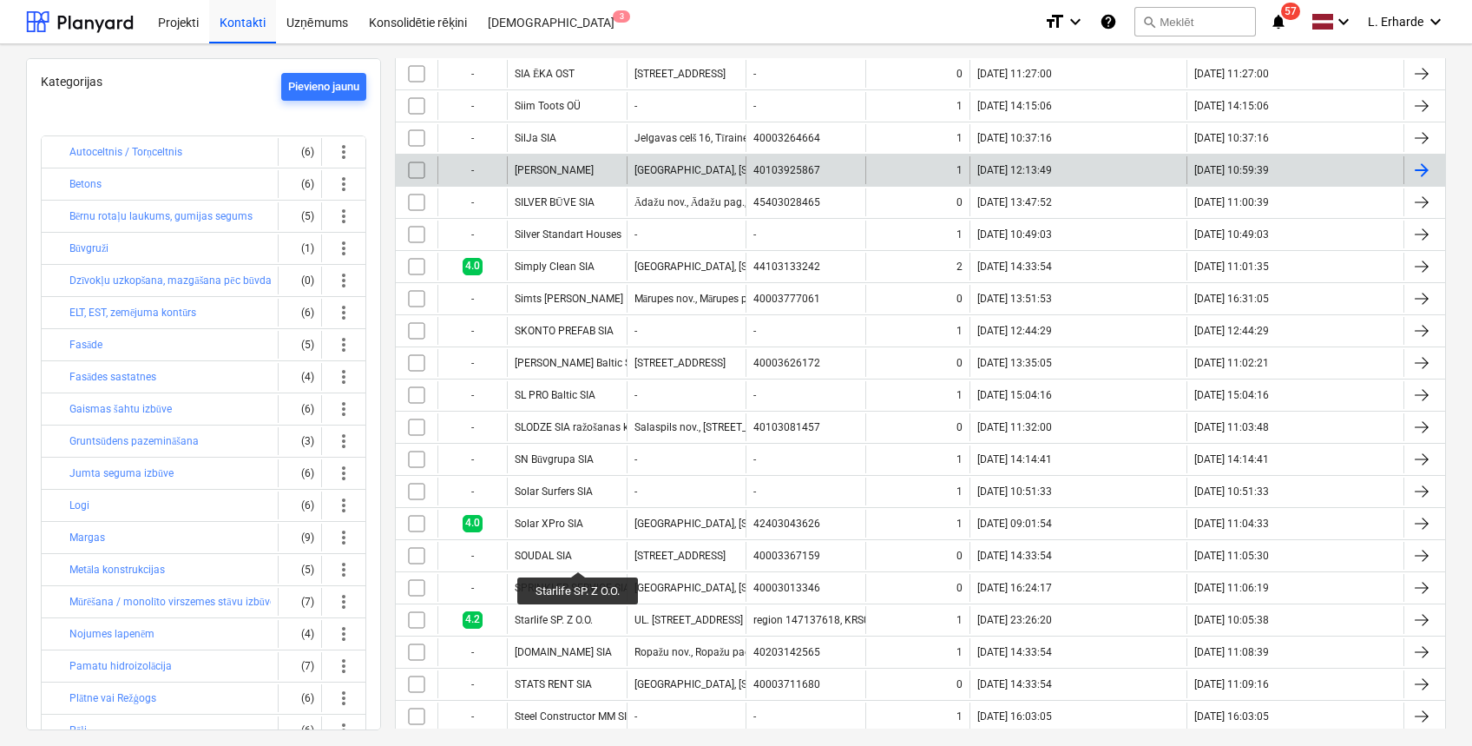
scroll to position [1504, 0]
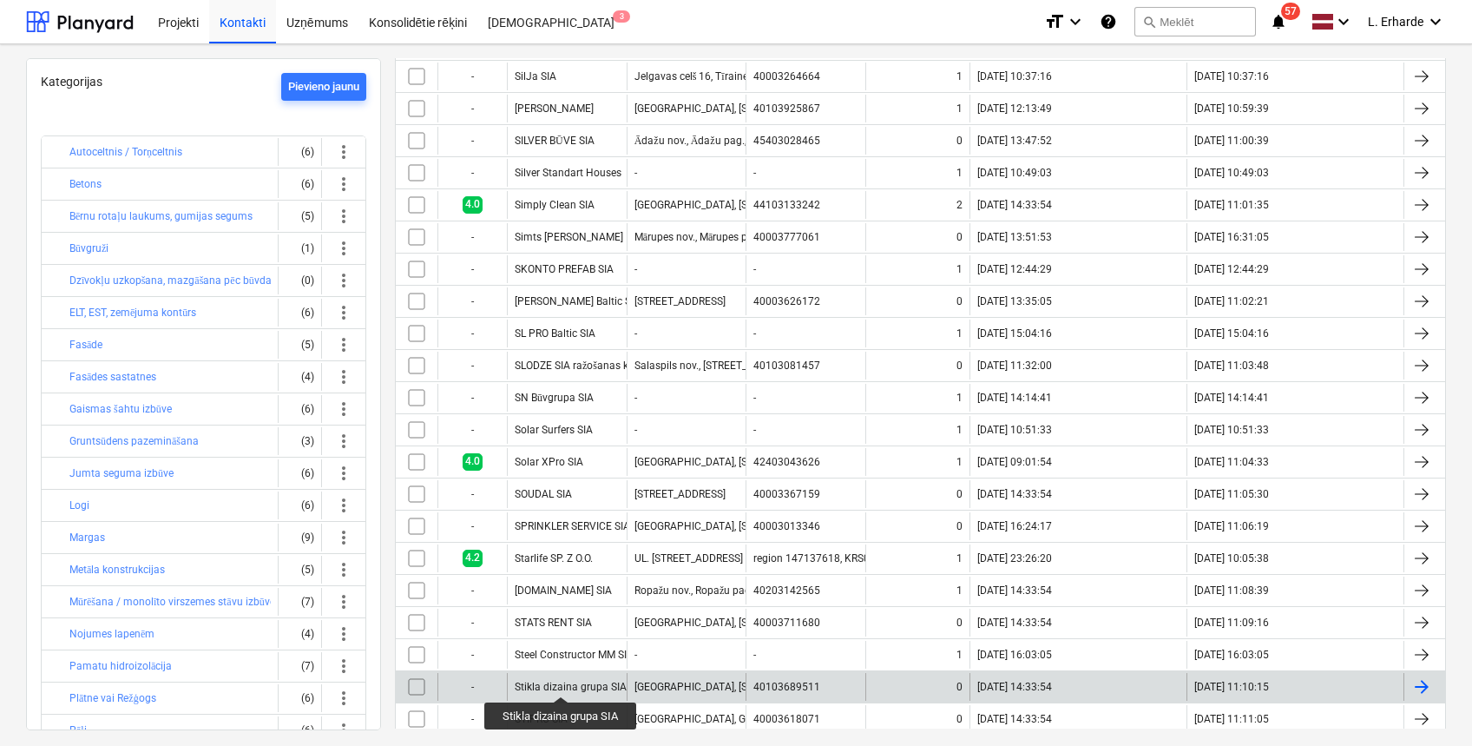
click at [562, 681] on div "Stikla dizaina grupa SIA" at bounding box center [571, 687] width 112 height 12
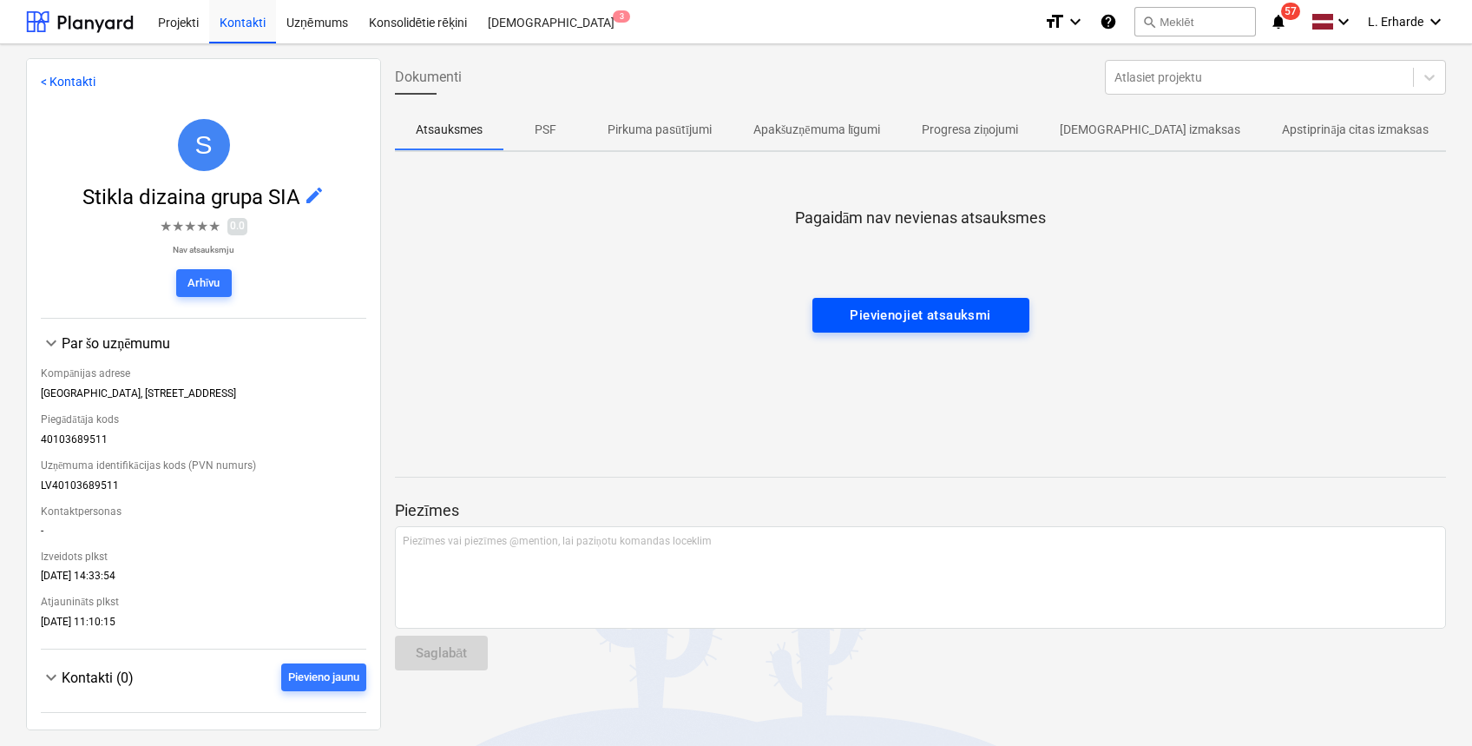
click at [977, 314] on div "Pievienojiet atsauksmi" at bounding box center [920, 315] width 141 height 23
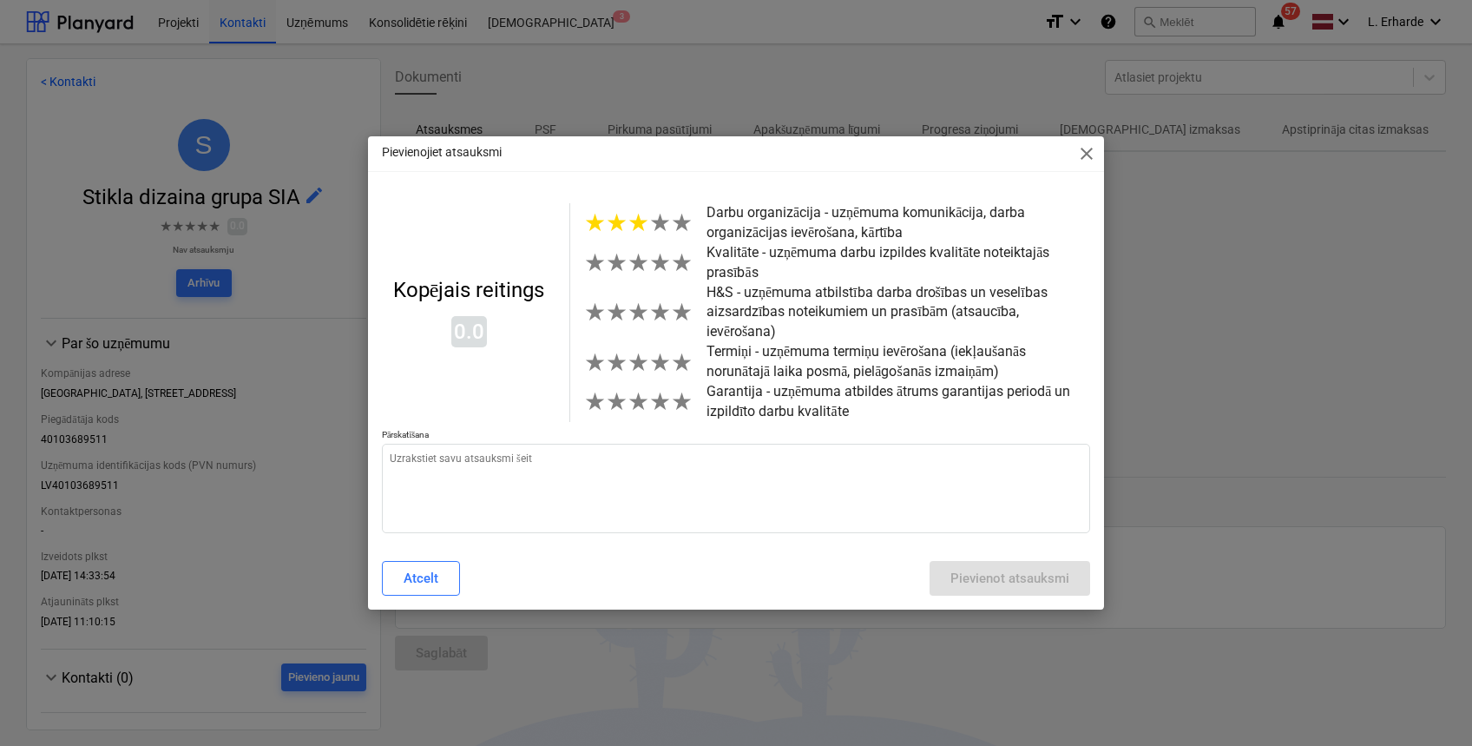
click at [639, 237] on span "★" at bounding box center [639, 222] width 22 height 29
click at [639, 274] on span "★" at bounding box center [639, 262] width 22 height 29
click at [660, 314] on span "★" at bounding box center [660, 312] width 22 height 29
click at [617, 398] on span "★" at bounding box center [617, 401] width 22 height 29
click at [642, 354] on span "★" at bounding box center [639, 362] width 22 height 29
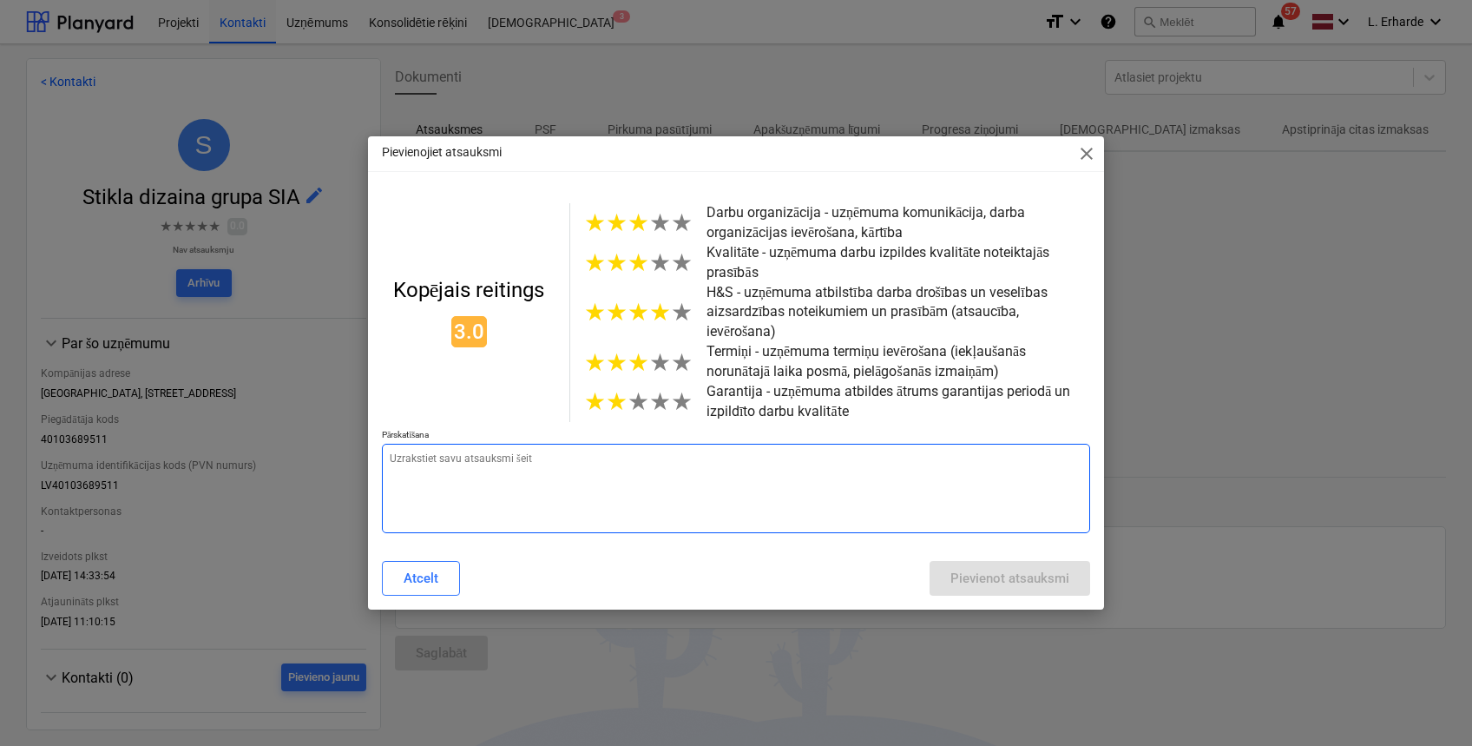
click at [582, 469] on textarea at bounding box center [736, 488] width 708 height 89
click at [582, 471] on textarea at bounding box center [736, 488] width 708 height 89
paste textarea "D29K2 ieejas ārdurvis, avārijas evakuācijas durvju regulācija"
click at [1019, 570] on div "Pievienot atsauksmi" at bounding box center [1009, 578] width 119 height 23
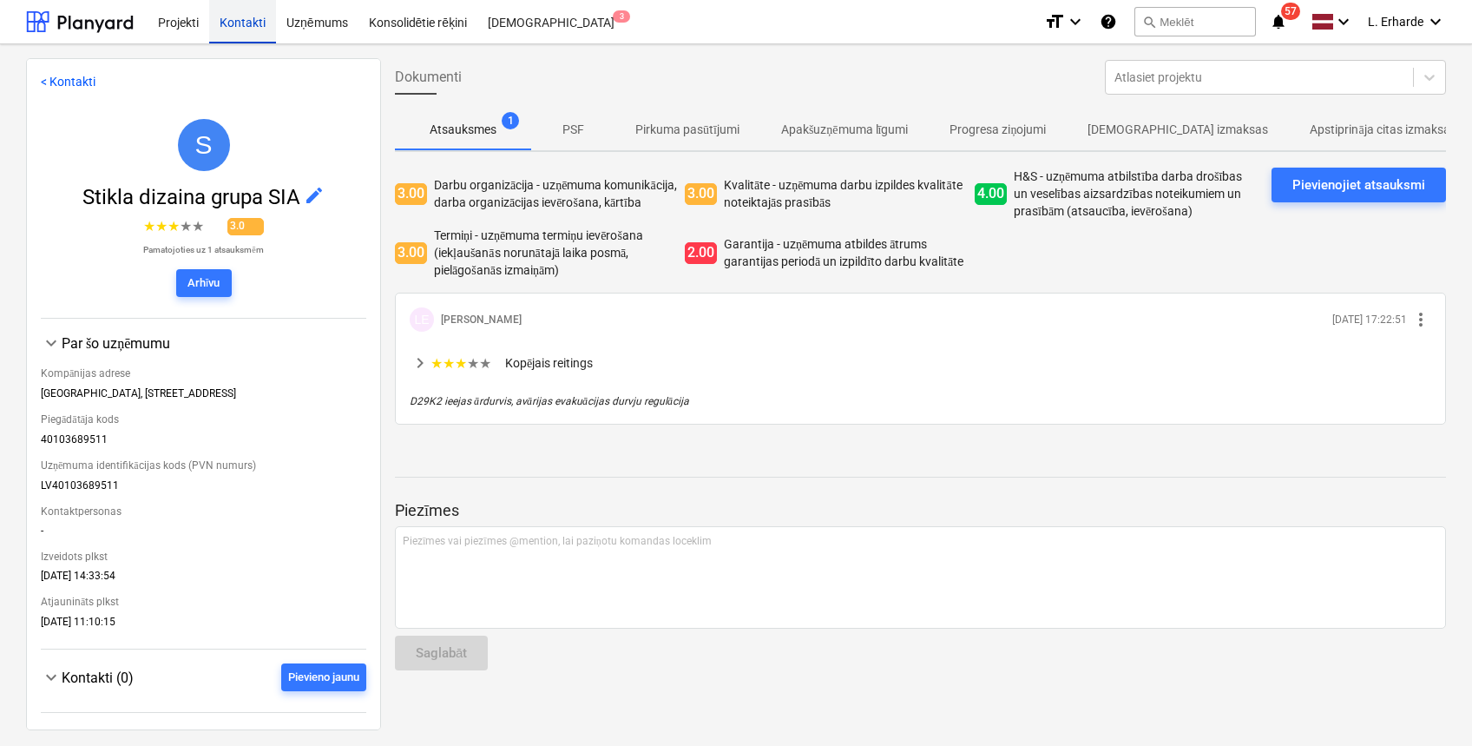
click at [233, 19] on div "Kontakti" at bounding box center [242, 21] width 67 height 44
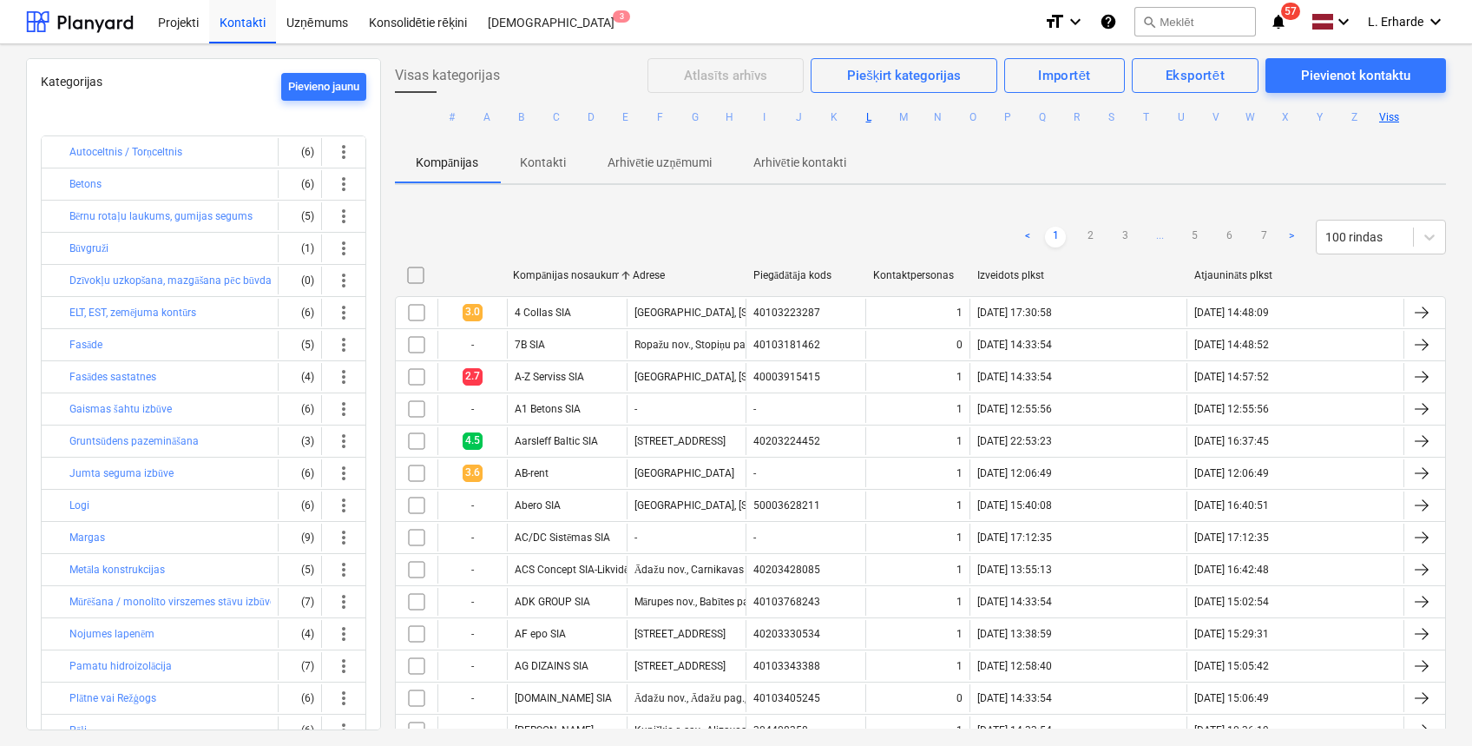
click at [871, 118] on button "L" at bounding box center [868, 117] width 21 height 21
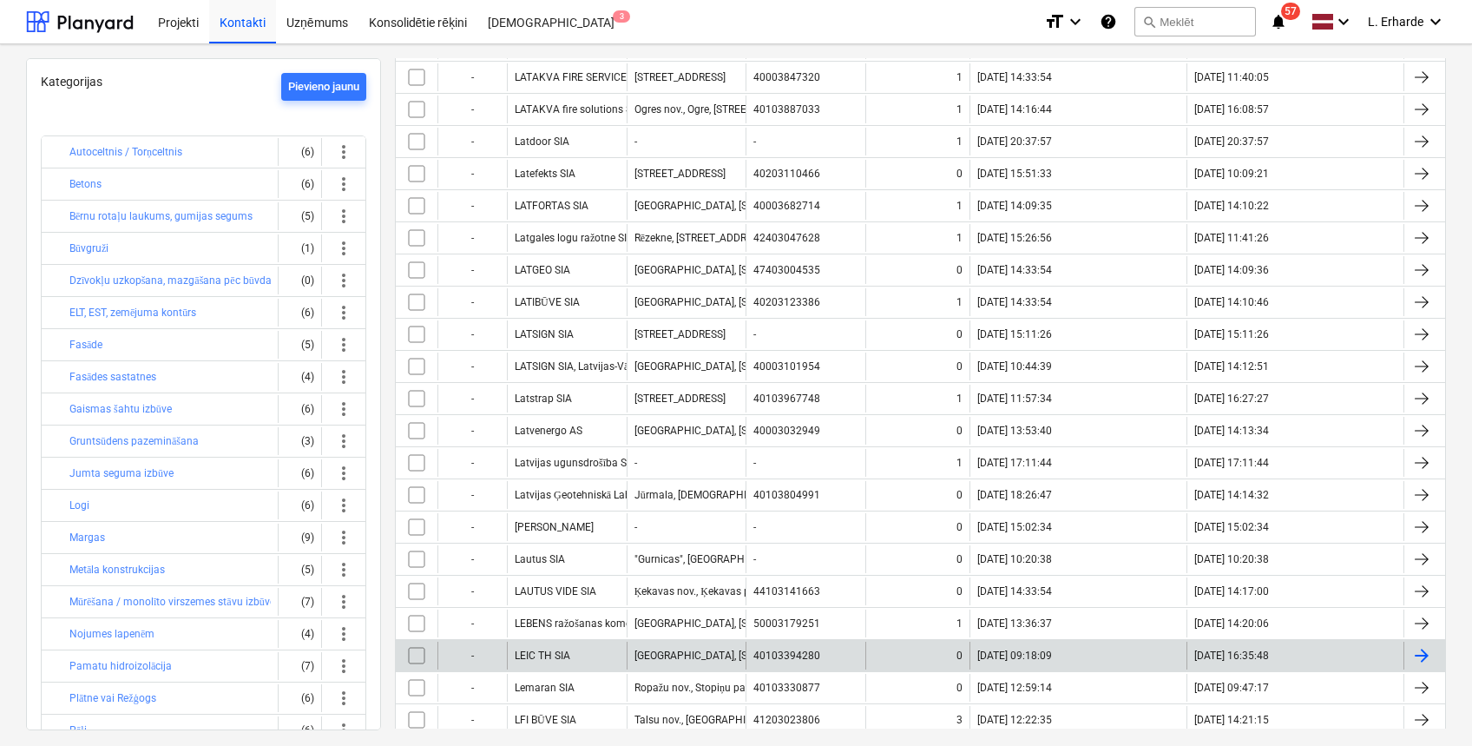
scroll to position [578, 0]
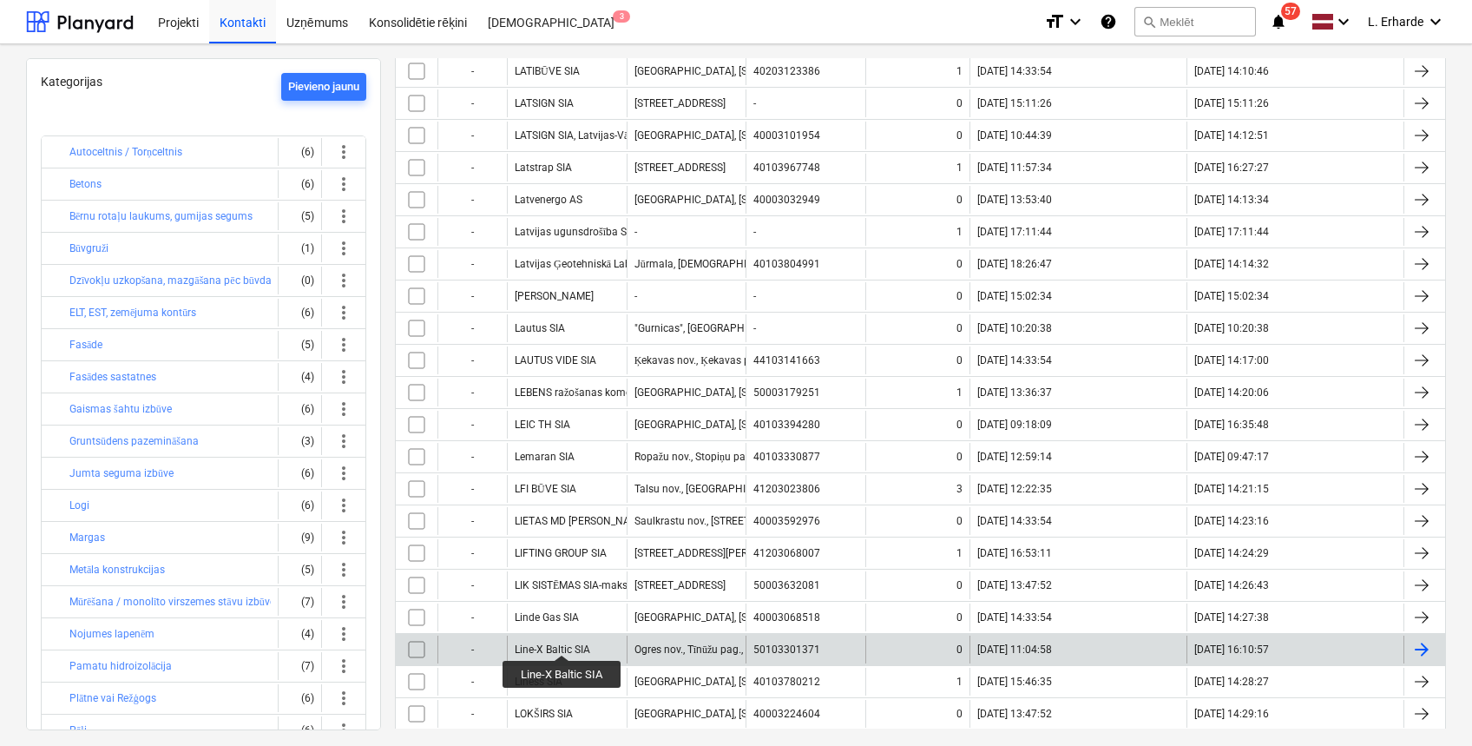
click at [563, 643] on div "Line-X Baltic SIA" at bounding box center [553, 649] width 76 height 12
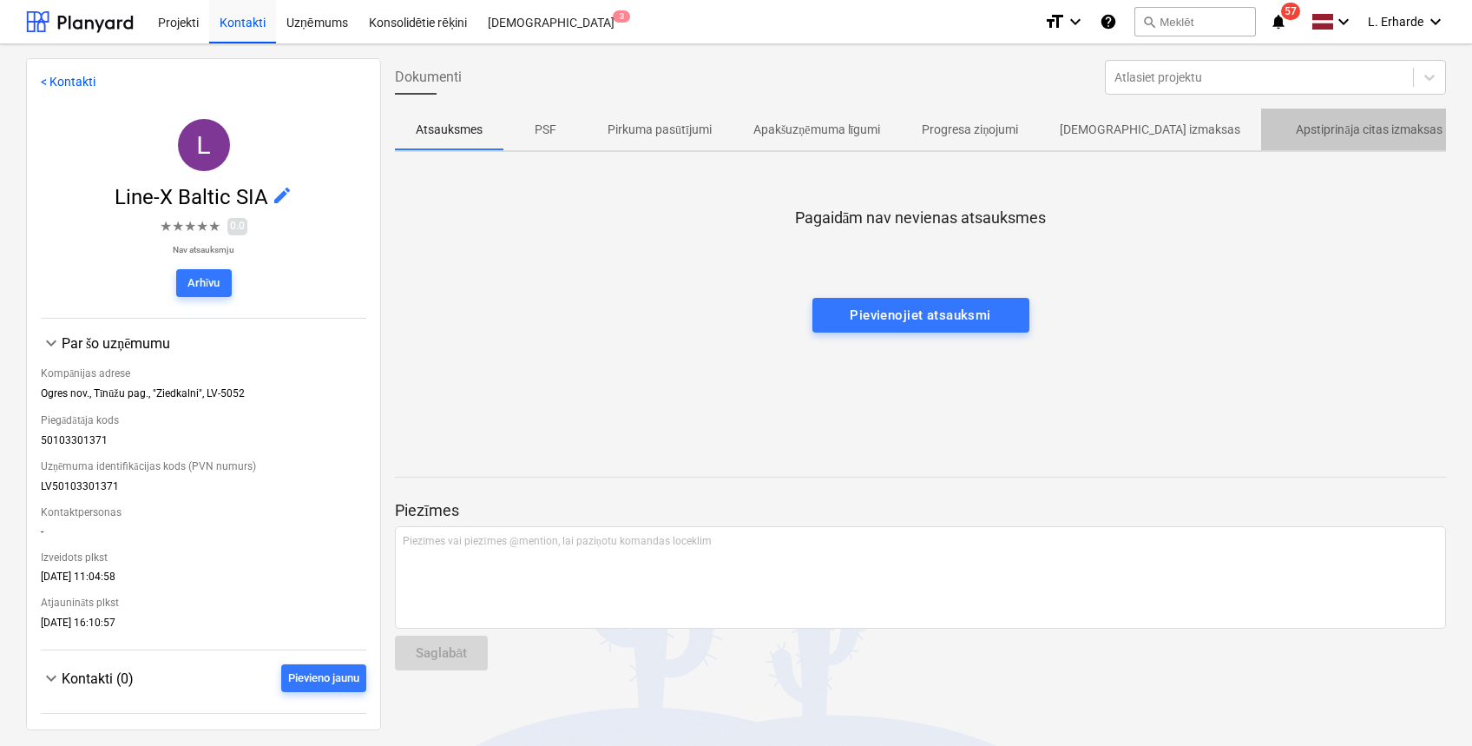
click at [1343, 134] on p "Apstiprināja citas izmaksas" at bounding box center [1369, 130] width 146 height 18
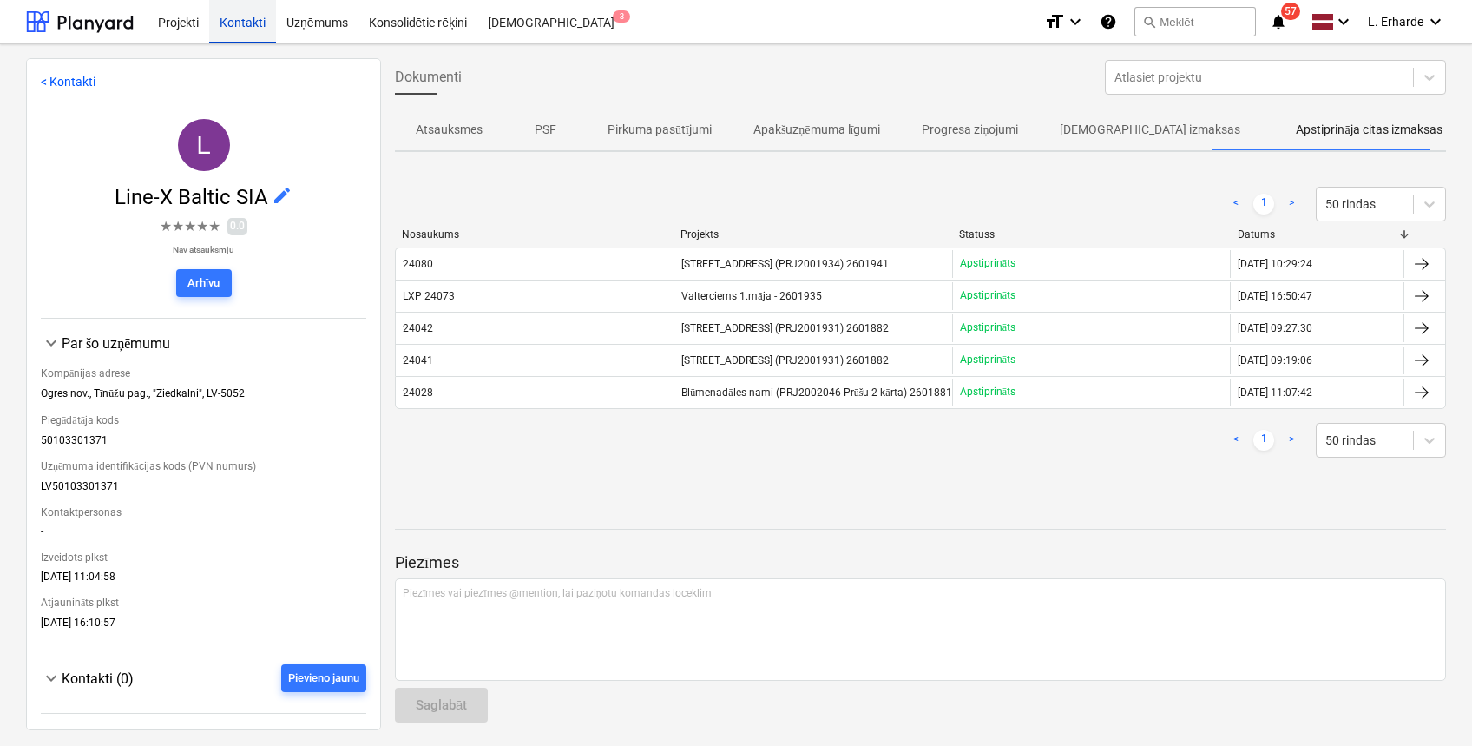
click at [247, 26] on div "Kontakti" at bounding box center [242, 21] width 67 height 44
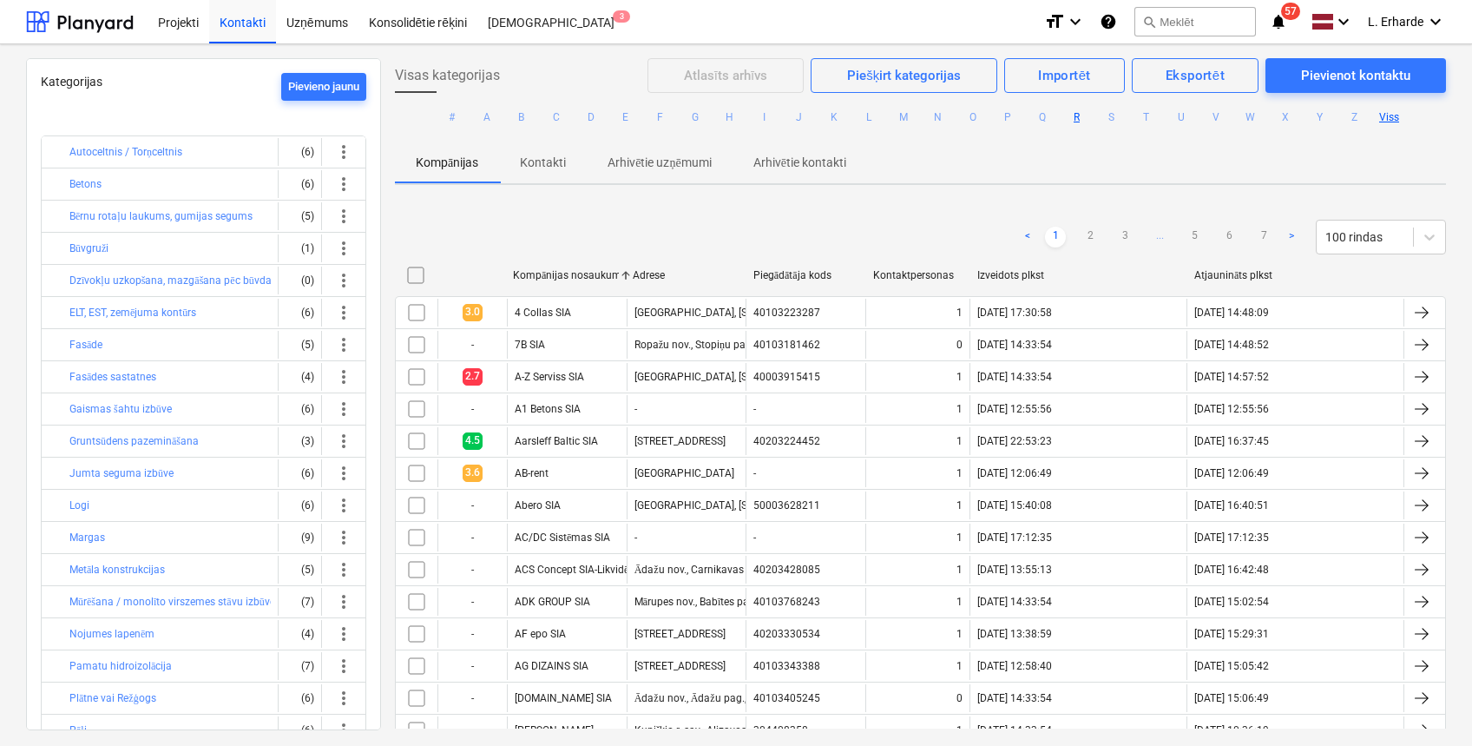
click at [1069, 120] on button "R" at bounding box center [1077, 117] width 21 height 21
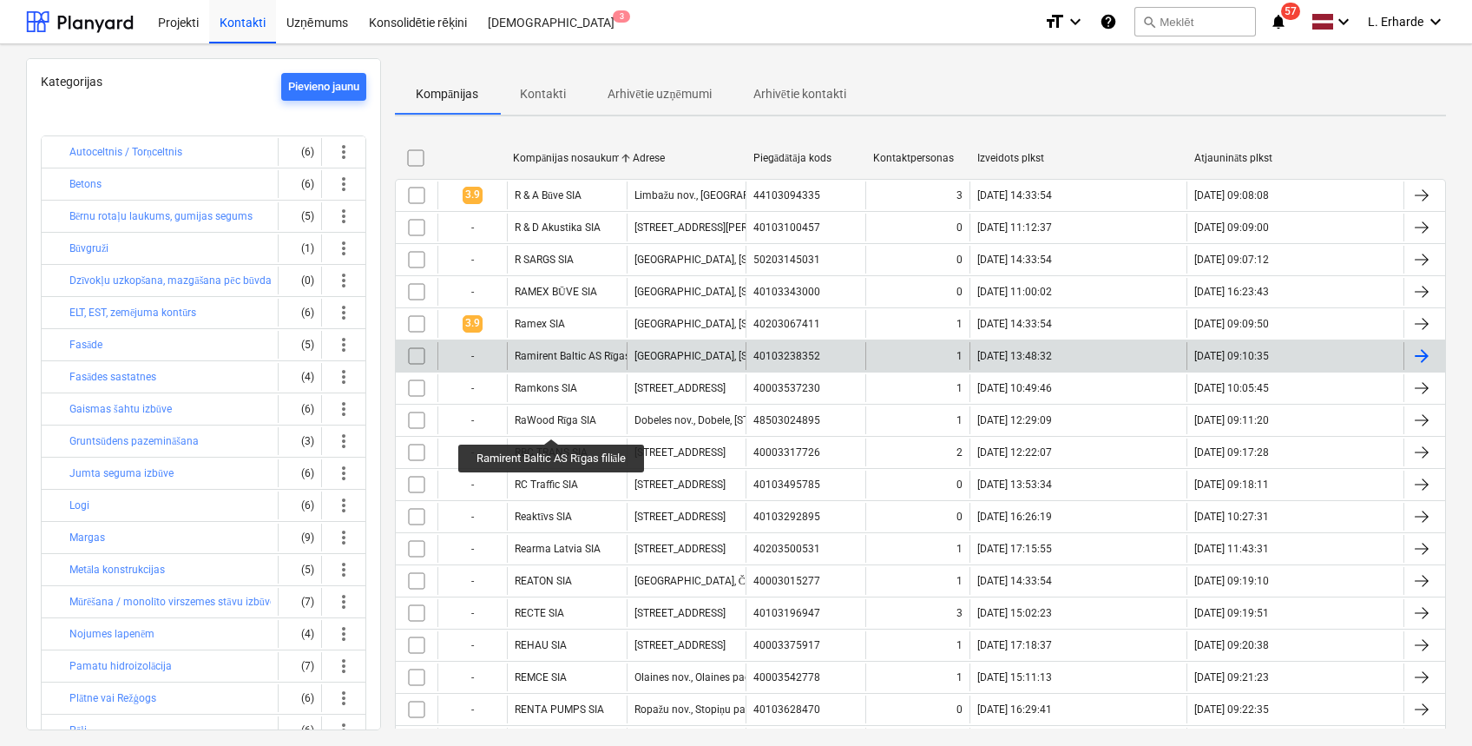
scroll to position [115, 0]
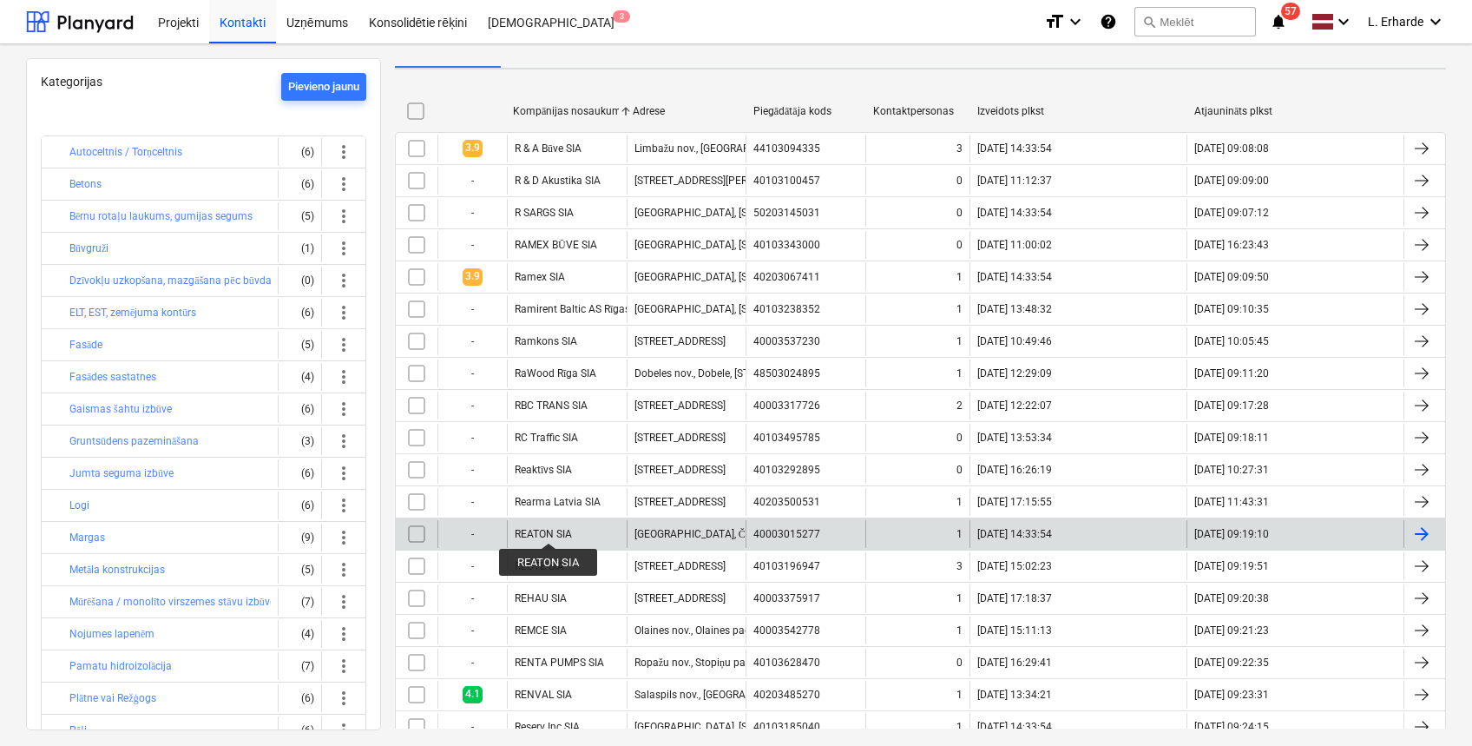
click at [549, 528] on div "REATON SIA" at bounding box center [543, 534] width 57 height 12
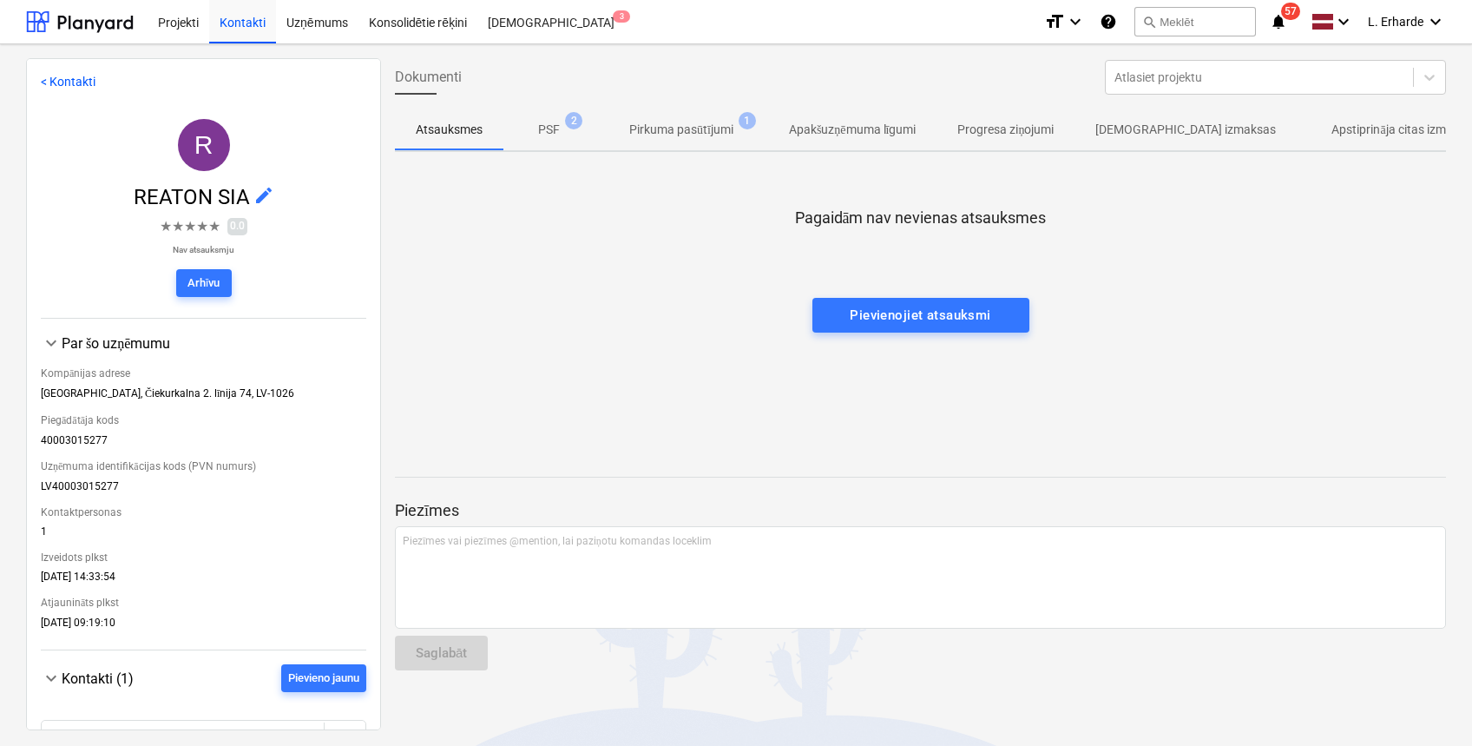
click at [556, 132] on p "PSF" at bounding box center [549, 130] width 22 height 18
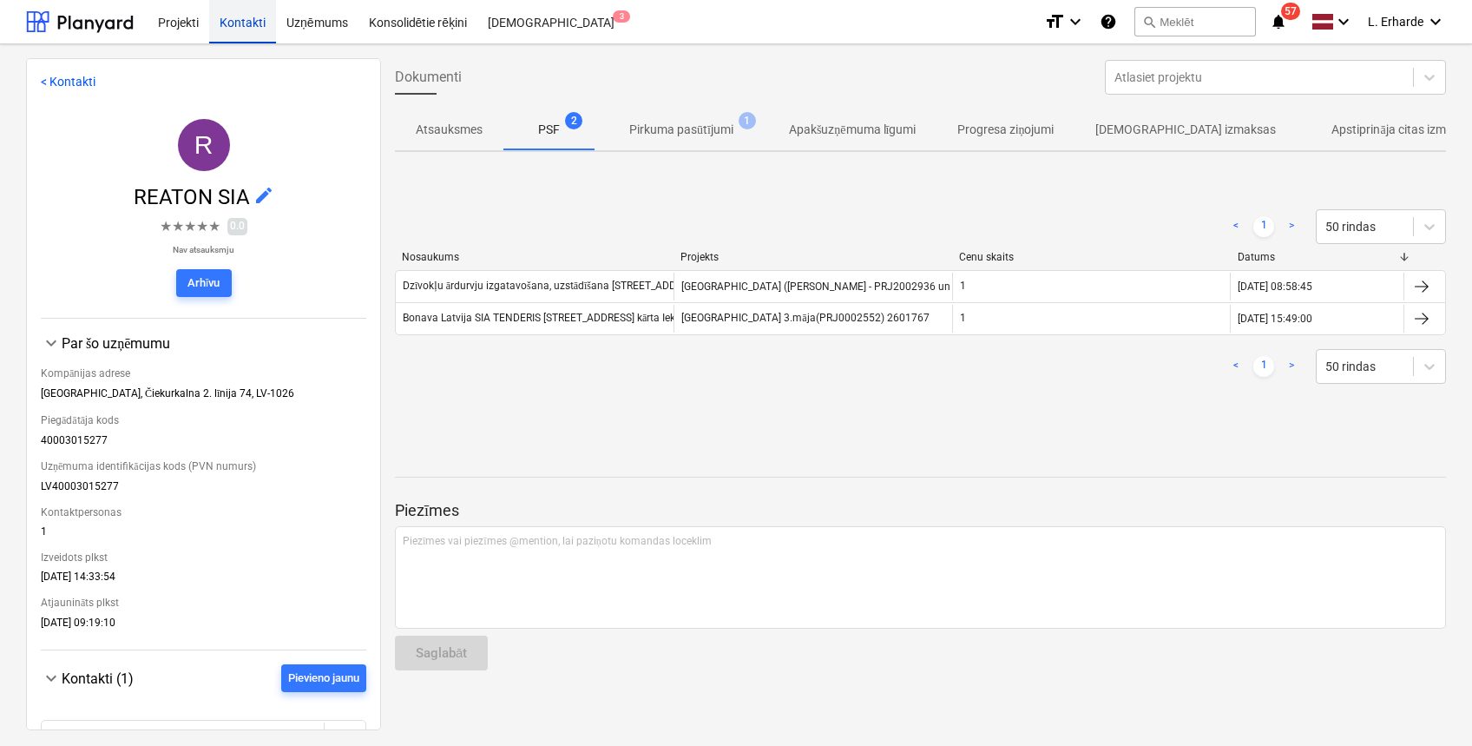
click at [238, 25] on div "Kontakti" at bounding box center [242, 21] width 67 height 44
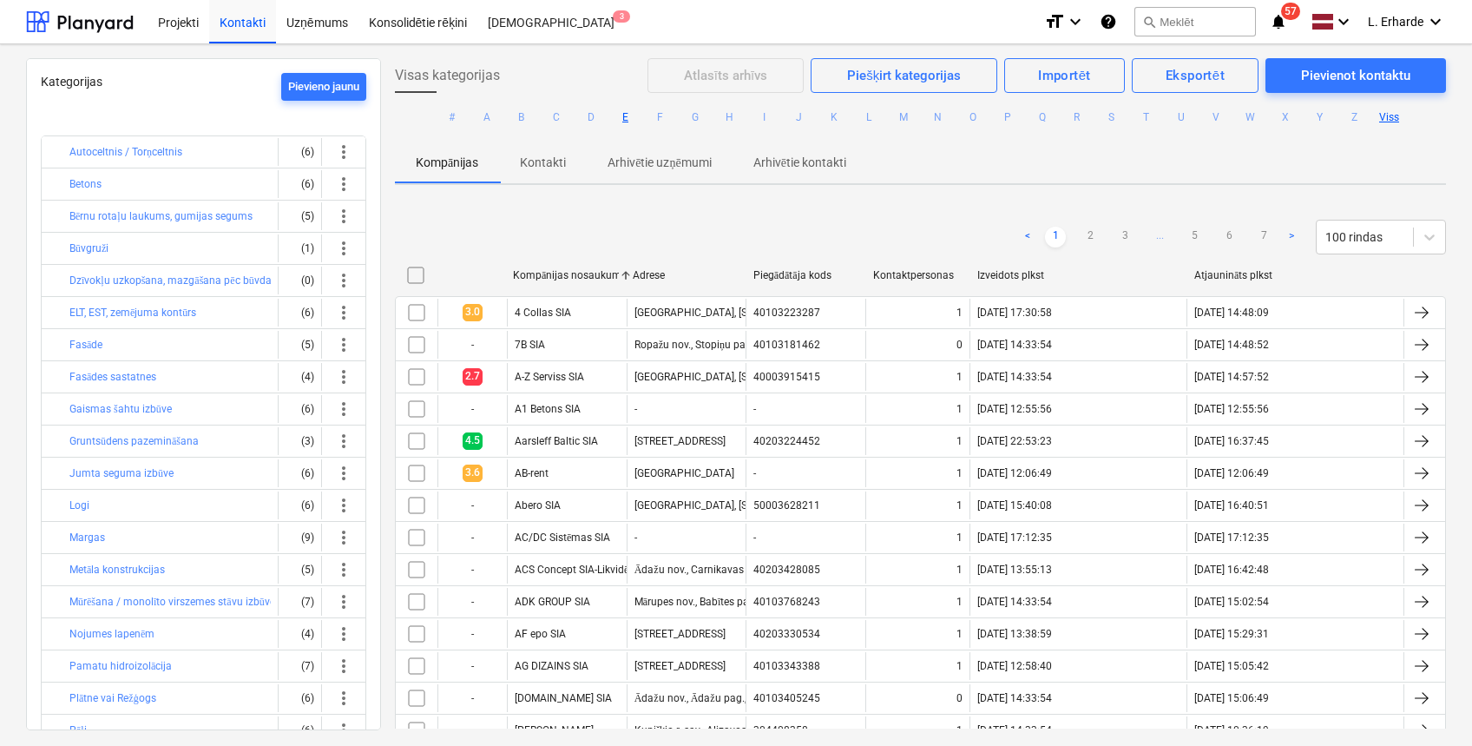
click at [626, 117] on button "E" at bounding box center [625, 117] width 21 height 21
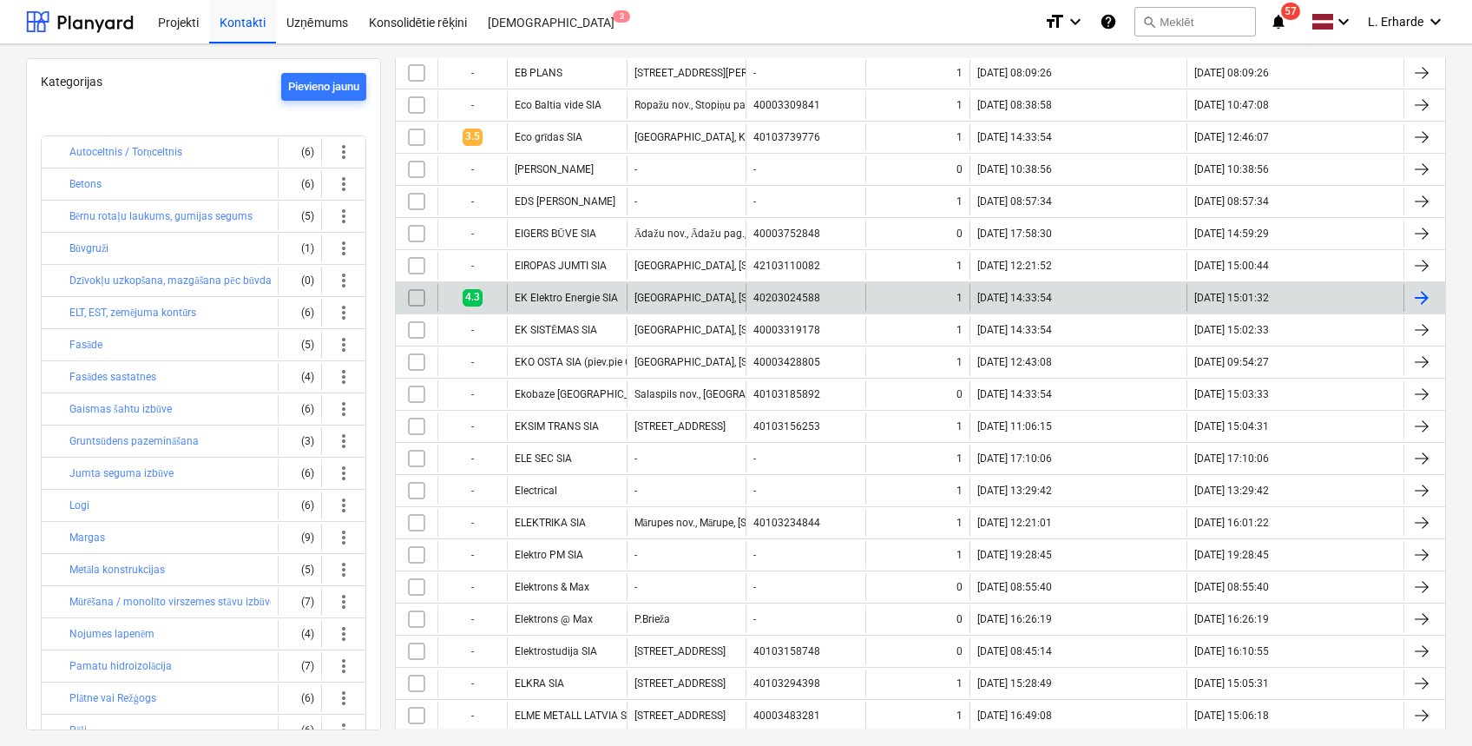
scroll to position [231, 0]
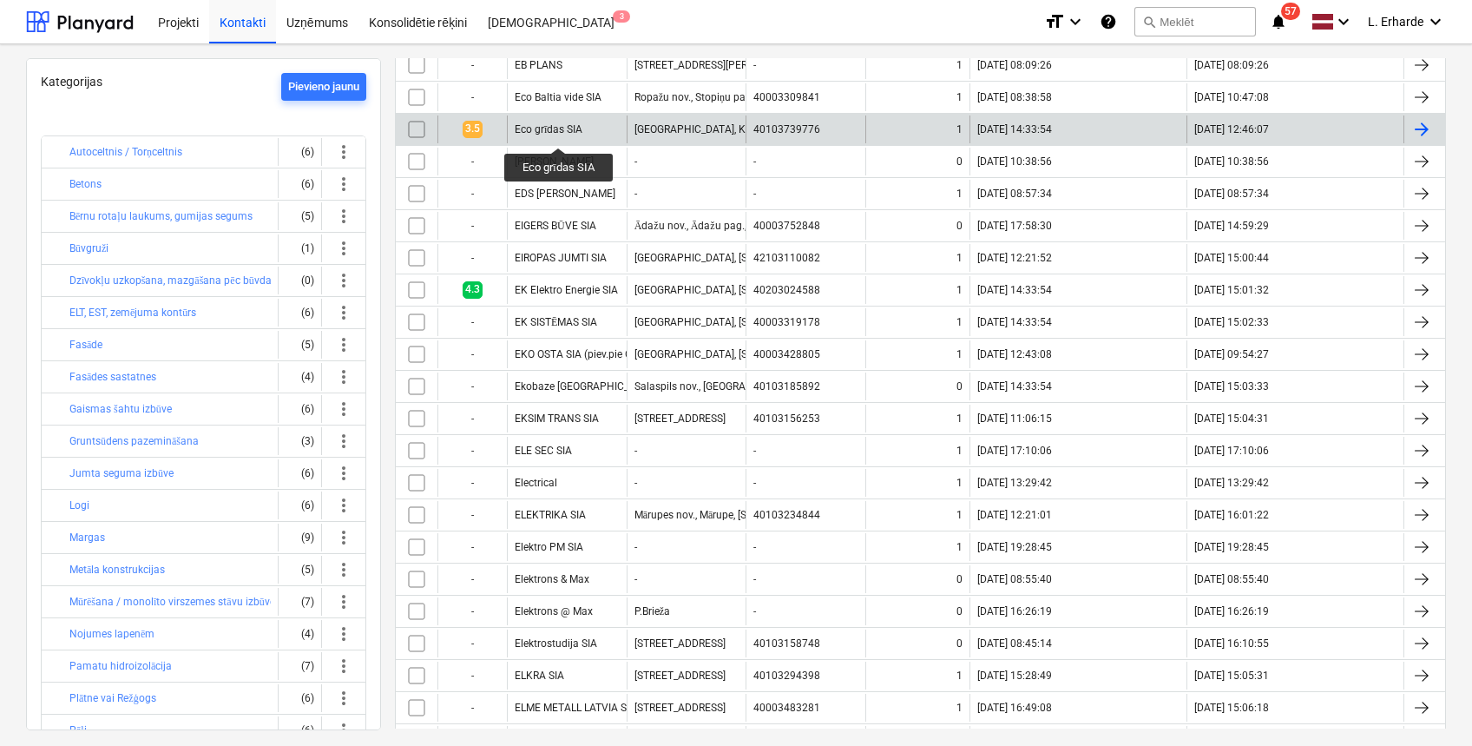
click at [559, 132] on div "Eco grīdas SIA" at bounding box center [549, 129] width 68 height 13
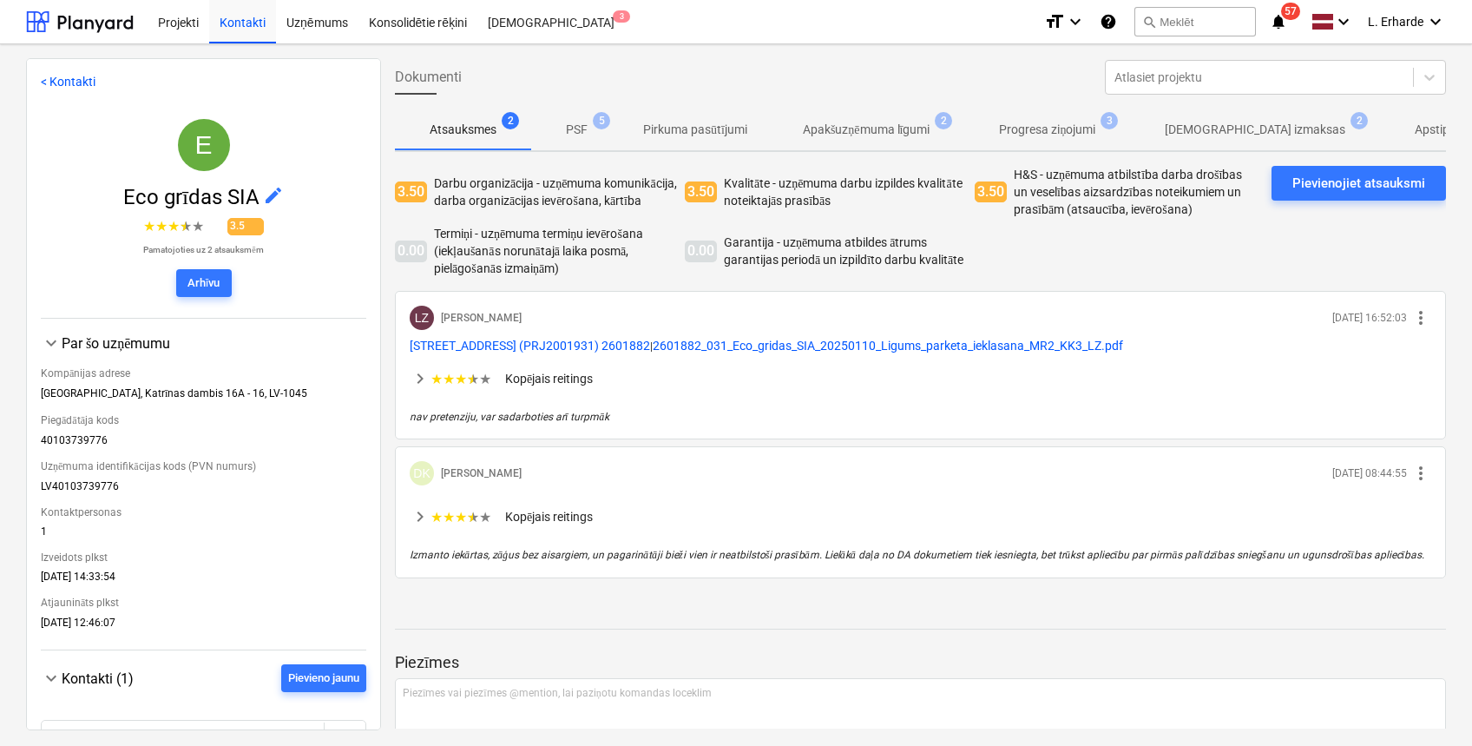
click at [423, 520] on span "keyboard_arrow_right" at bounding box center [420, 516] width 21 height 21
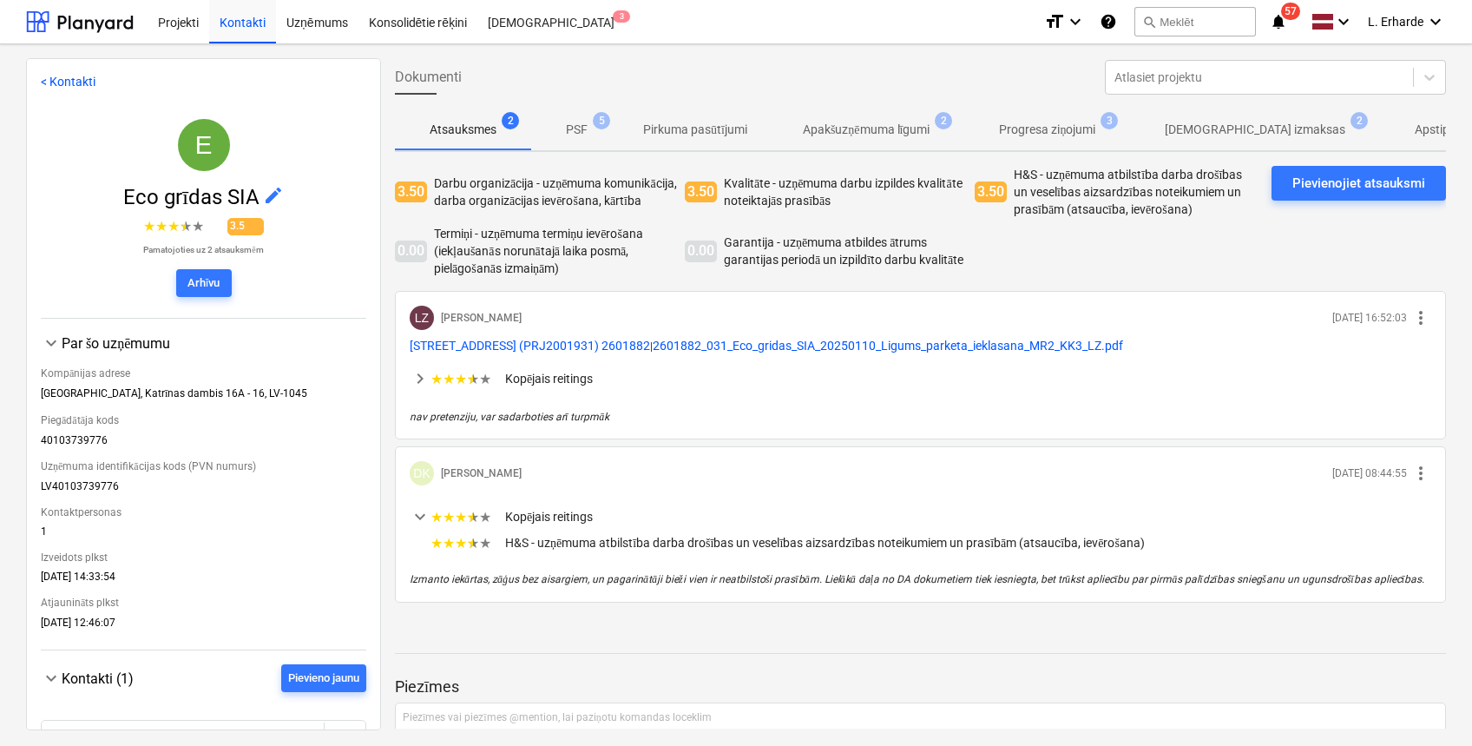
click at [418, 379] on span "keyboard_arrow_right" at bounding box center [420, 378] width 21 height 21
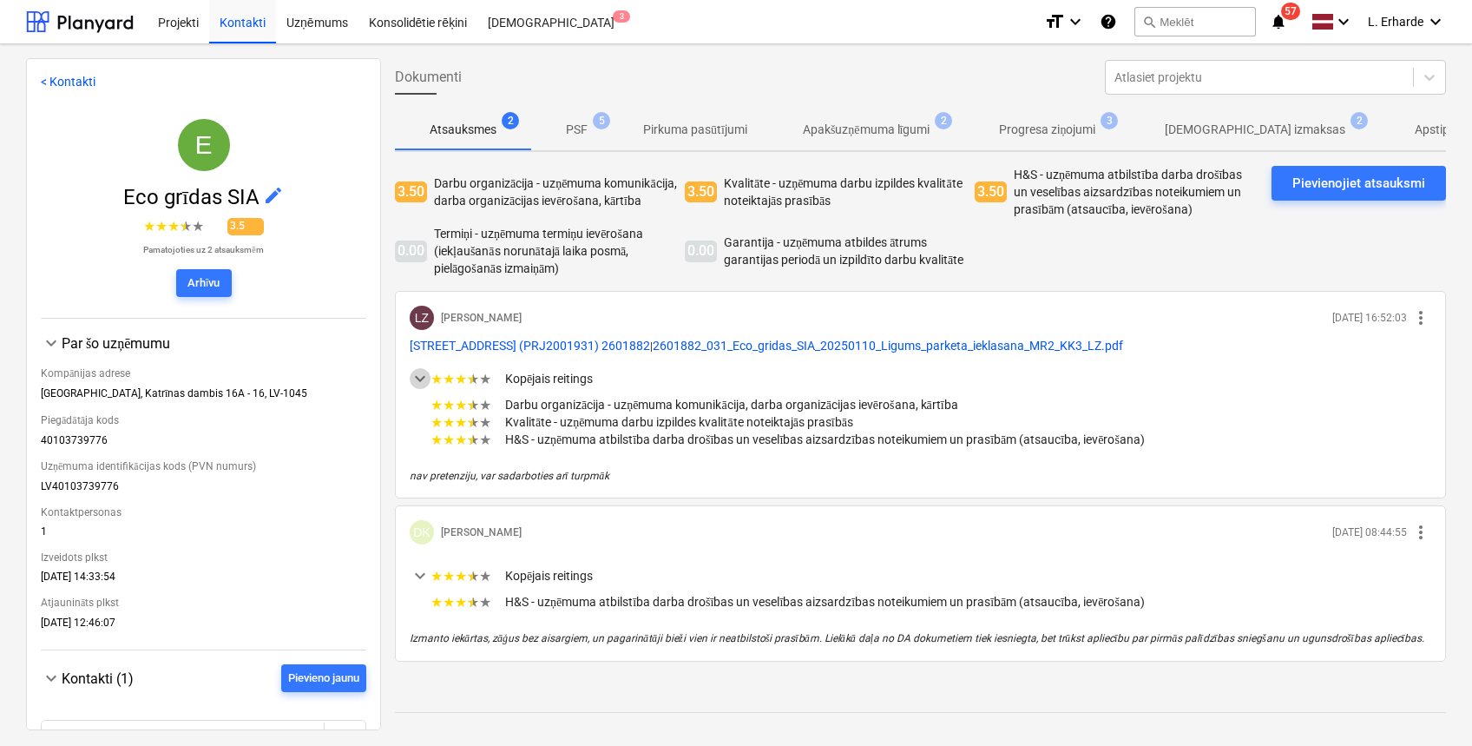
click at [418, 379] on span "keyboard_arrow_down" at bounding box center [420, 378] width 21 height 21
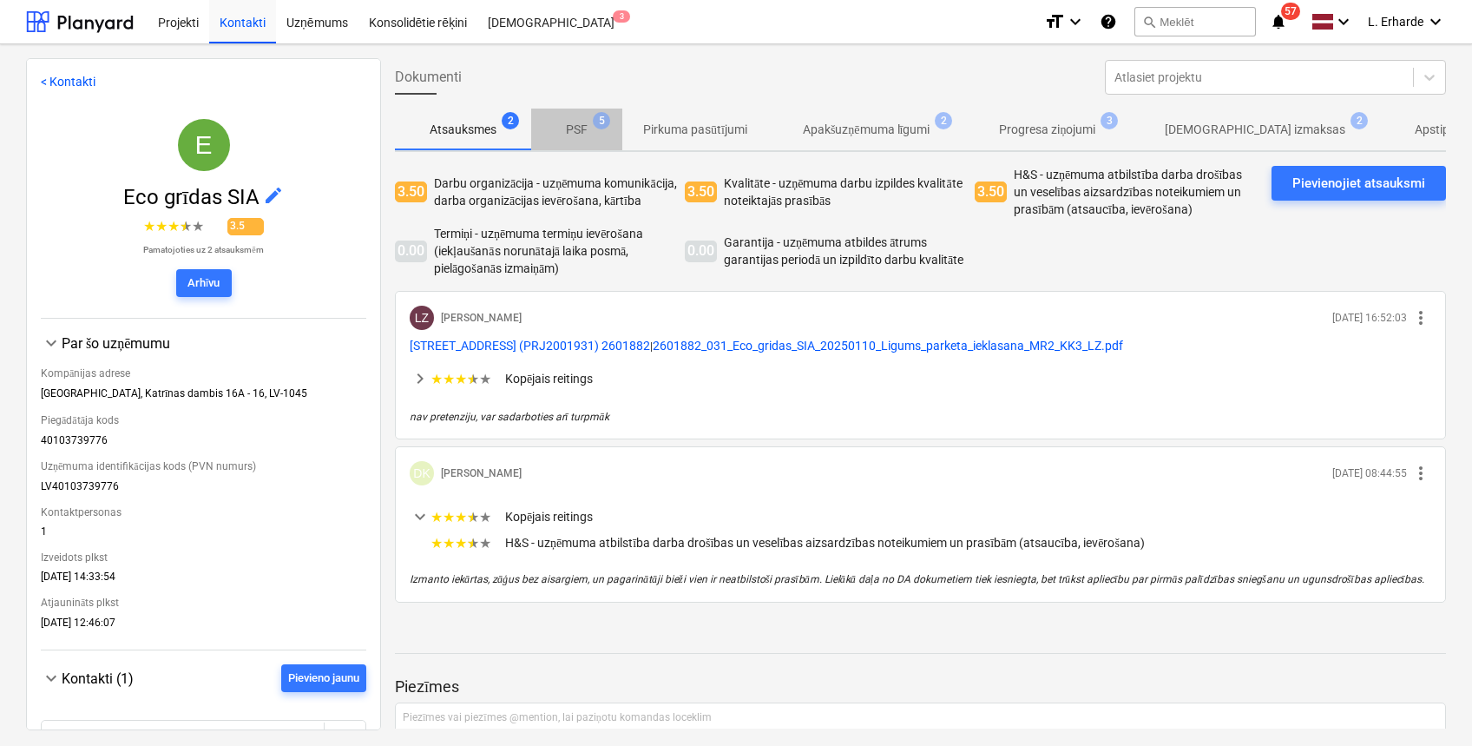
click at [586, 129] on p "PSF" at bounding box center [577, 130] width 22 height 18
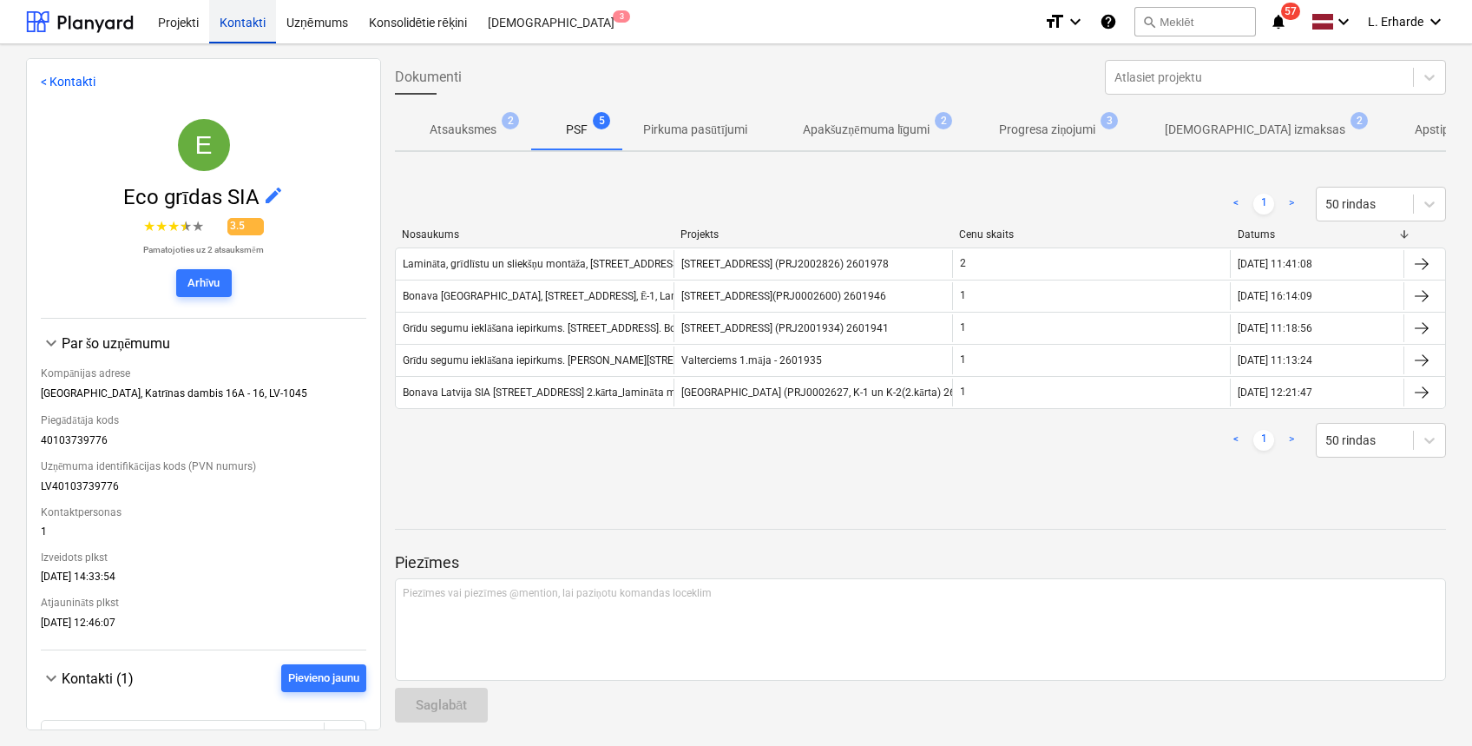
click at [239, 17] on div "Kontakti" at bounding box center [242, 21] width 67 height 44
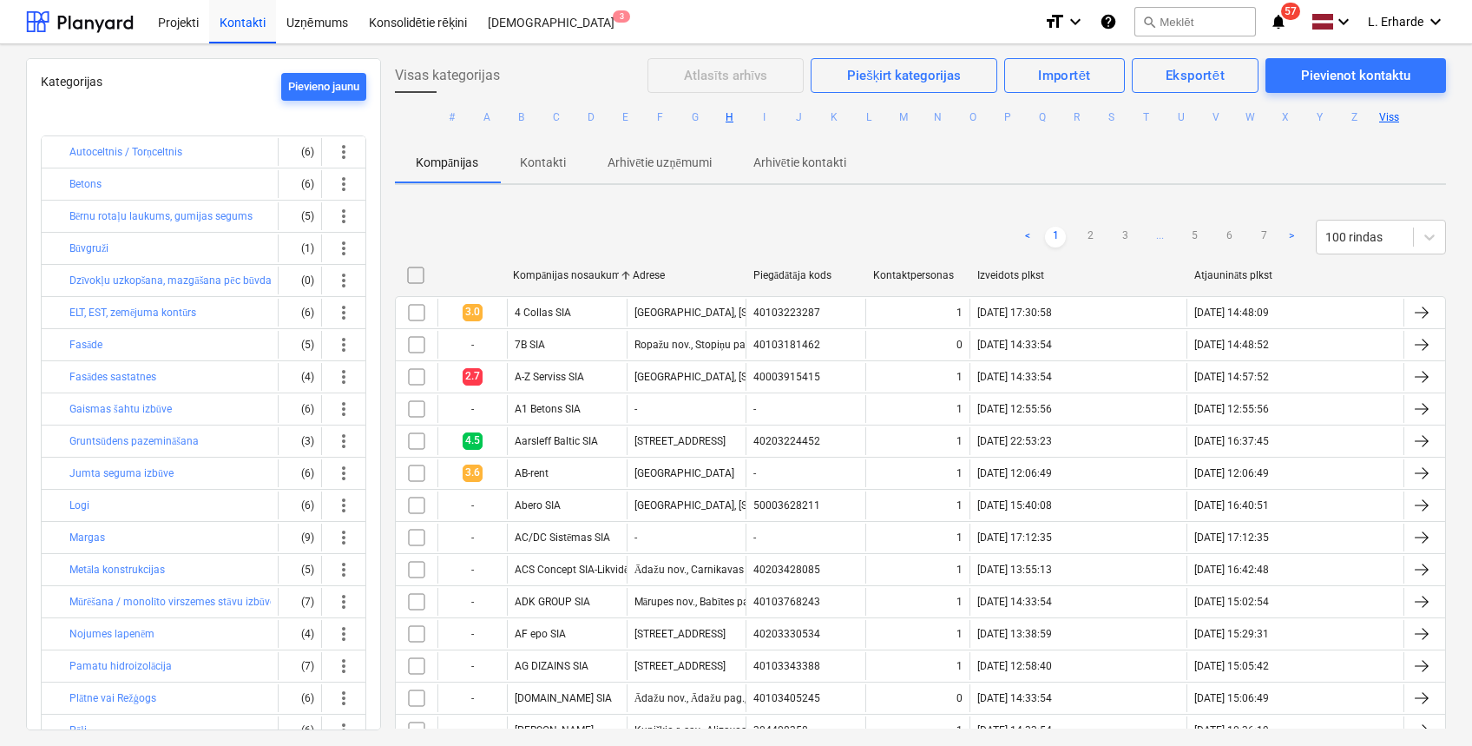
click at [720, 120] on button "H" at bounding box center [730, 117] width 21 height 21
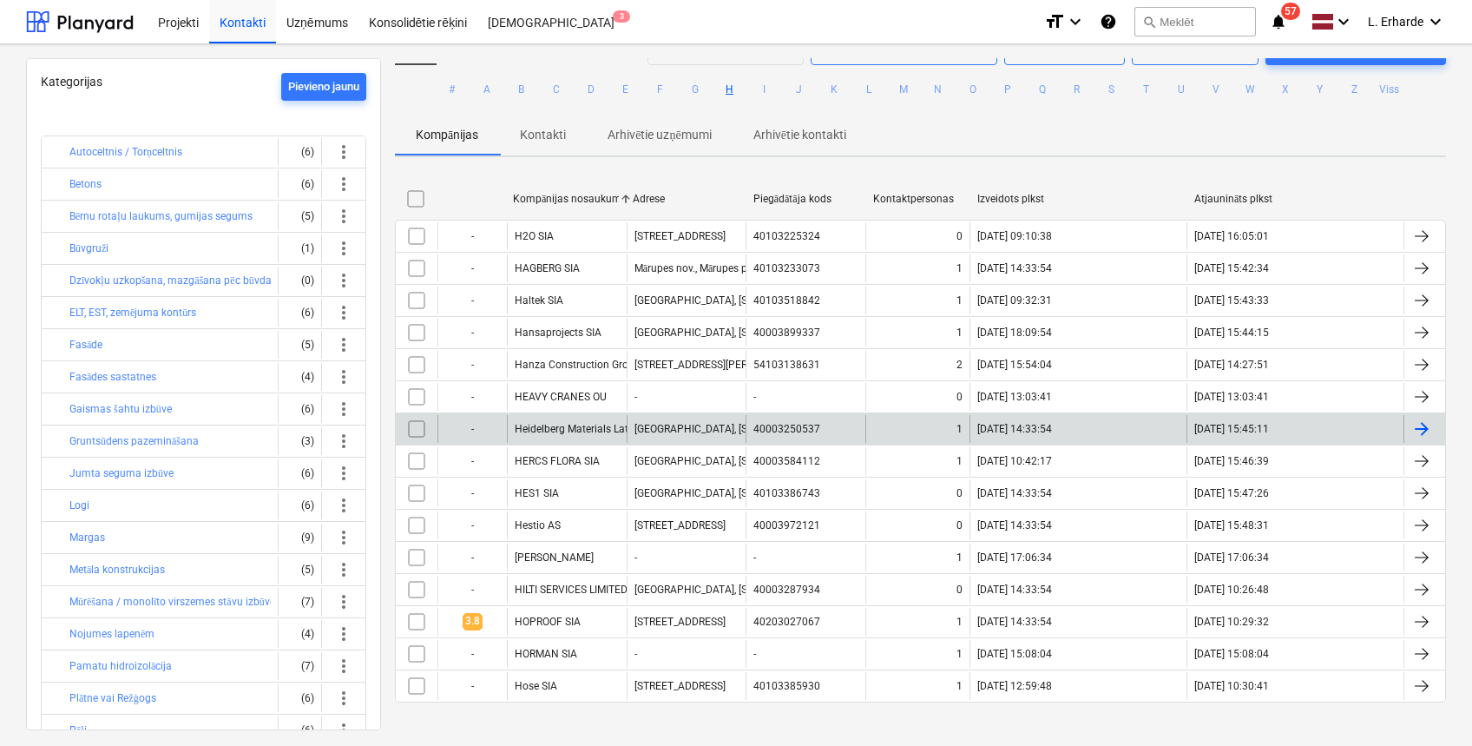
scroll to position [35, 0]
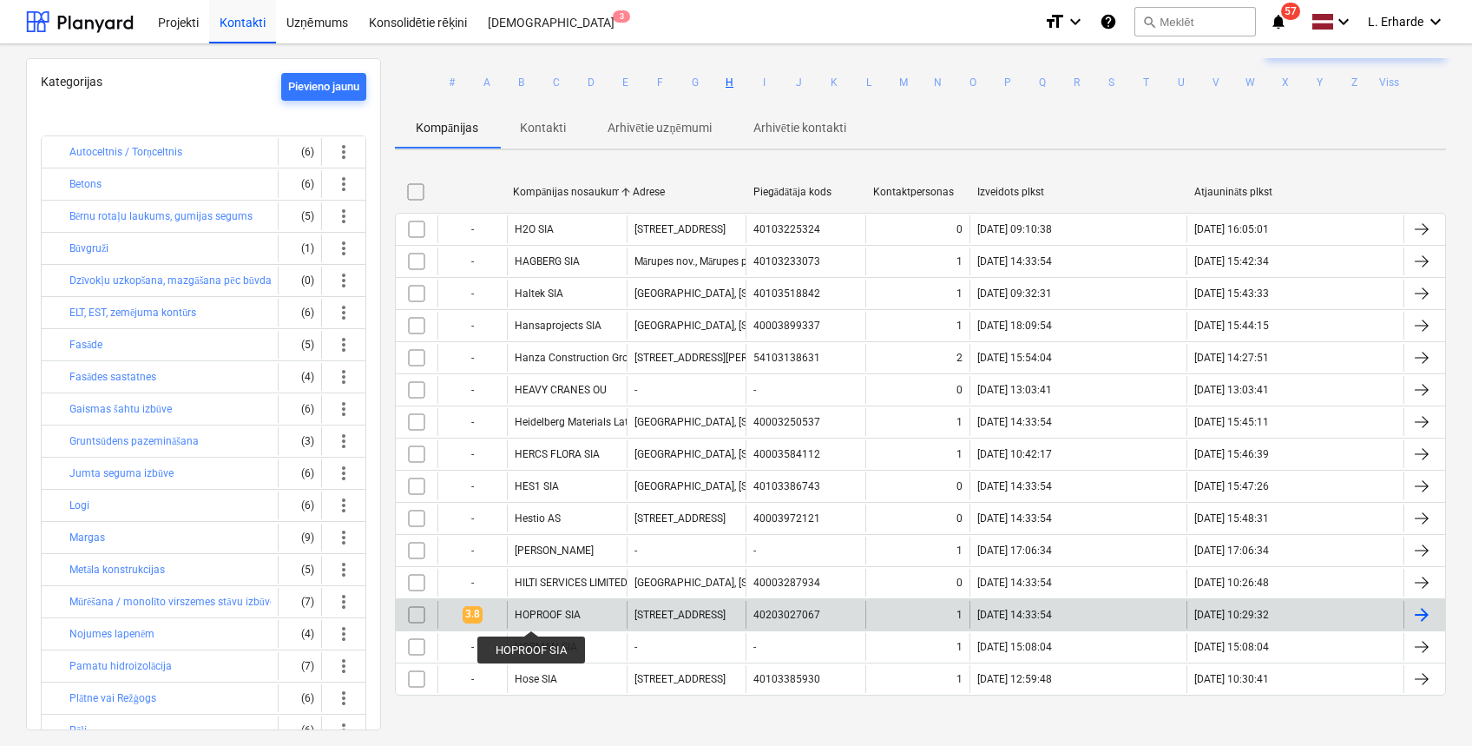
click at [531, 615] on div "HOPROOF SIA" at bounding box center [548, 614] width 66 height 12
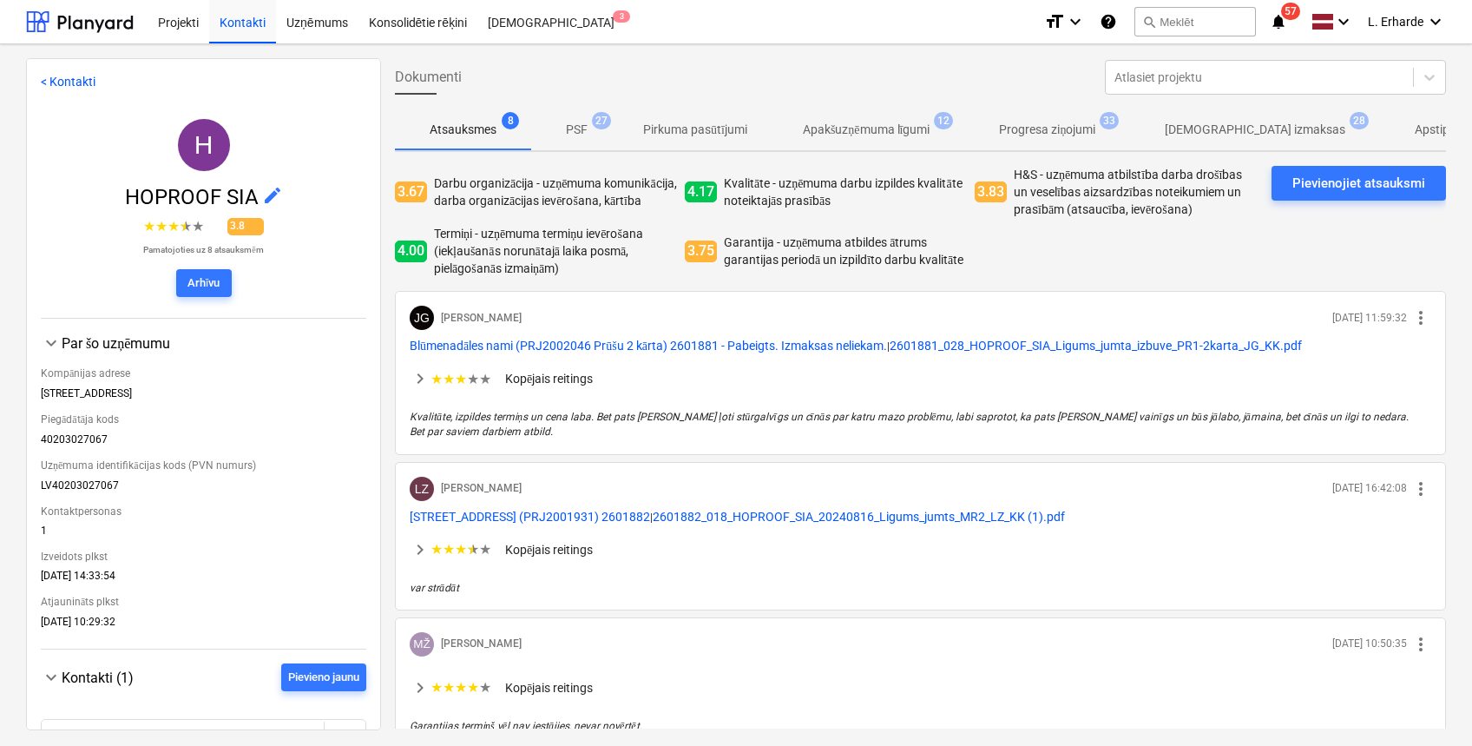
click at [596, 135] on span "PSF 27" at bounding box center [576, 130] width 49 height 18
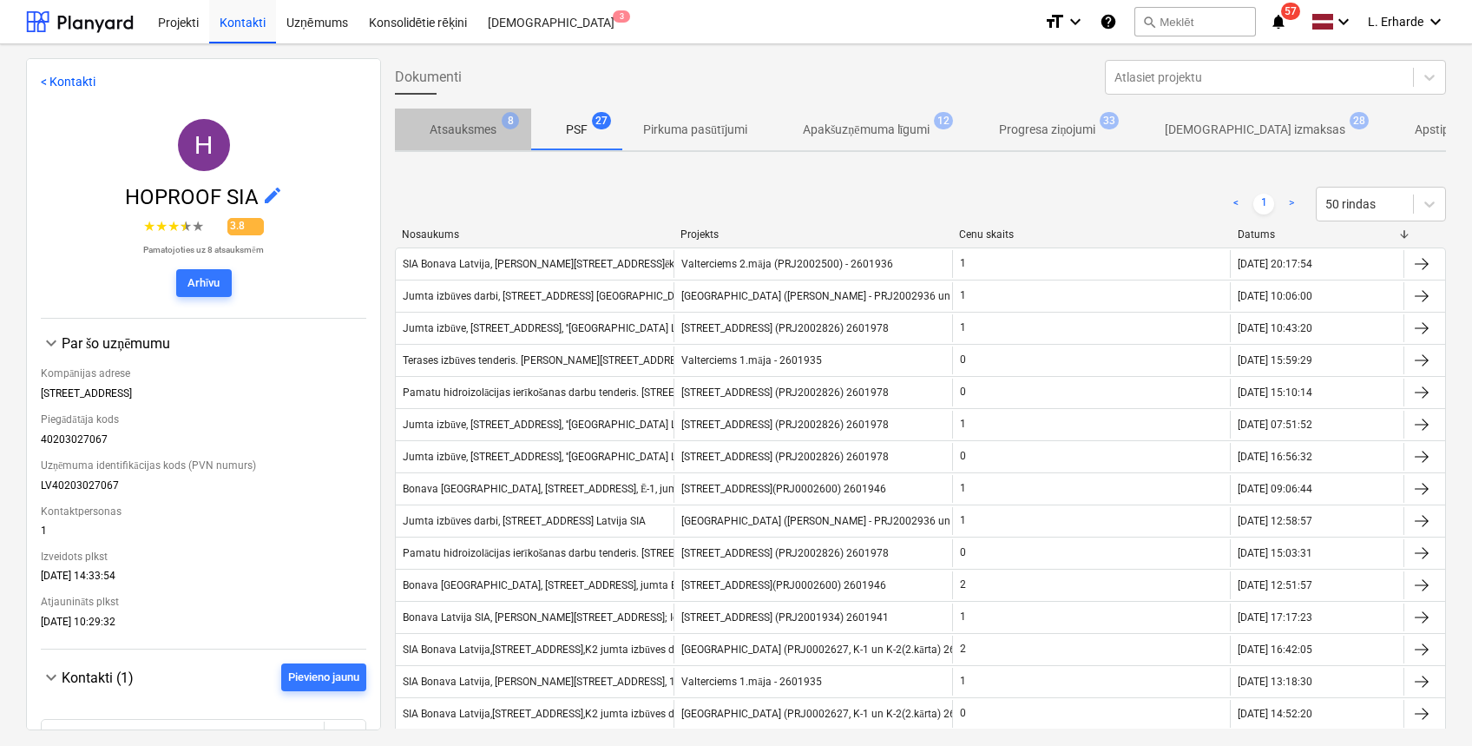
click at [450, 127] on p "Atsauksmes" at bounding box center [463, 130] width 67 height 18
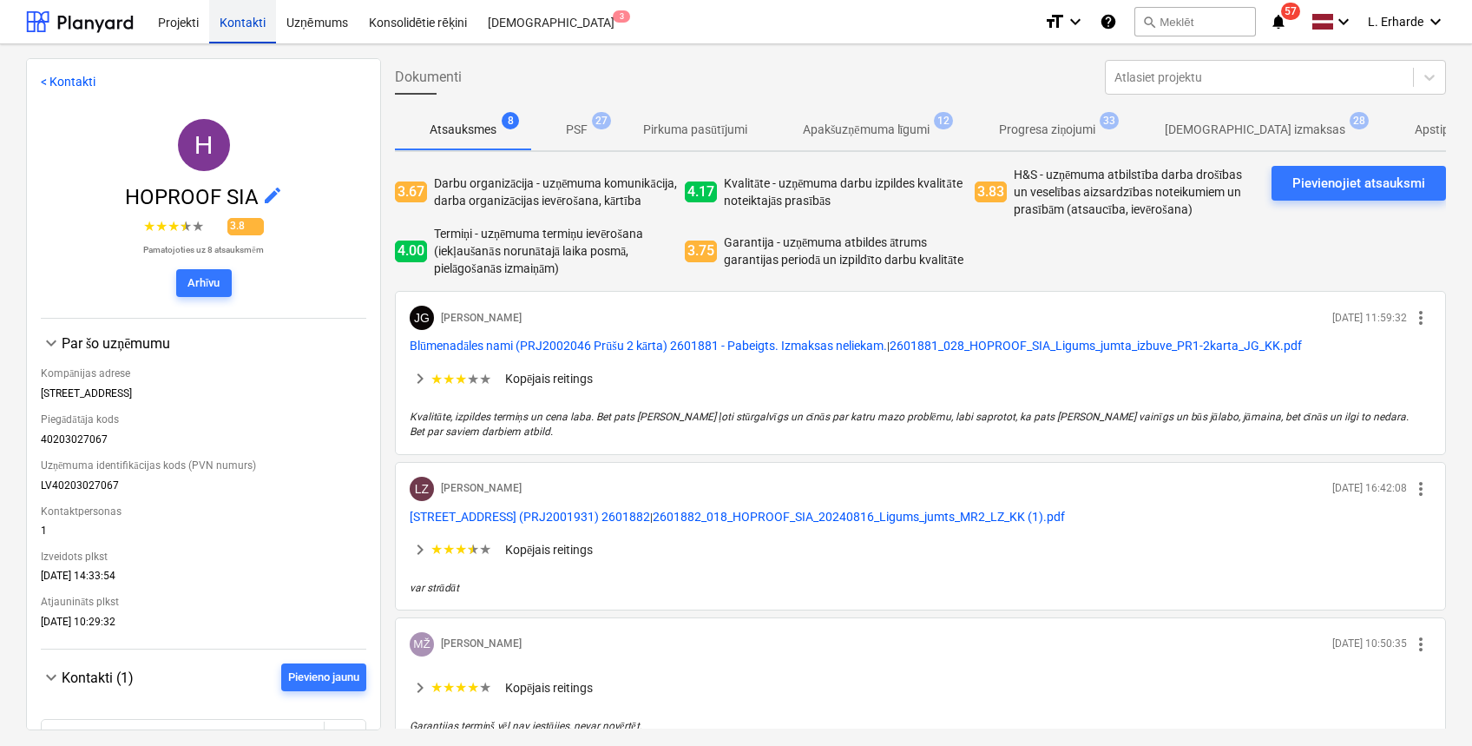
click at [249, 19] on div "Kontakti" at bounding box center [242, 21] width 67 height 44
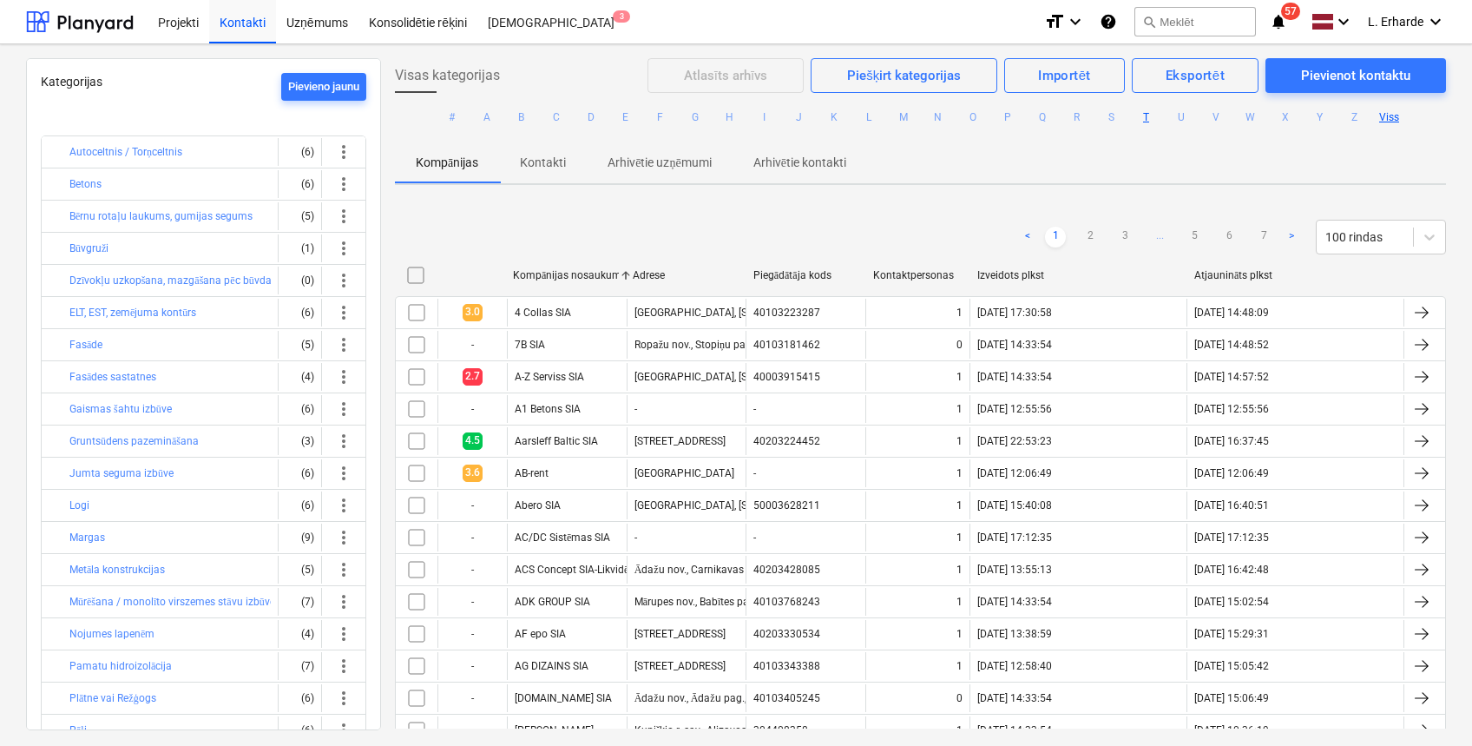
click at [1139, 117] on button "T" at bounding box center [1146, 117] width 21 height 21
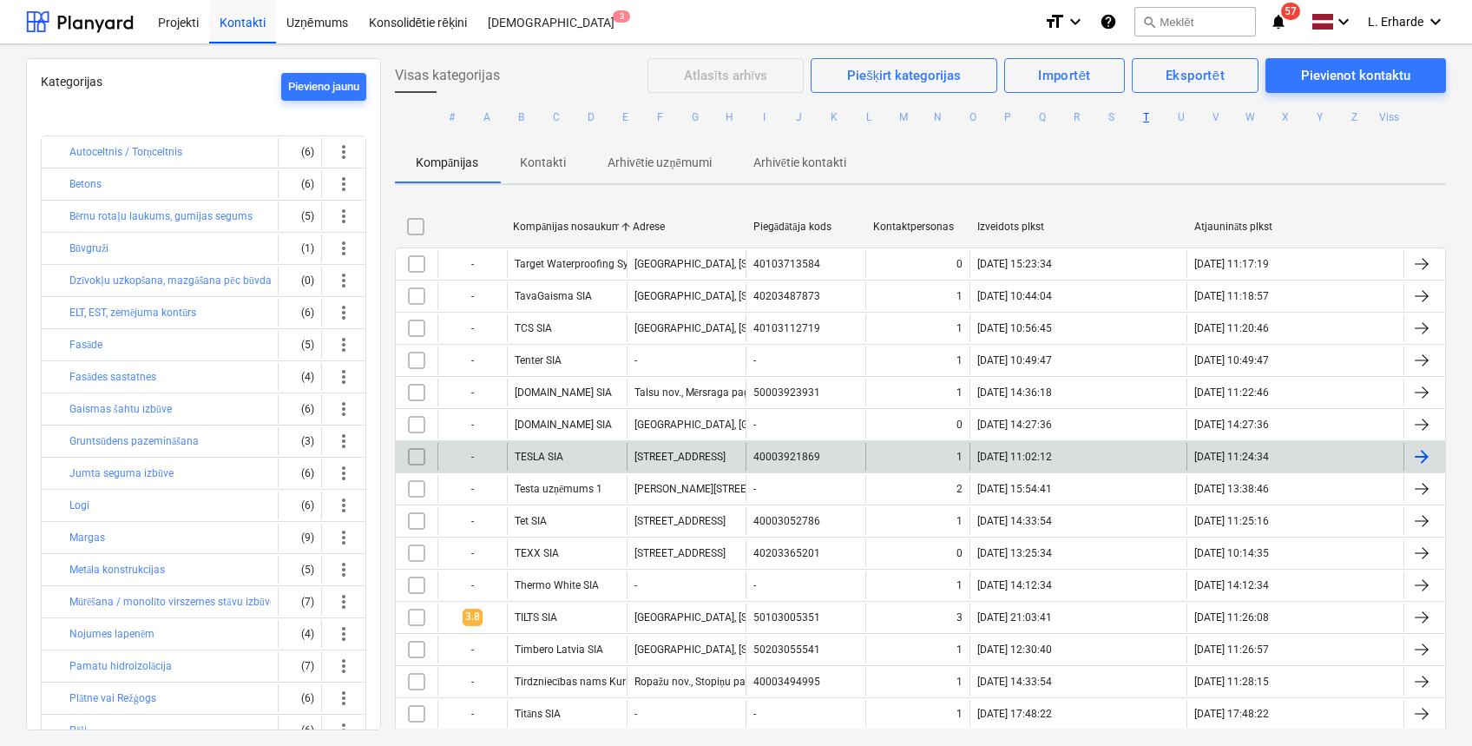
scroll to position [231, 0]
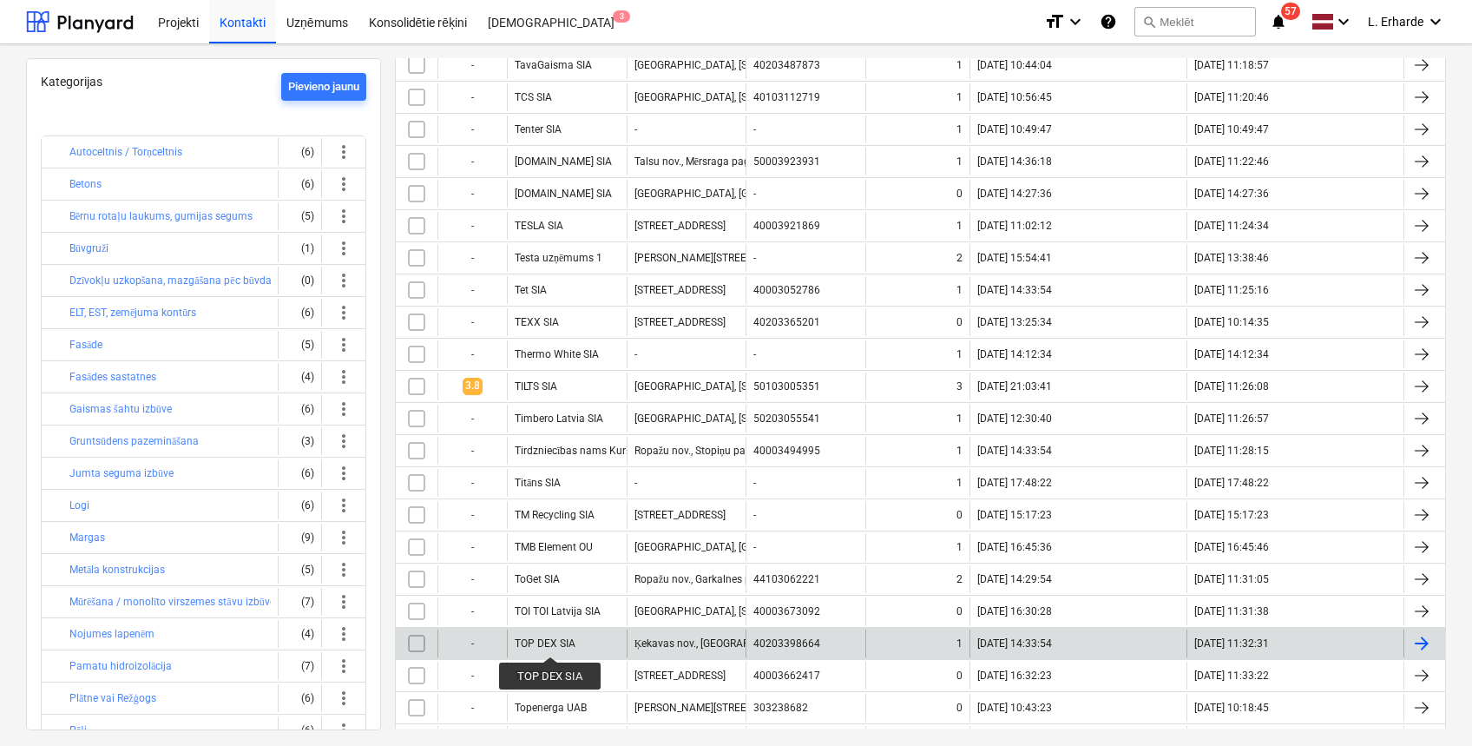
click at [550, 641] on div "TOP DEX SIA" at bounding box center [545, 643] width 61 height 12
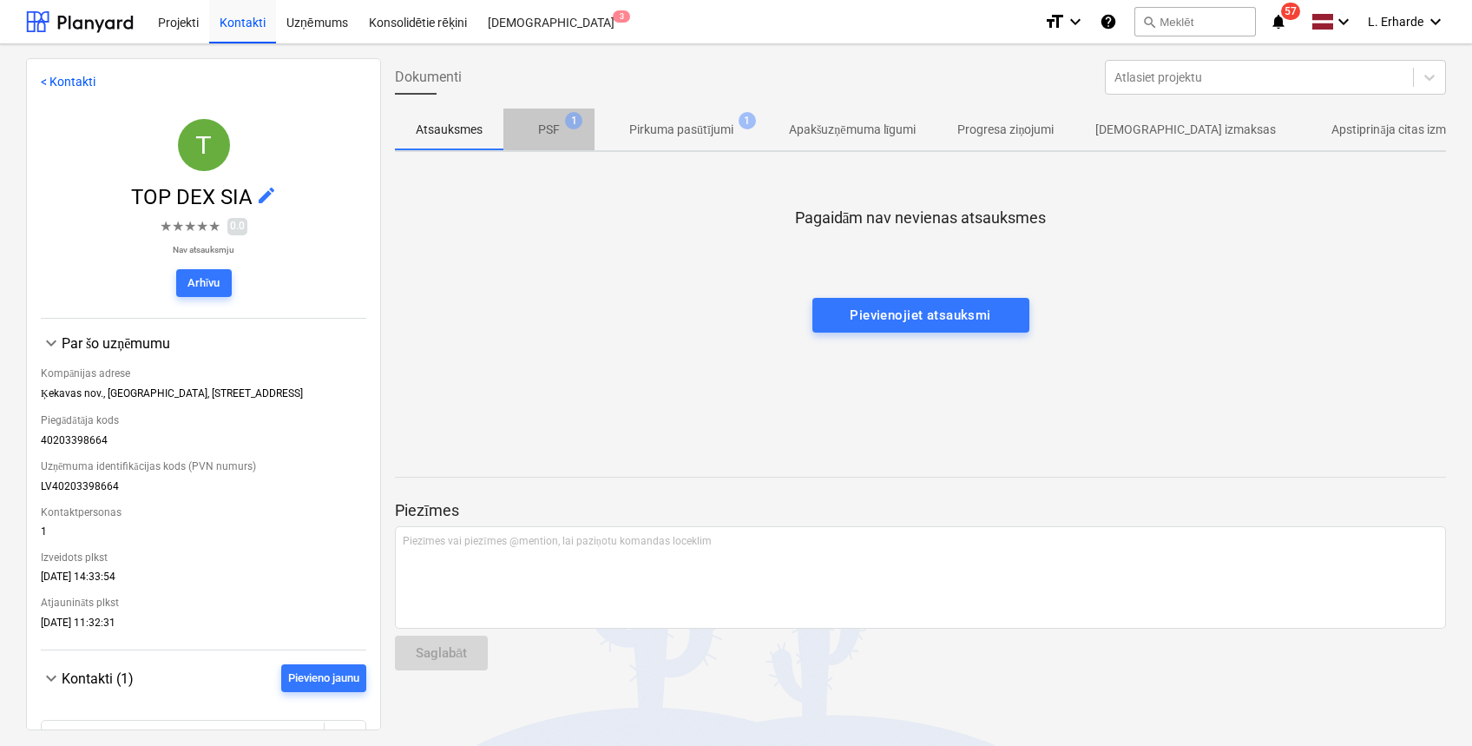
click at [550, 129] on p "PSF" at bounding box center [549, 130] width 22 height 18
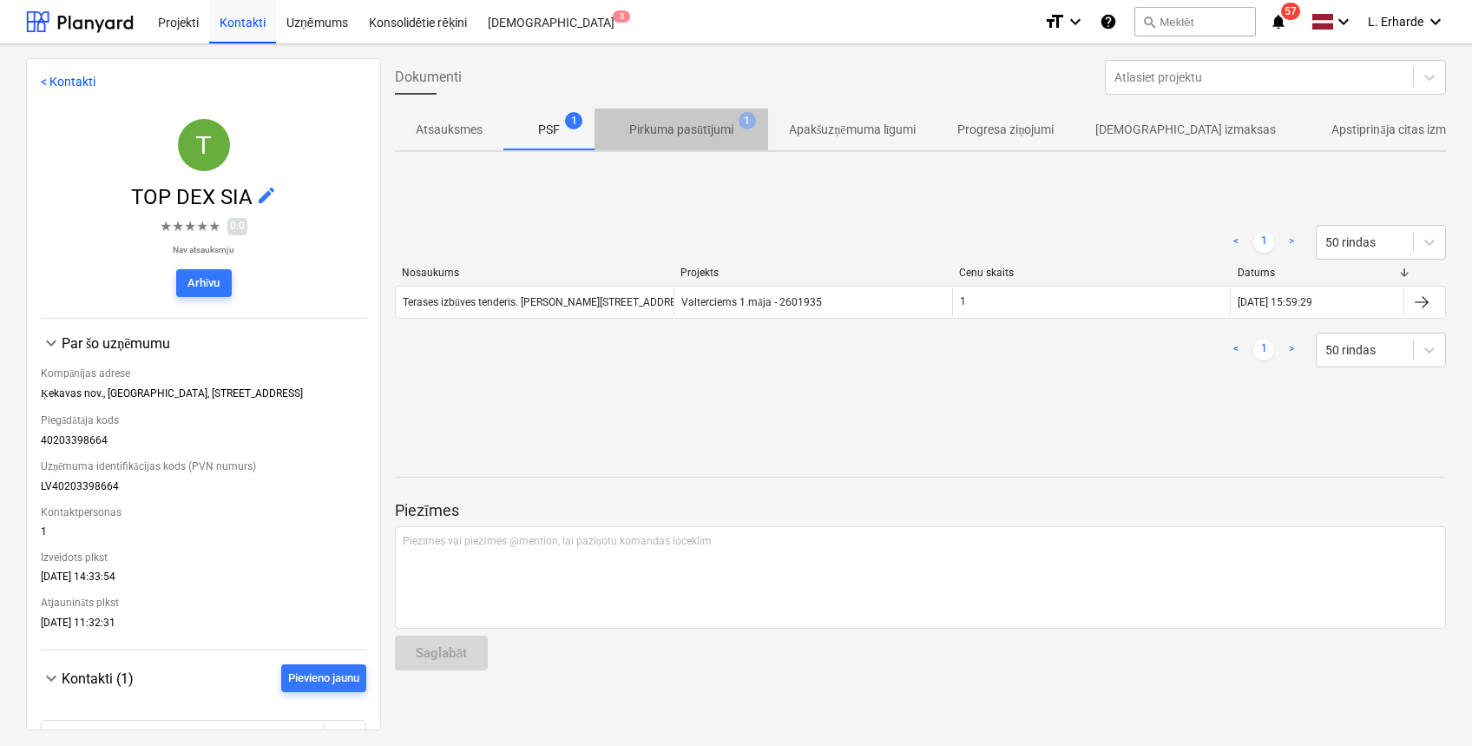
click at [696, 122] on p "Pirkuma pasūtījumi" at bounding box center [681, 130] width 104 height 18
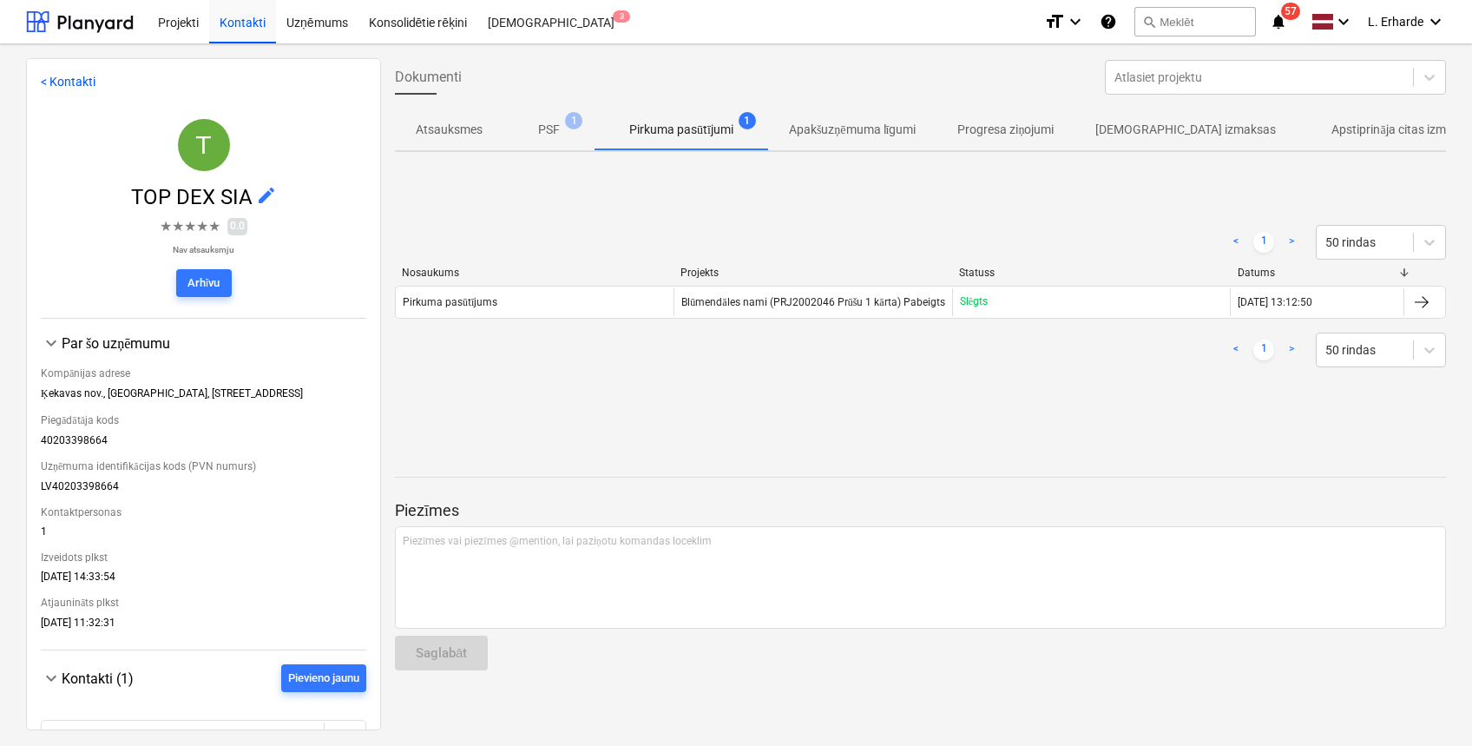
click at [556, 132] on p "PSF" at bounding box center [549, 130] width 22 height 18
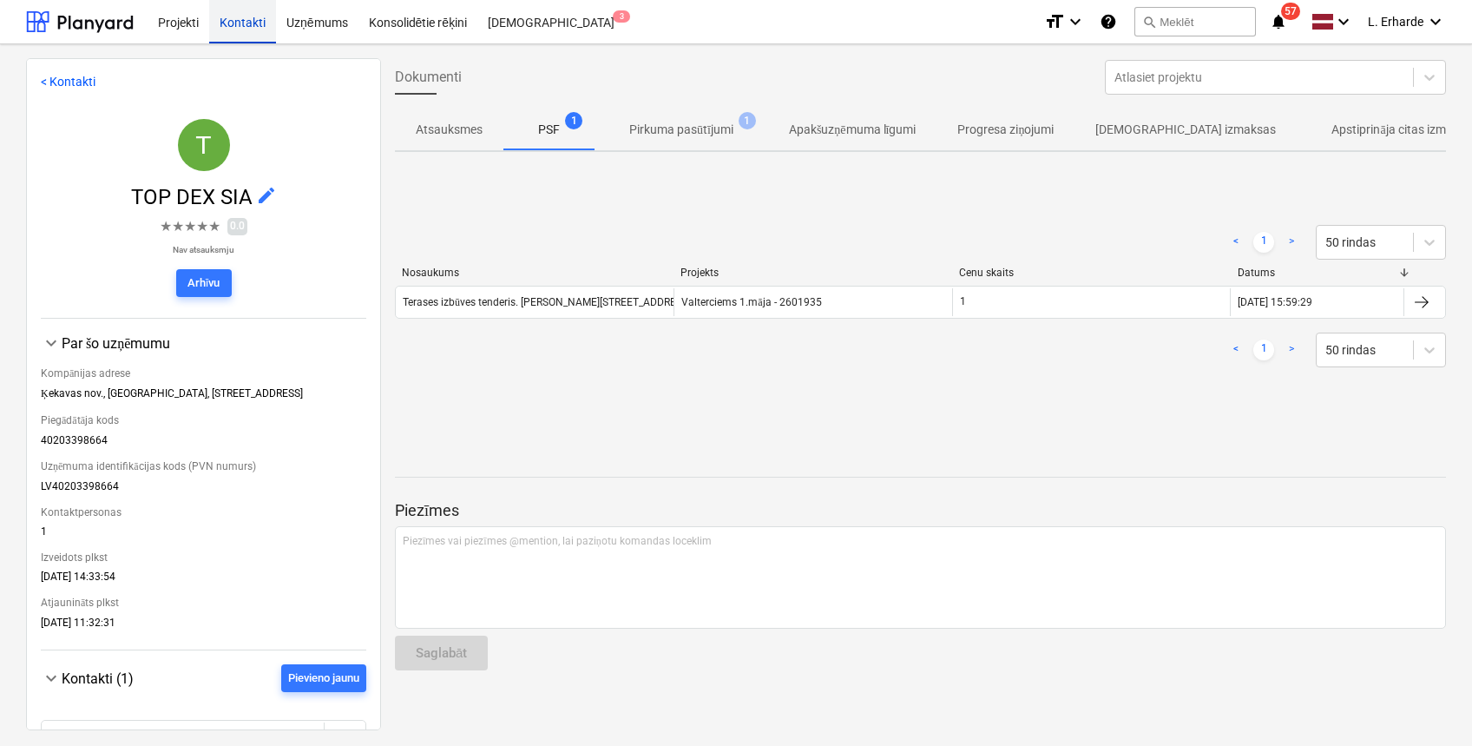
click at [250, 22] on div "Kontakti" at bounding box center [242, 21] width 67 height 44
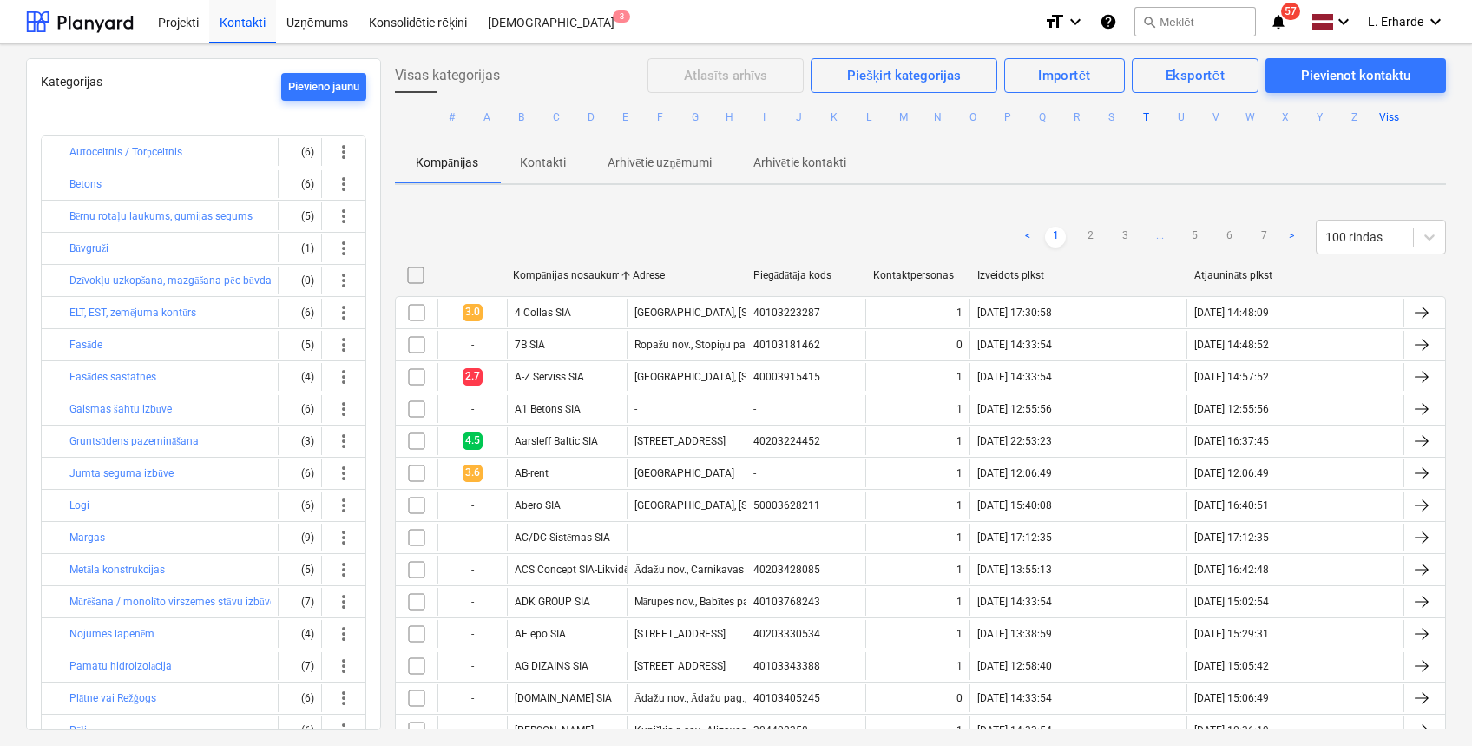
click at [1150, 122] on button "T" at bounding box center [1146, 117] width 21 height 21
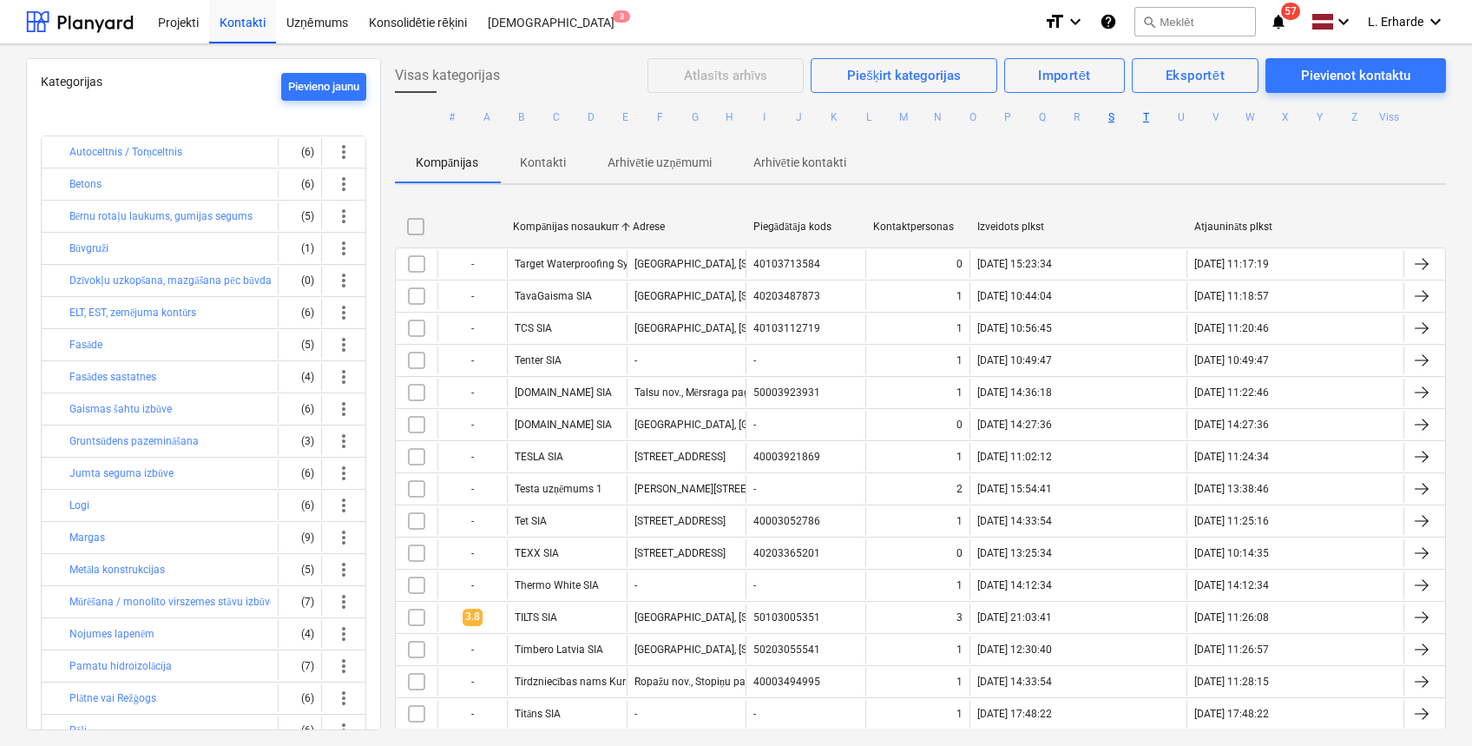
click at [1107, 111] on button "S" at bounding box center [1111, 117] width 21 height 21
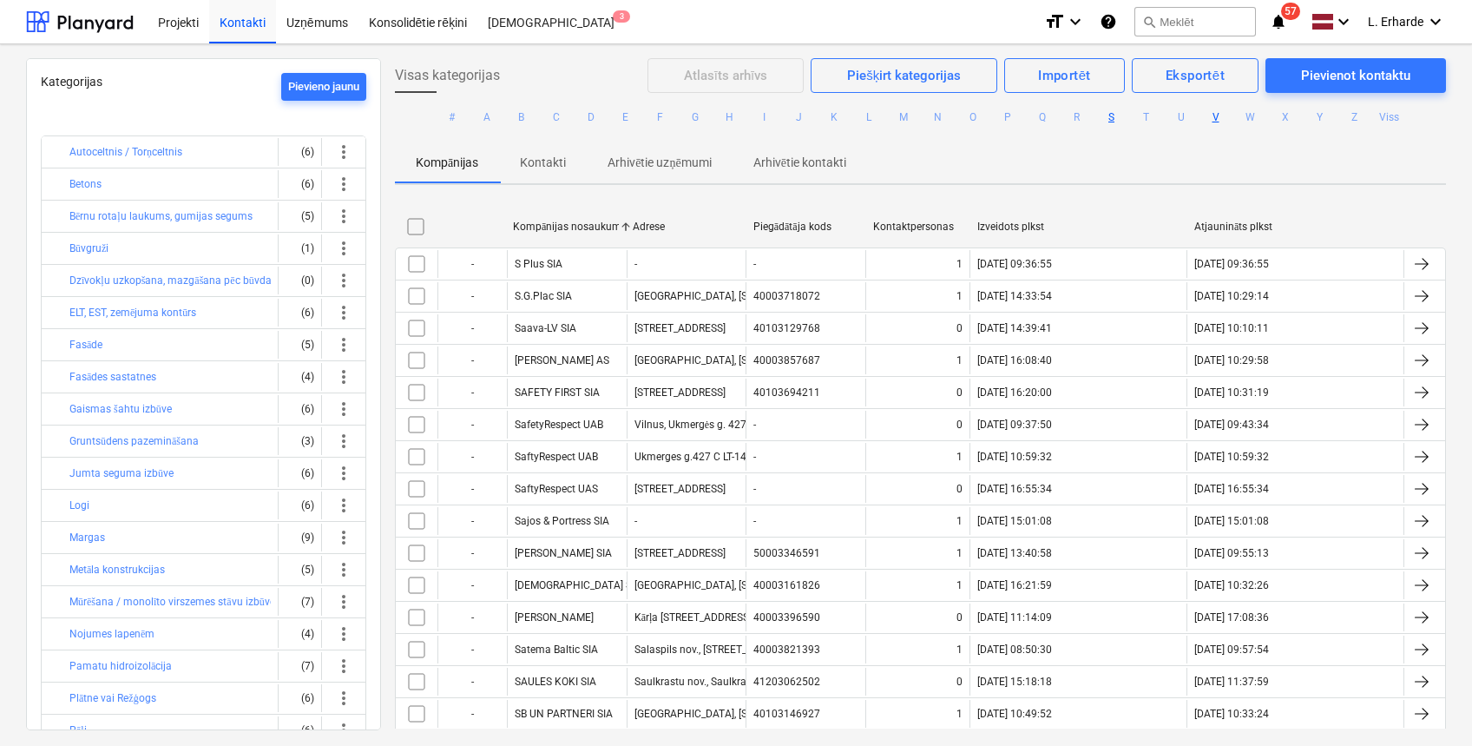
click at [1209, 116] on button "V" at bounding box center [1216, 117] width 21 height 21
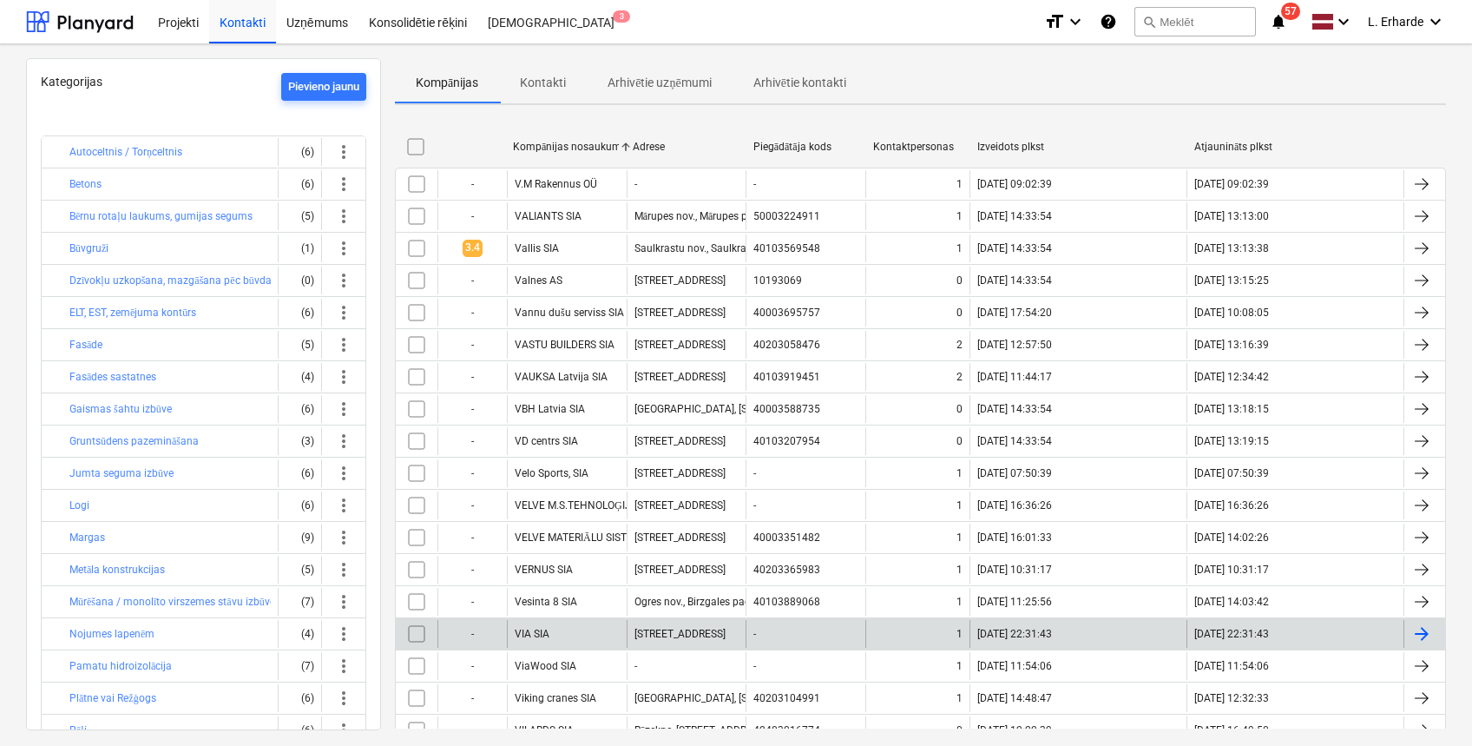
scroll to position [115, 0]
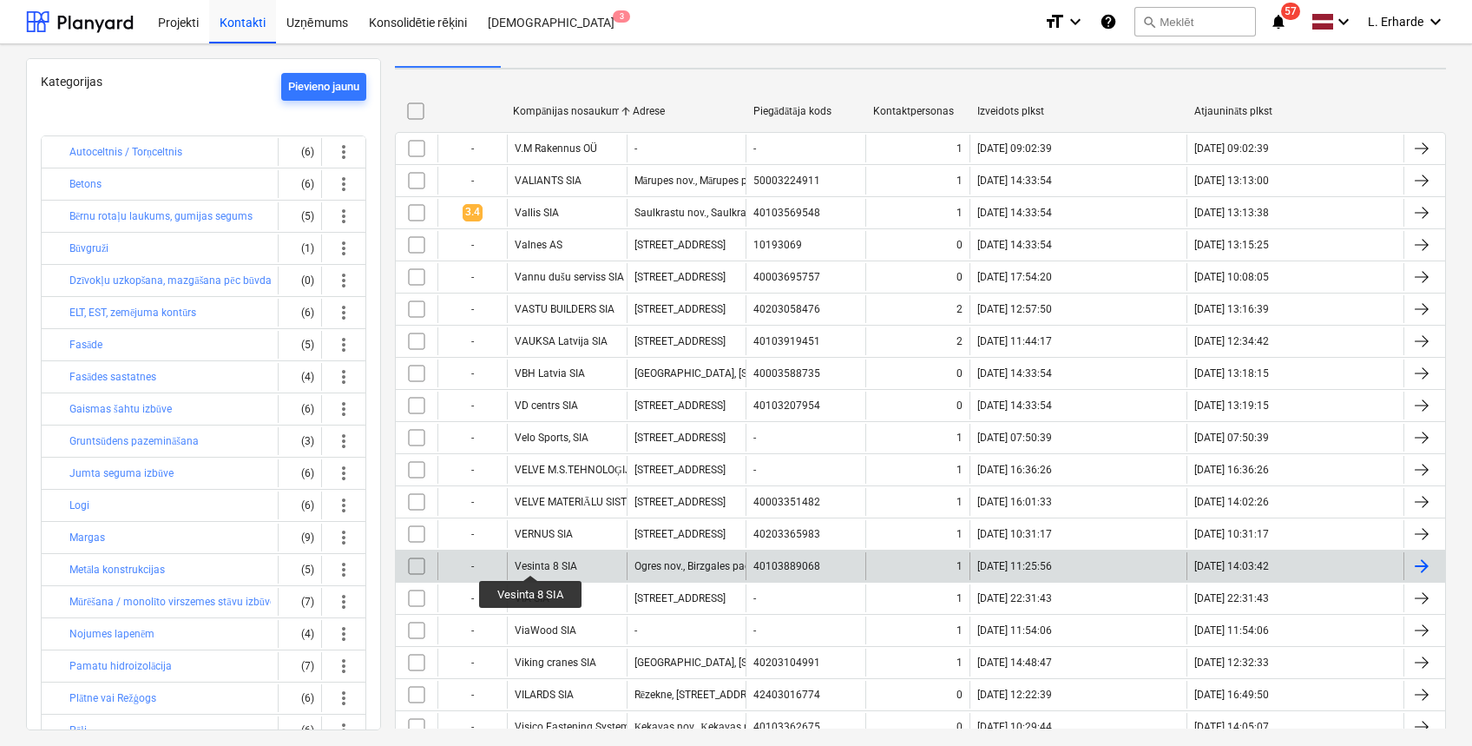
click at [530, 560] on div "Vesinta 8 SIA" at bounding box center [546, 566] width 62 height 12
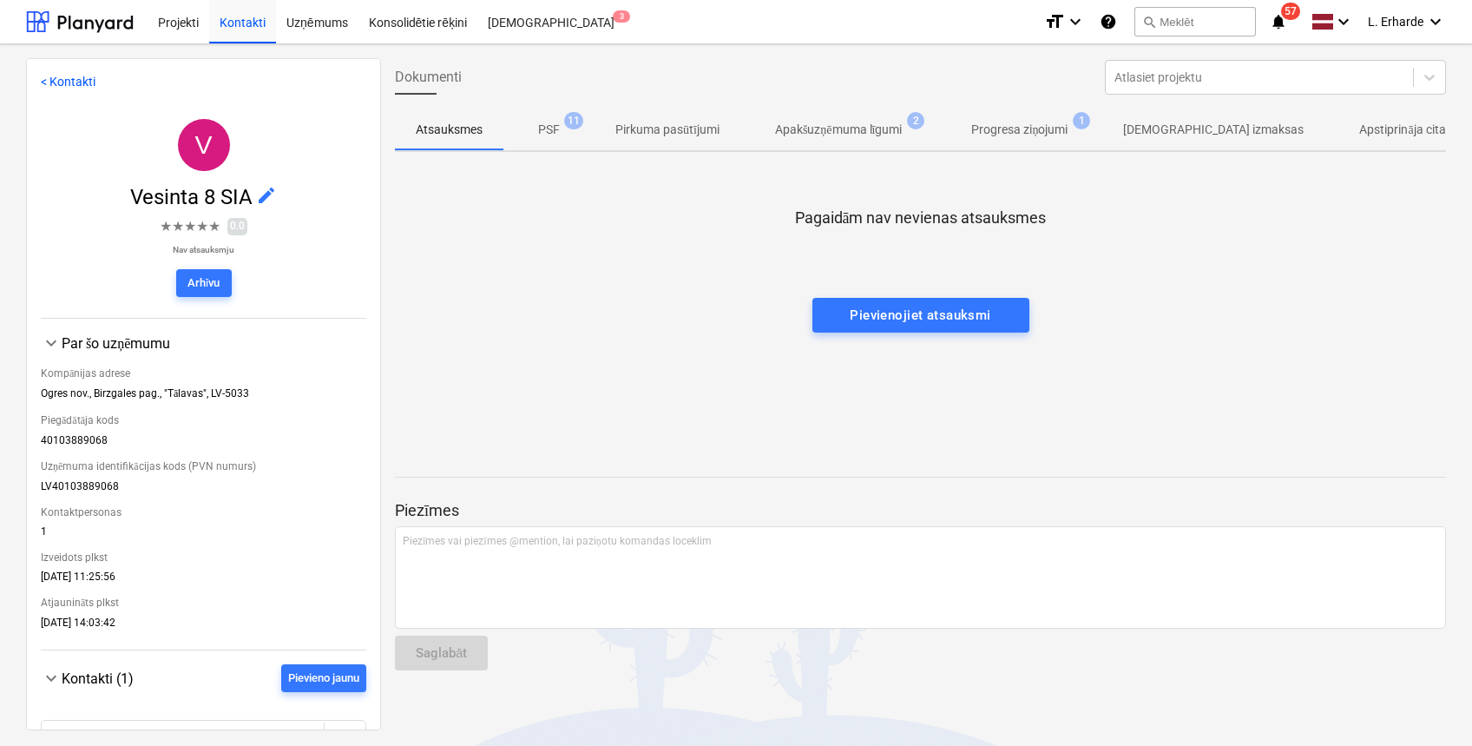
click at [538, 132] on p "PSF" at bounding box center [549, 130] width 22 height 18
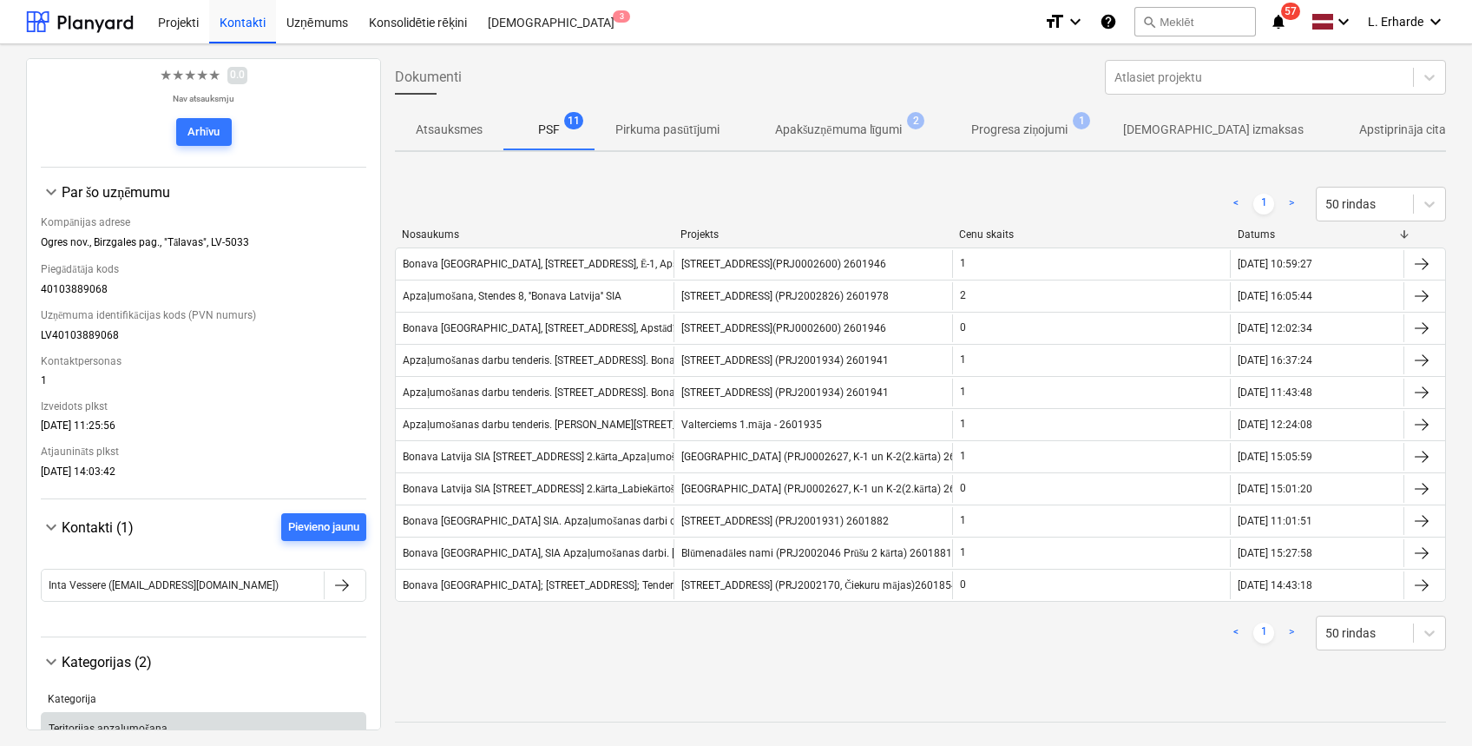
scroll to position [247, 0]
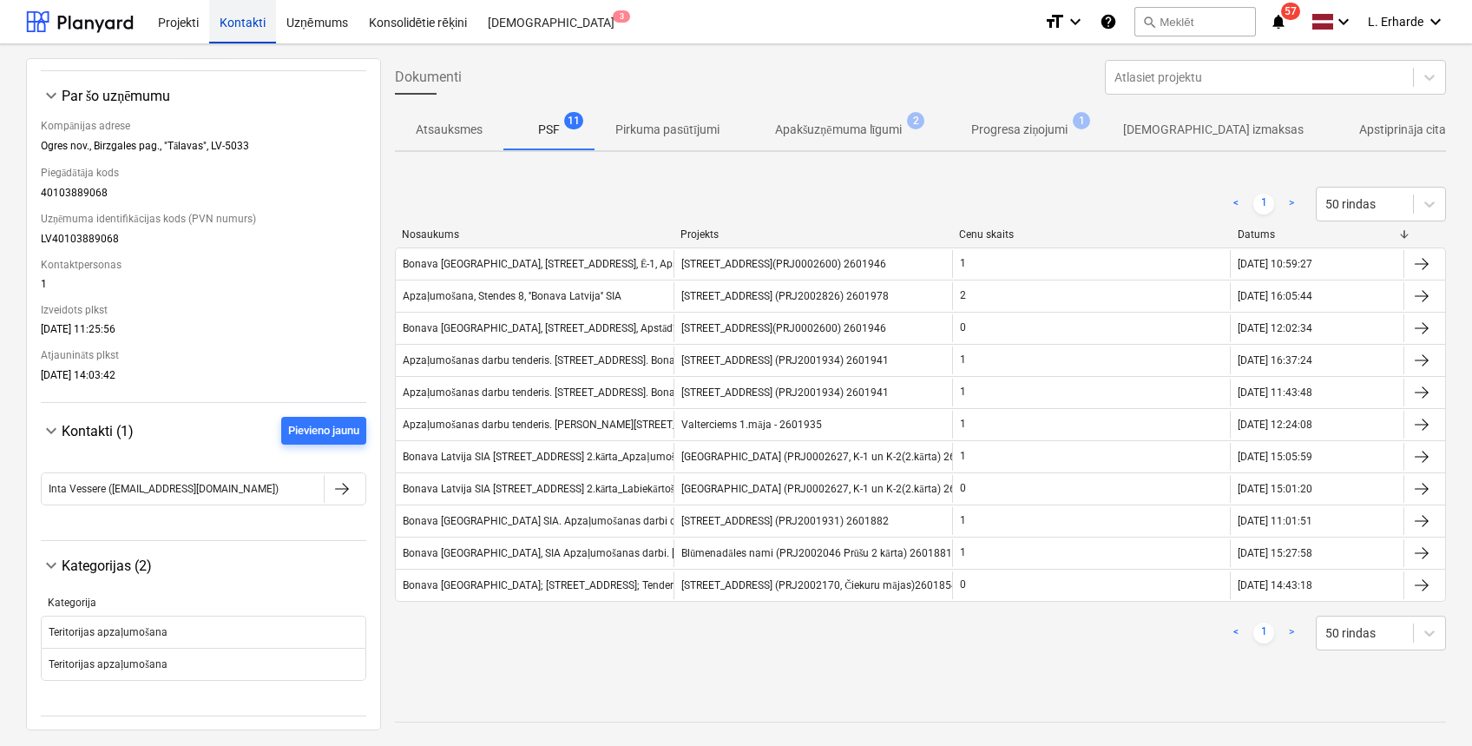
click at [255, 23] on div "Kontakti" at bounding box center [242, 21] width 67 height 44
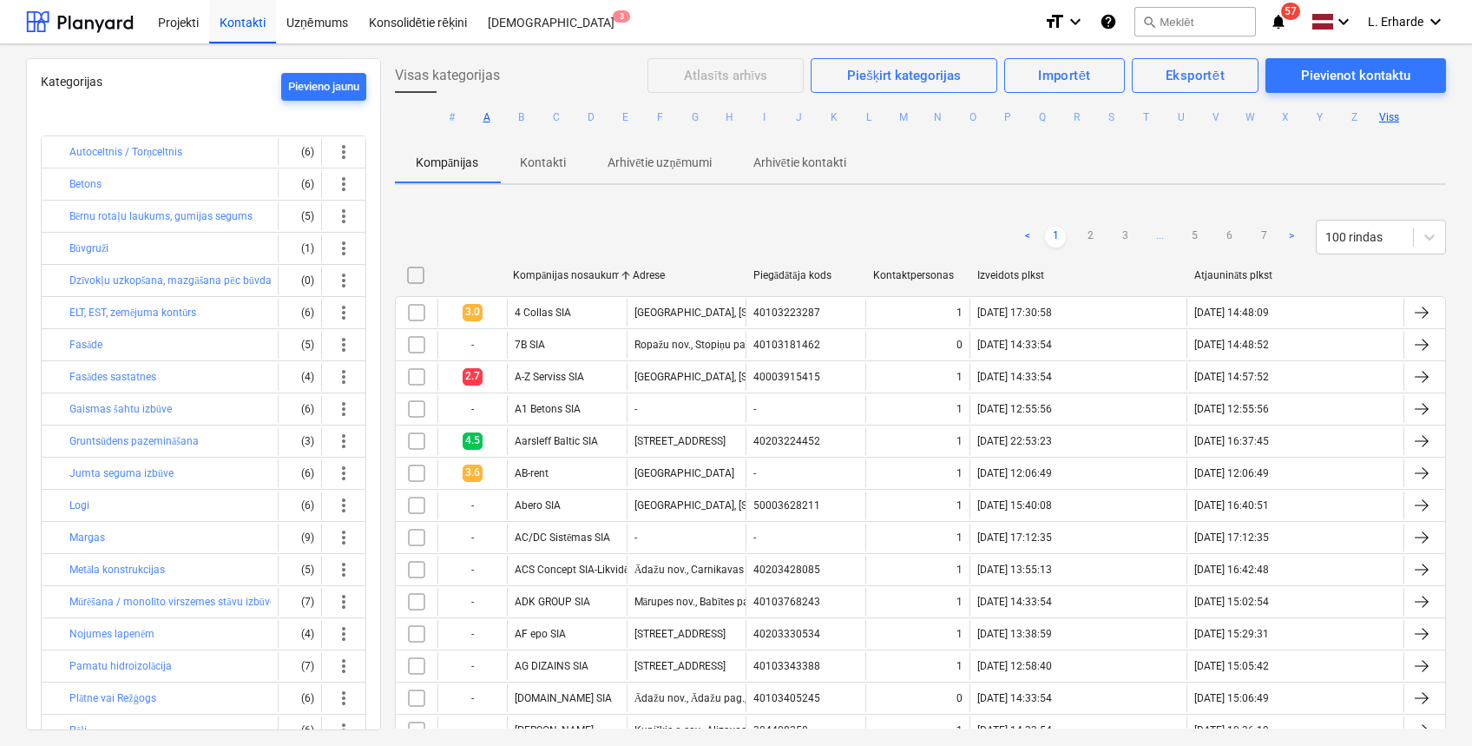
click at [486, 113] on button "A" at bounding box center [487, 117] width 21 height 21
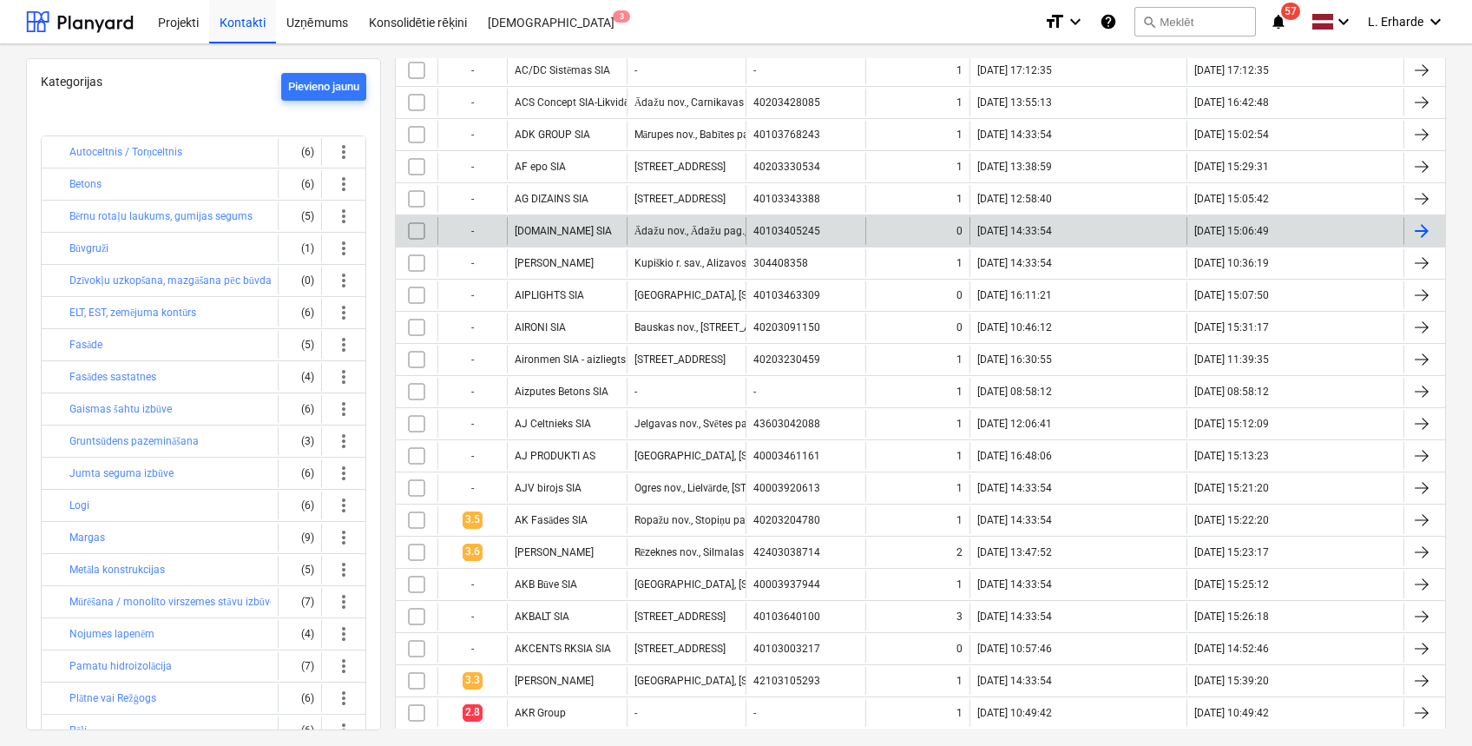
scroll to position [463, 0]
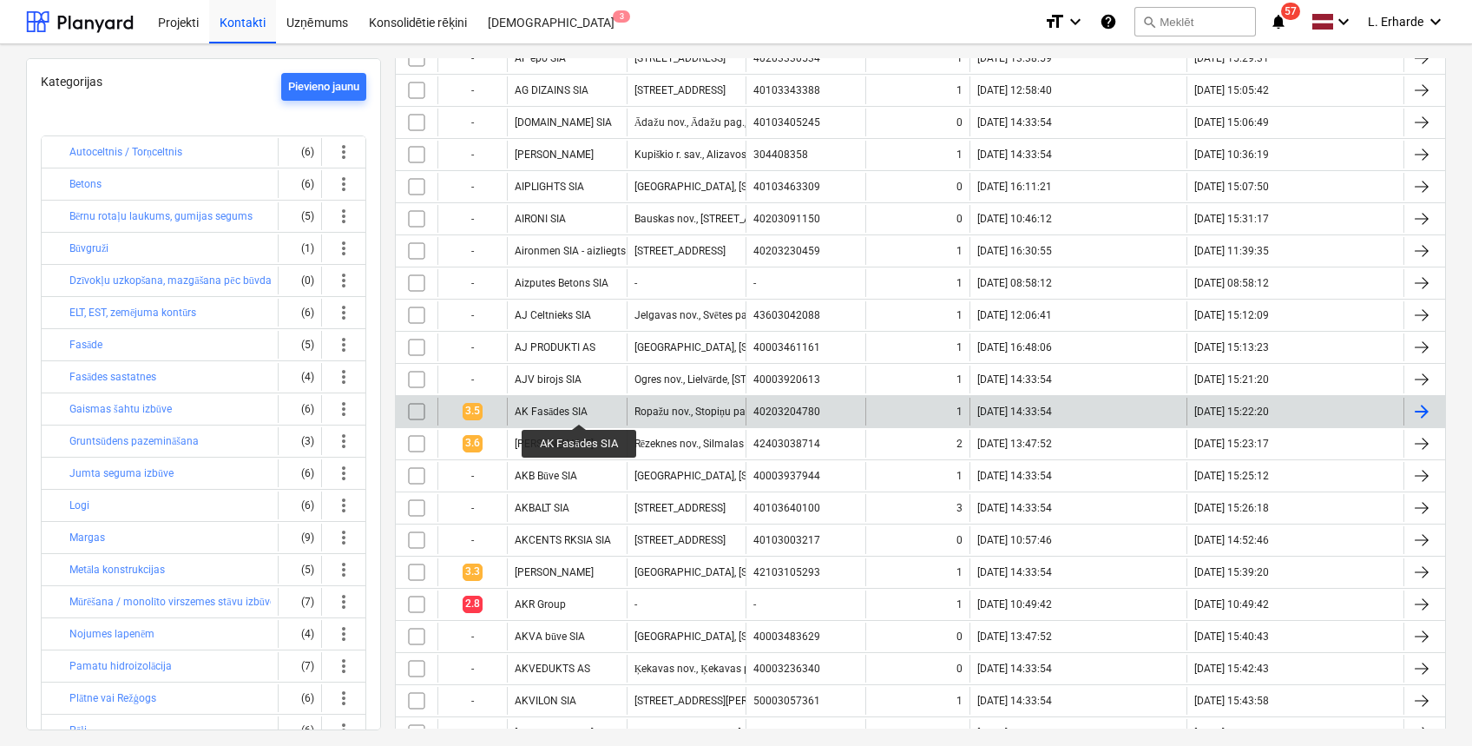
click at [578, 408] on div "AK Fasādes SIA" at bounding box center [551, 411] width 73 height 13
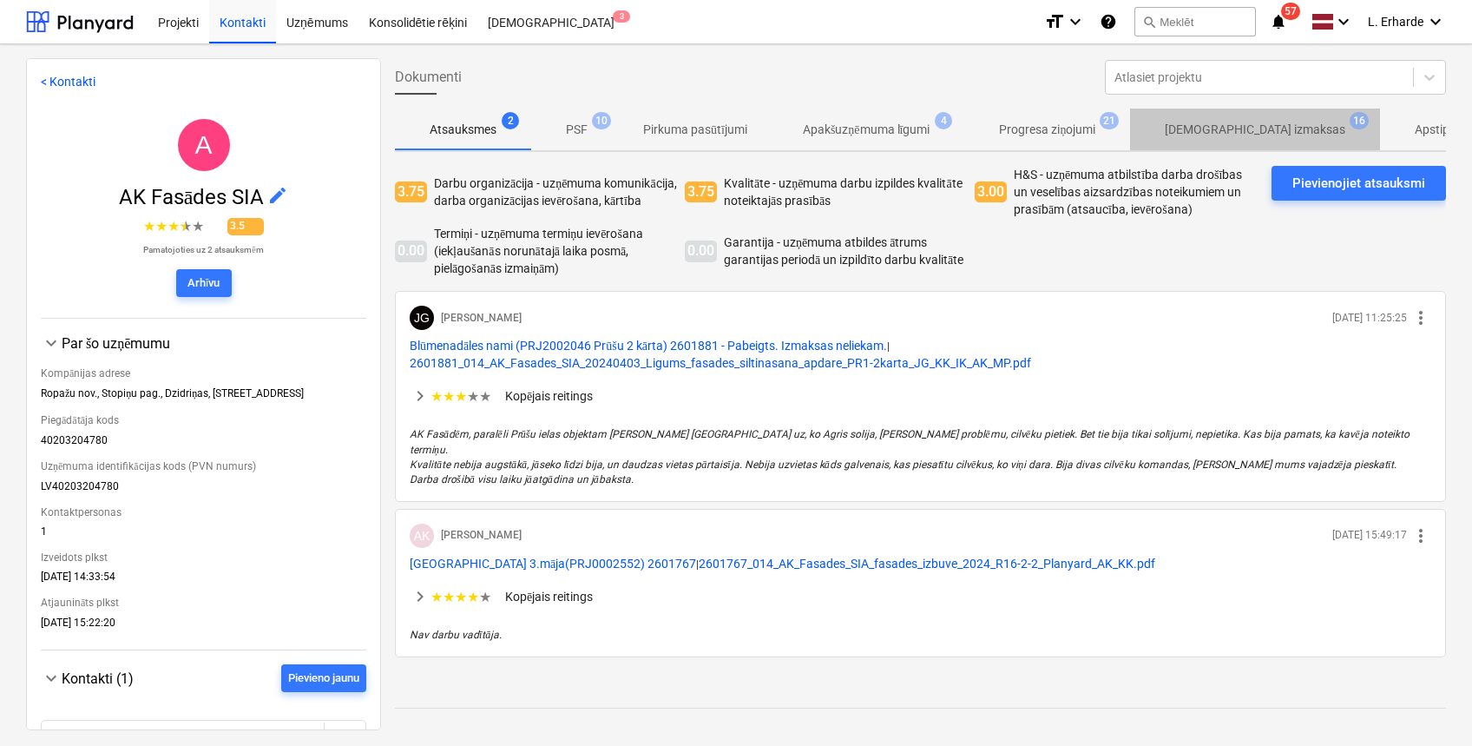
click at [1291, 126] on p "[DEMOGRAPHIC_DATA] izmaksas" at bounding box center [1255, 130] width 181 height 18
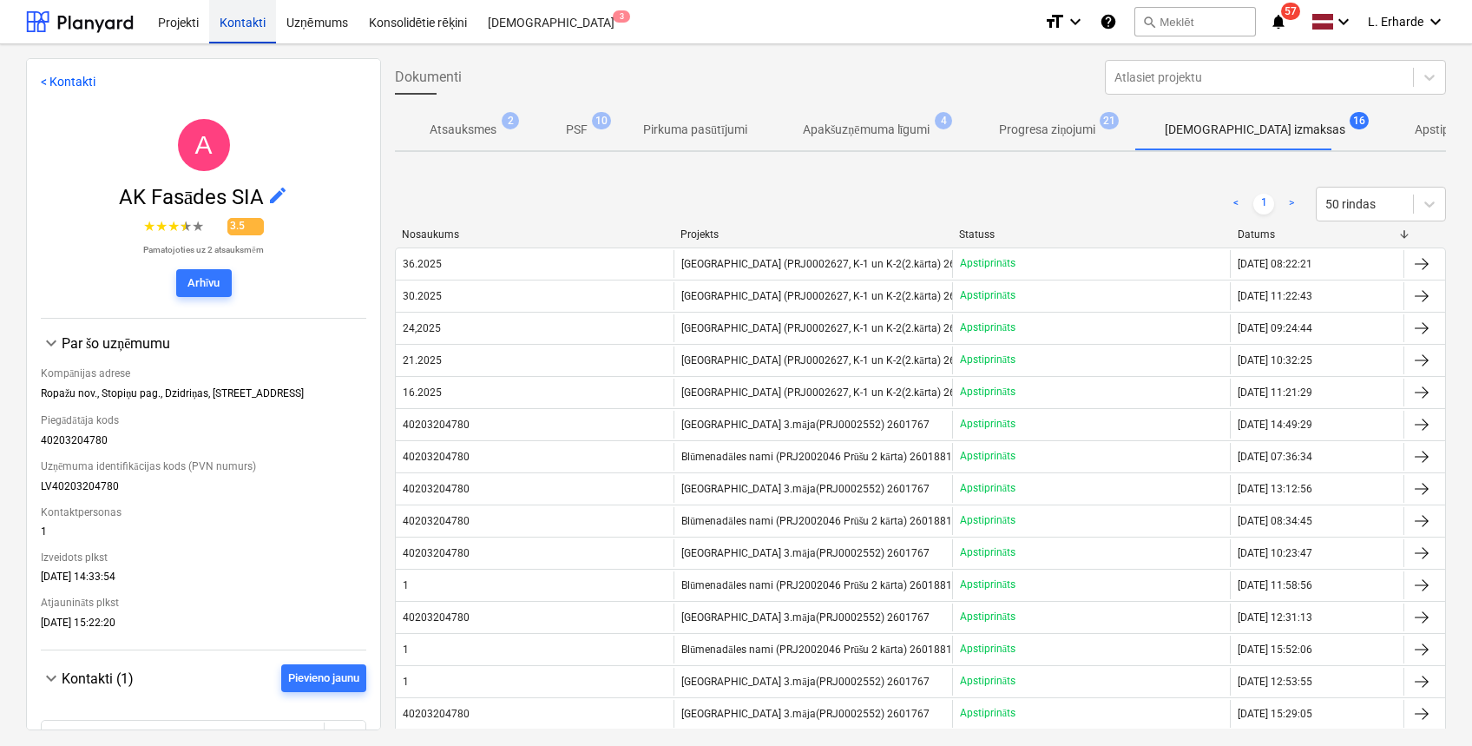
click at [254, 20] on div "Kontakti" at bounding box center [242, 21] width 67 height 44
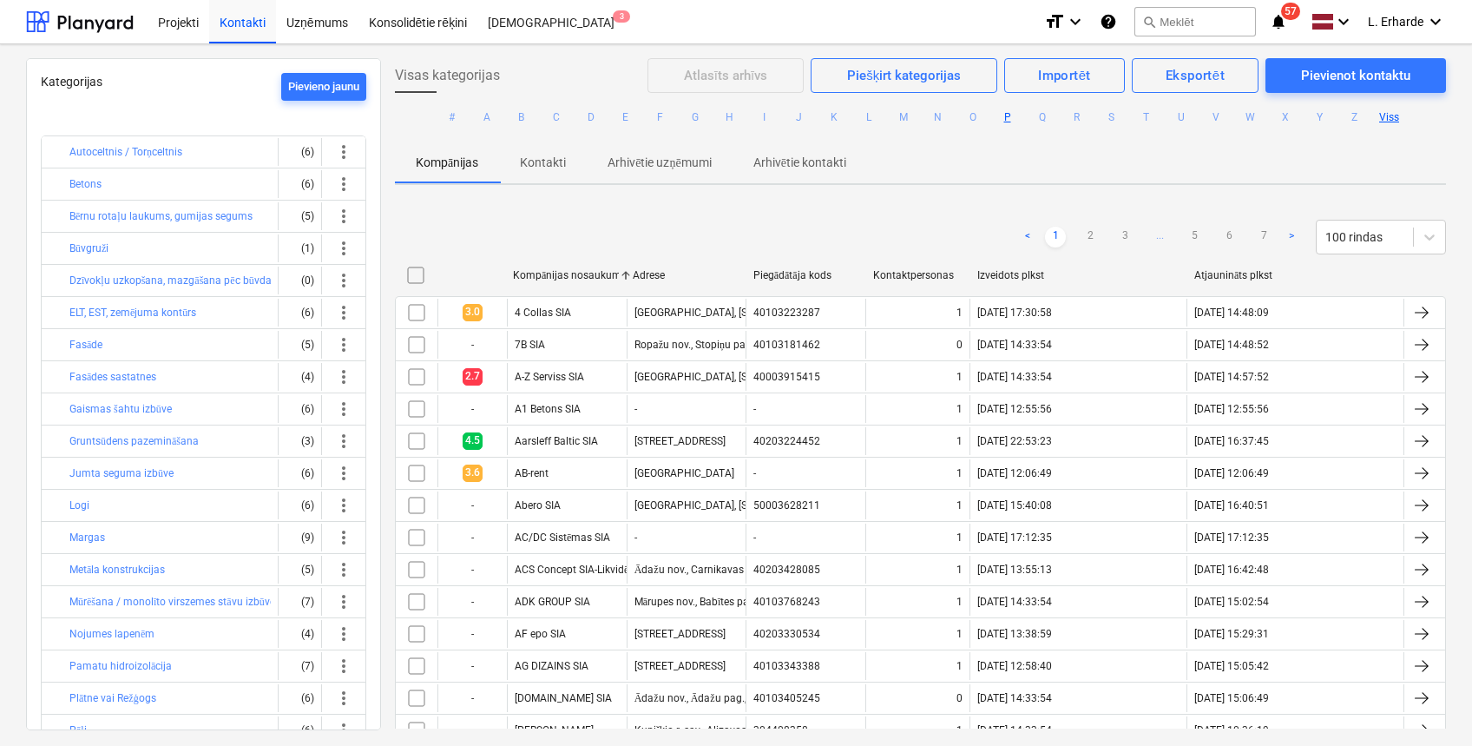
click at [1000, 118] on button "P" at bounding box center [1007, 117] width 21 height 21
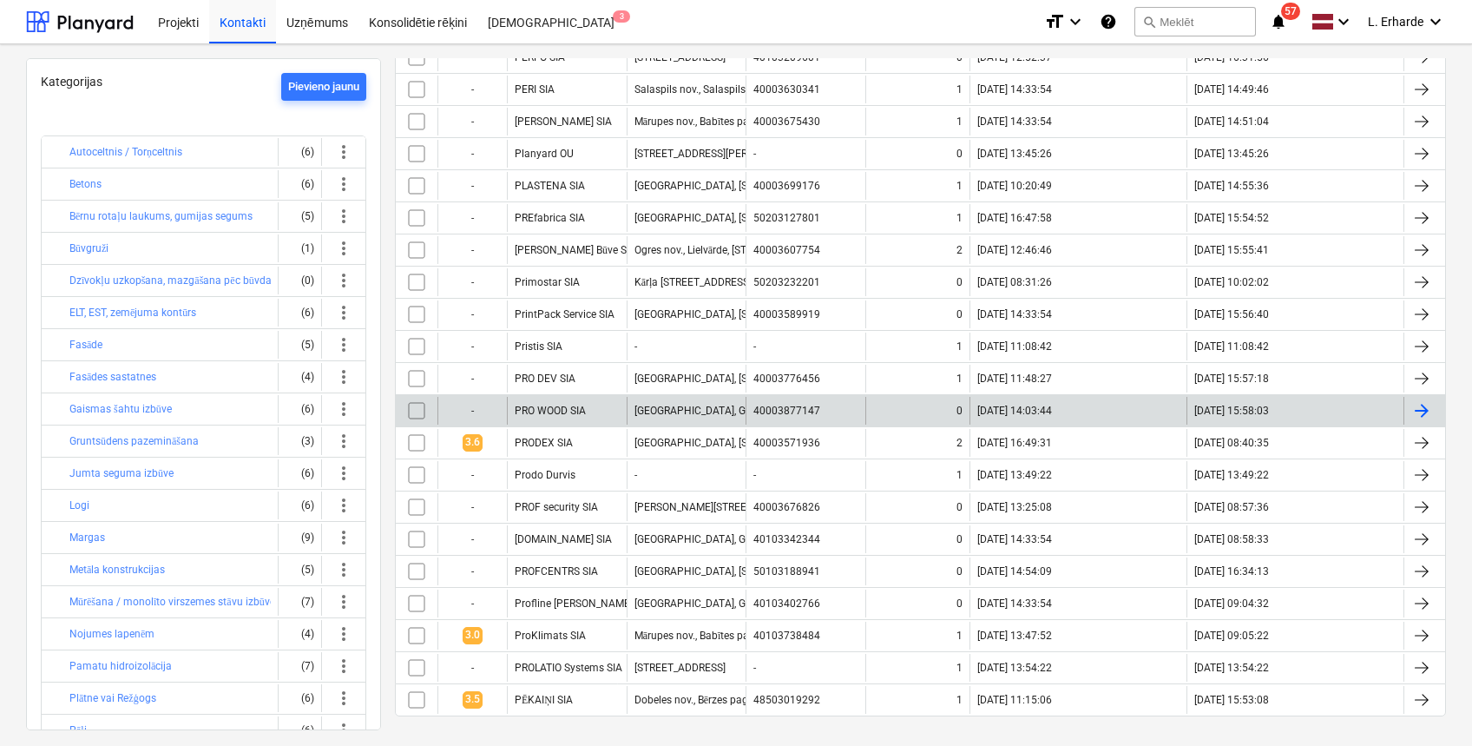
scroll to position [419, 0]
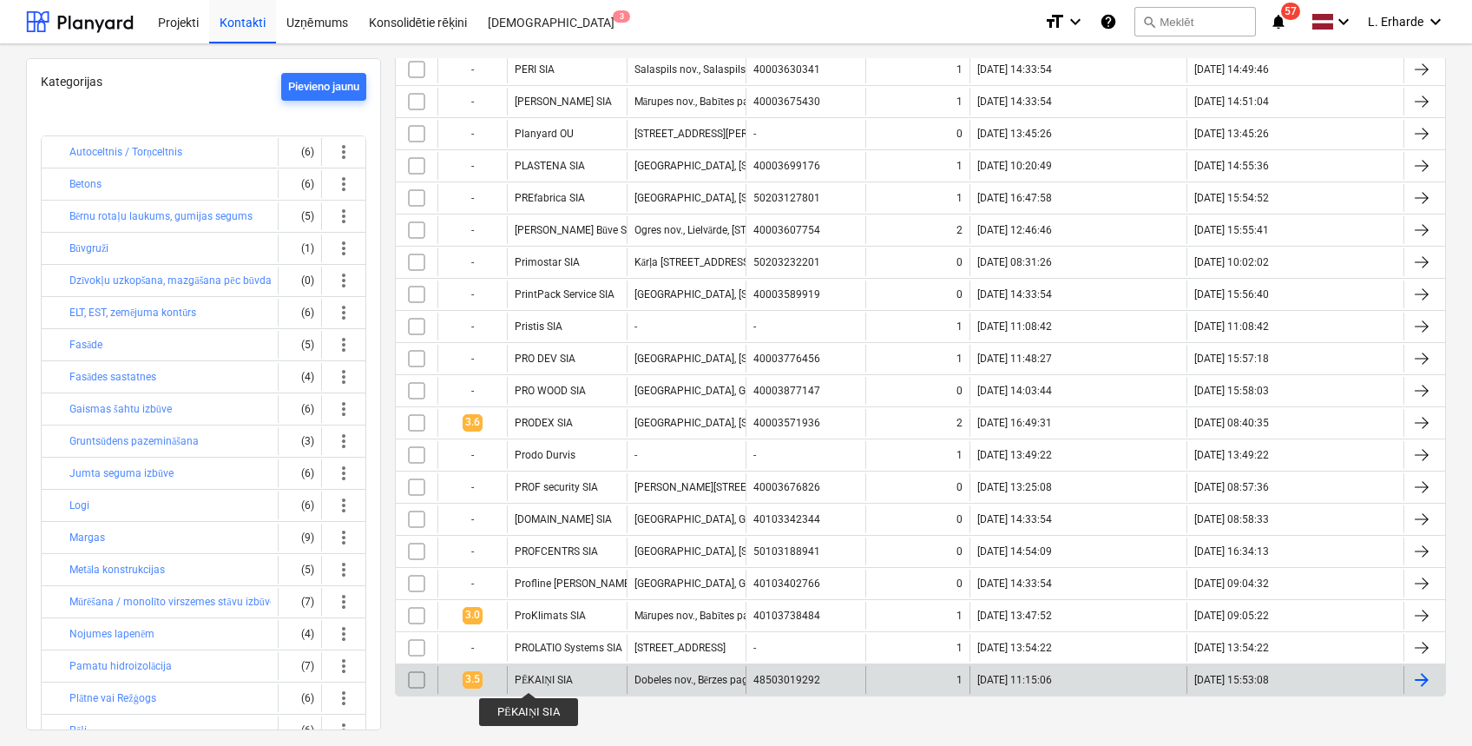
click at [529, 674] on div "PĒKAIŅI SIA" at bounding box center [544, 680] width 58 height 13
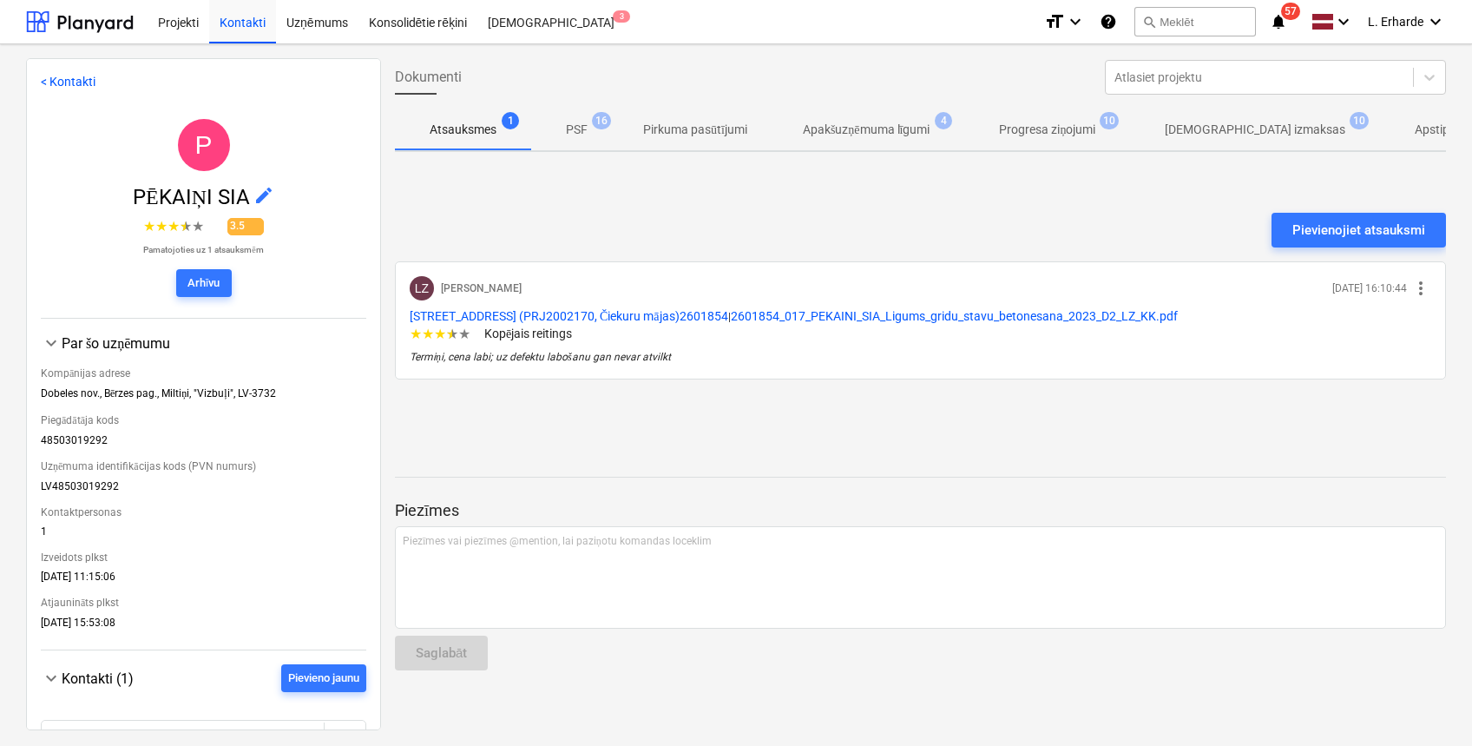
click at [1277, 118] on span "[DEMOGRAPHIC_DATA] izmaksas 10" at bounding box center [1255, 129] width 250 height 31
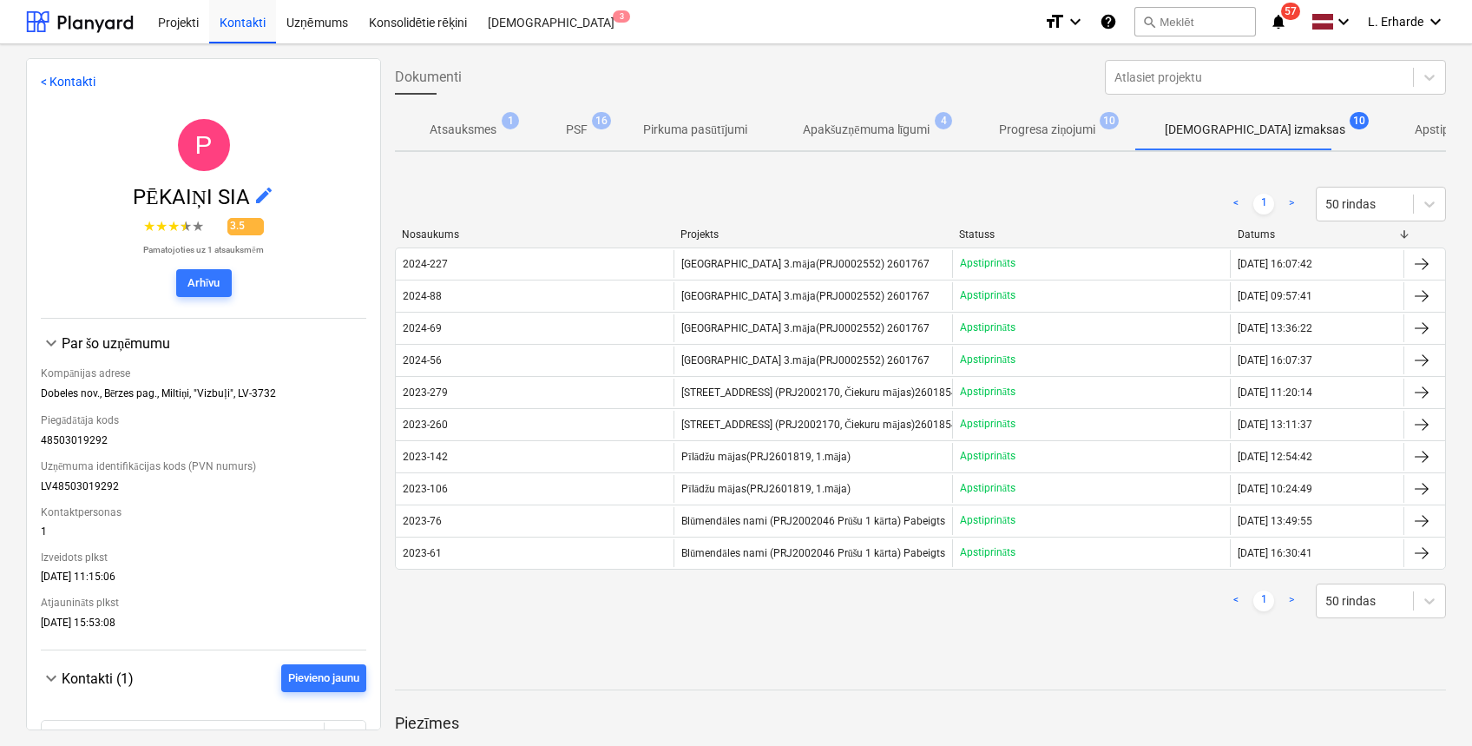
click at [575, 132] on p "PSF" at bounding box center [577, 130] width 22 height 18
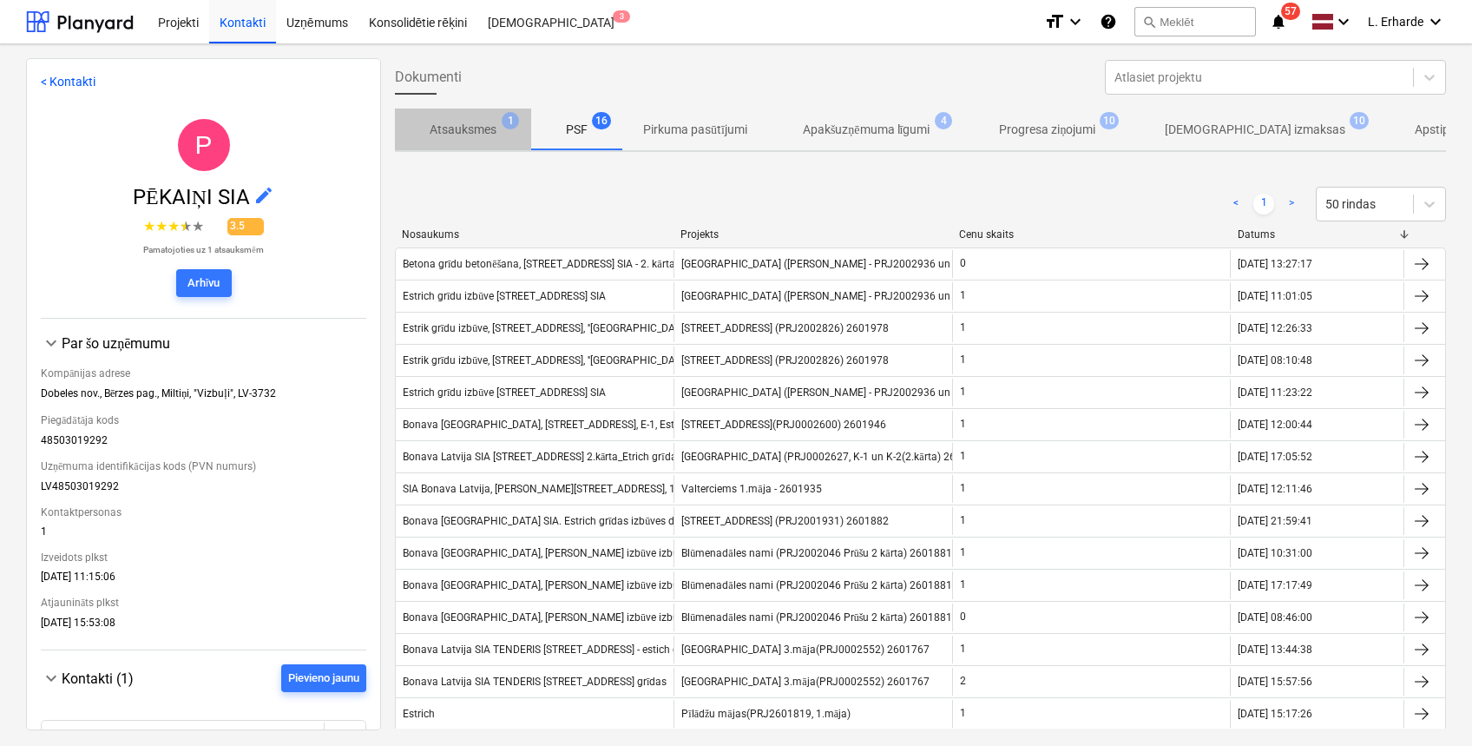
click at [449, 129] on p "Atsauksmes" at bounding box center [463, 130] width 67 height 18
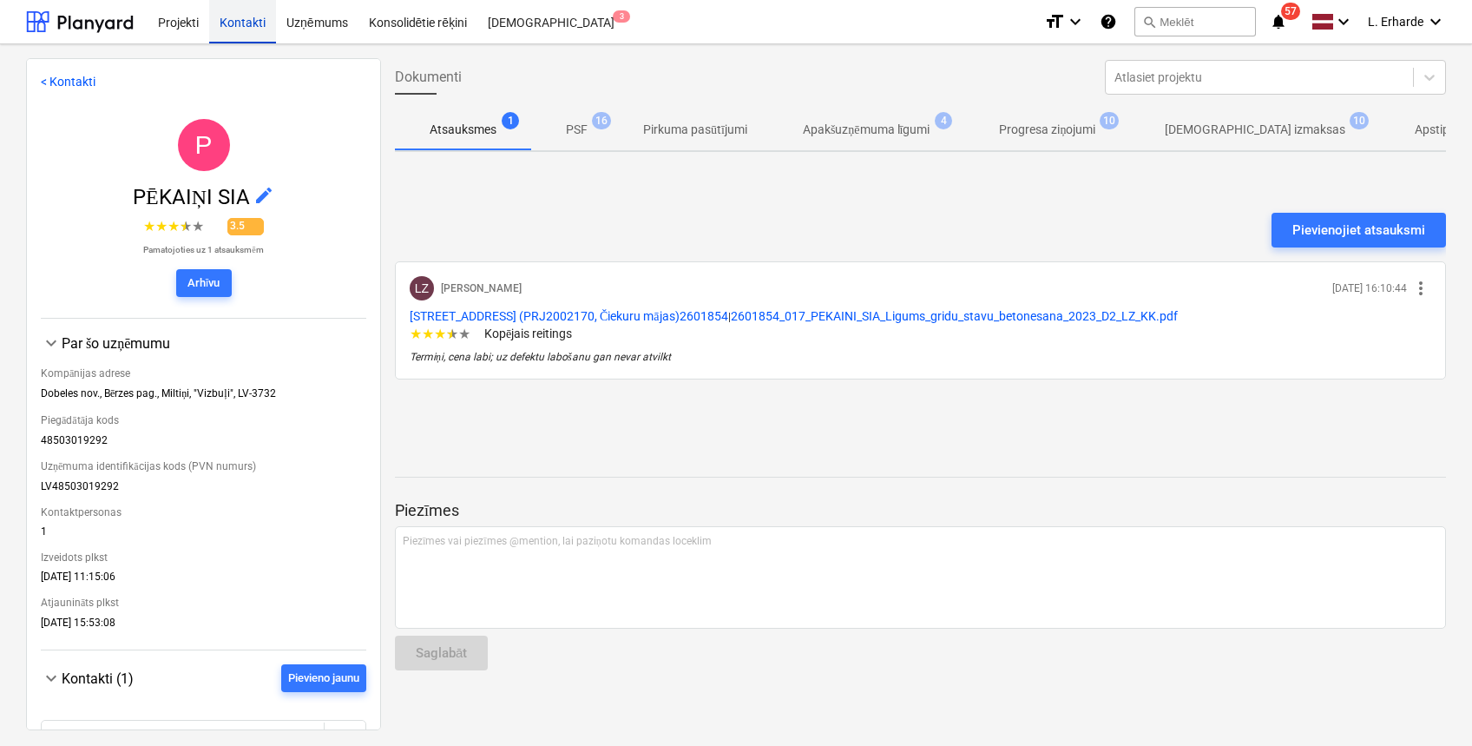
click at [266, 24] on div "Kontakti" at bounding box center [242, 21] width 67 height 44
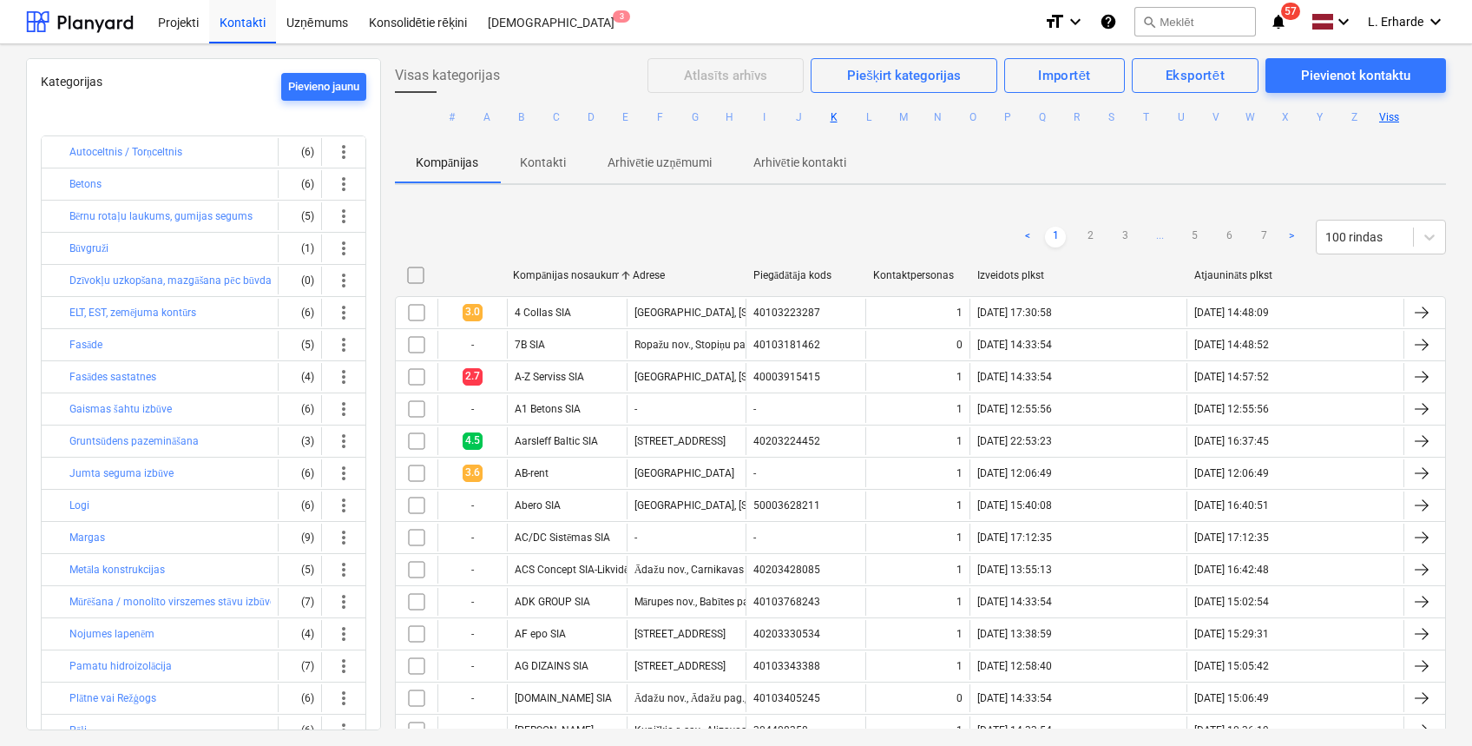
click at [830, 111] on button "K" at bounding box center [834, 117] width 21 height 21
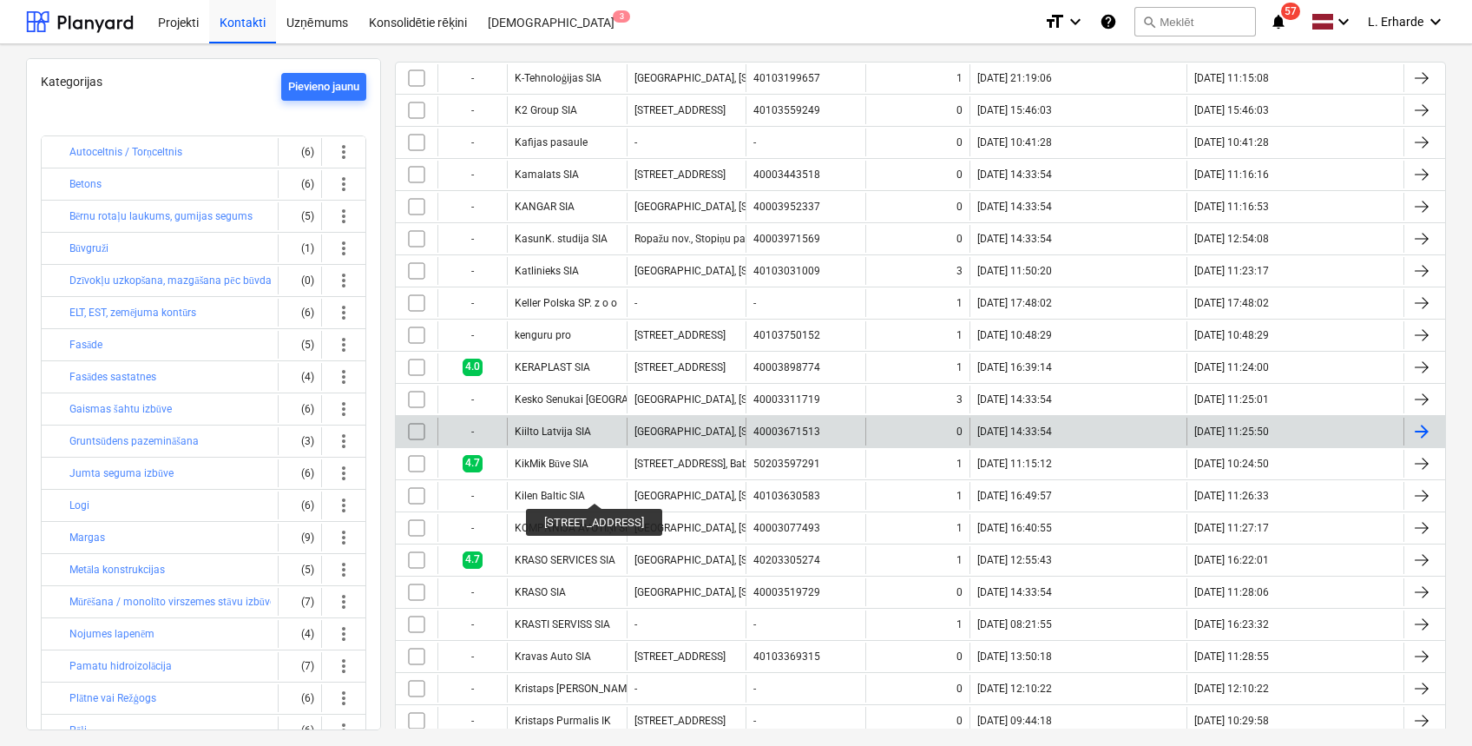
scroll to position [419, 0]
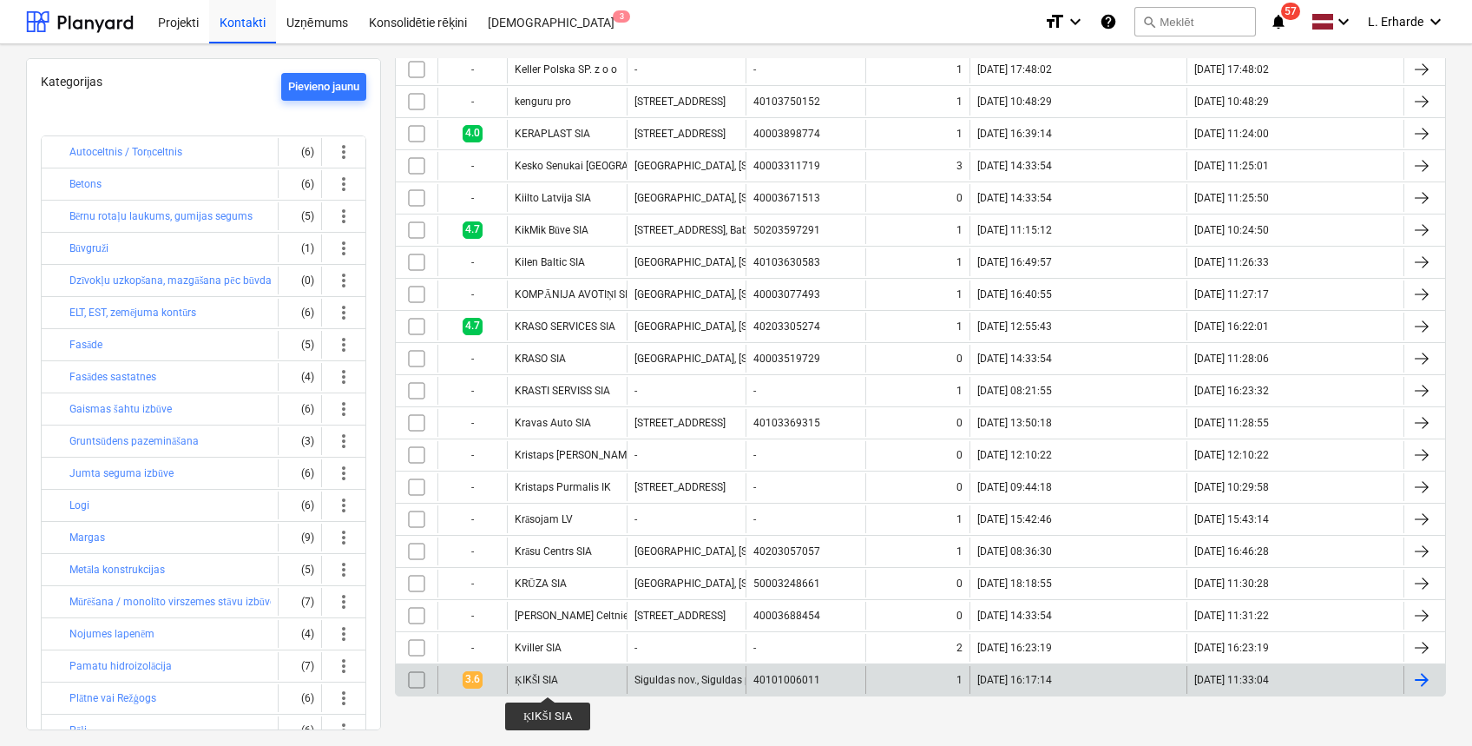
click at [547, 681] on div "ĶIKŠI SIA" at bounding box center [536, 680] width 43 height 13
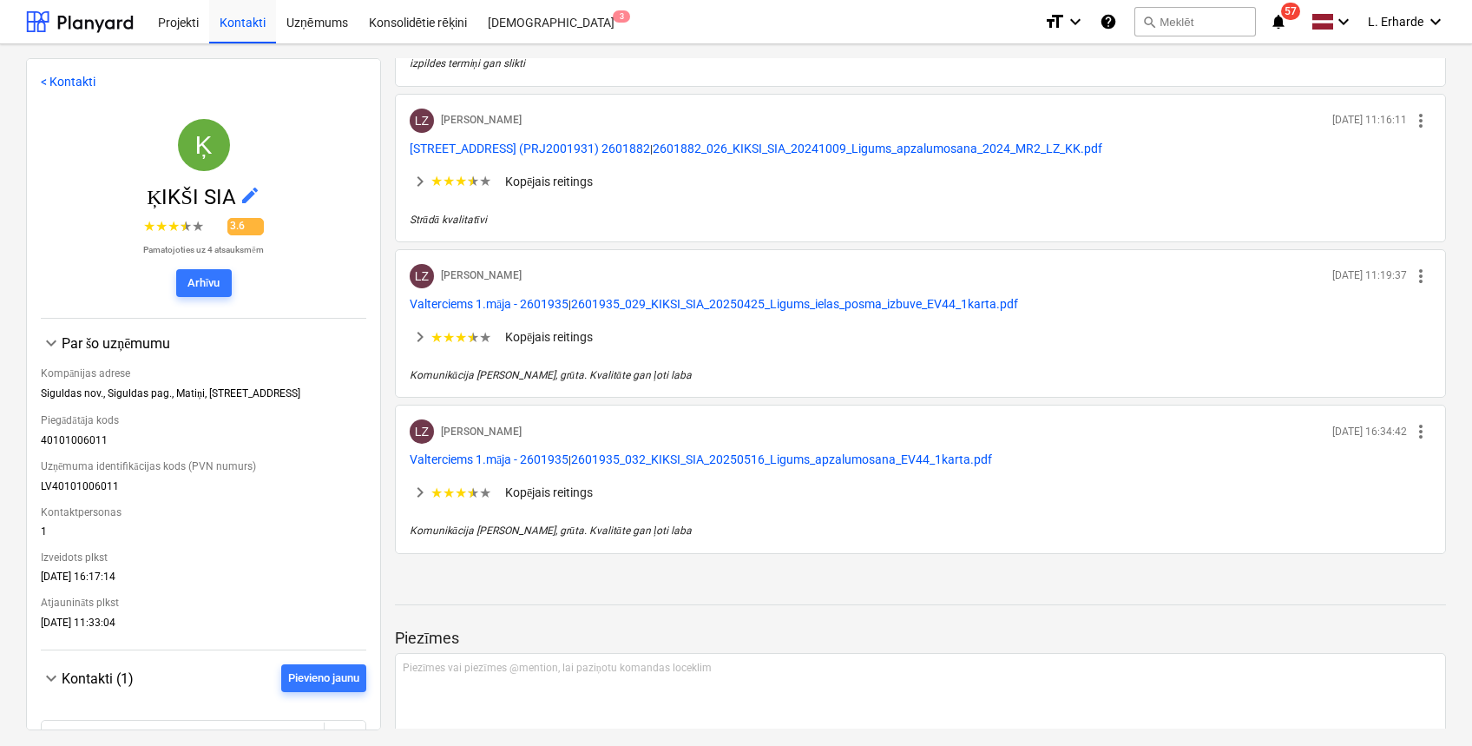
scroll to position [450, 0]
